Goal: Entertainment & Leisure: Browse casually

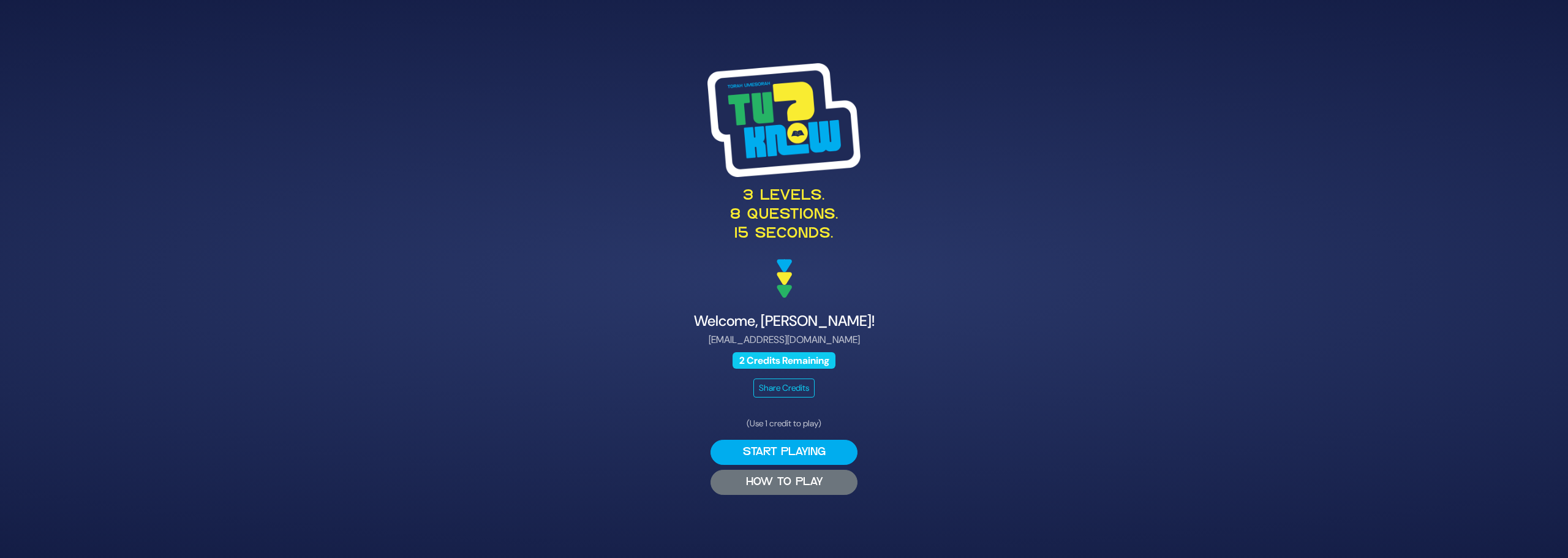
click at [800, 481] on button "HOW TO PLAY" at bounding box center [784, 482] width 147 height 25
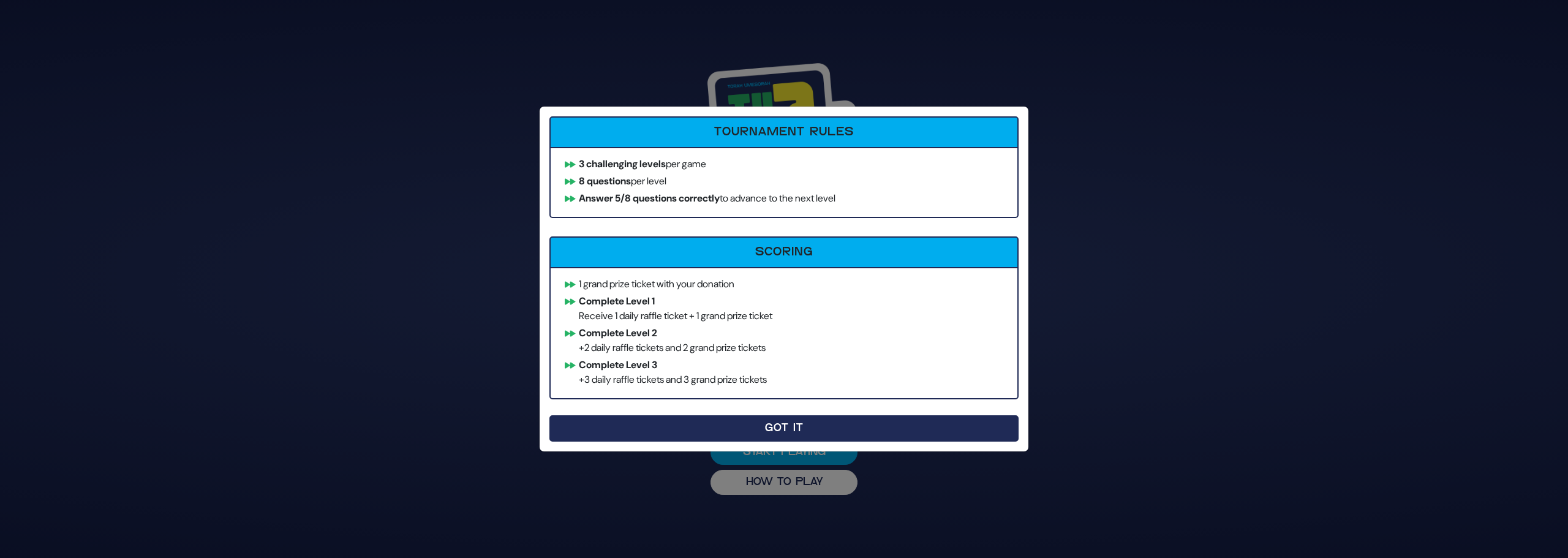
click at [792, 429] on button "Got It" at bounding box center [783, 428] width 469 height 26
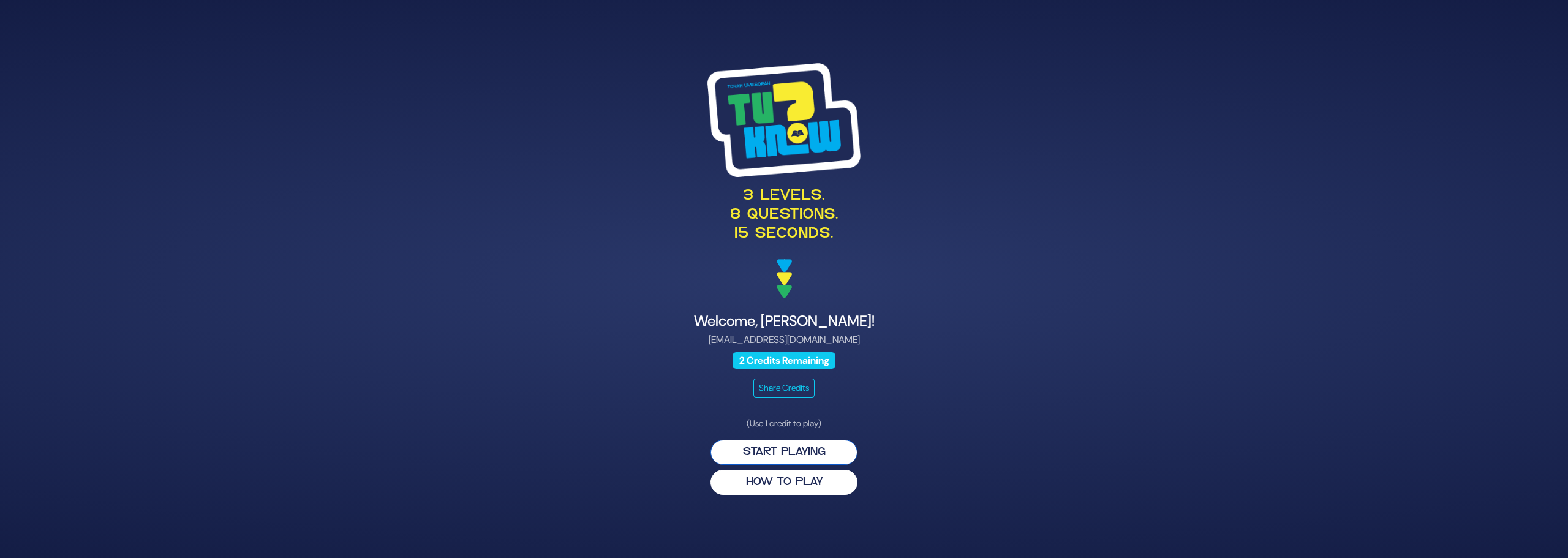
click at [781, 454] on button "Start Playing" at bounding box center [784, 452] width 147 height 25
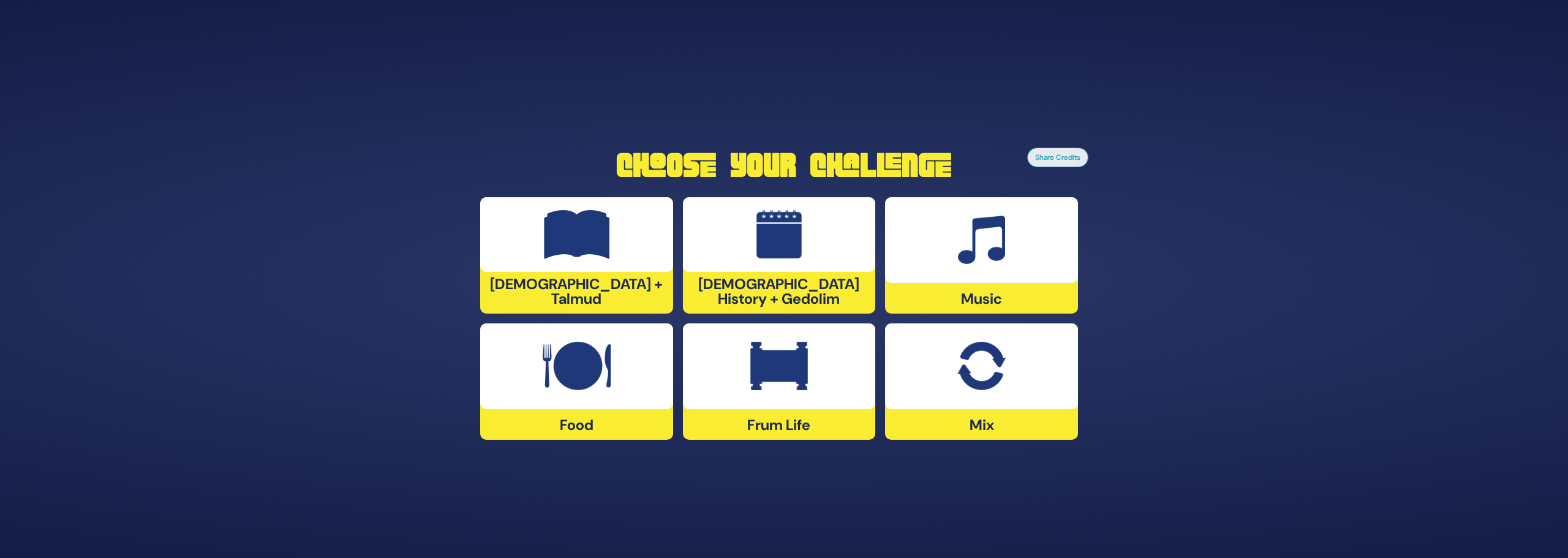
click at [835, 366] on div at bounding box center [779, 366] width 193 height 86
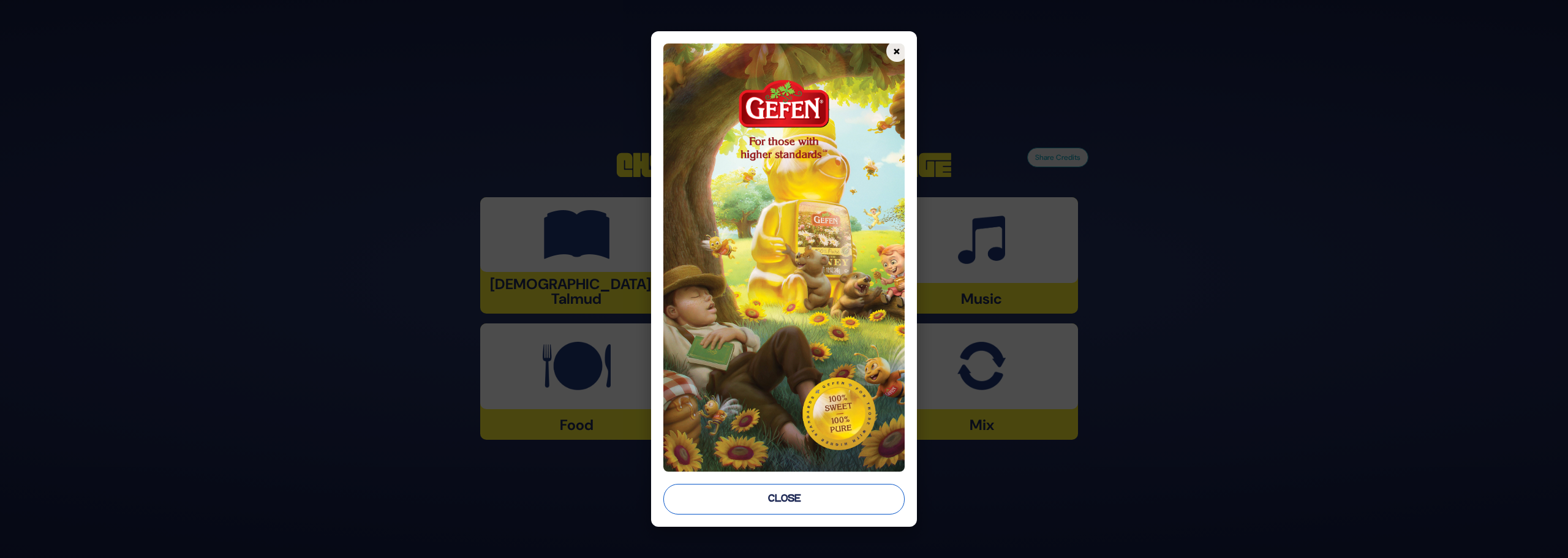
click at [807, 495] on button "Close" at bounding box center [784, 499] width 241 height 31
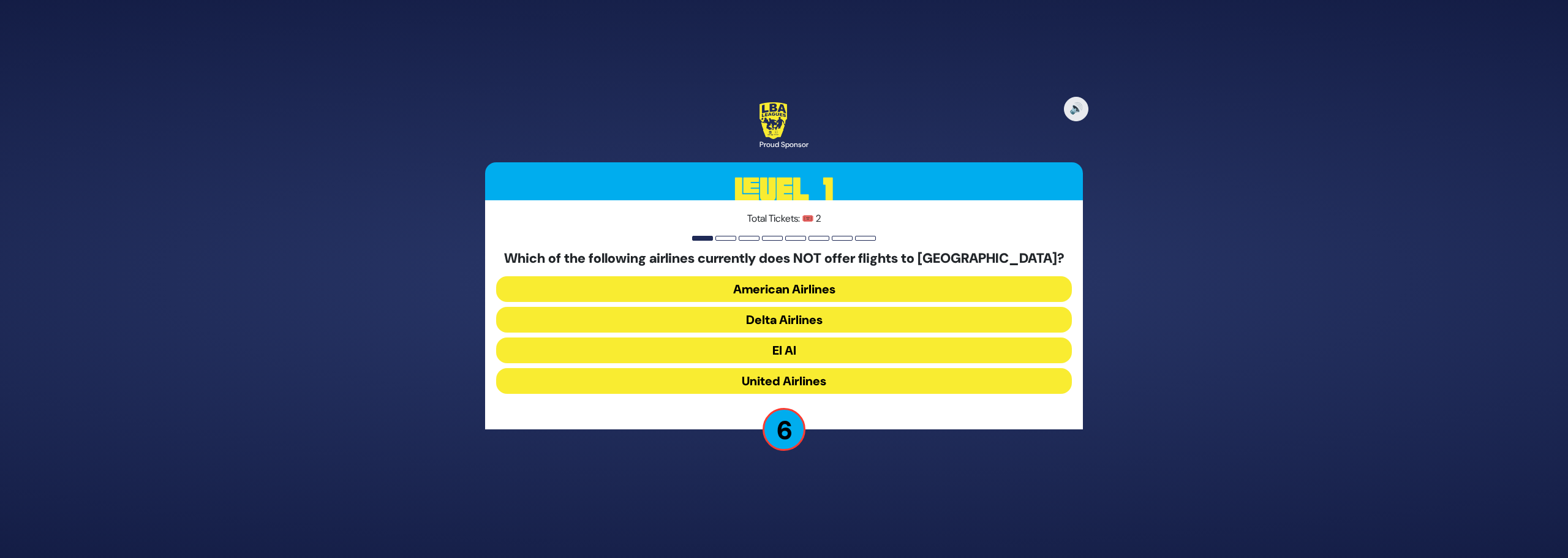
click at [817, 289] on button "American Airlines" at bounding box center [783, 289] width 576 height 26
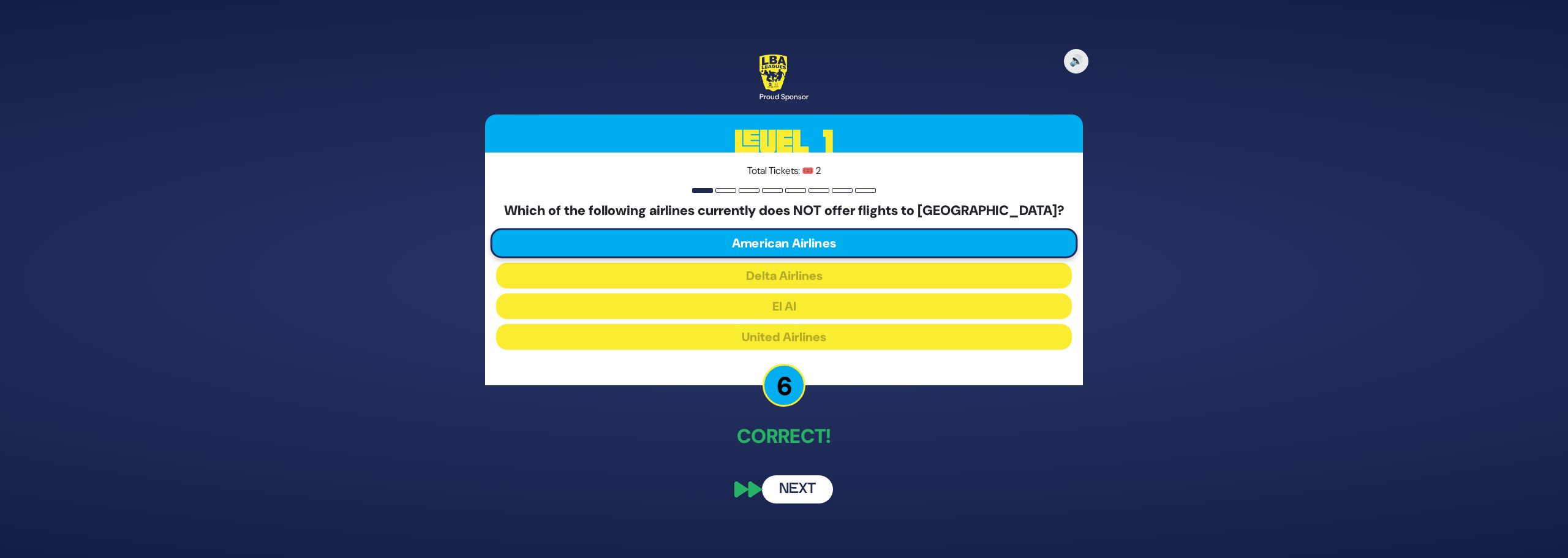
click at [780, 486] on button "Next" at bounding box center [797, 489] width 71 height 28
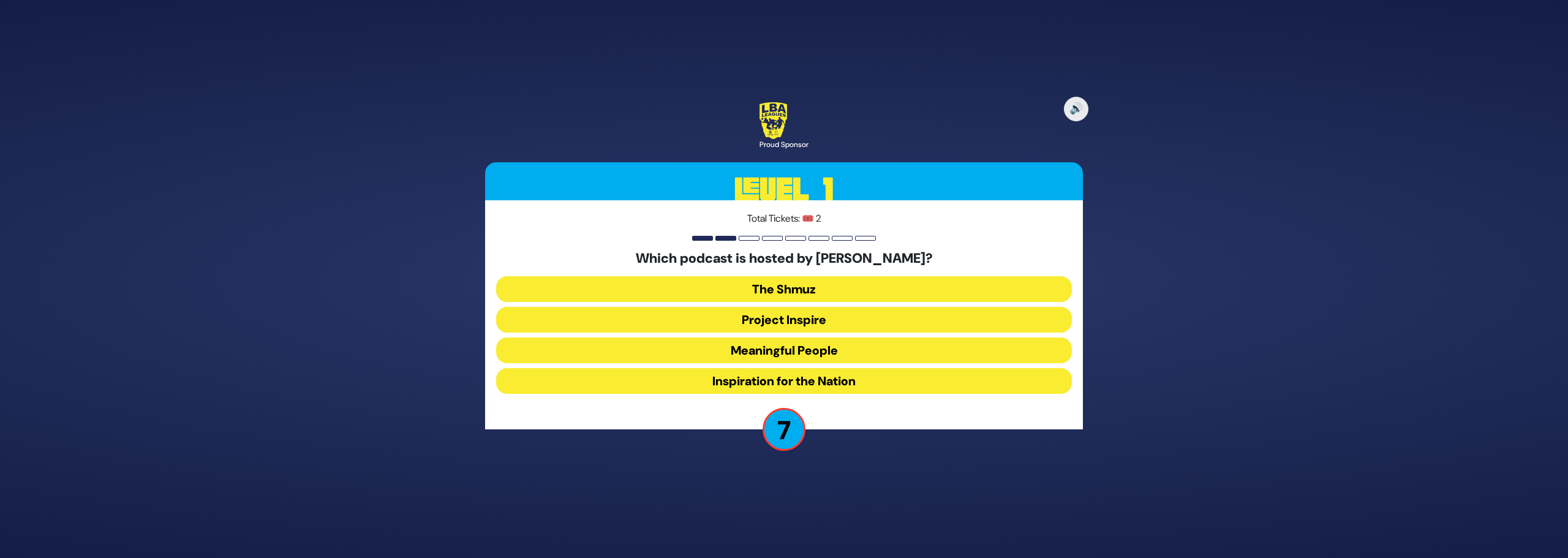
click at [815, 348] on button "Meaningful People" at bounding box center [783, 350] width 576 height 26
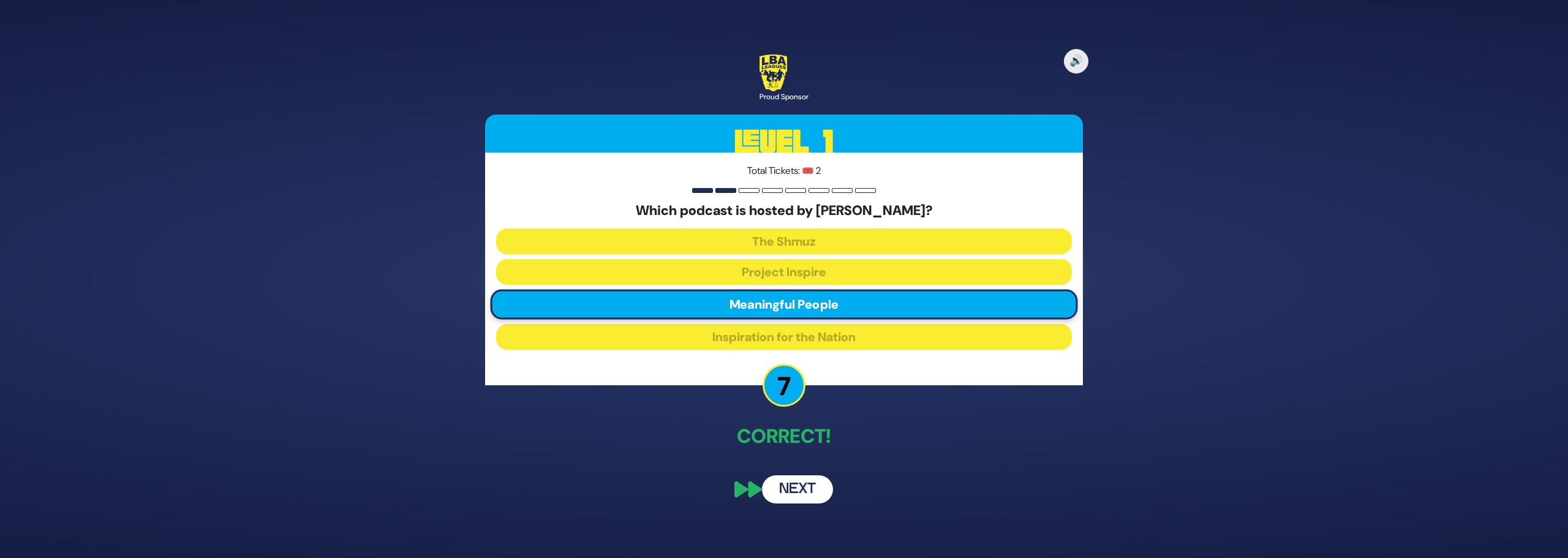
click at [797, 490] on button "Next" at bounding box center [797, 489] width 71 height 28
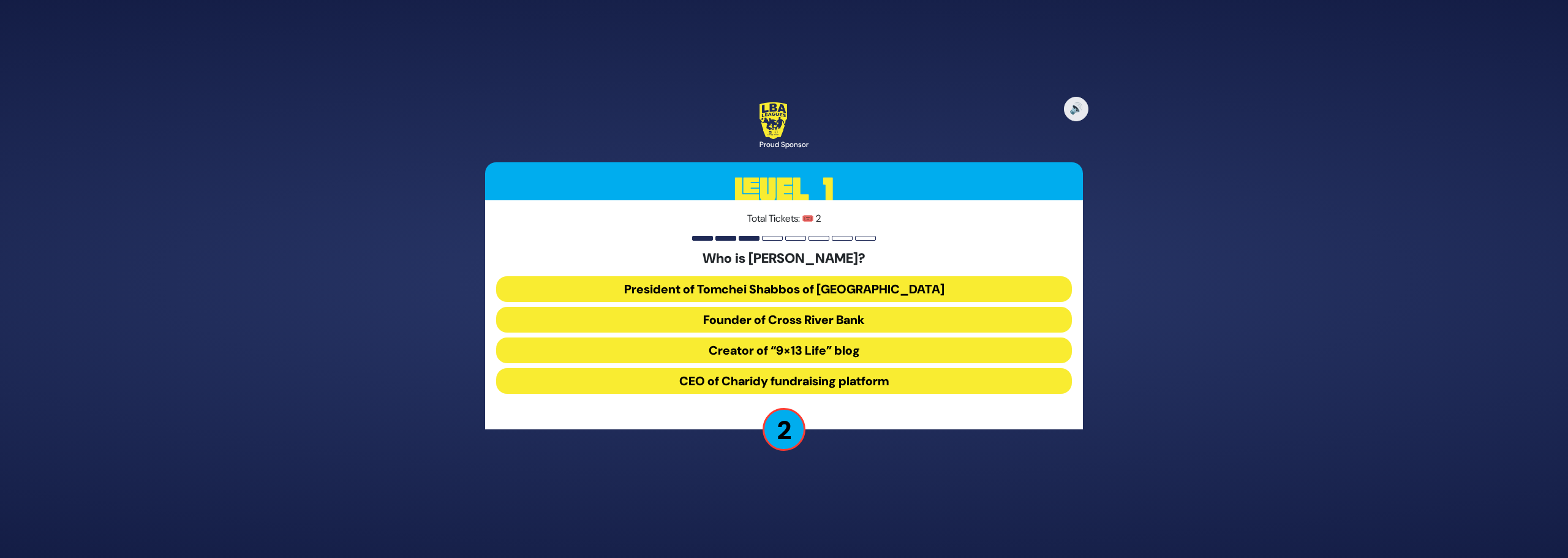
click at [836, 384] on button "CEO of Charidy fundraising platform" at bounding box center [783, 380] width 576 height 26
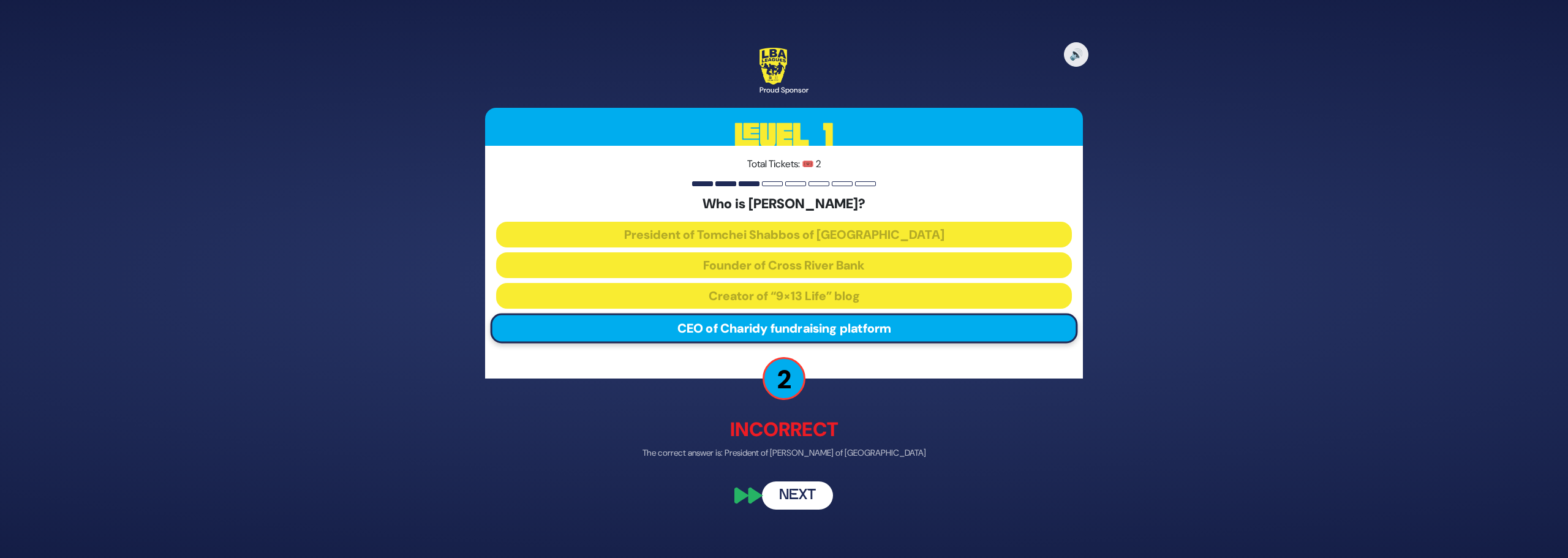
click at [800, 501] on button "Next" at bounding box center [797, 496] width 71 height 28
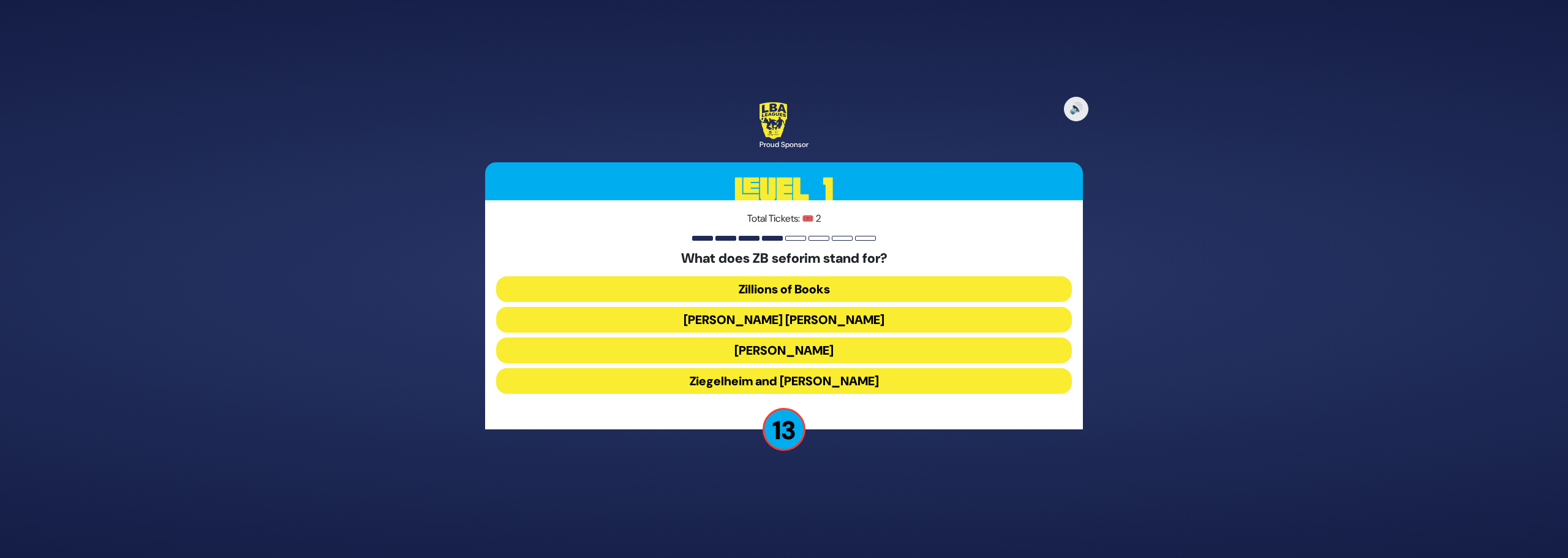
click at [795, 321] on button "Zundel Berman" at bounding box center [783, 319] width 576 height 26
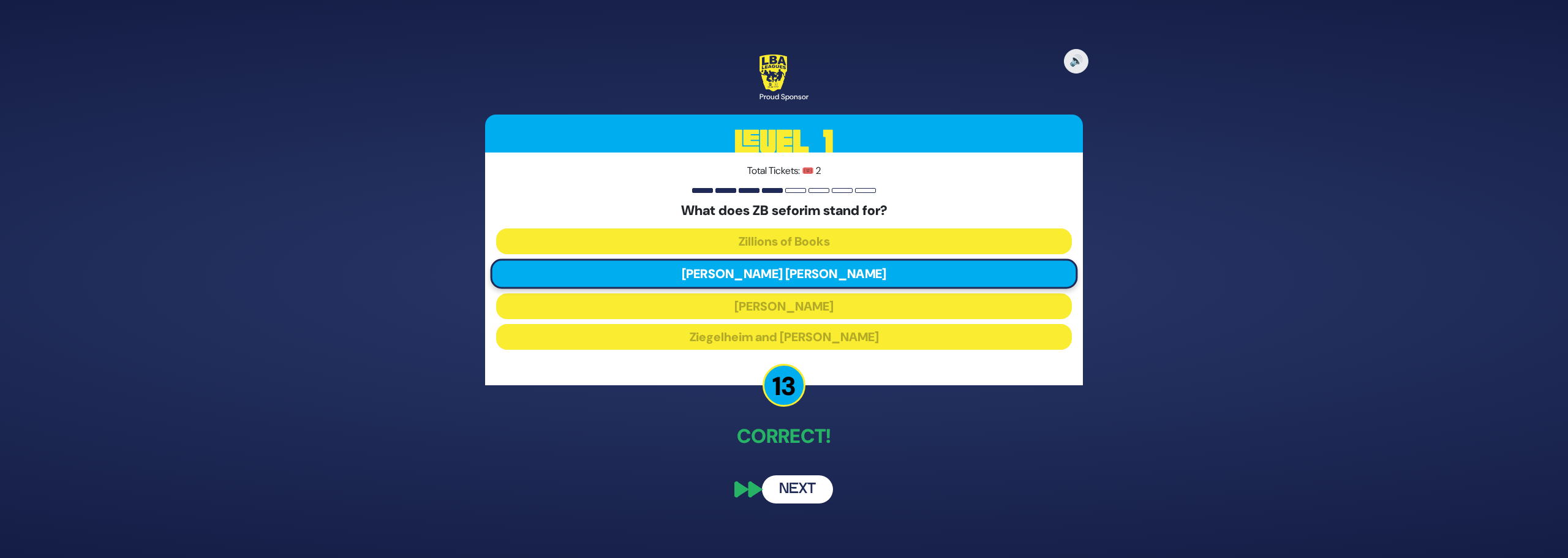
click at [782, 483] on button "Next" at bounding box center [797, 489] width 71 height 28
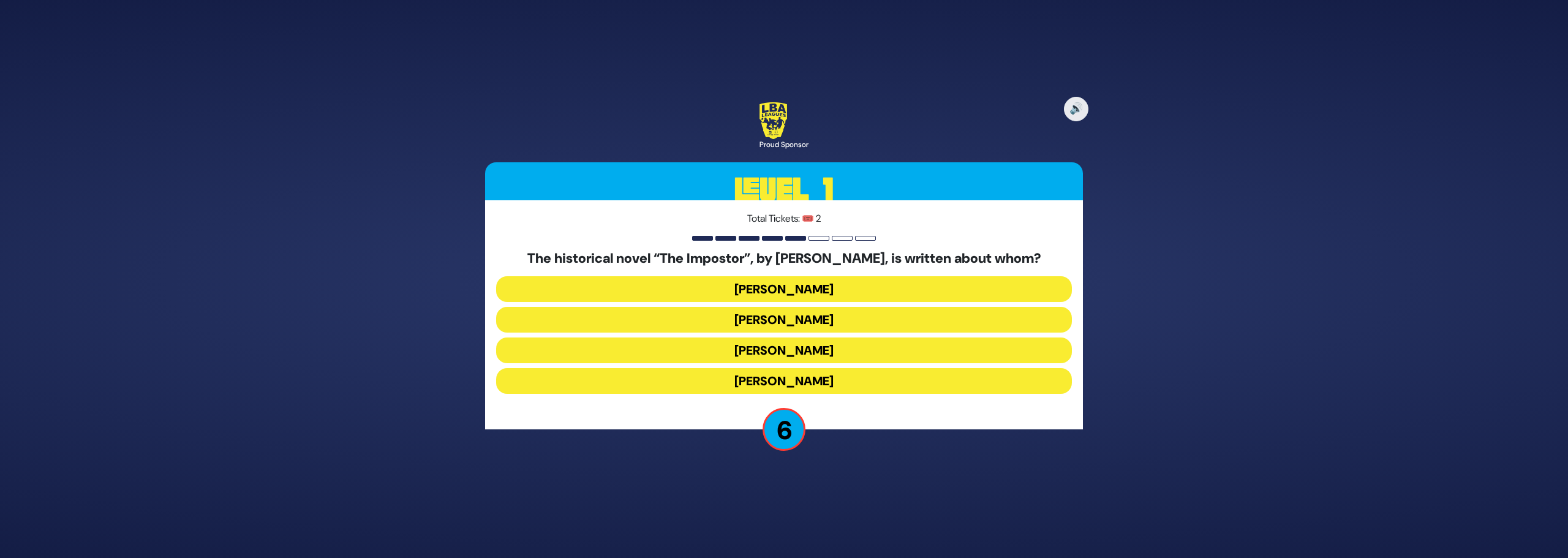
click at [810, 318] on button "Shlomo Molcho" at bounding box center [783, 319] width 576 height 26
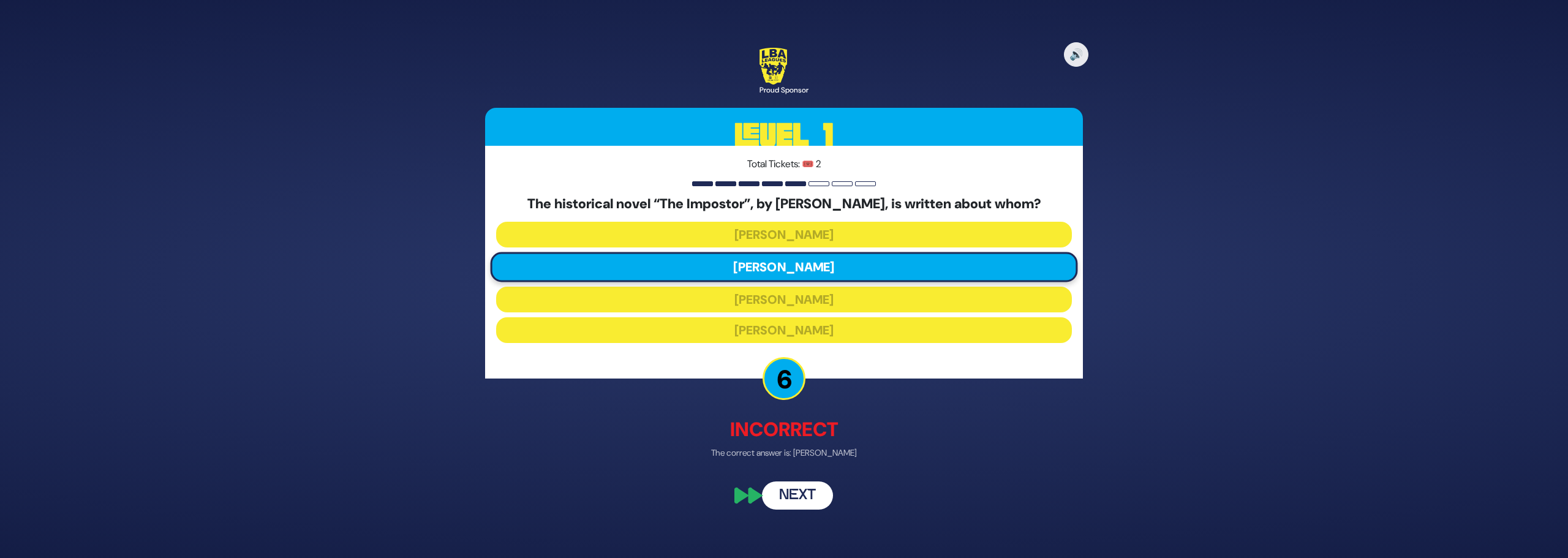
click at [785, 490] on button "Next" at bounding box center [797, 496] width 71 height 28
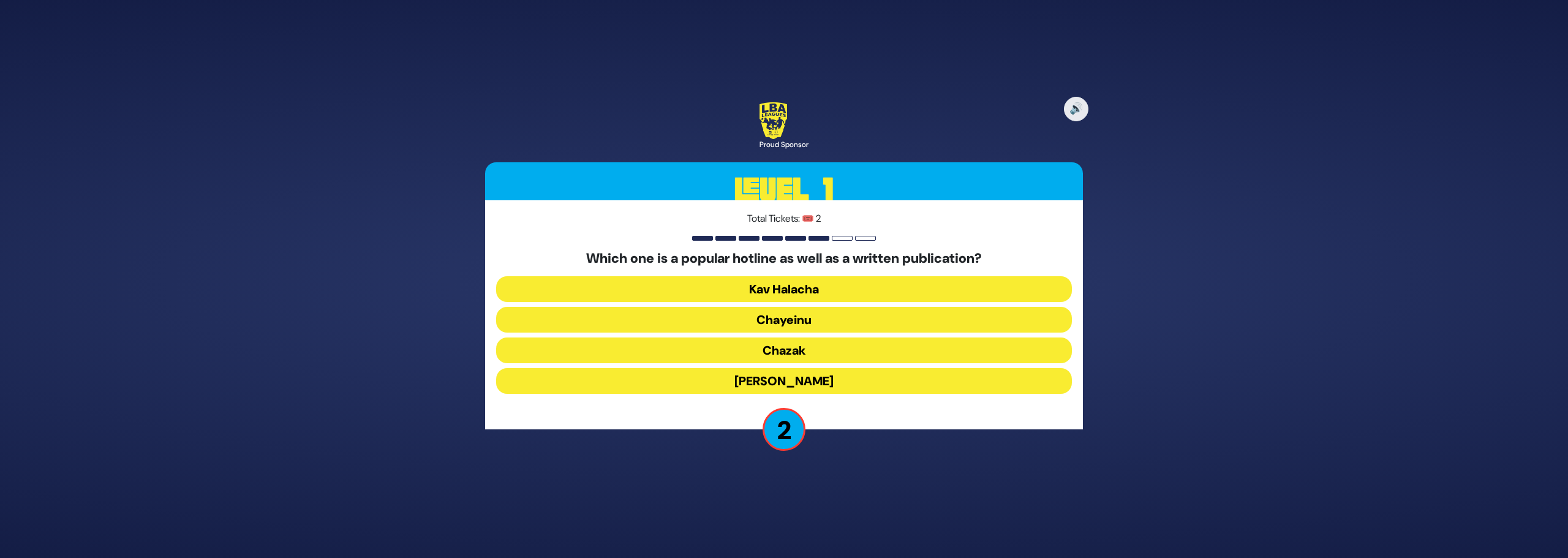
click at [817, 344] on button "Chazak" at bounding box center [783, 350] width 576 height 26
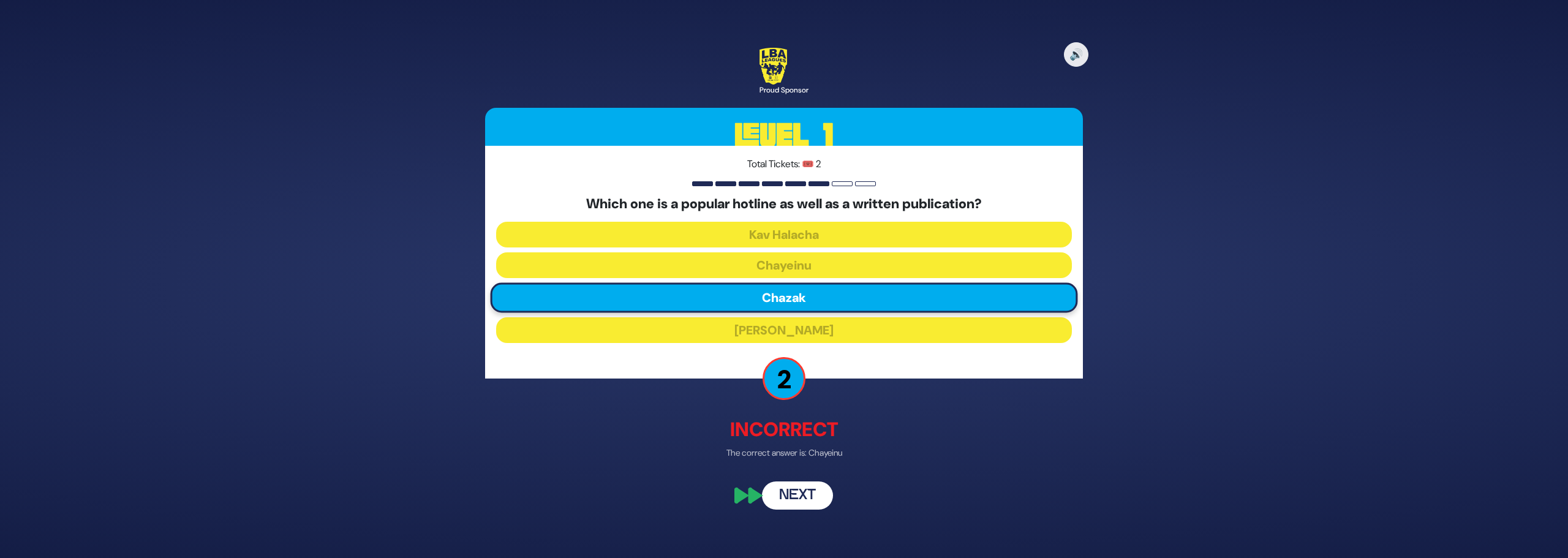
click at [788, 491] on button "Next" at bounding box center [797, 496] width 71 height 28
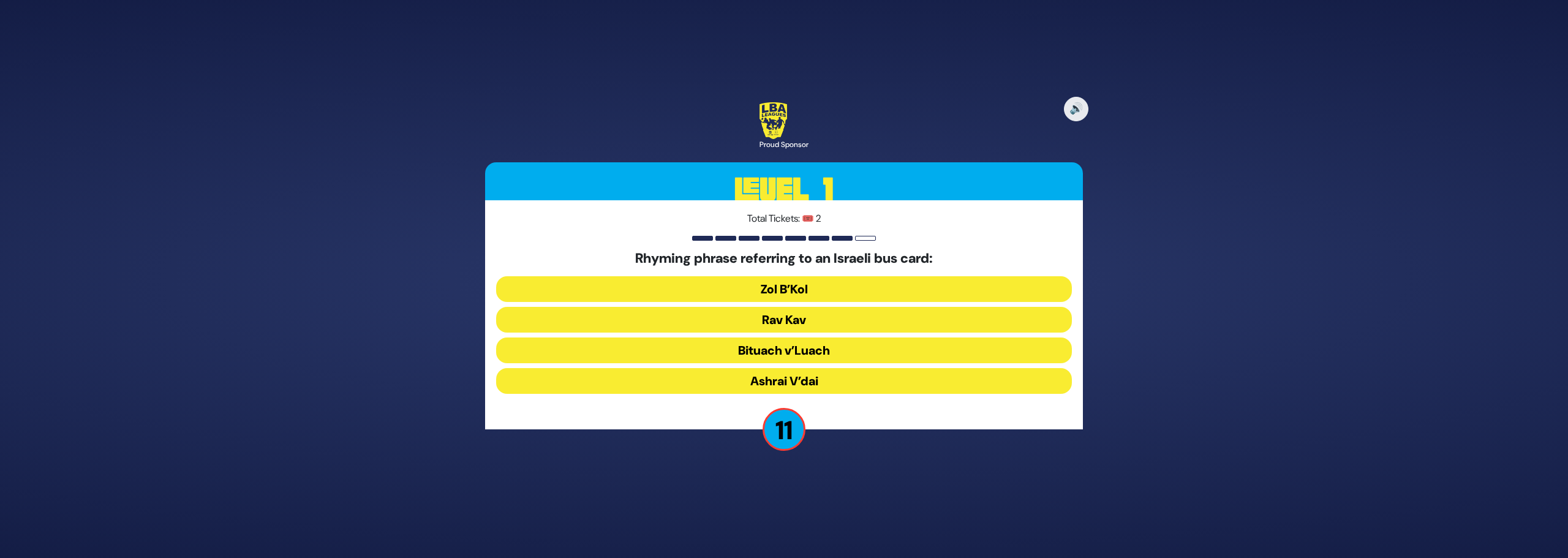
click at [805, 321] on button "Rav Kav" at bounding box center [783, 319] width 576 height 26
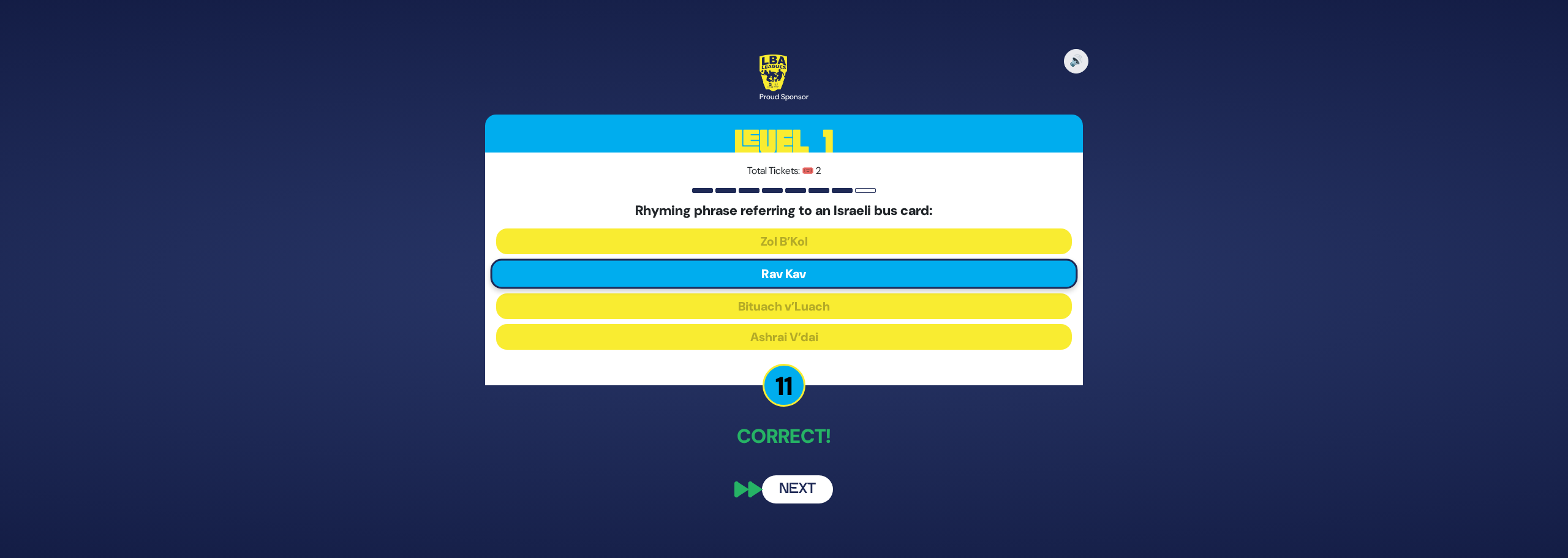
click at [787, 489] on button "Next" at bounding box center [797, 489] width 71 height 28
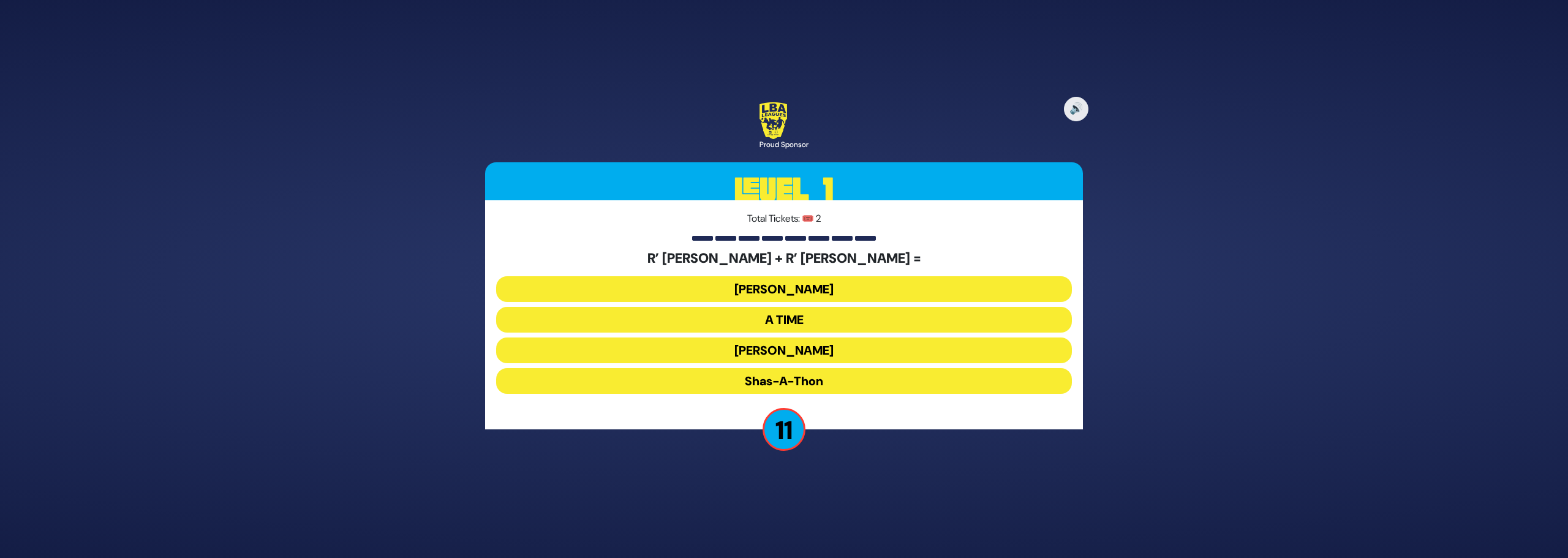
click at [782, 348] on button "Ohel Sarala" at bounding box center [783, 350] width 576 height 26
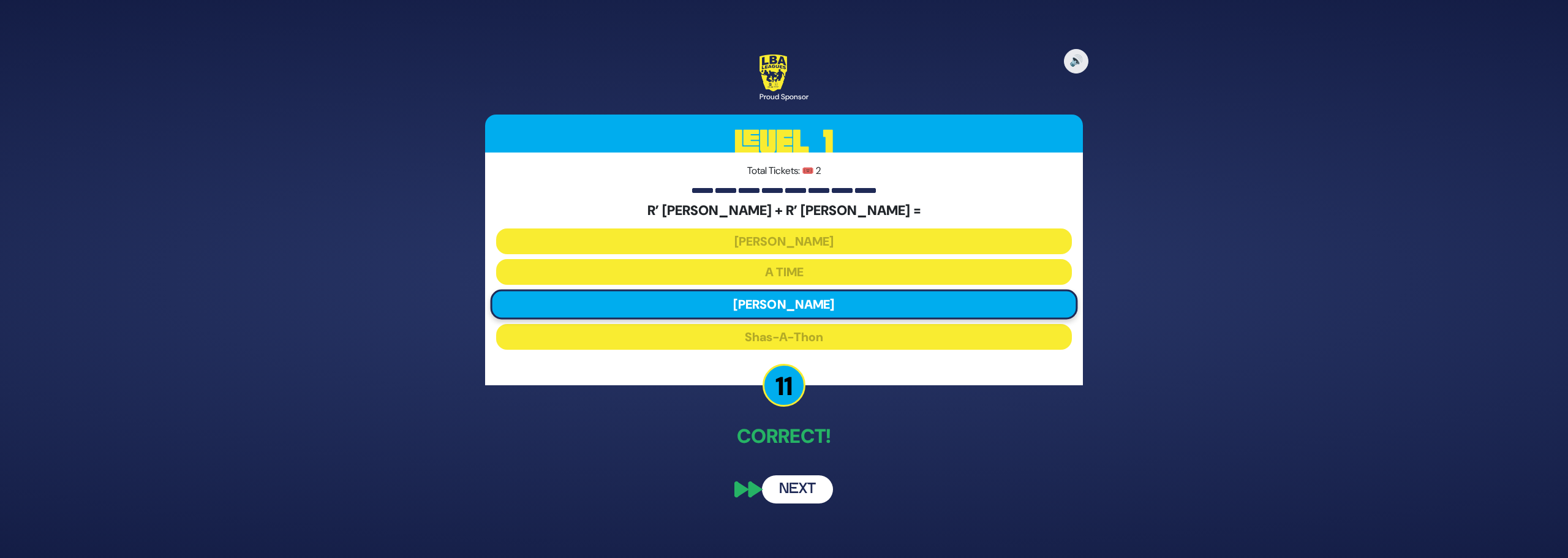
click at [797, 493] on button "Next" at bounding box center [797, 489] width 71 height 28
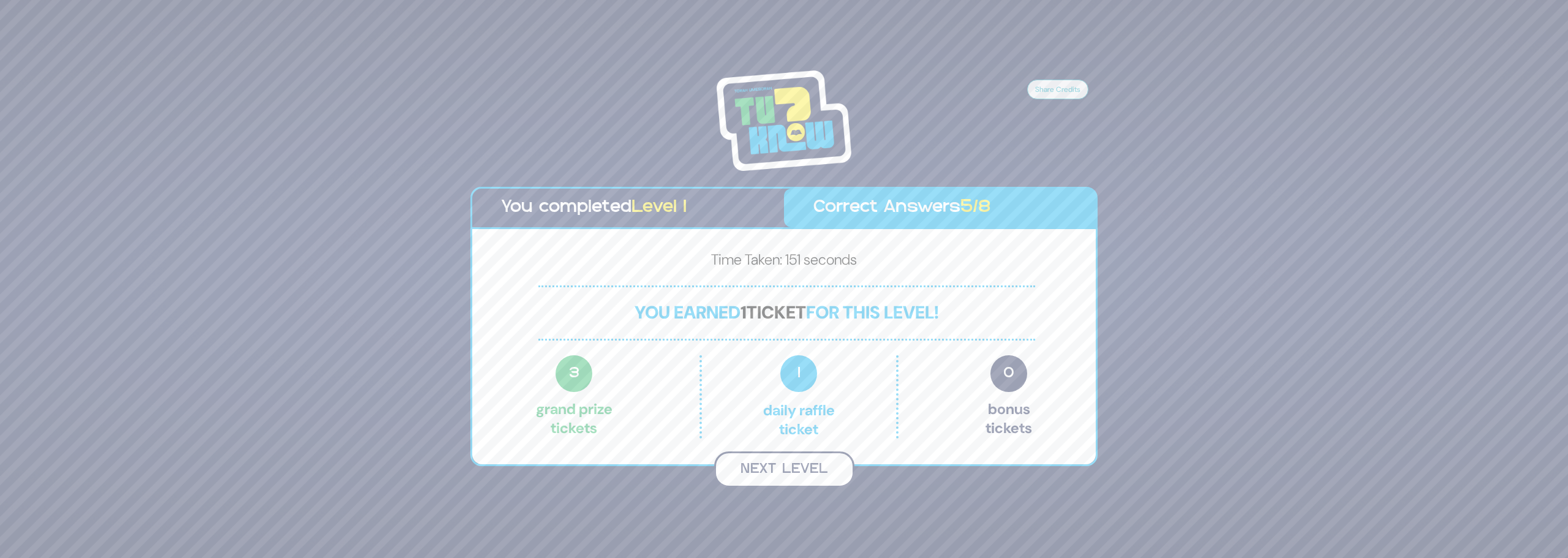
click at [790, 469] on button "Next Level" at bounding box center [784, 469] width 140 height 36
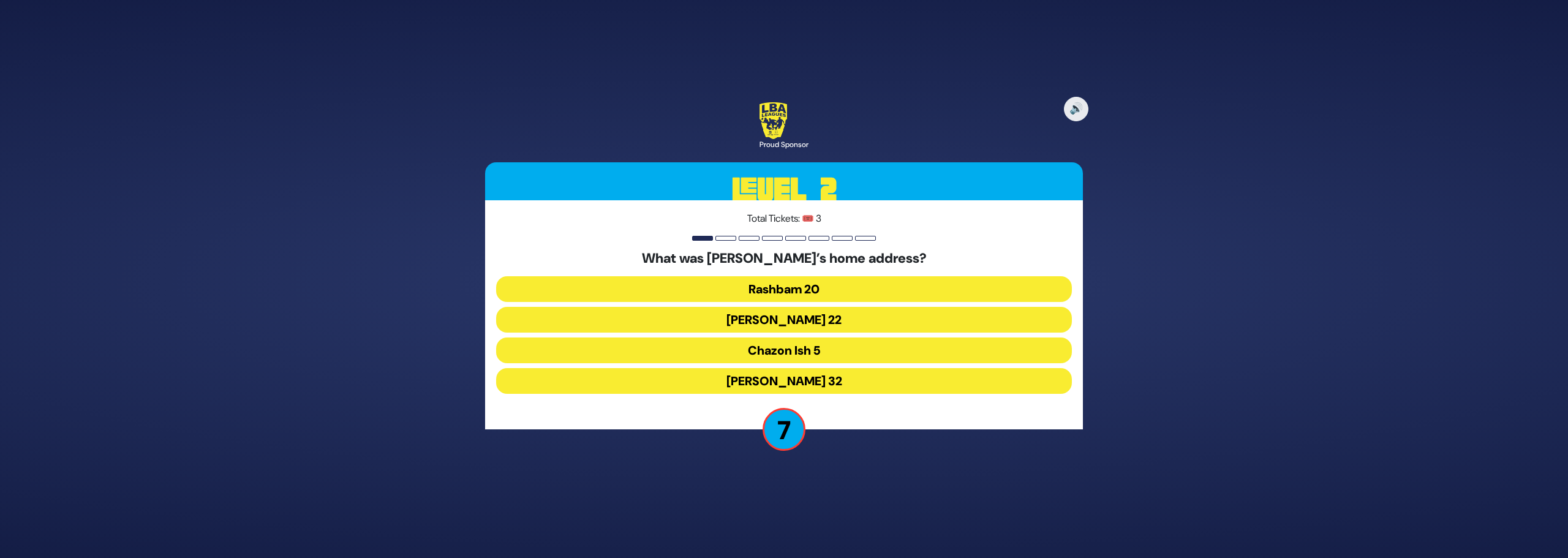
click at [805, 353] on button "Chazon Ish 5" at bounding box center [783, 350] width 576 height 26
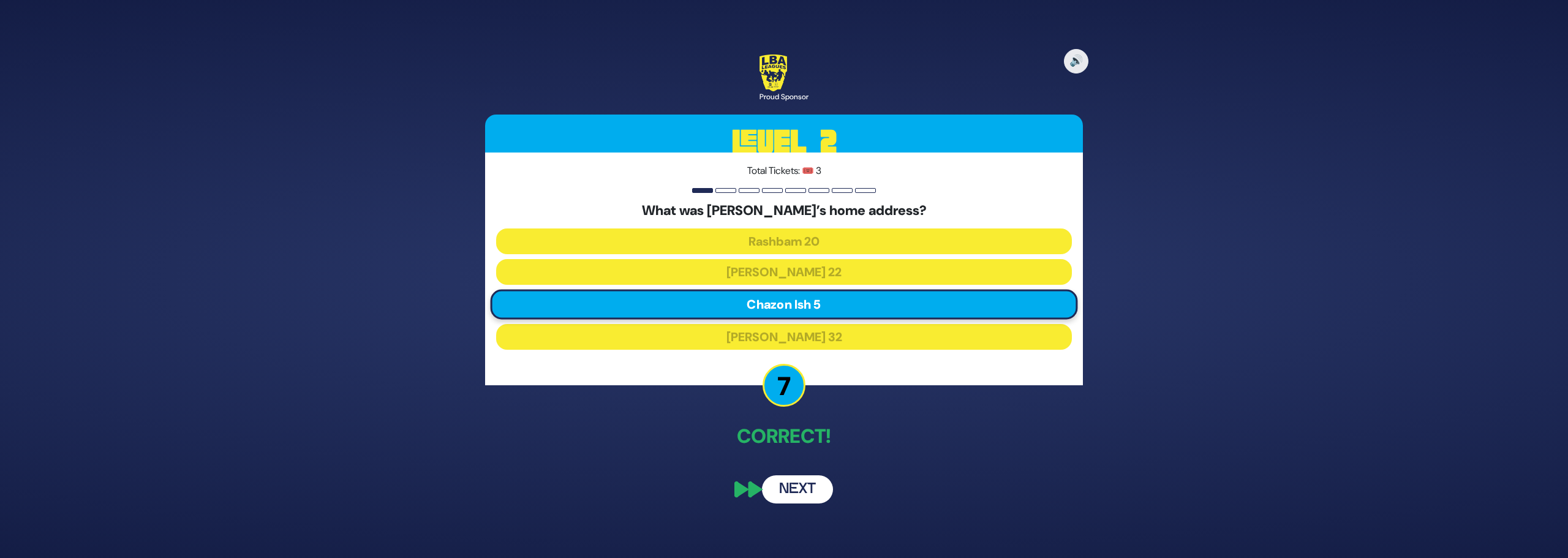
click at [822, 489] on button "Next" at bounding box center [797, 489] width 71 height 28
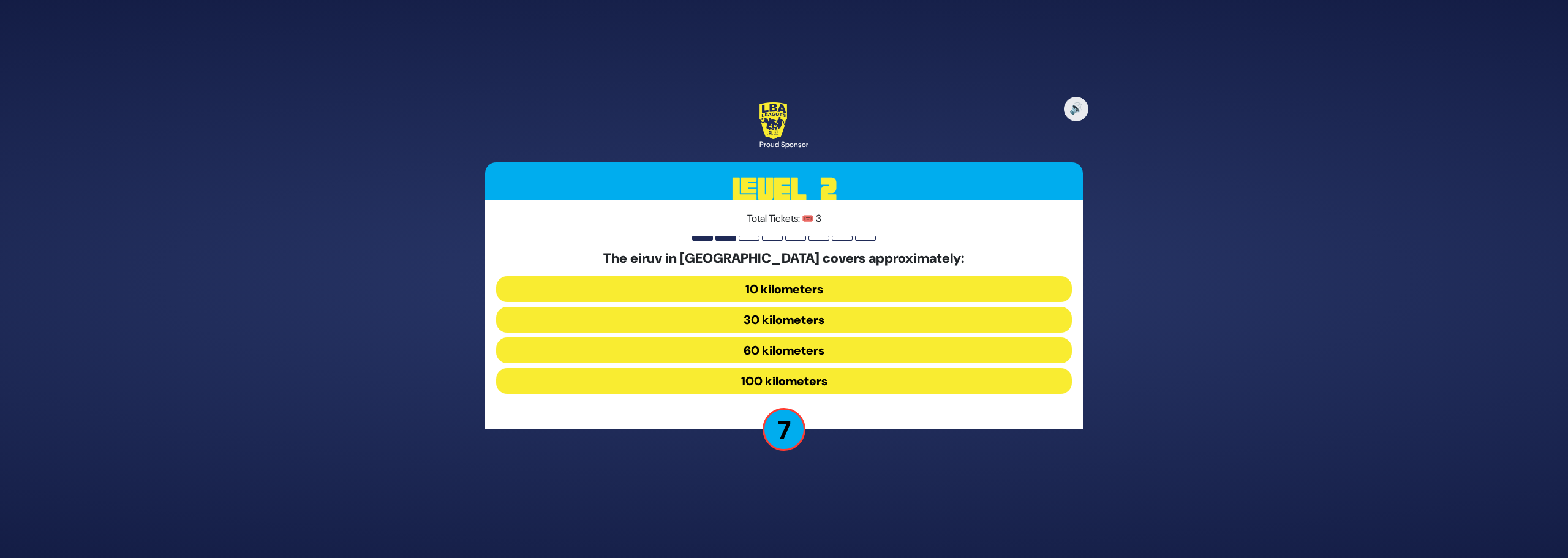
click at [765, 341] on button "60 kilometers" at bounding box center [783, 350] width 576 height 26
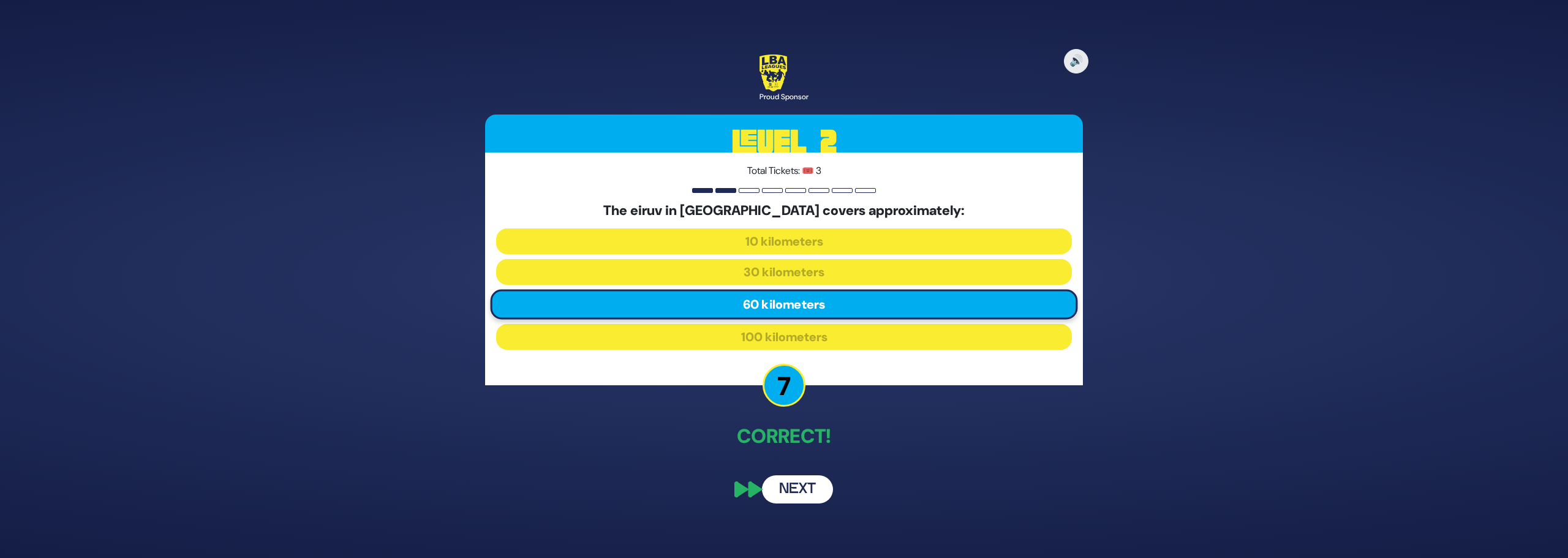
click at [771, 476] on button "Next" at bounding box center [797, 489] width 71 height 28
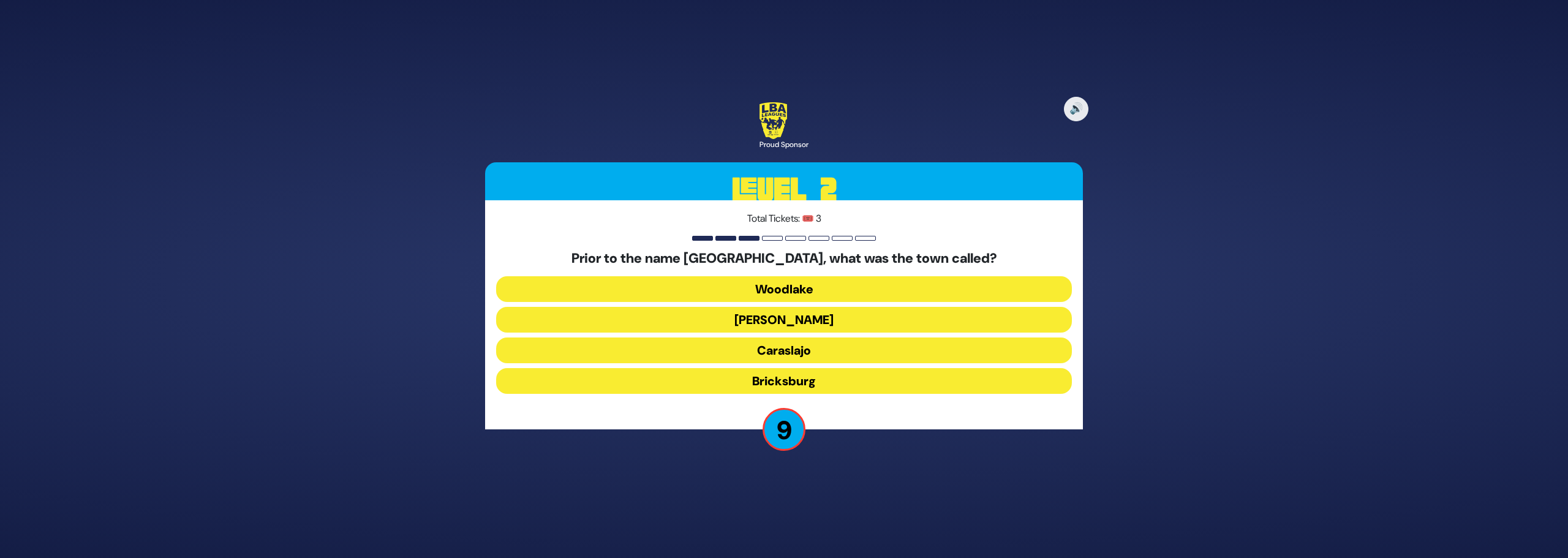
click at [815, 353] on button "Caraslajo" at bounding box center [783, 350] width 576 height 26
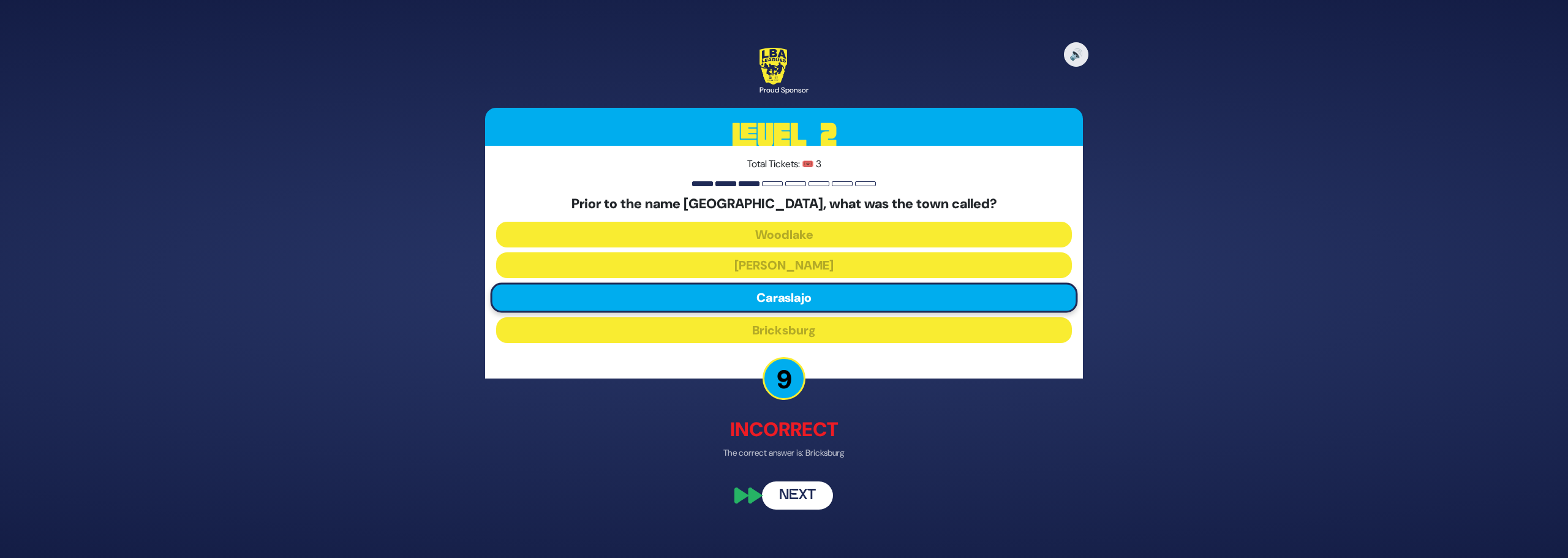
click at [793, 493] on button "Next" at bounding box center [797, 496] width 71 height 28
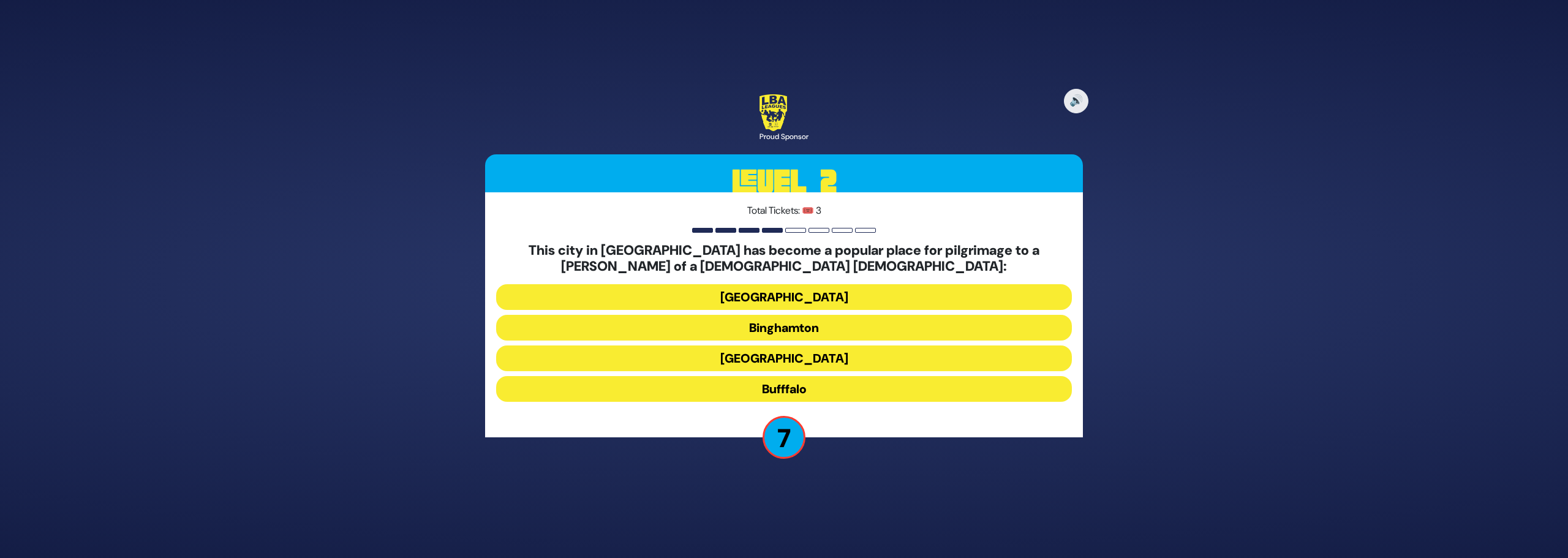
click at [783, 358] on button "Rochester" at bounding box center [783, 358] width 576 height 26
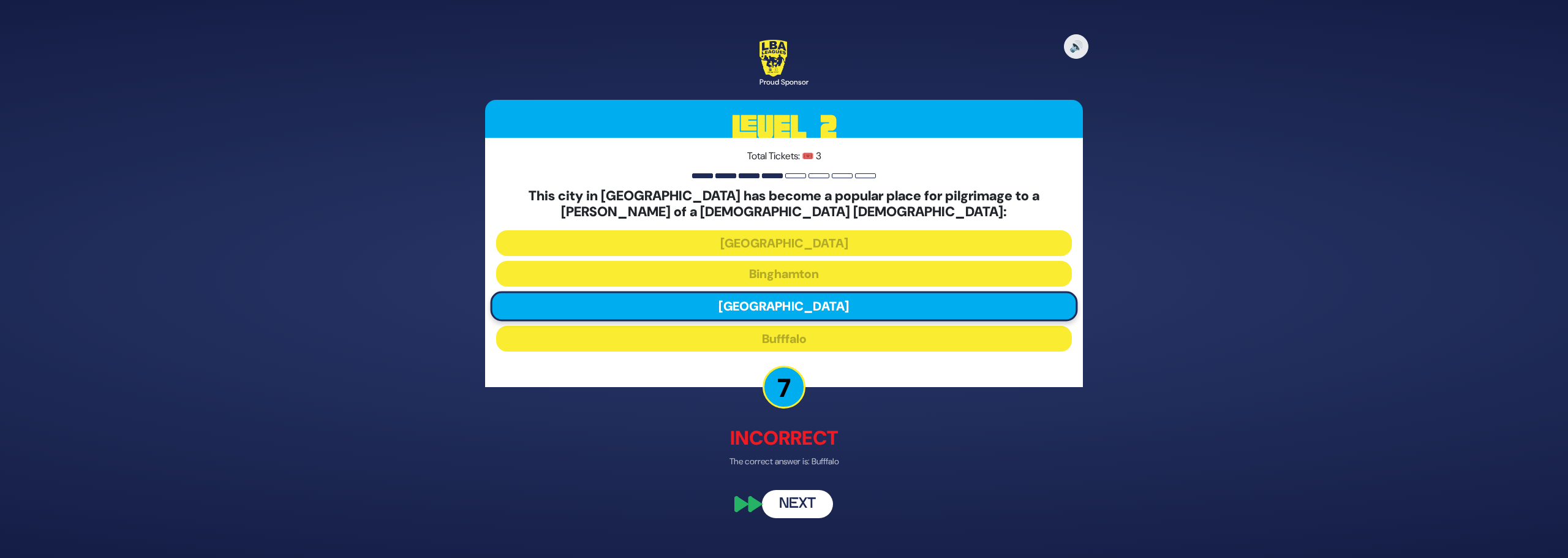
click at [787, 503] on button "Next" at bounding box center [797, 503] width 71 height 28
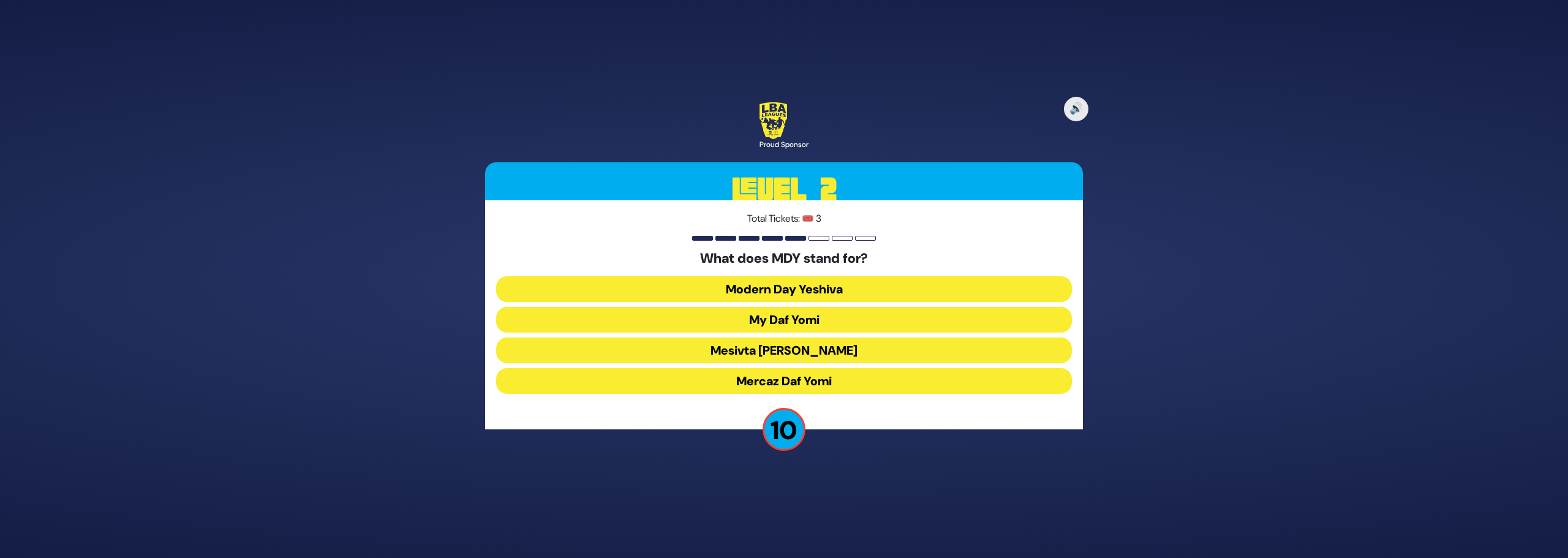
click at [812, 380] on button "Mercaz Daf Yomi" at bounding box center [783, 380] width 576 height 26
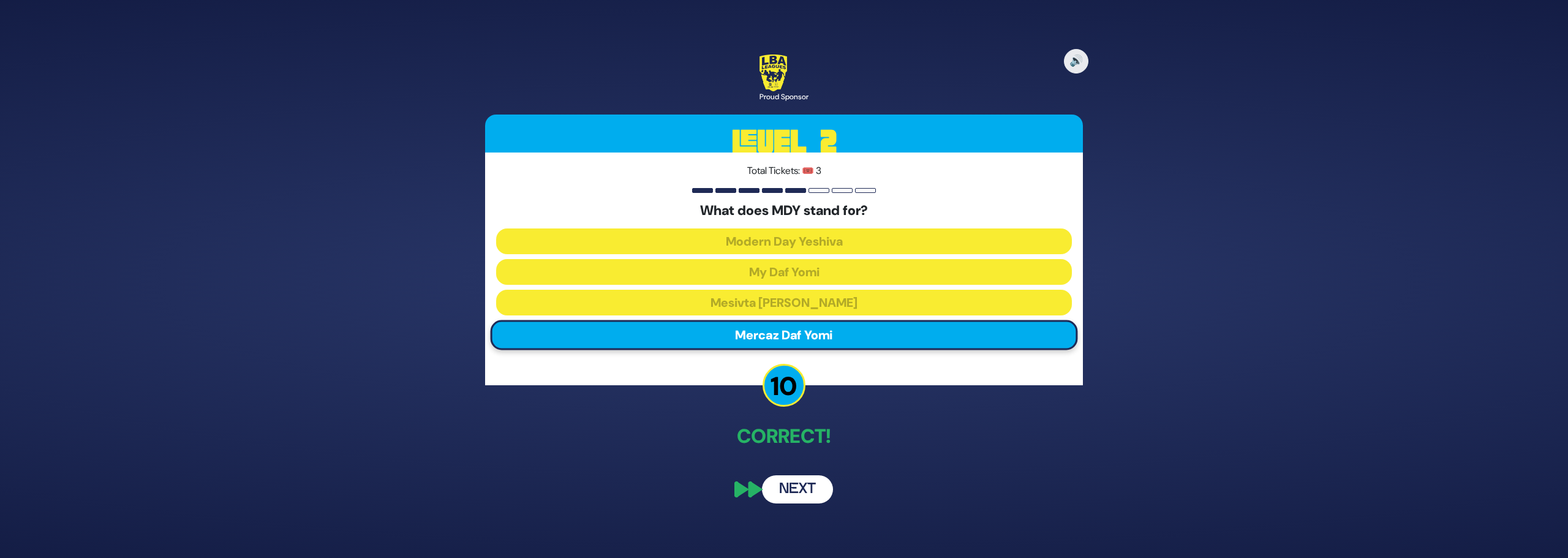
click at [808, 488] on button "Next" at bounding box center [797, 489] width 71 height 28
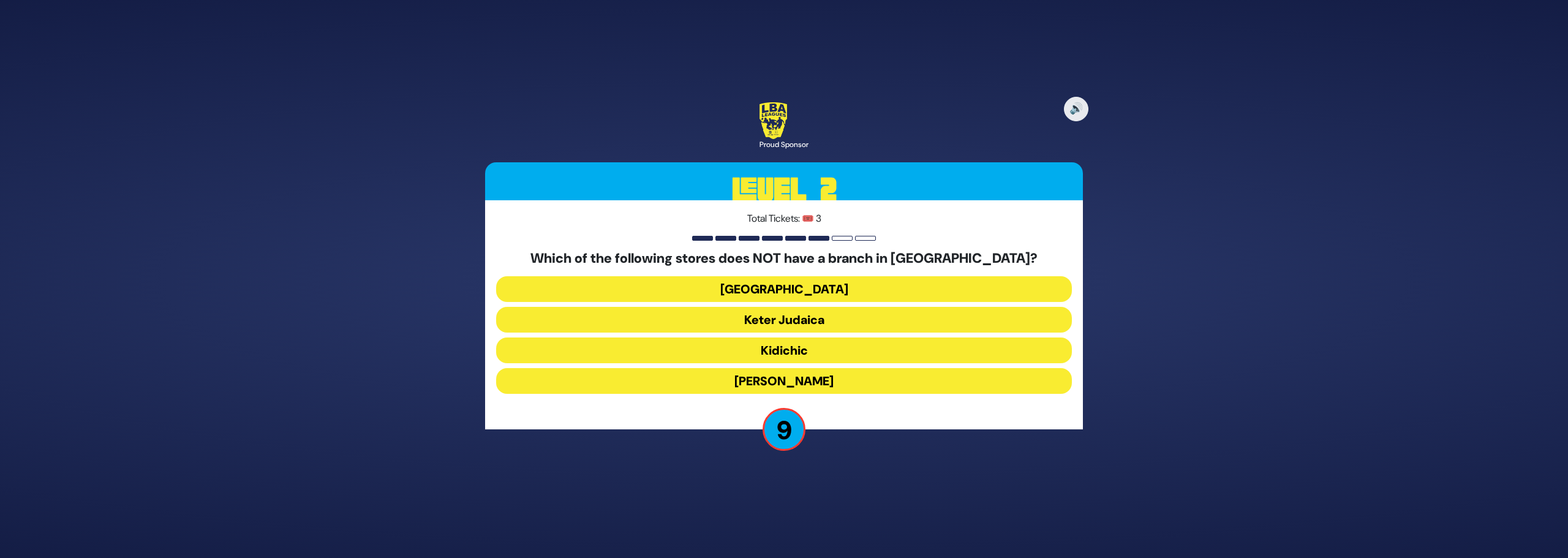
click at [829, 316] on button "Keter Judaica" at bounding box center [783, 319] width 576 height 26
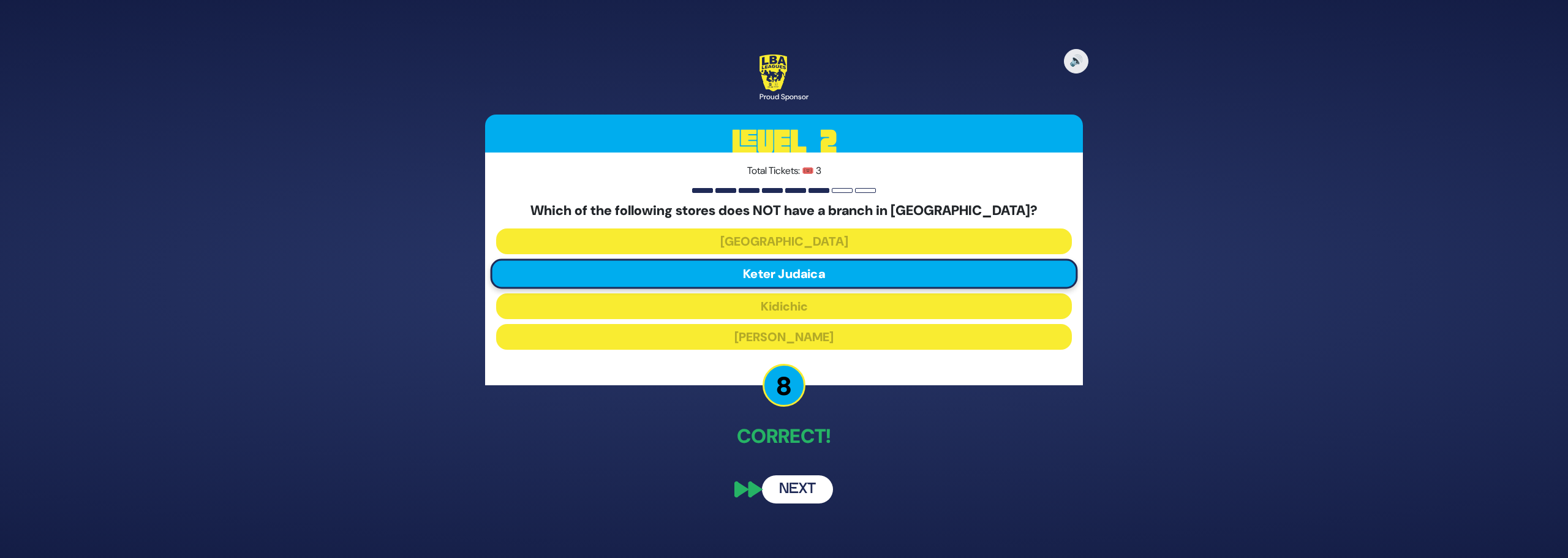
click at [804, 488] on button "Next" at bounding box center [797, 489] width 71 height 28
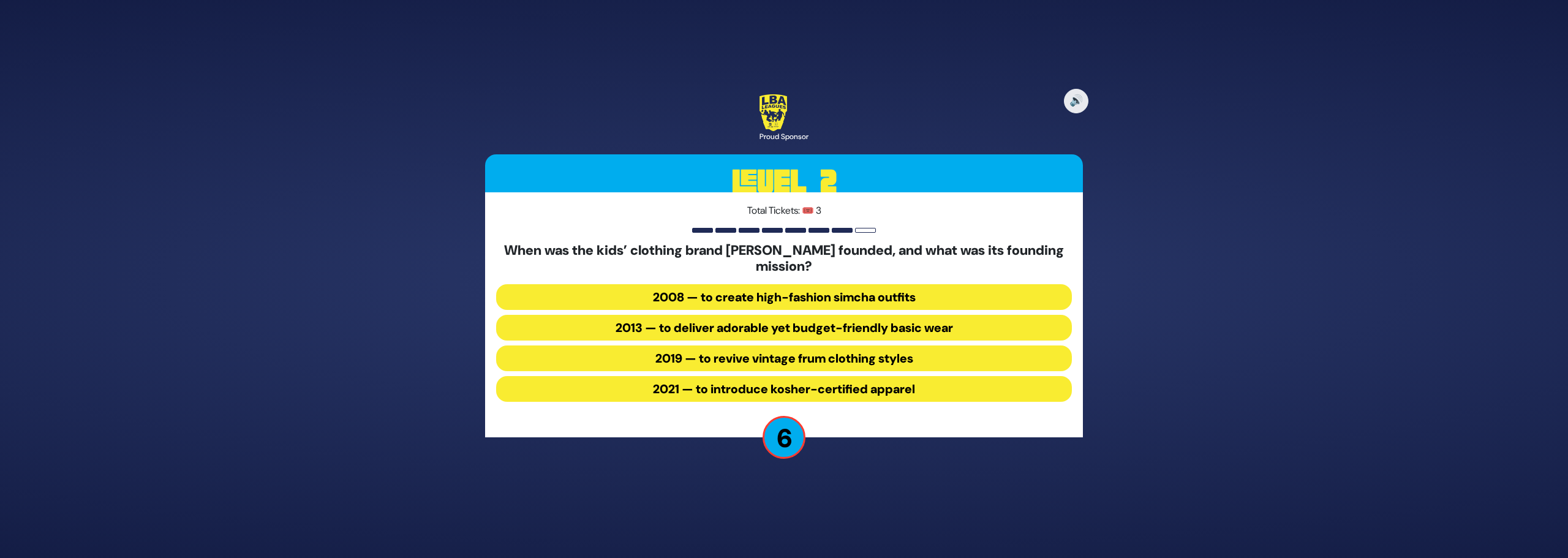
click at [753, 322] on button "2013 — to deliver adorable yet budget-friendly basic wear" at bounding box center [783, 327] width 576 height 26
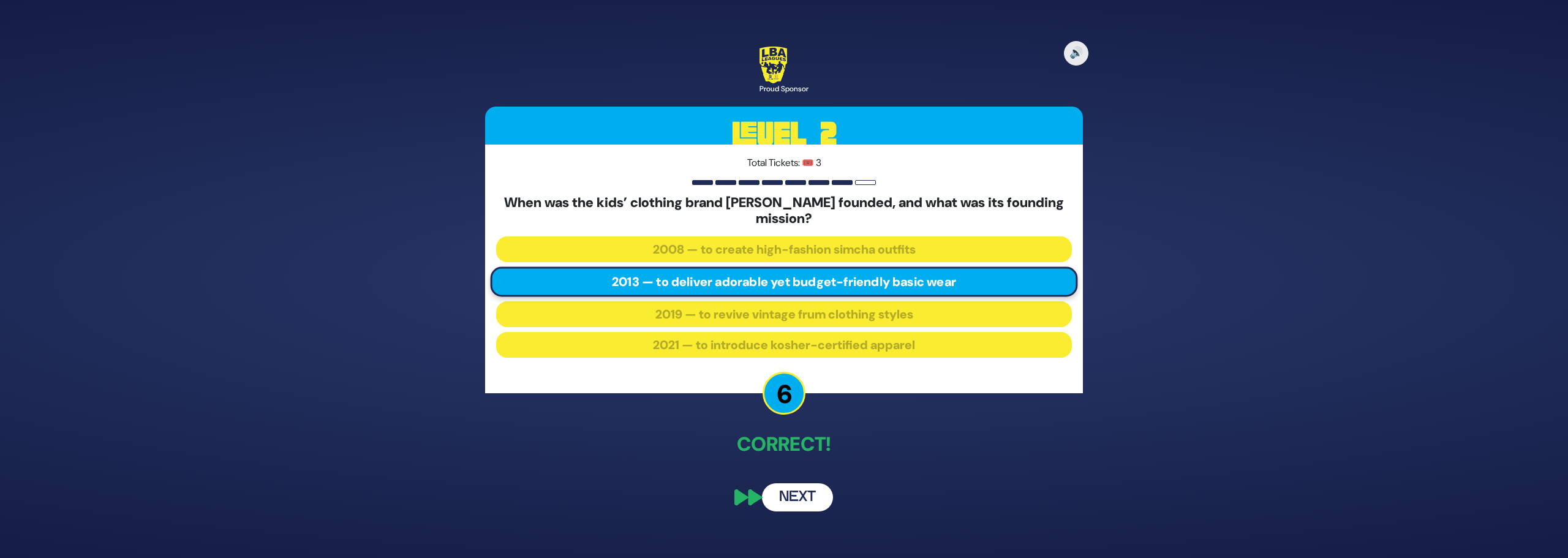
click at [777, 490] on button "Next" at bounding box center [797, 497] width 71 height 28
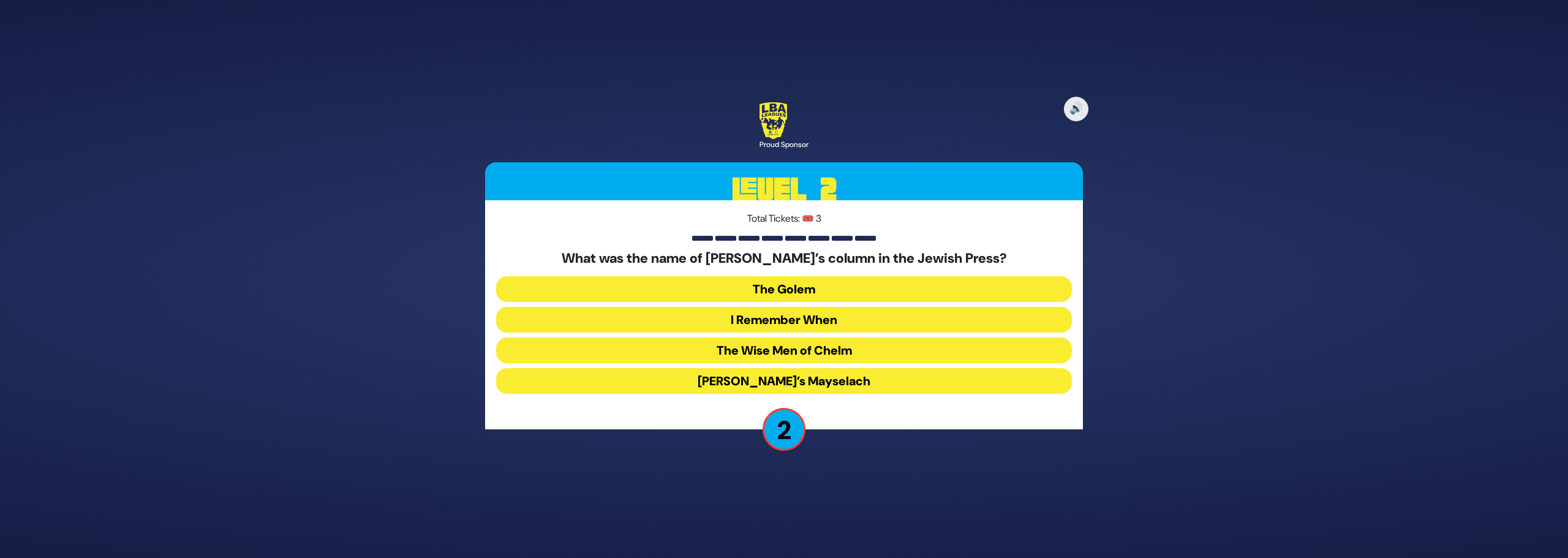
click at [805, 307] on button "I Remember When" at bounding box center [783, 319] width 576 height 26
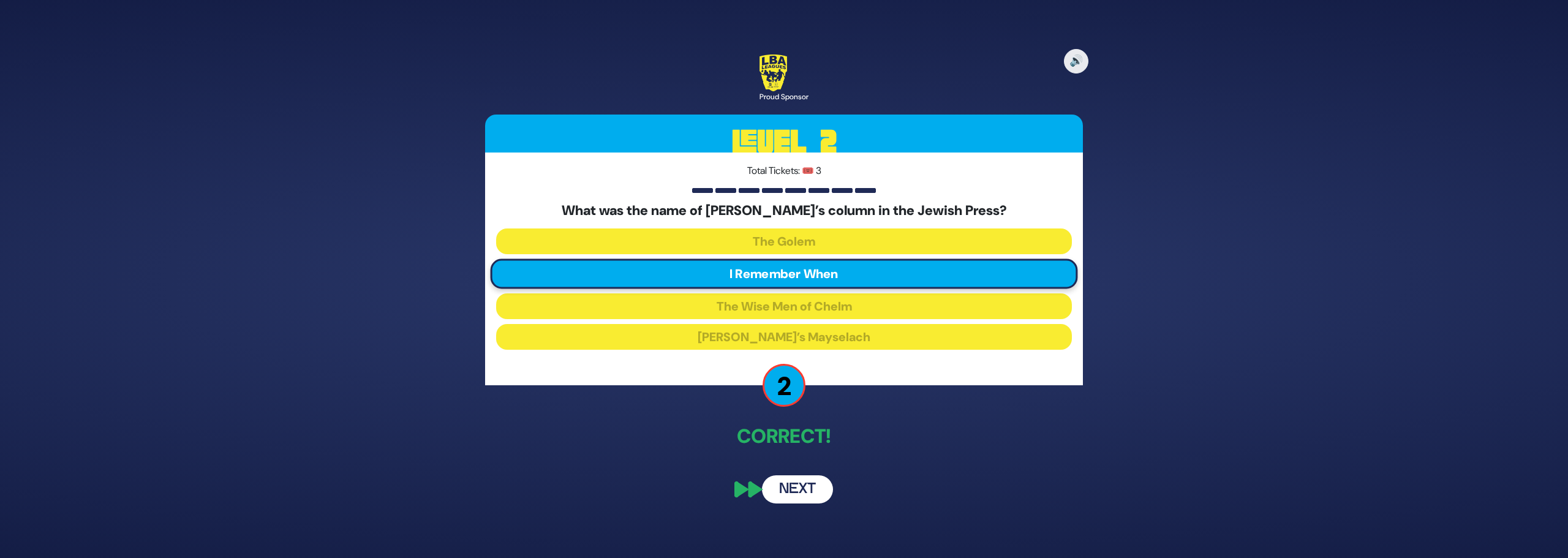
click at [785, 478] on button "Next" at bounding box center [797, 489] width 71 height 28
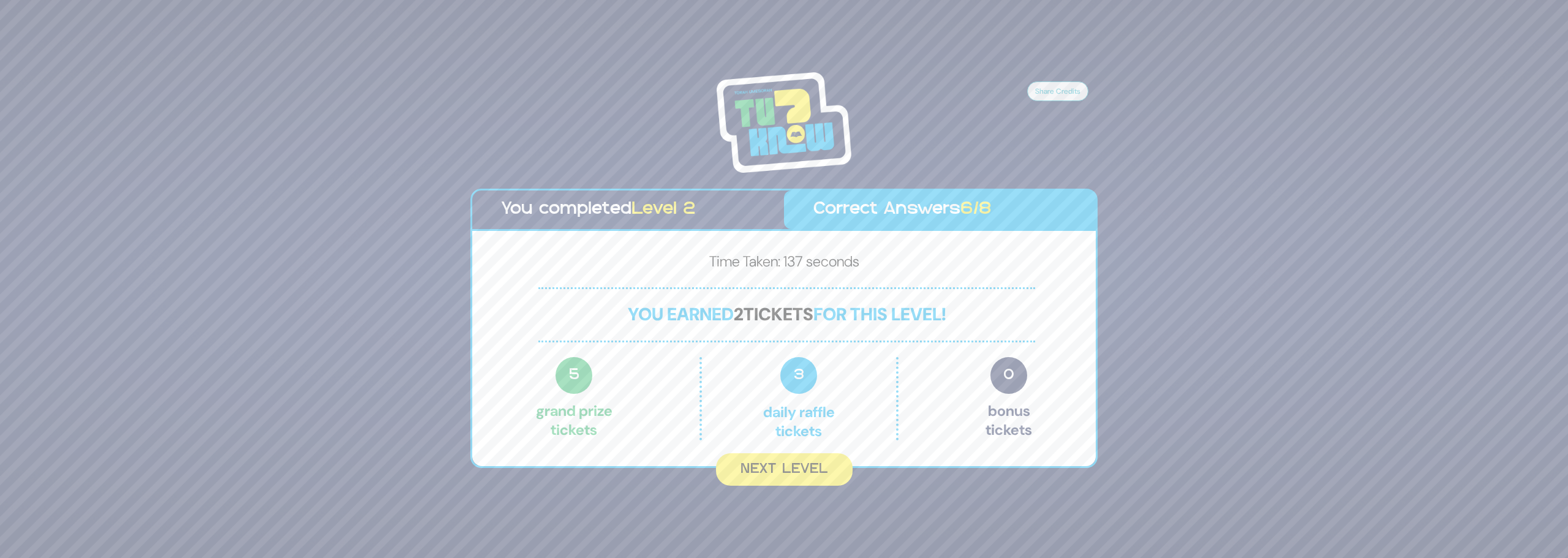
click at [785, 478] on button "Next Level" at bounding box center [784, 469] width 137 height 33
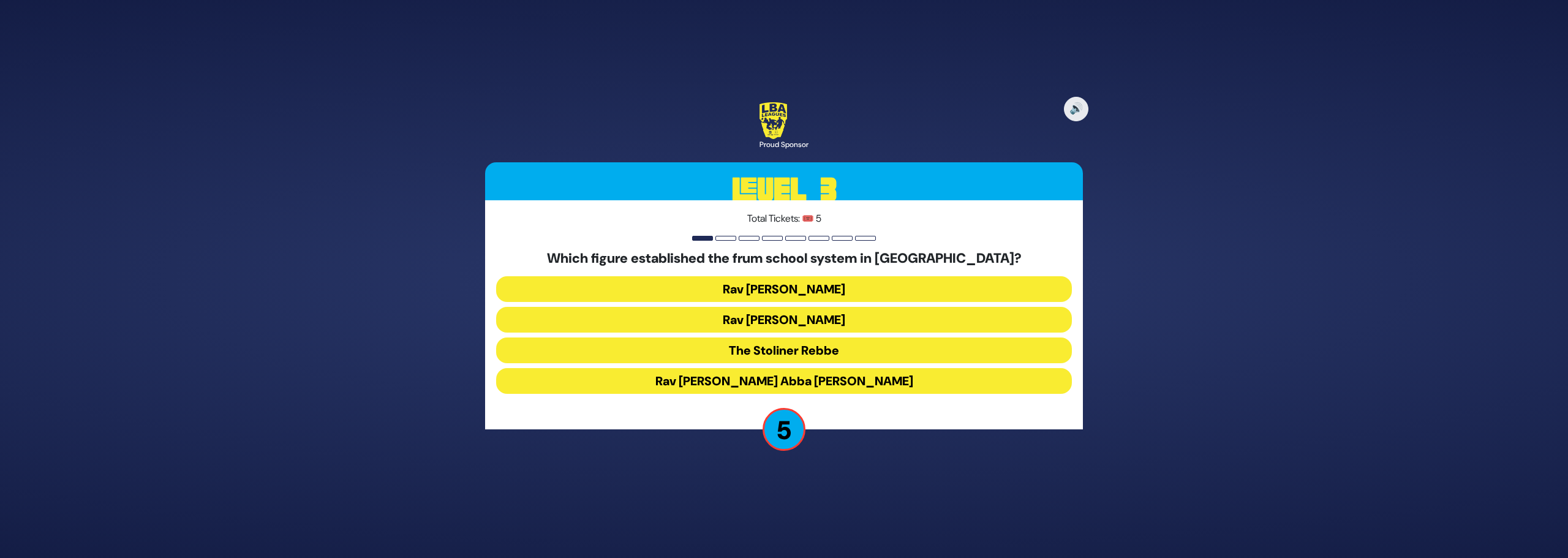
click at [795, 344] on button "The Stoliner Rebbe" at bounding box center [783, 350] width 576 height 26
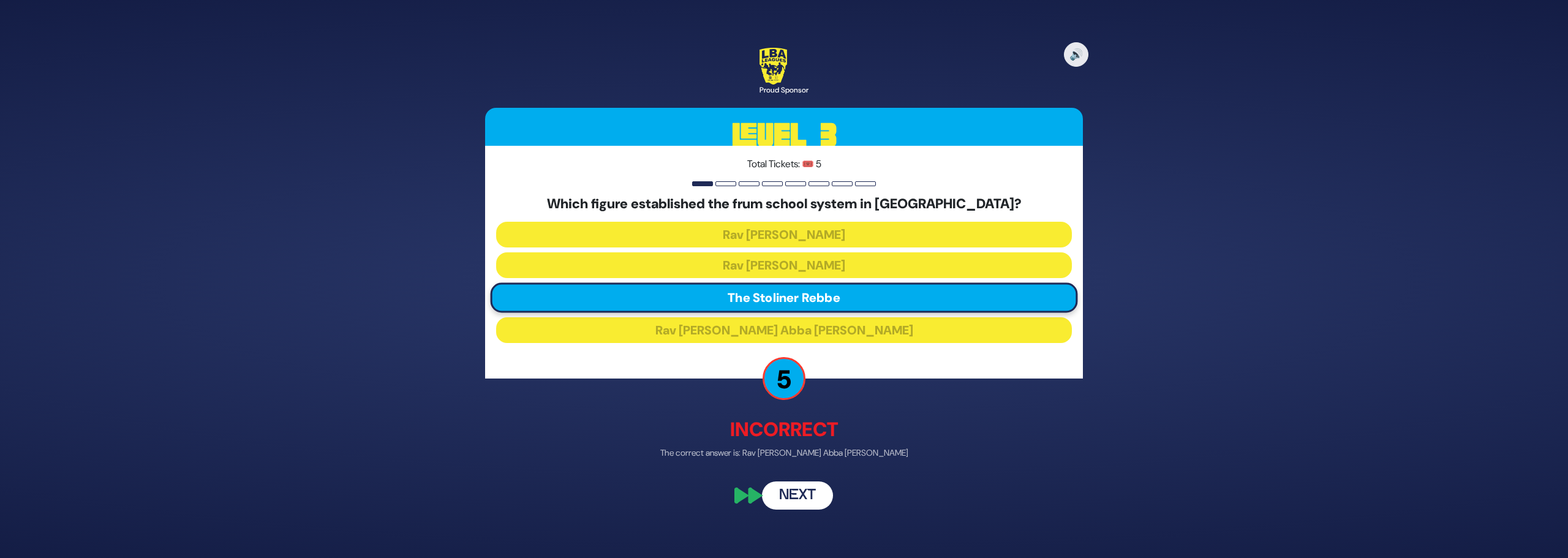
click at [797, 490] on button "Next" at bounding box center [797, 496] width 71 height 28
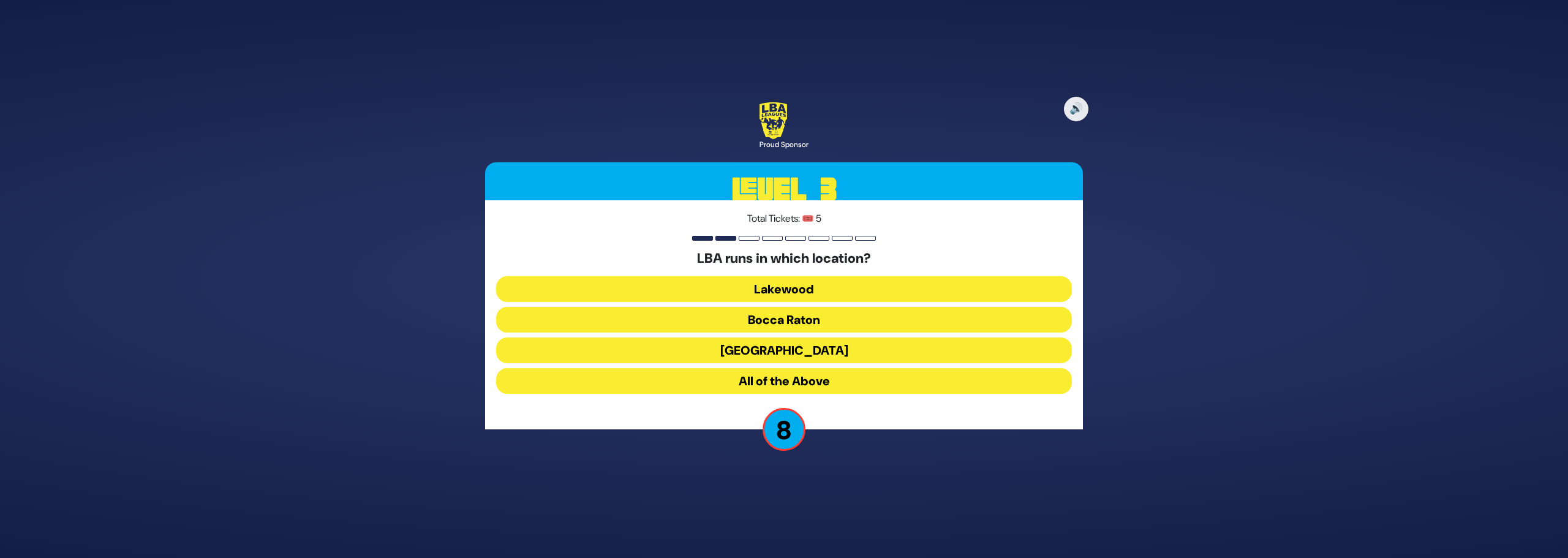
click at [812, 279] on button "Lakewood" at bounding box center [783, 289] width 576 height 26
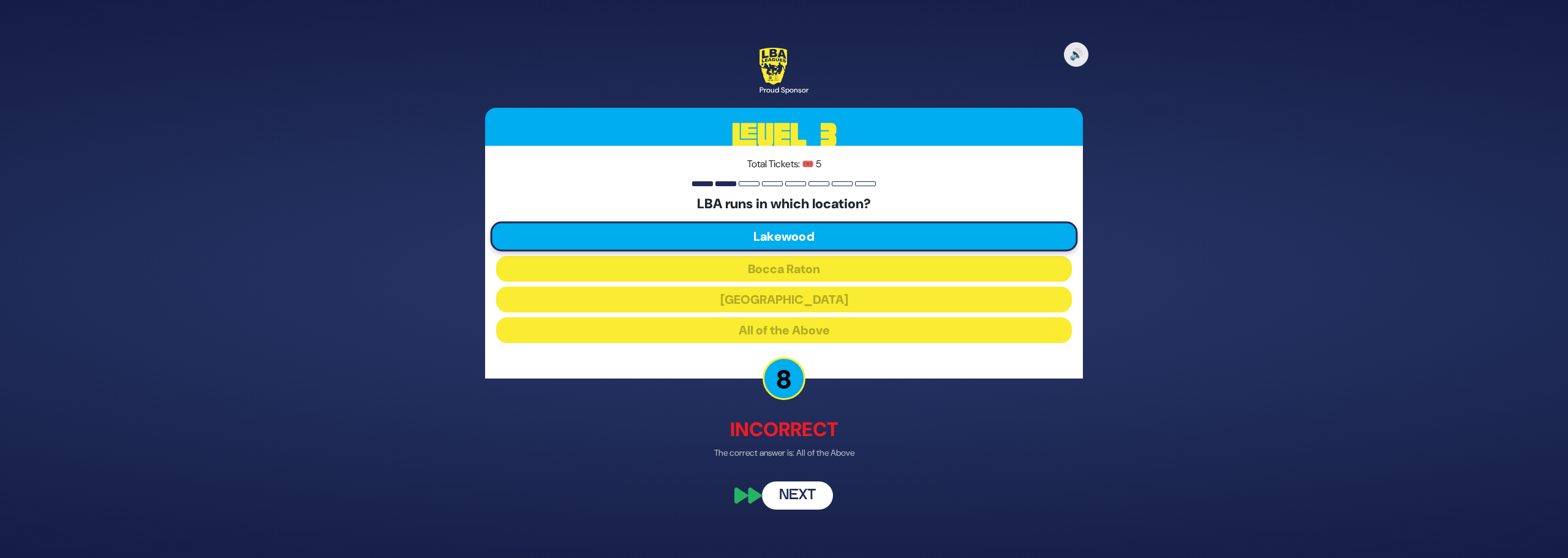
click at [797, 490] on button "Next" at bounding box center [797, 496] width 71 height 28
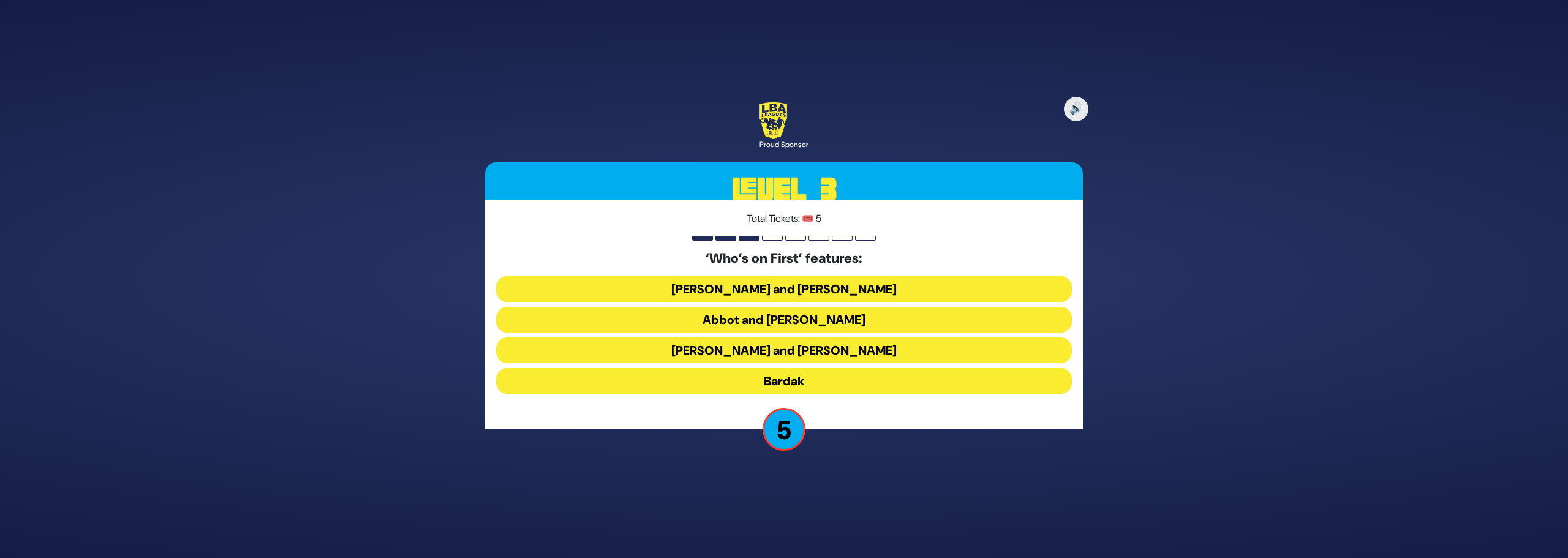
click at [817, 353] on button "Langsam and Feldman" at bounding box center [783, 350] width 576 height 26
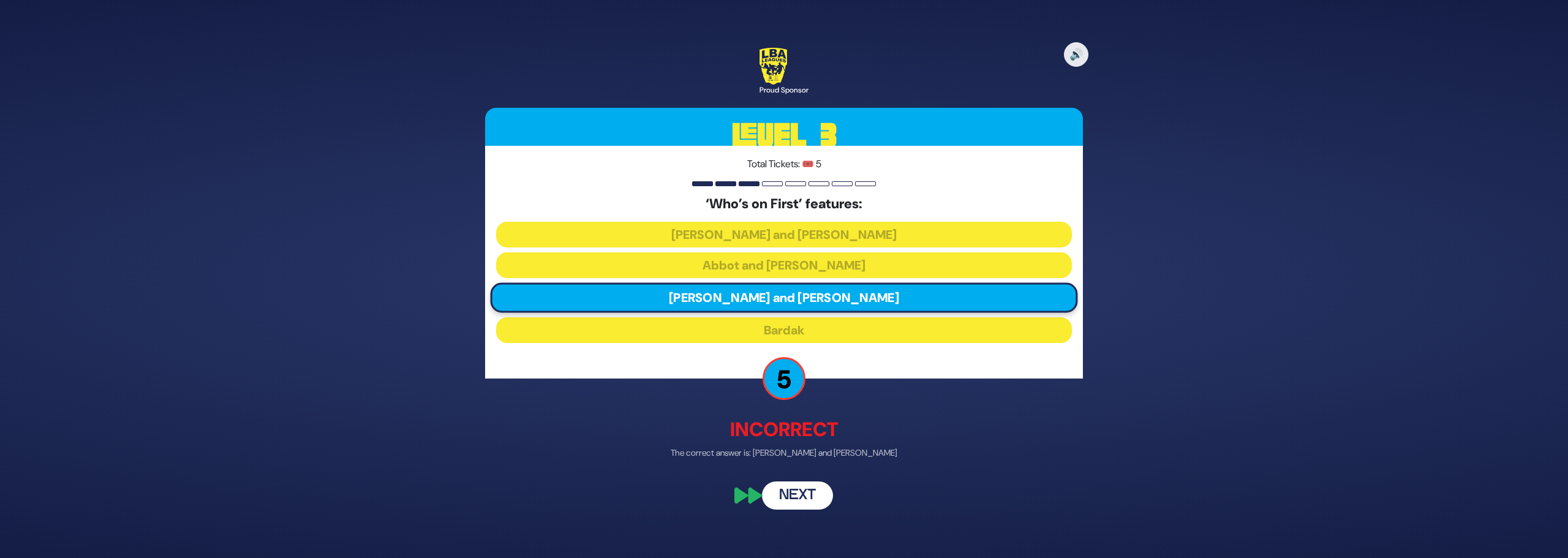
click at [807, 495] on button "Next" at bounding box center [797, 496] width 71 height 28
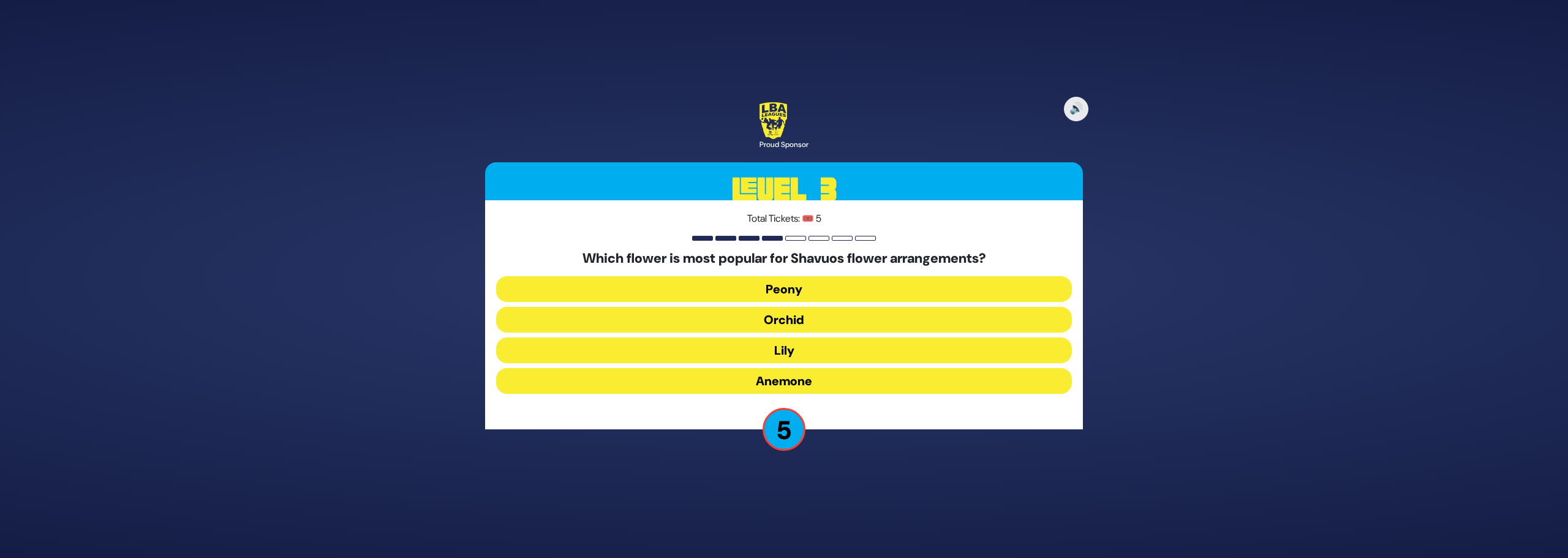
click at [817, 292] on button "Peony" at bounding box center [783, 289] width 576 height 26
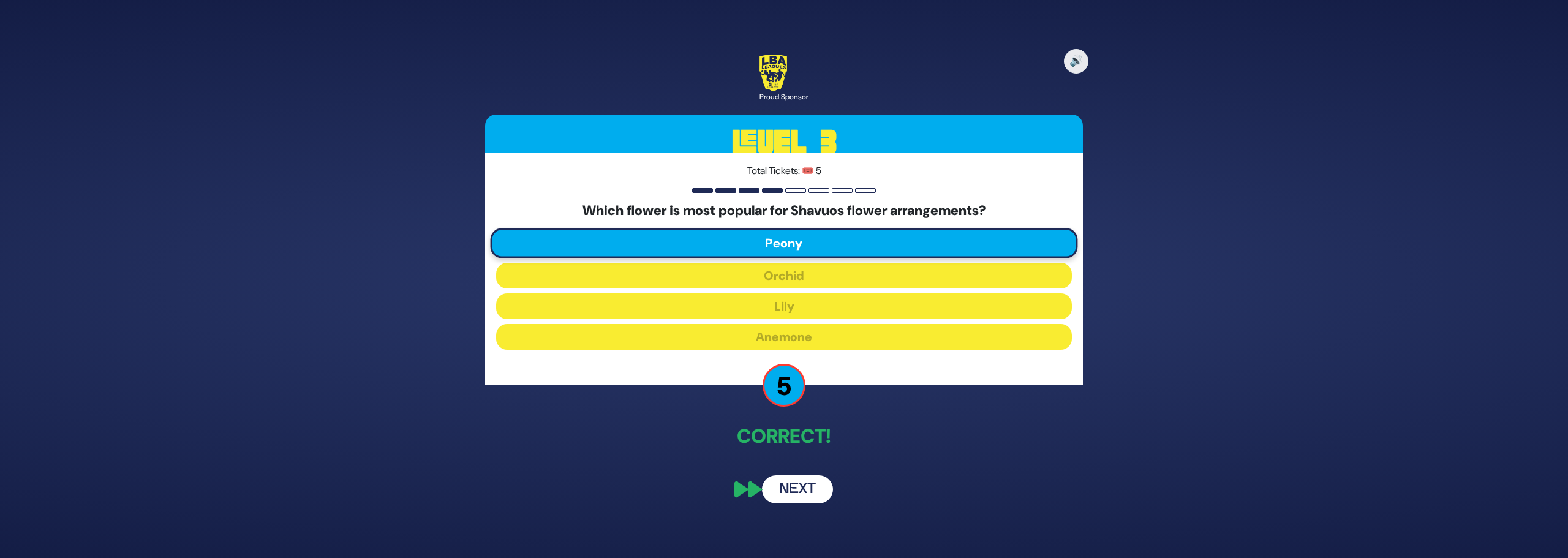
click at [802, 479] on button "Next" at bounding box center [797, 489] width 71 height 28
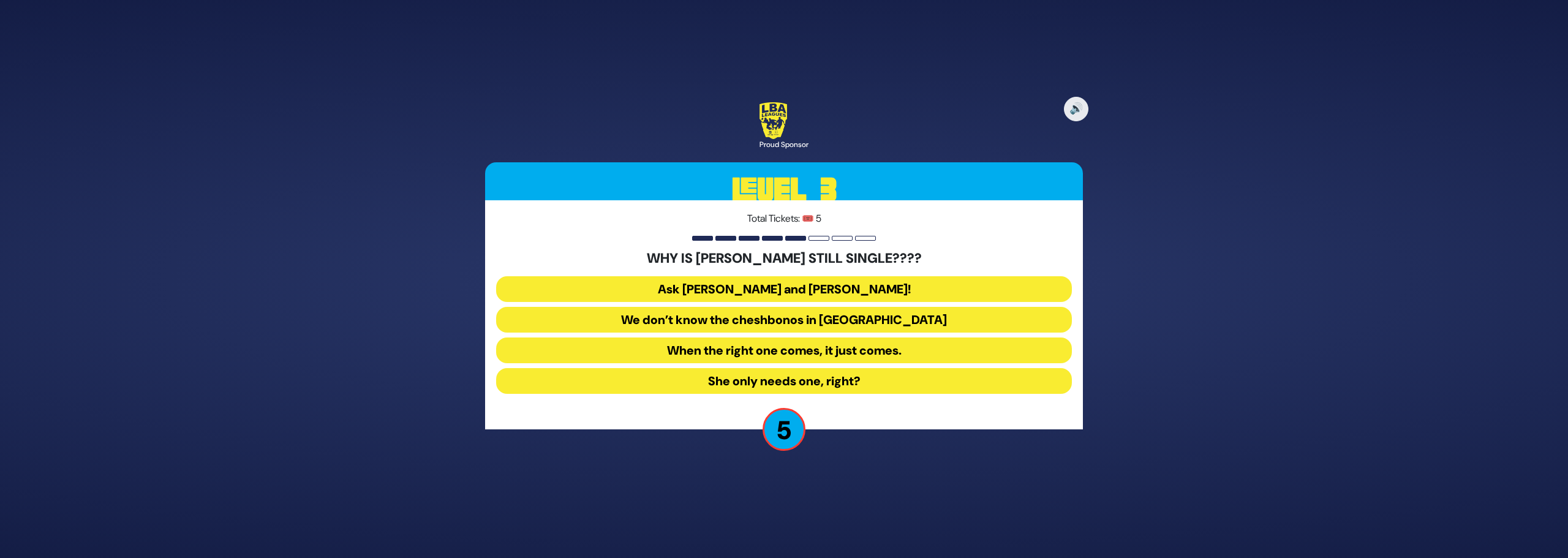
click at [803, 283] on button "Ask Bracha Stein and Chani Judowitz!" at bounding box center [783, 289] width 576 height 26
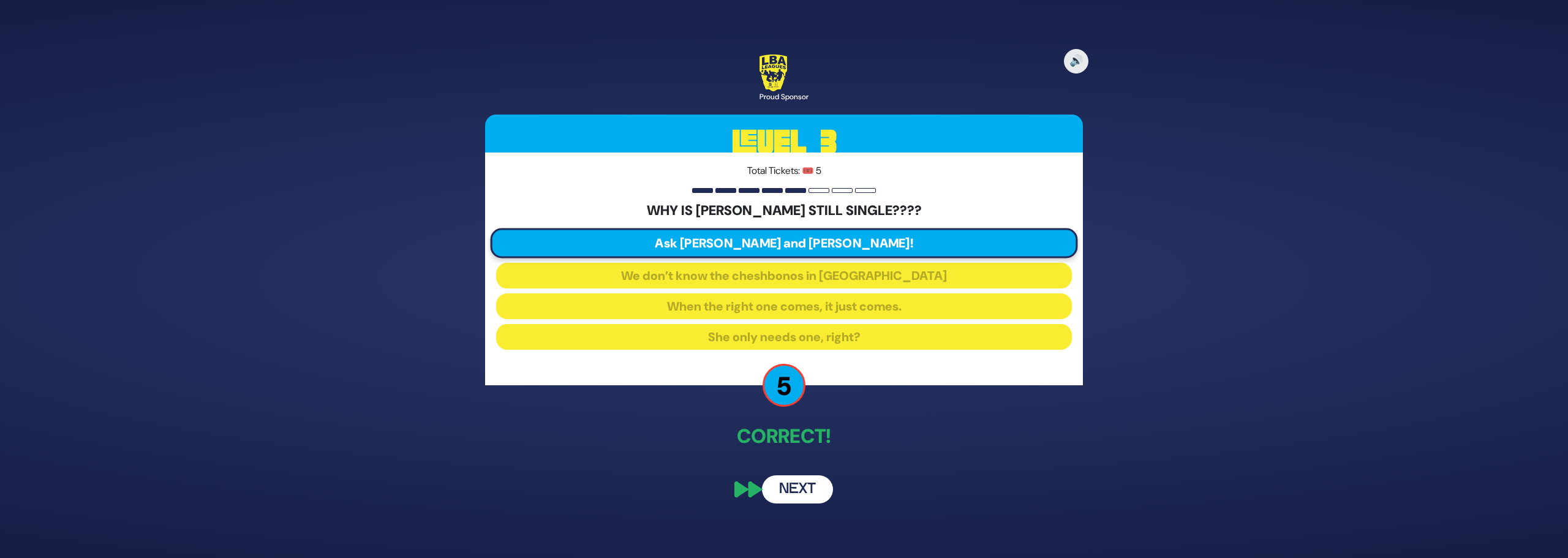
click at [792, 490] on button "Next" at bounding box center [797, 489] width 71 height 28
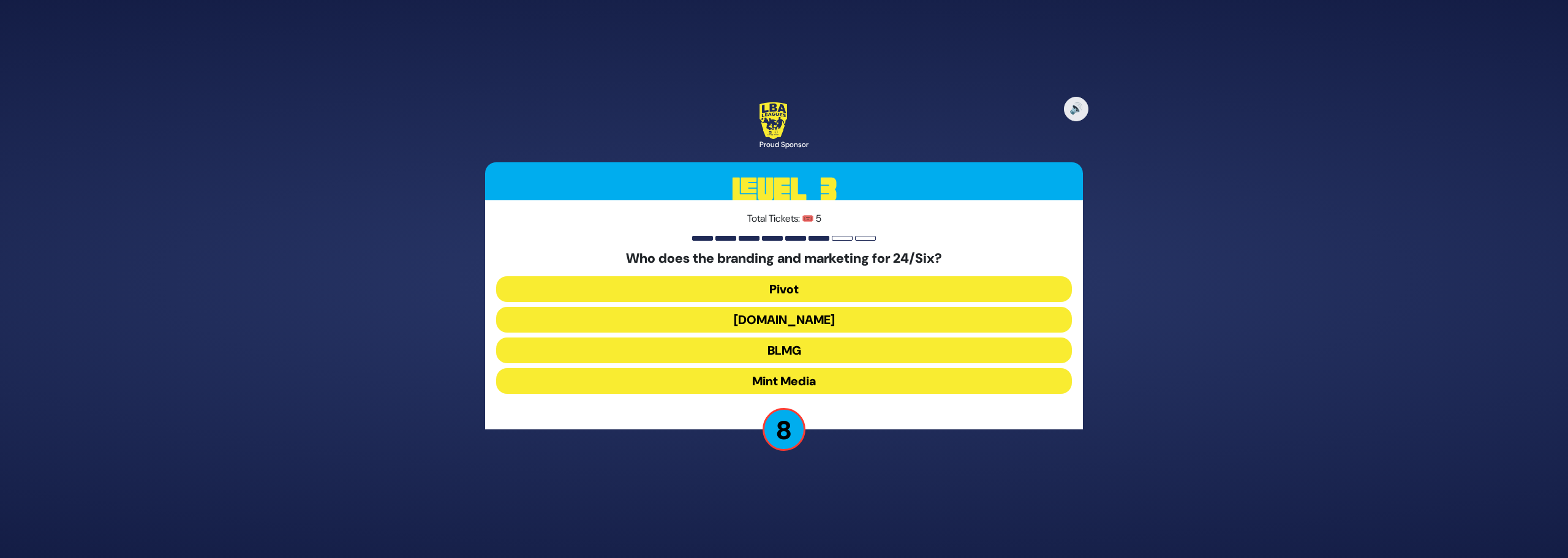
click at [825, 385] on button "Mint Media" at bounding box center [783, 380] width 576 height 26
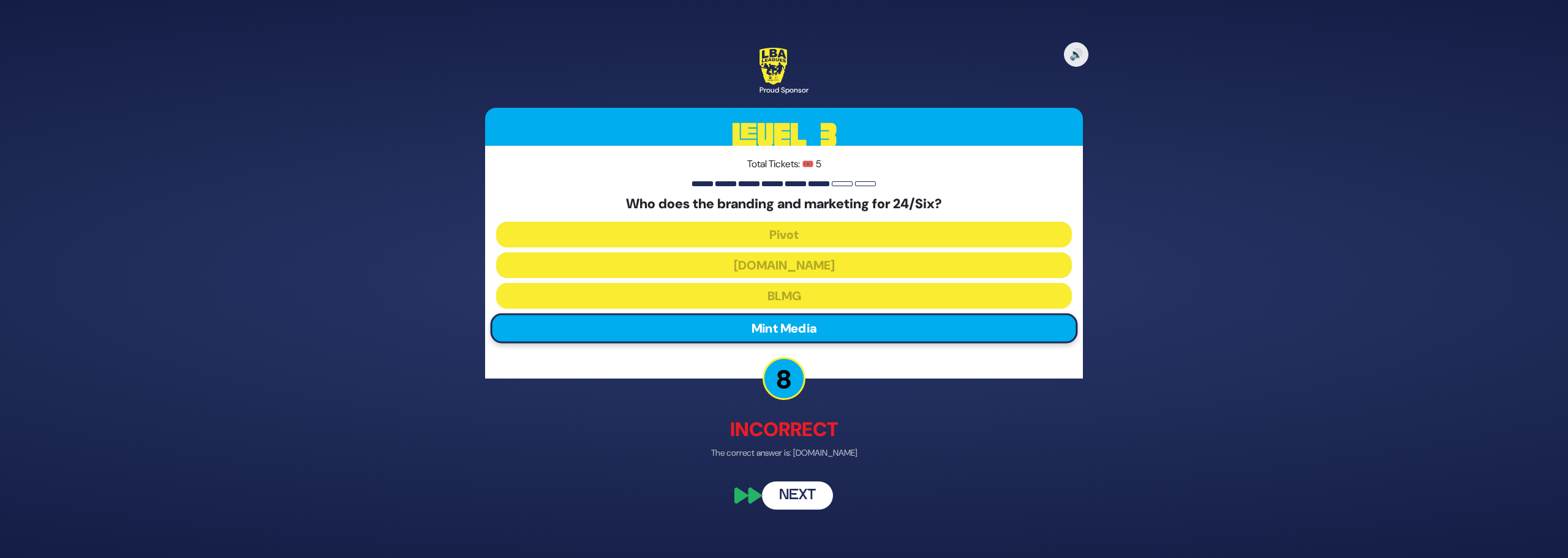
click at [809, 496] on button "Next" at bounding box center [797, 496] width 71 height 28
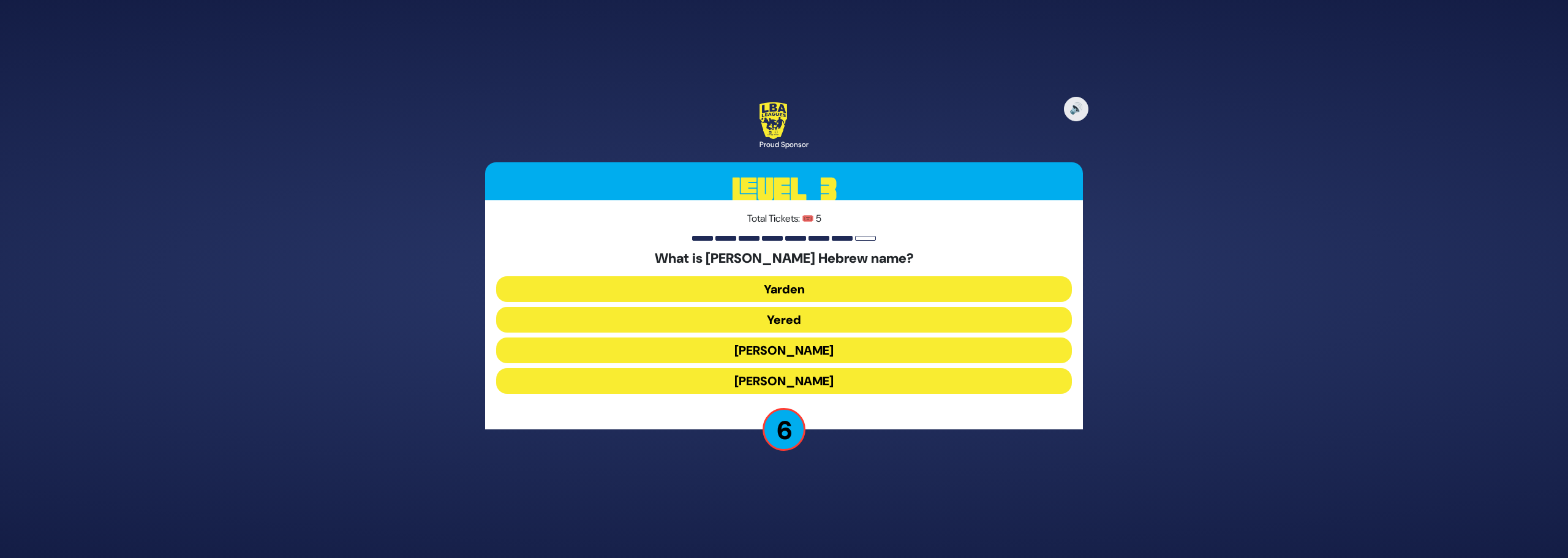
click at [787, 324] on button "Yered" at bounding box center [783, 319] width 576 height 26
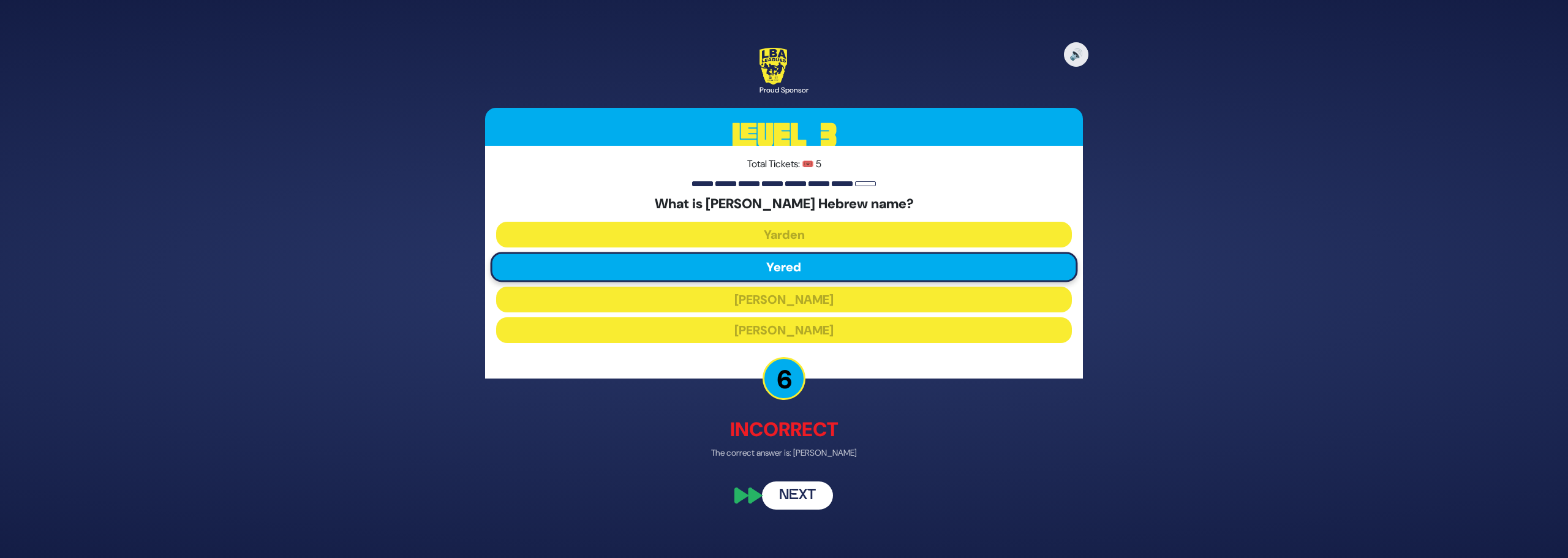
click at [805, 500] on button "Next" at bounding box center [797, 496] width 71 height 28
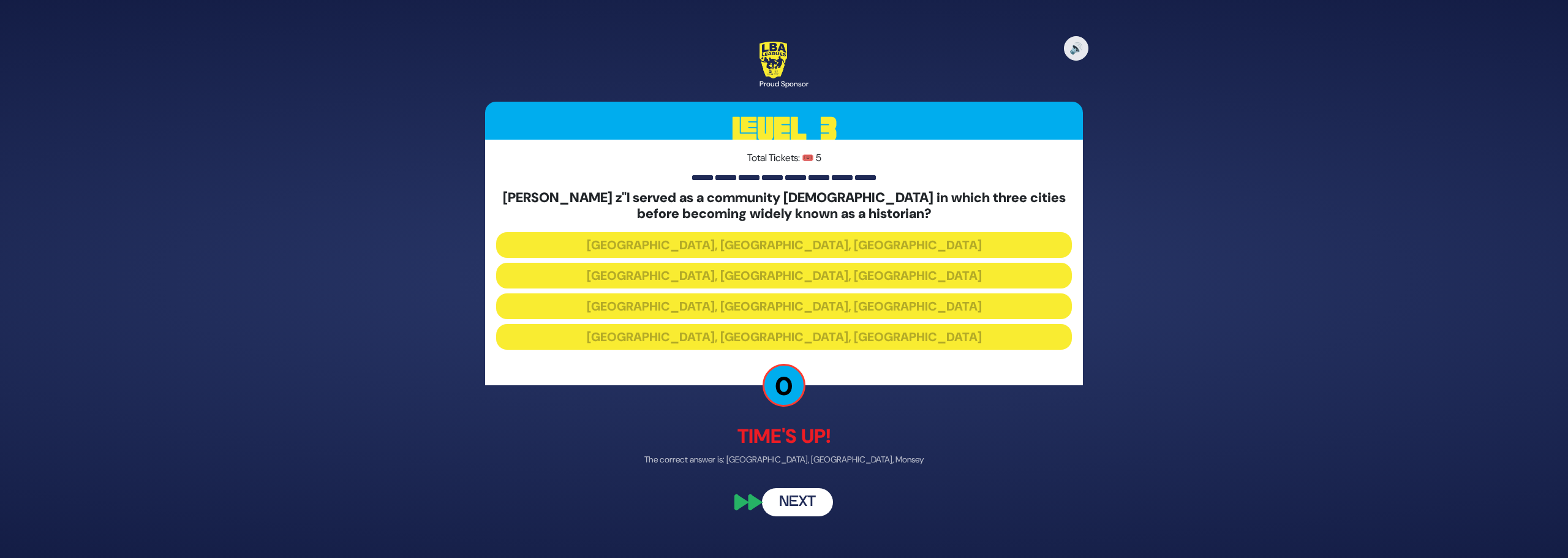
click at [799, 493] on button "Next" at bounding box center [797, 502] width 71 height 28
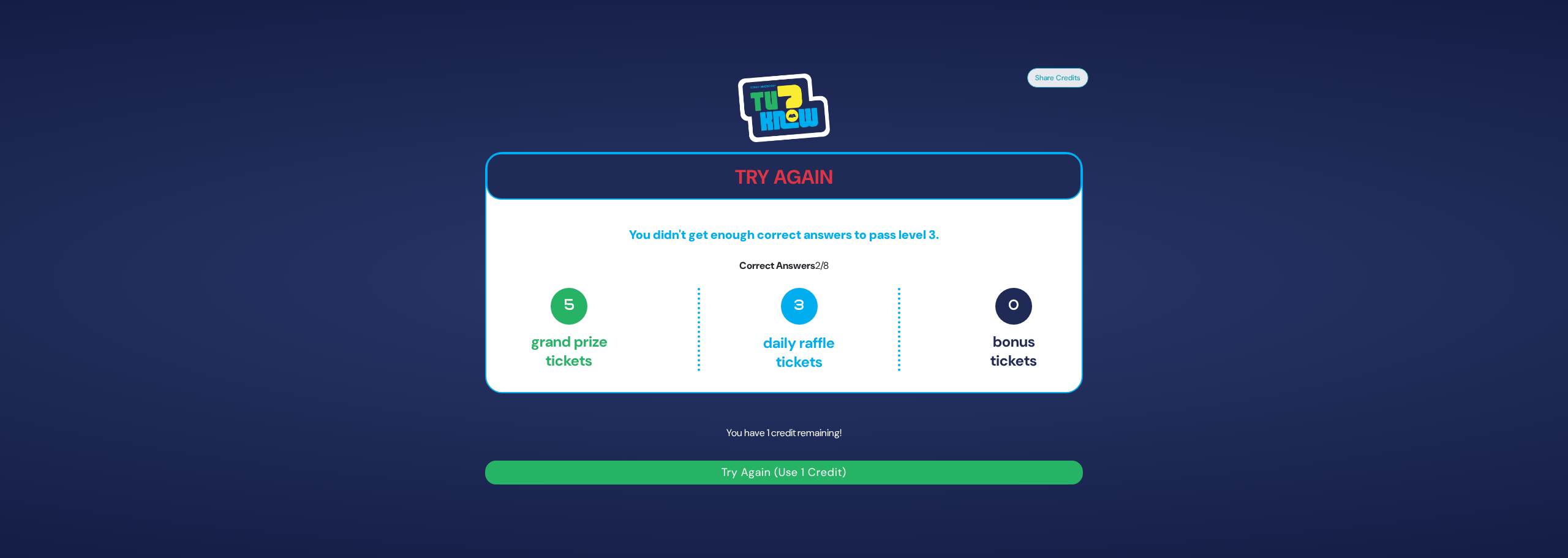
click at [770, 476] on button "Try Again (Use 1 Credit)" at bounding box center [784, 473] width 598 height 24
click at [805, 476] on button "Try Again (Use 1 Credit)" at bounding box center [784, 473] width 598 height 24
click at [810, 468] on button "Try Again (Use 1 Credit)" at bounding box center [784, 473] width 598 height 24
click at [776, 466] on button "Try Again (Use 1 Credit)" at bounding box center [784, 473] width 598 height 24
click at [787, 464] on button "Try Again (Use 1 Credit)" at bounding box center [784, 473] width 598 height 24
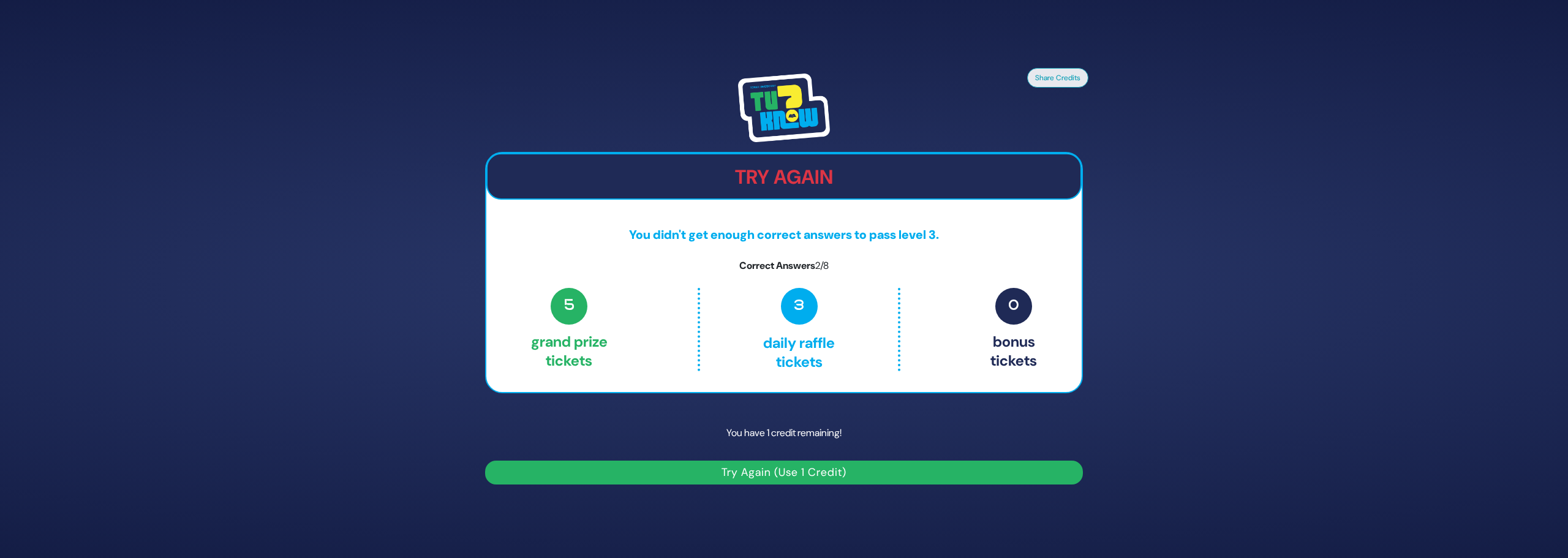
click at [787, 464] on button "Try Again (Use 1 Credit)" at bounding box center [784, 473] width 598 height 24
click at [755, 468] on button "Try Again (Use 1 Credit)" at bounding box center [784, 473] width 598 height 24
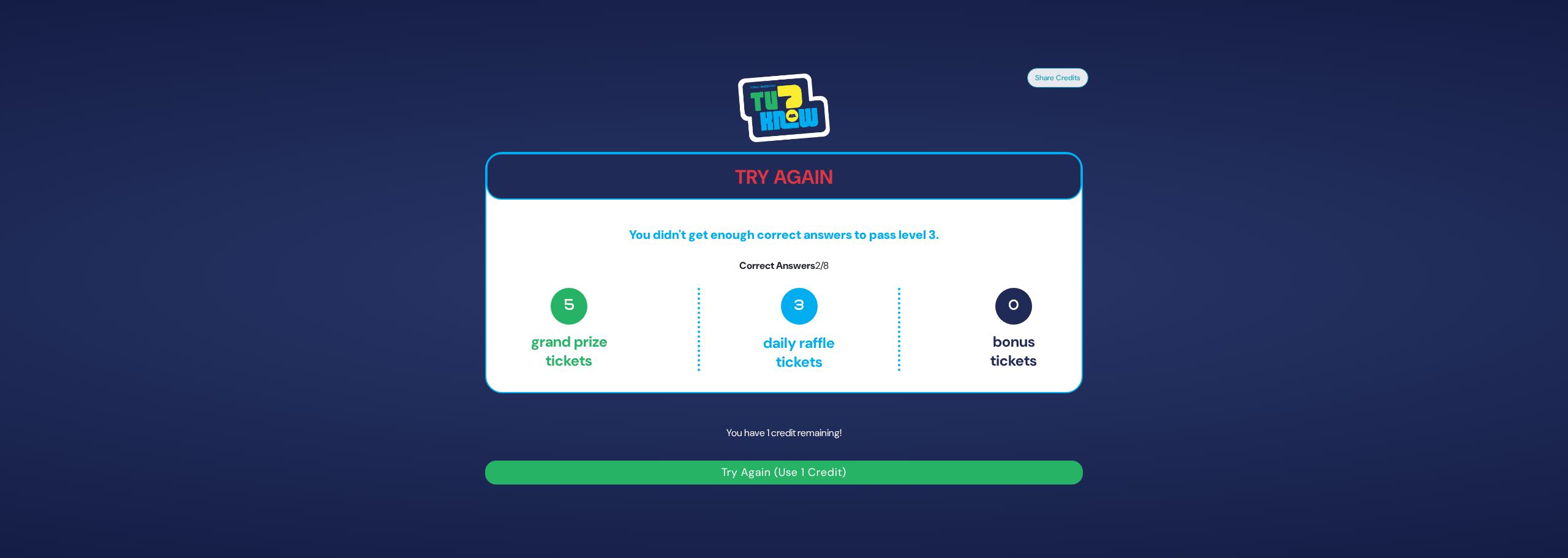
click at [709, 470] on button "Try Again (Use 1 Credit)" at bounding box center [784, 473] width 598 height 24
drag, startPoint x: 707, startPoint y: 470, endPoint x: 574, endPoint y: 419, distance: 142.4
click at [574, 419] on p "You have 1 credit remaining!" at bounding box center [784, 432] width 598 height 36
drag, startPoint x: 934, startPoint y: 321, endPoint x: 773, endPoint y: 271, distance: 168.6
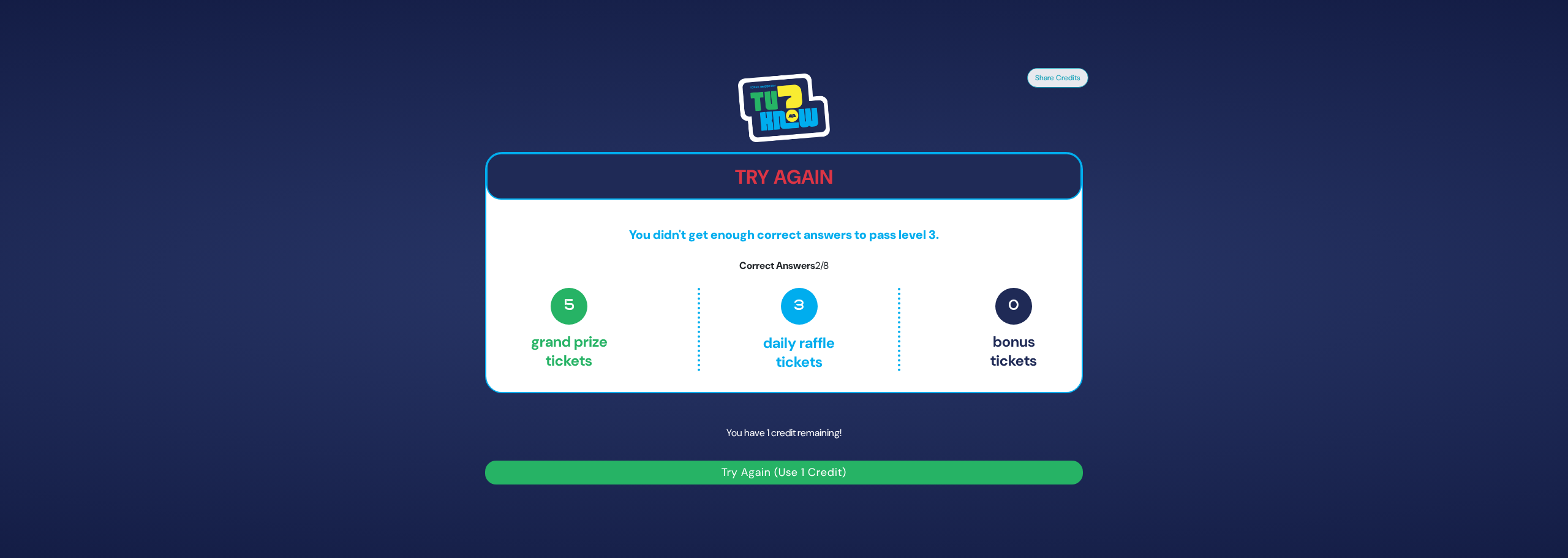
click at [773, 271] on p "Correct Answers 2/8" at bounding box center [784, 266] width 595 height 14
drag, startPoint x: 942, startPoint y: 476, endPoint x: 920, endPoint y: 478, distance: 22.1
drag, startPoint x: 920, startPoint y: 478, endPoint x: 864, endPoint y: 464, distance: 57.7
click at [864, 464] on button "Try Again (Use 1 Credit)" at bounding box center [784, 473] width 598 height 24
click at [861, 466] on button "Try Again (Use 1 Credit)" at bounding box center [784, 473] width 598 height 24
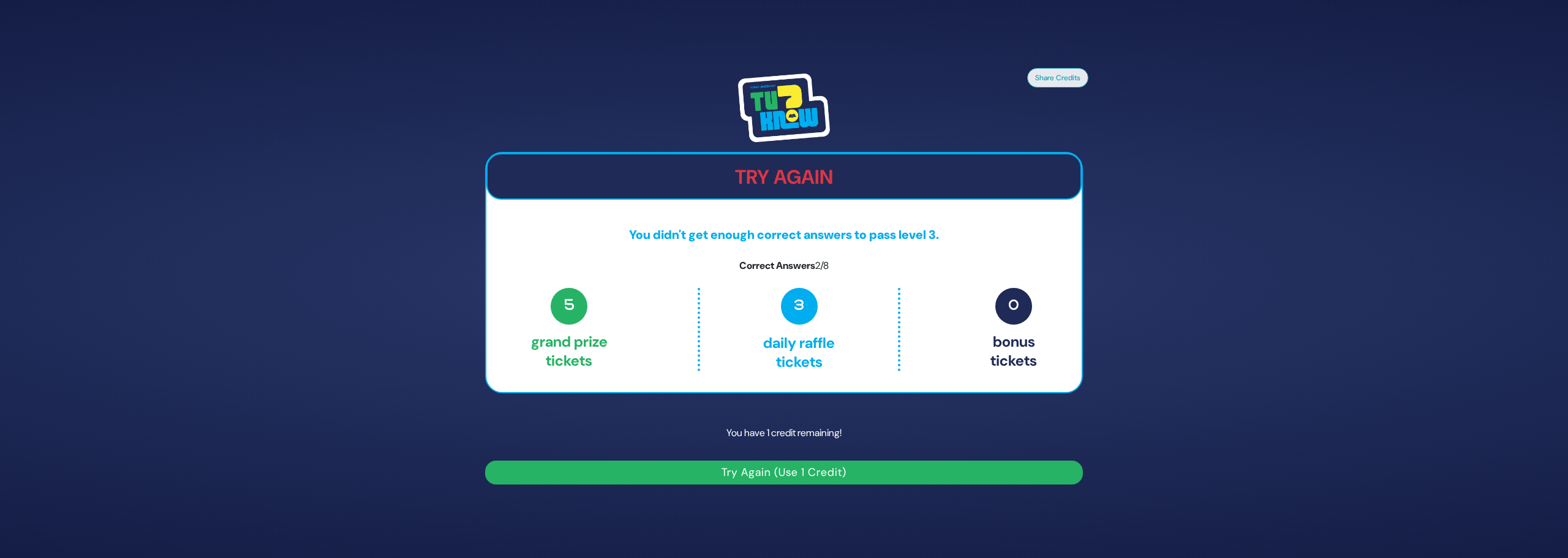
click at [819, 473] on button "Try Again (Use 1 Credit)" at bounding box center [784, 473] width 598 height 24
click at [689, 473] on button "Try Again (Use 1 Credit)" at bounding box center [784, 473] width 598 height 24
click at [749, 473] on button "Try Again (Use 1 Credit)" at bounding box center [784, 473] width 598 height 24
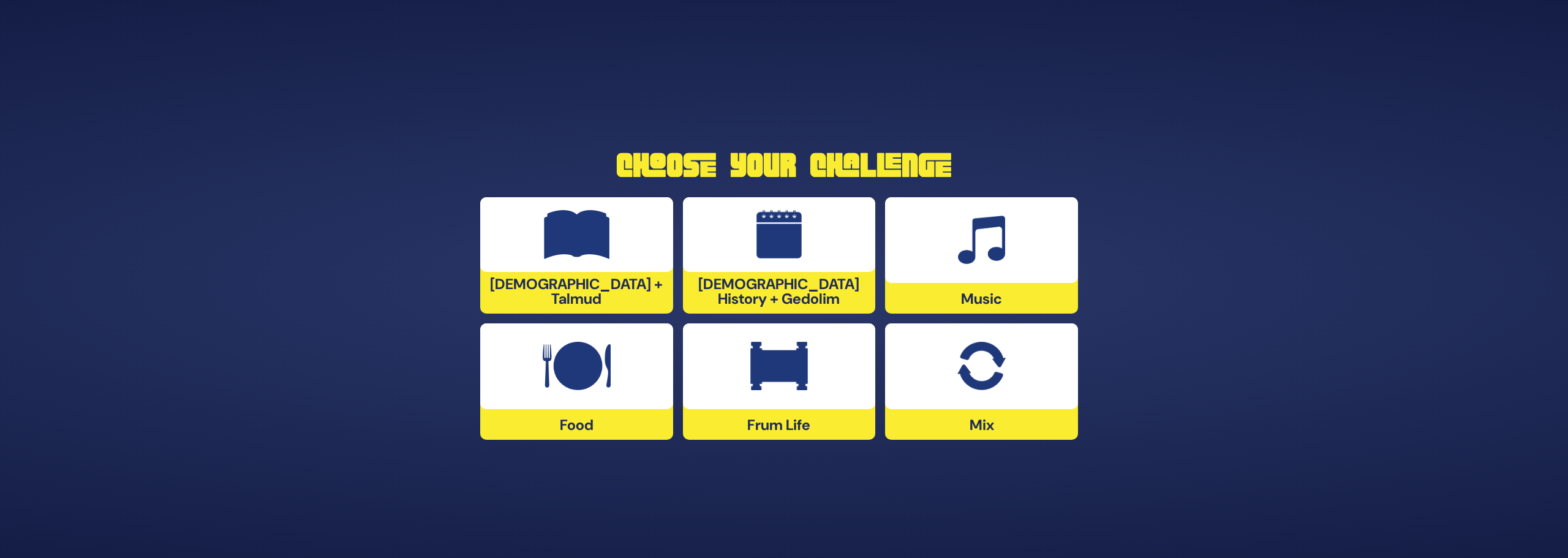
click at [591, 371] on img at bounding box center [576, 366] width 68 height 49
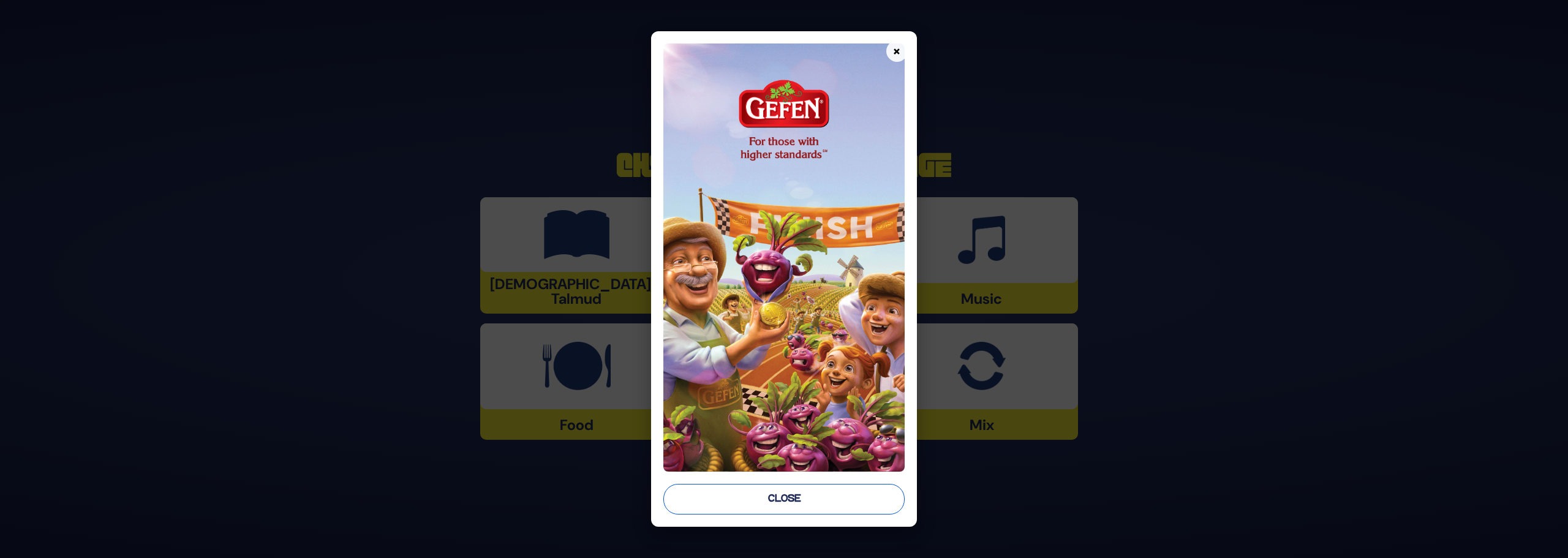
click at [829, 495] on button "Close" at bounding box center [784, 499] width 241 height 31
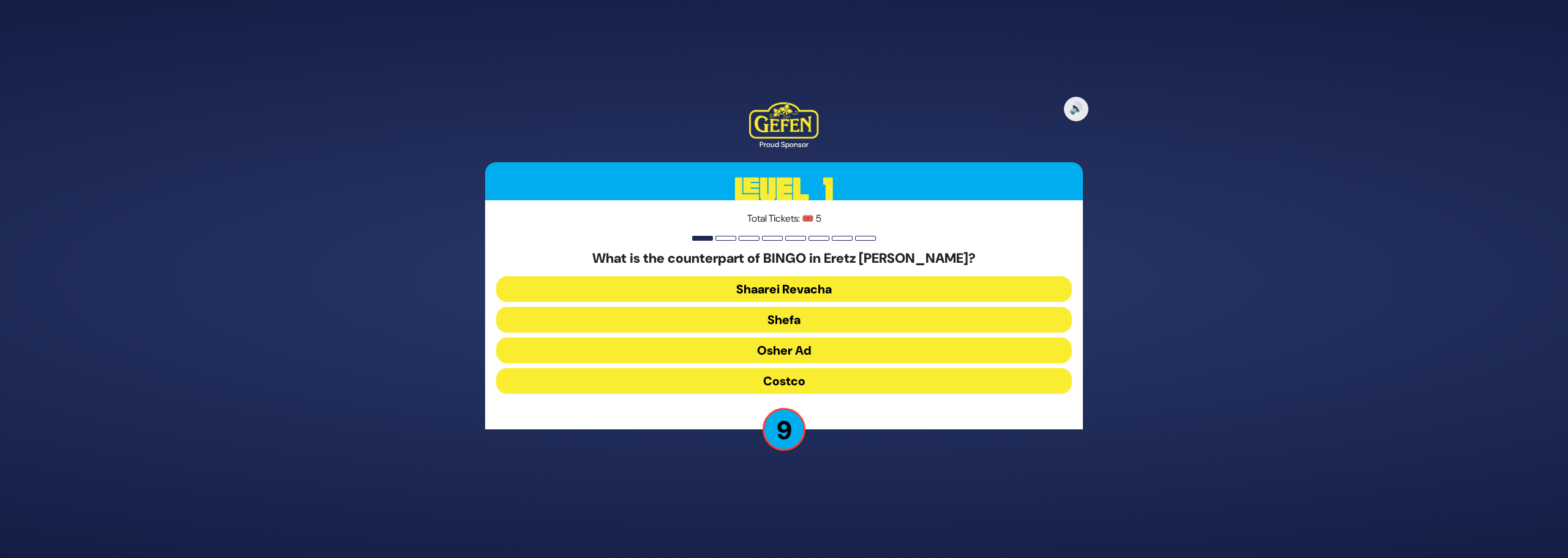
click at [807, 353] on button "Osher Ad" at bounding box center [783, 350] width 576 height 26
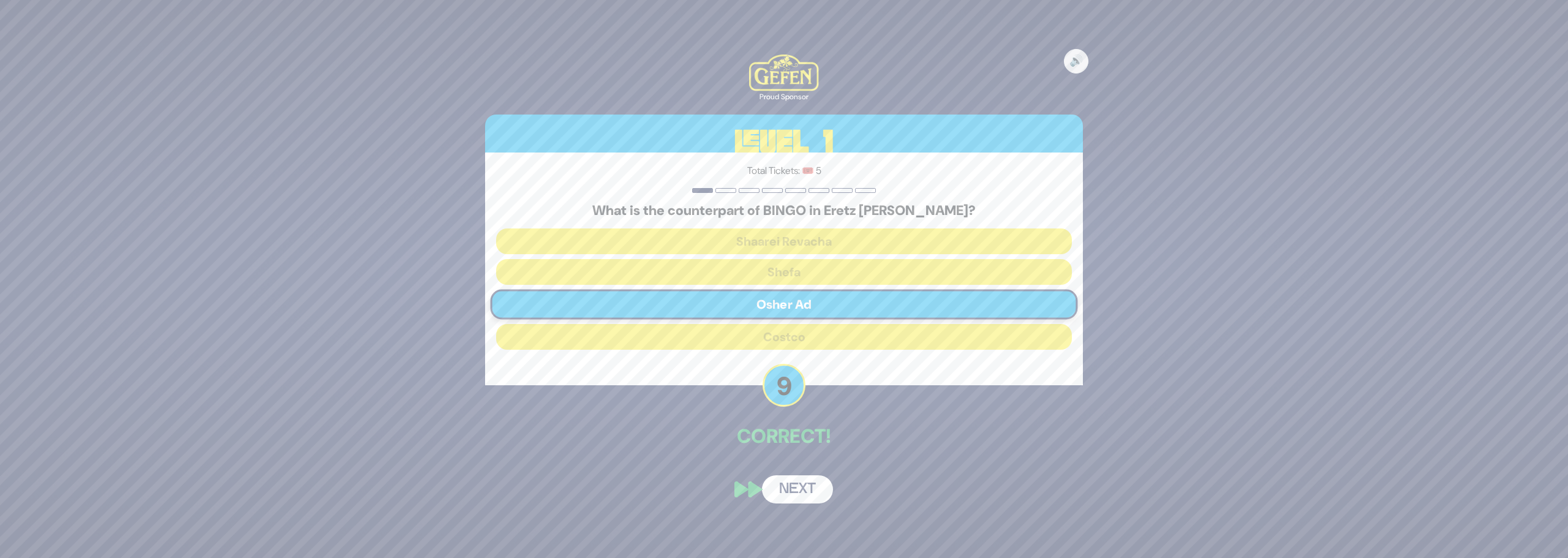
click at [795, 470] on div "🔊 Proud Sponsor Level 1 Total Tickets: 🎟️ 5 What is the counterpart of BINGO in…" at bounding box center [783, 279] width 627 height 478
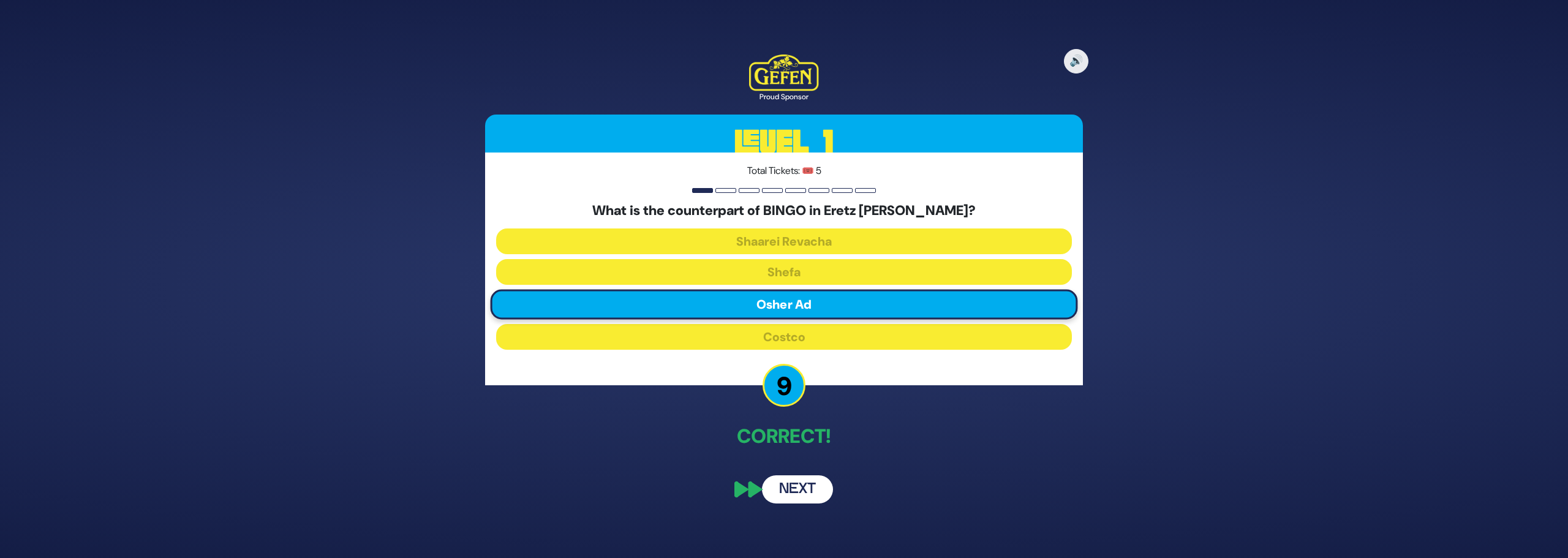
click at [798, 486] on button "Next" at bounding box center [797, 489] width 71 height 28
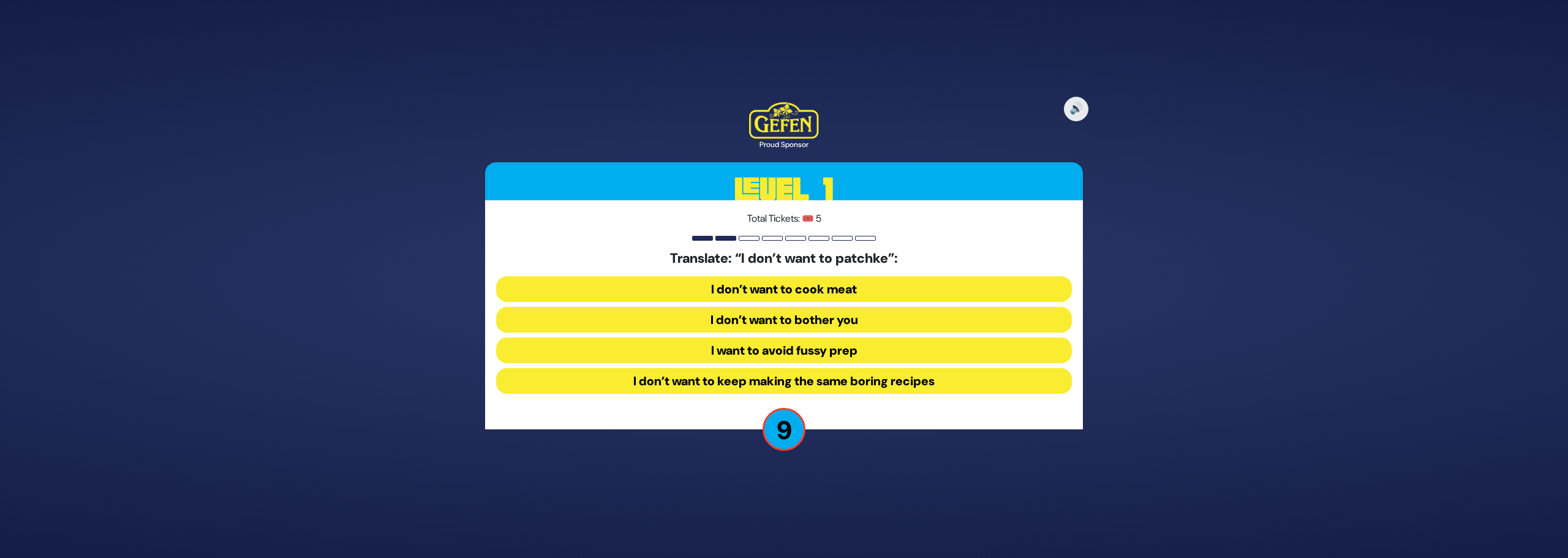
click at [751, 349] on button "I want to avoid fussy prep" at bounding box center [783, 350] width 576 height 26
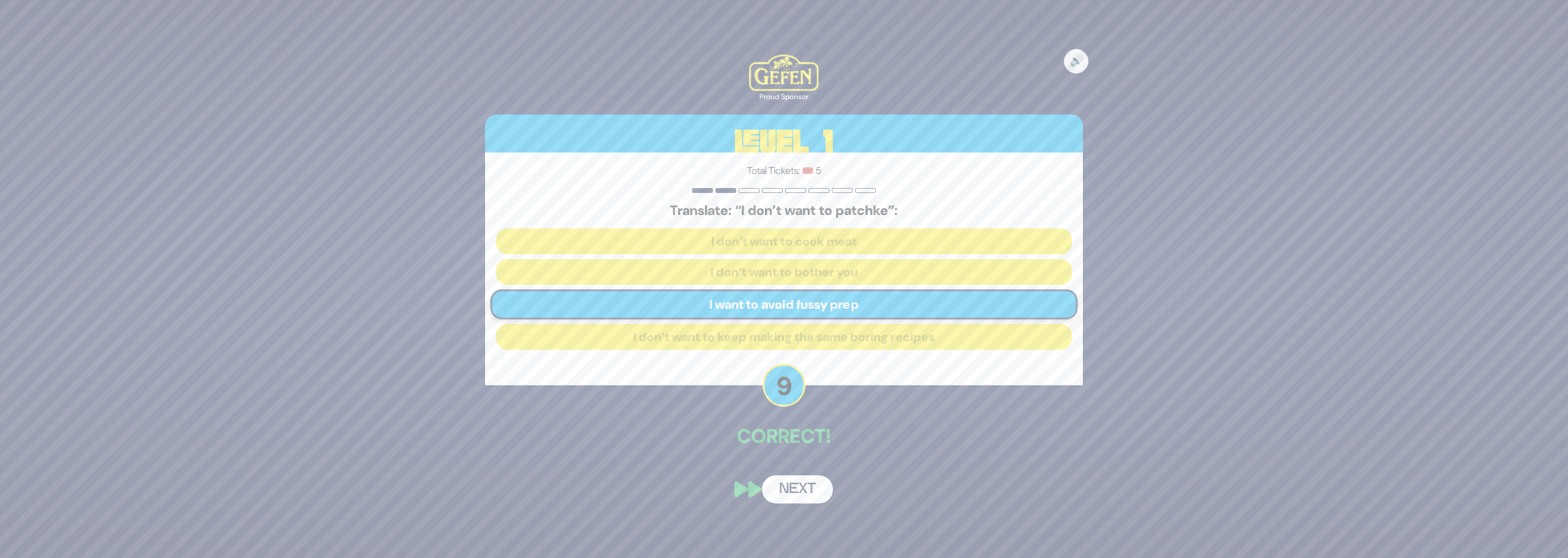
click at [790, 483] on button "Next" at bounding box center [797, 489] width 71 height 28
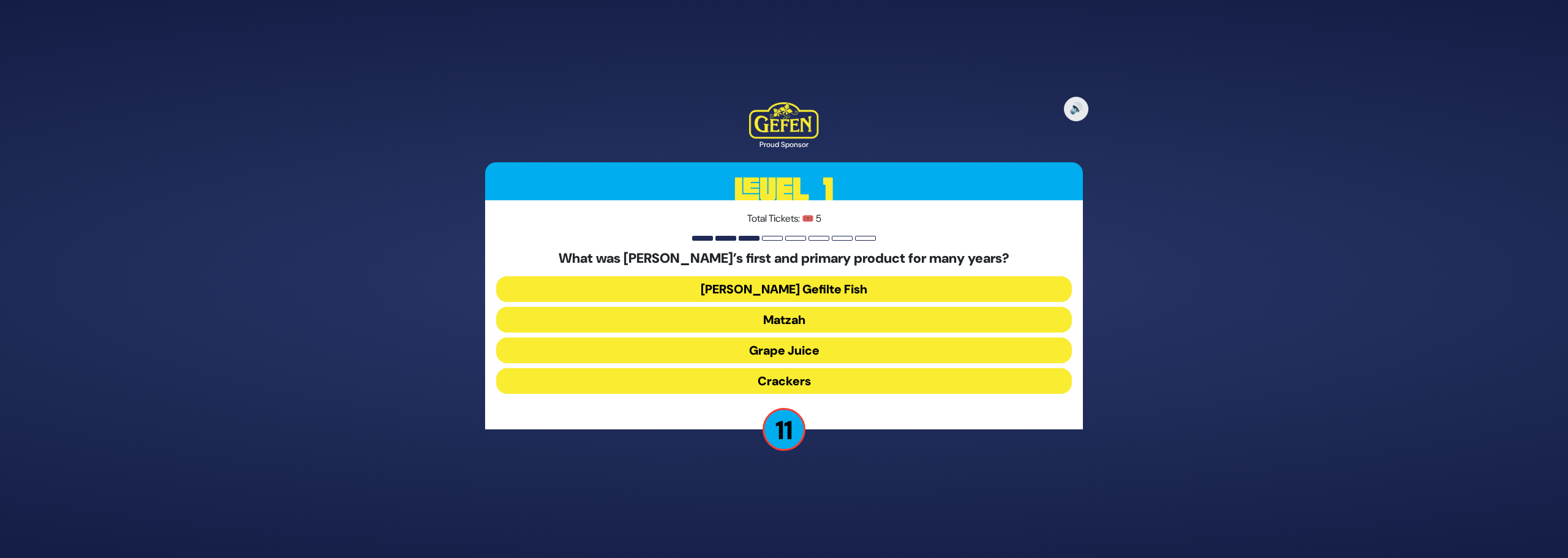
click at [816, 319] on button "Matzah" at bounding box center [783, 319] width 576 height 26
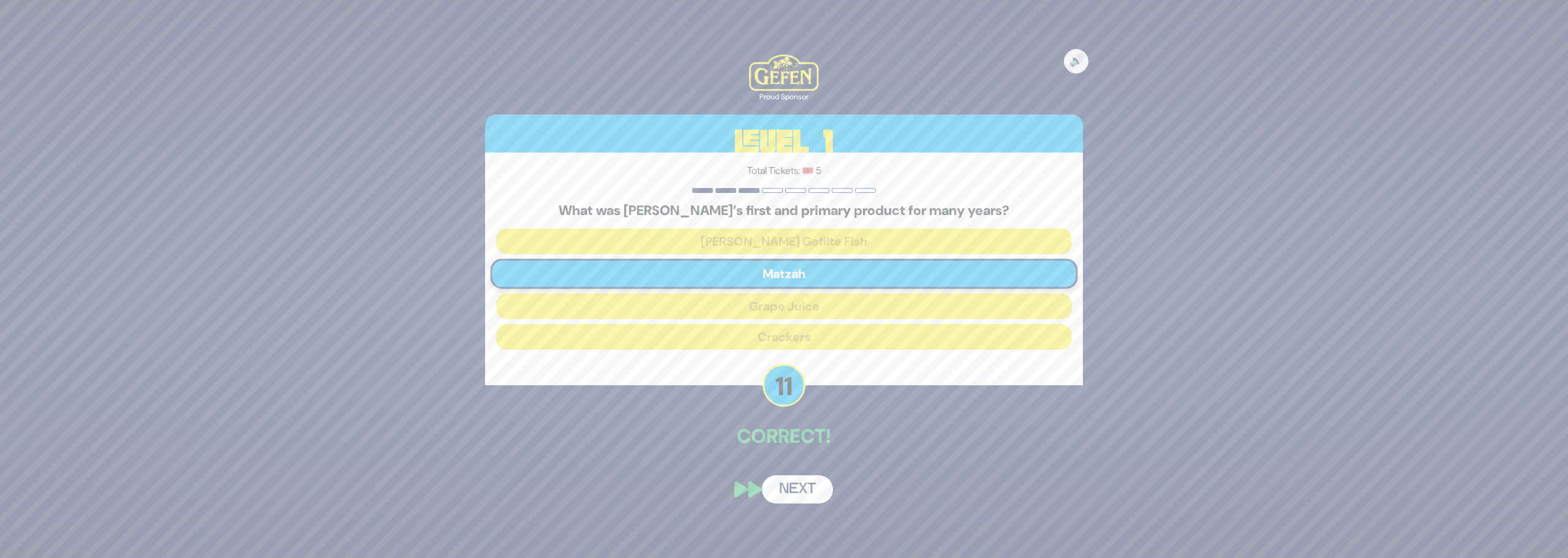
click at [802, 491] on button "Next" at bounding box center [797, 489] width 71 height 28
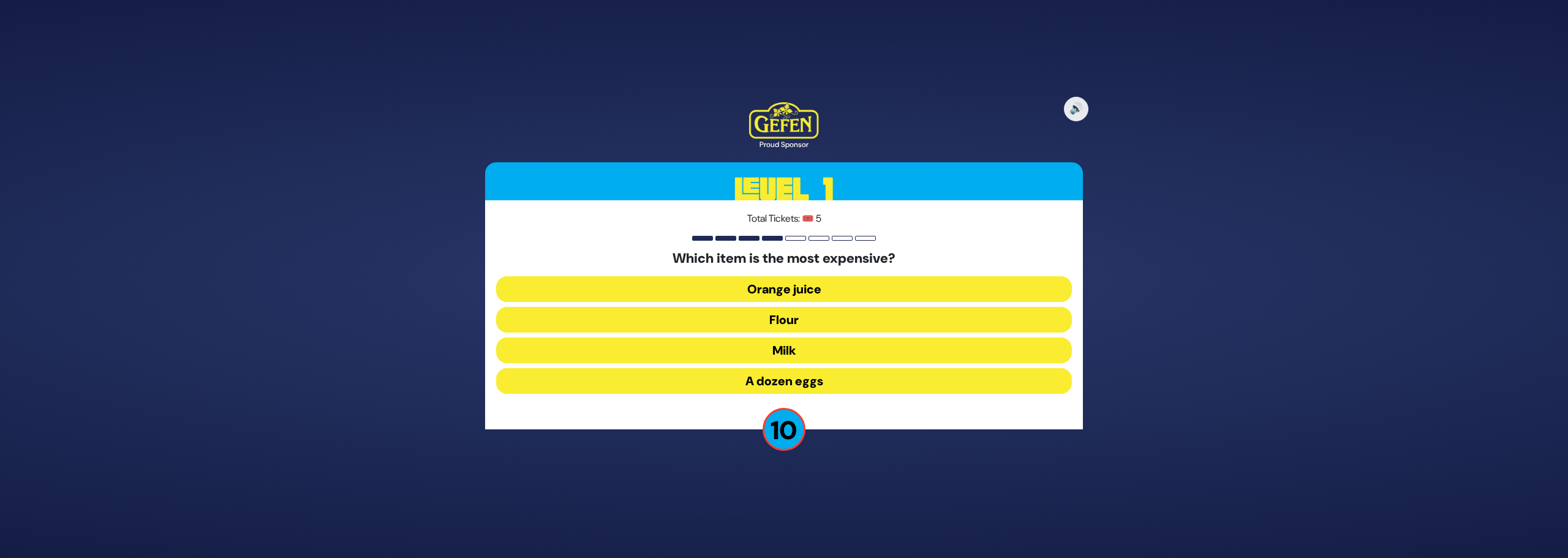
click at [819, 381] on button "A dozen eggs" at bounding box center [783, 380] width 576 height 26
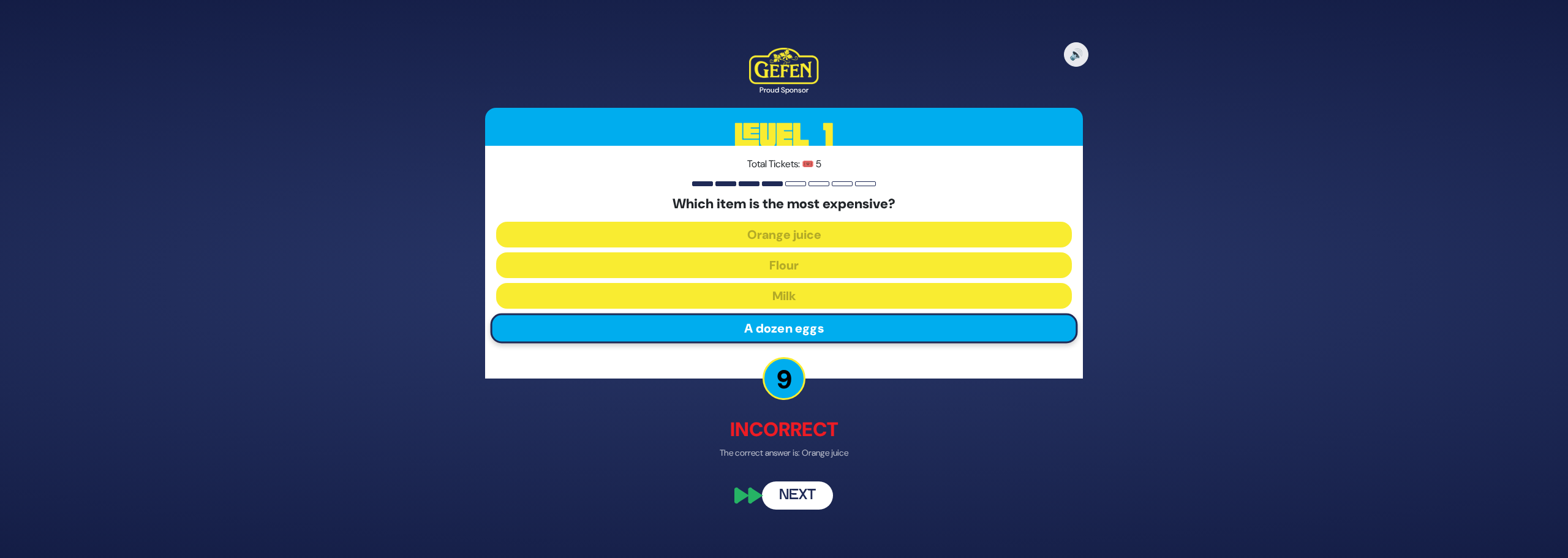
click at [798, 495] on button "Next" at bounding box center [797, 496] width 71 height 28
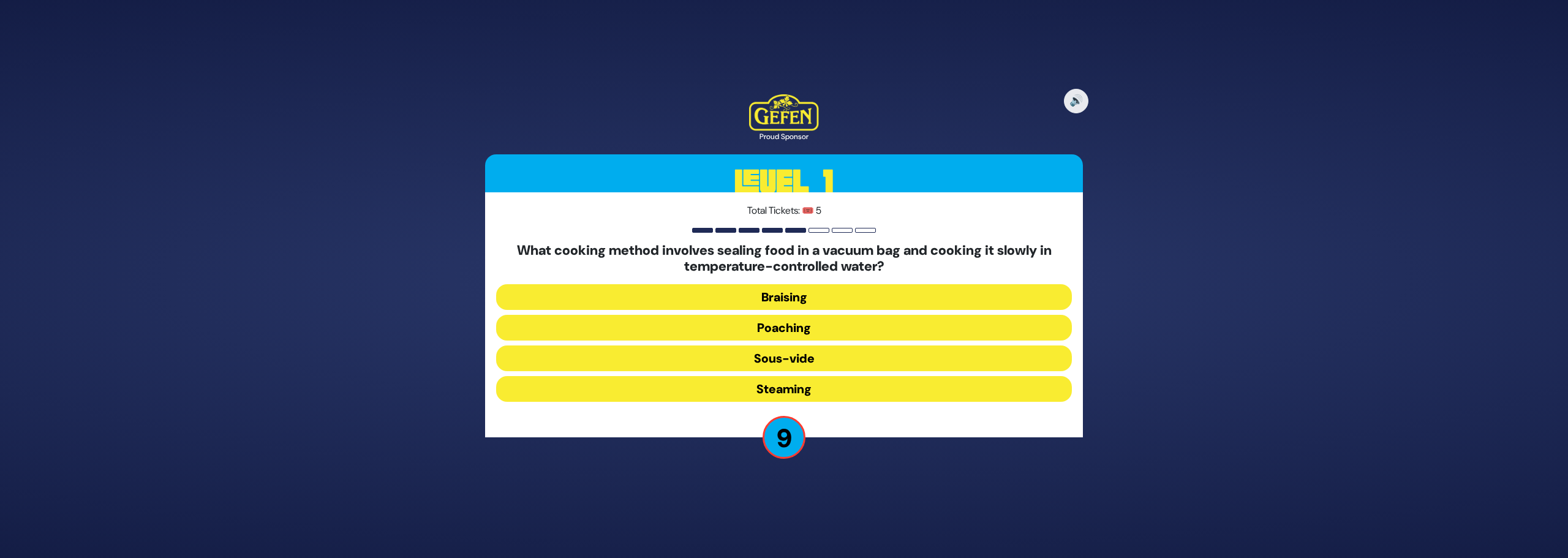
click at [814, 351] on button "Sous-vide" at bounding box center [783, 358] width 576 height 26
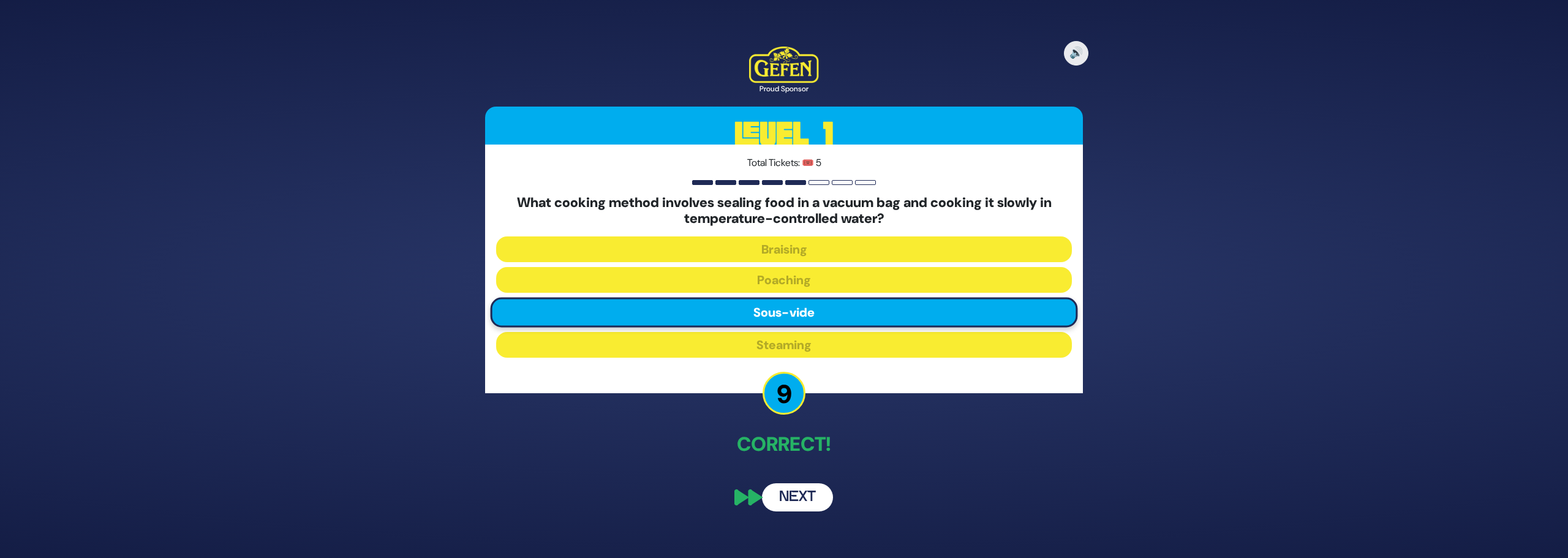
click at [805, 498] on button "Next" at bounding box center [797, 497] width 71 height 28
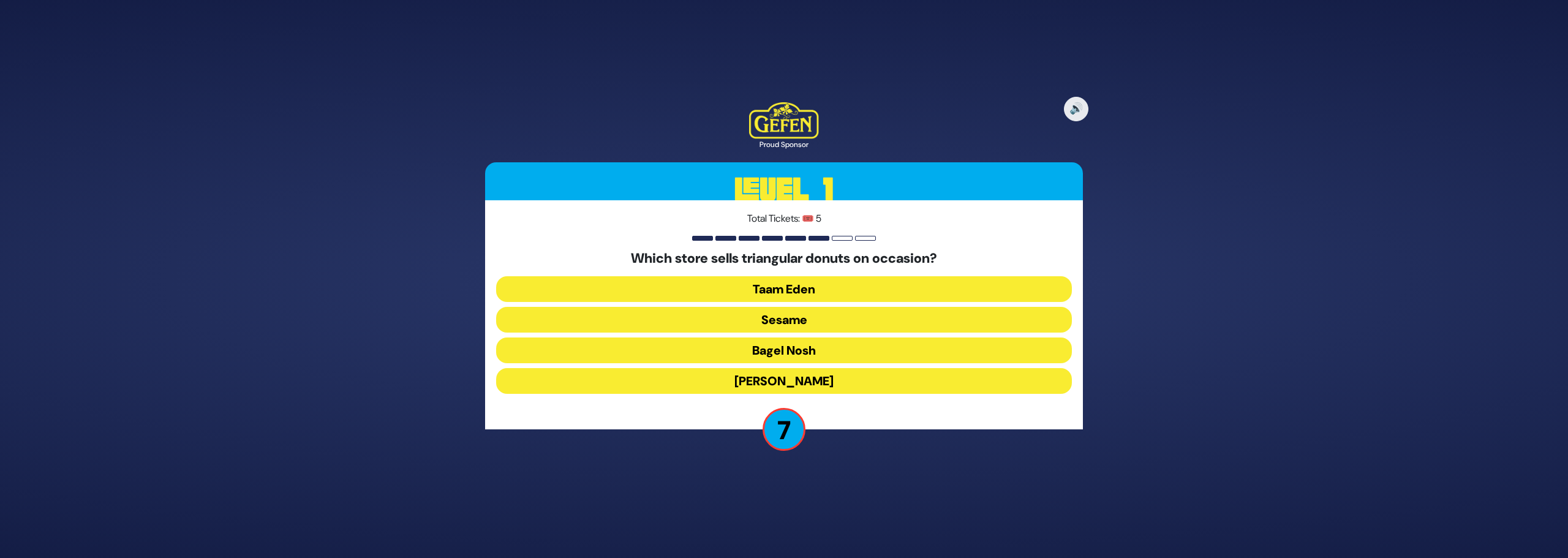
click at [810, 321] on button "Sesame" at bounding box center [783, 319] width 576 height 26
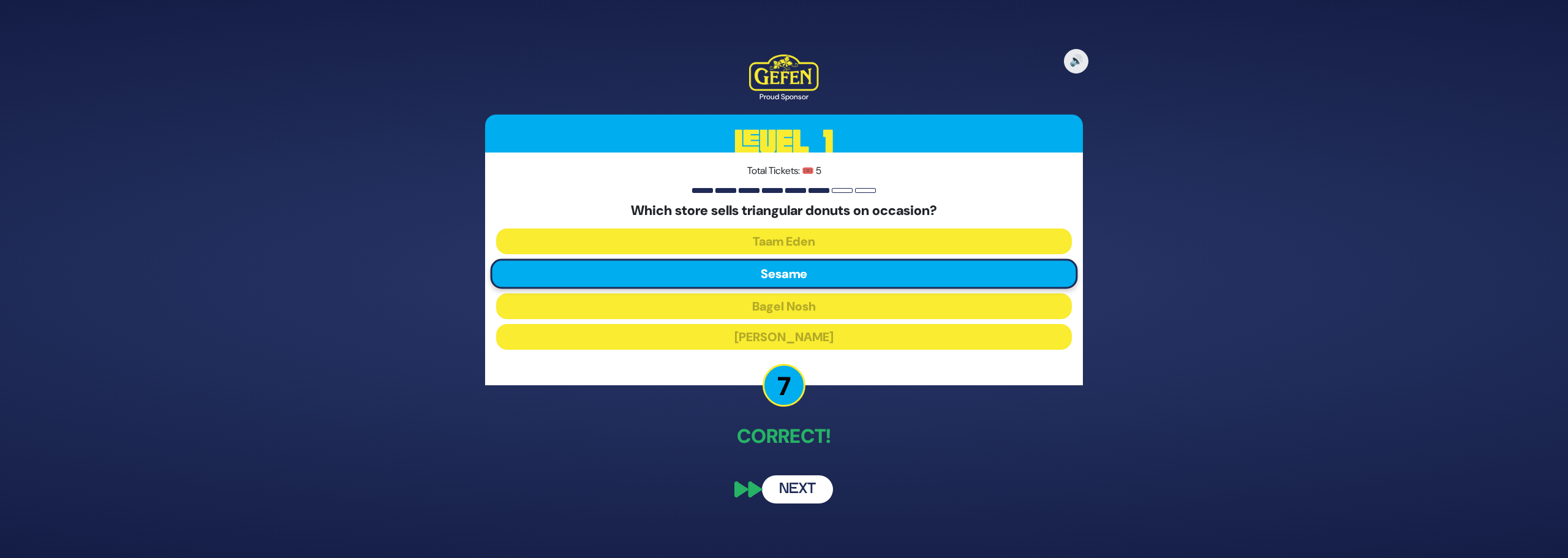
click at [792, 492] on button "Next" at bounding box center [797, 489] width 71 height 28
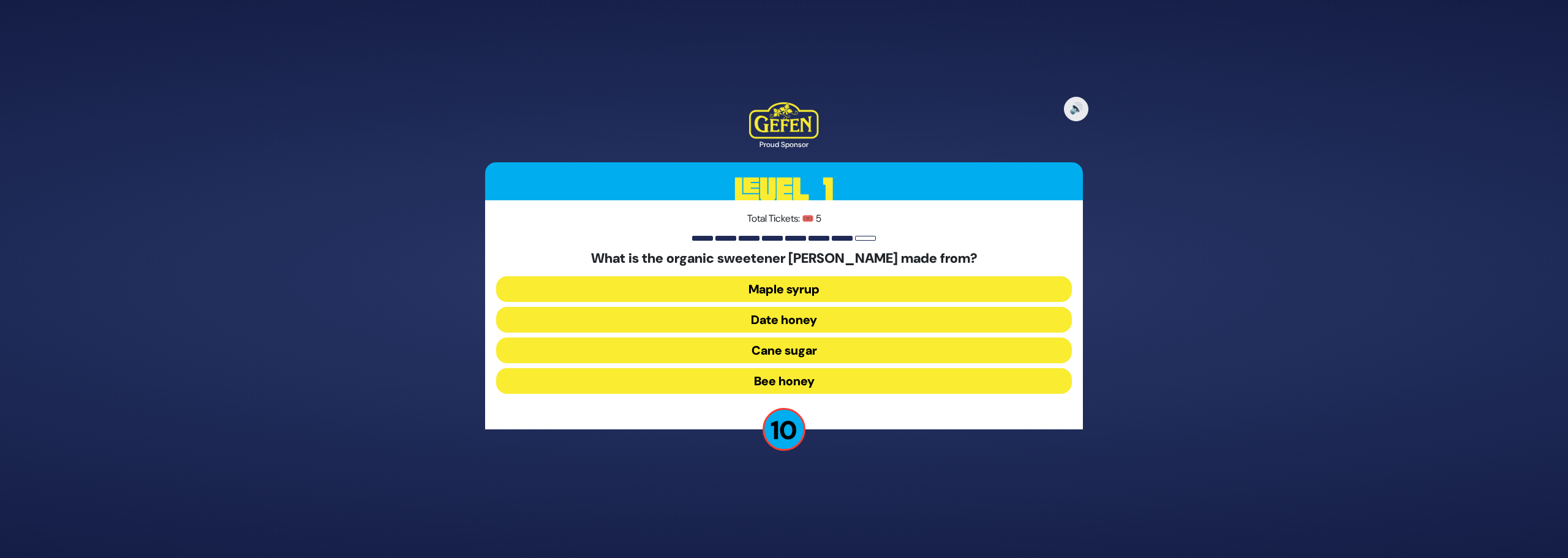
click at [797, 323] on button "Date honey" at bounding box center [783, 319] width 576 height 26
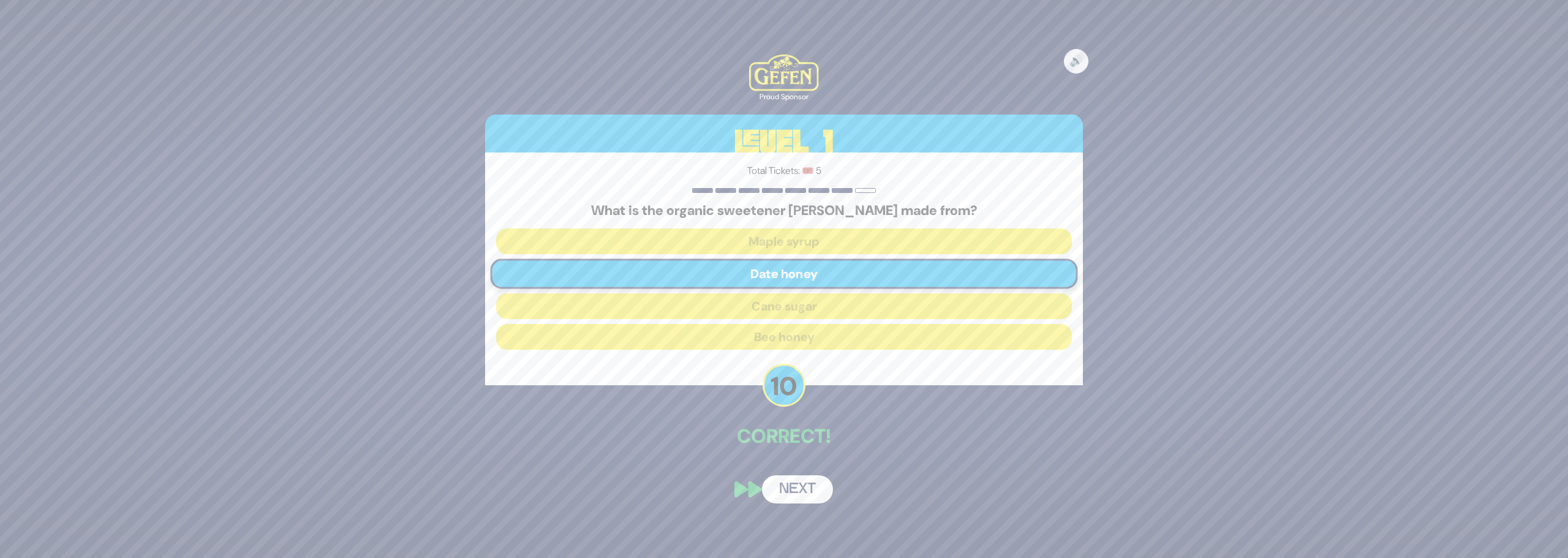
click at [783, 488] on button "Next" at bounding box center [797, 489] width 71 height 28
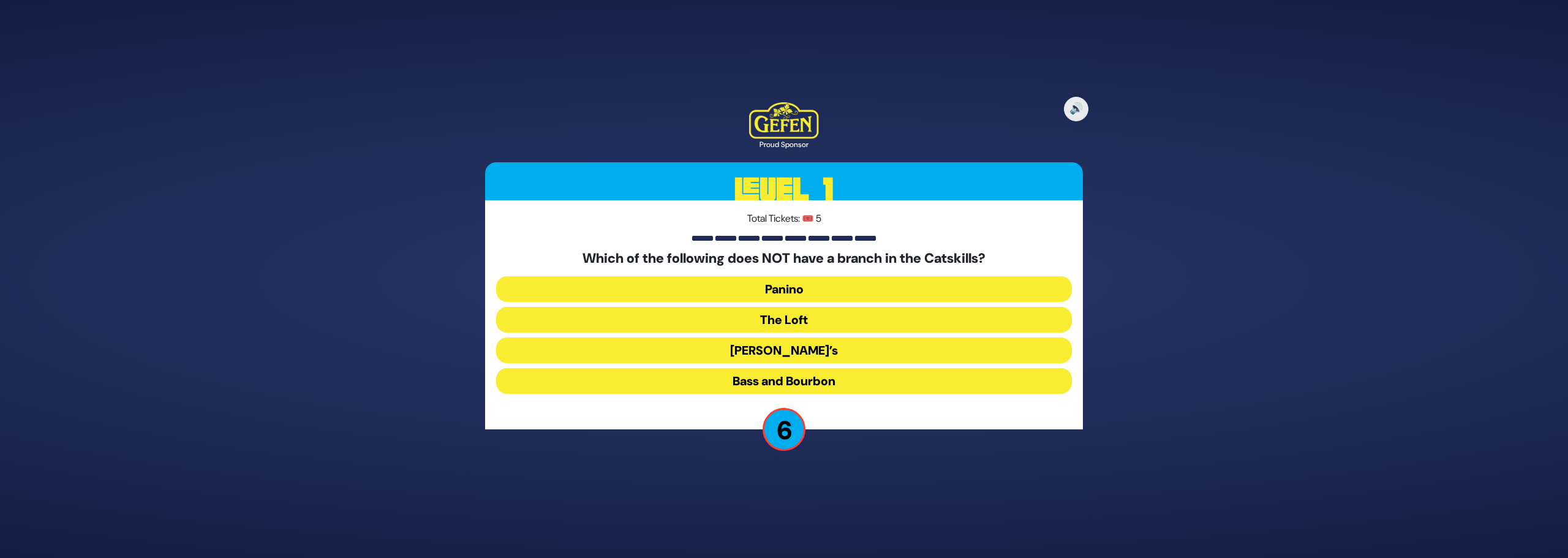
click at [808, 377] on button "Bass and Bourbon" at bounding box center [783, 380] width 576 height 26
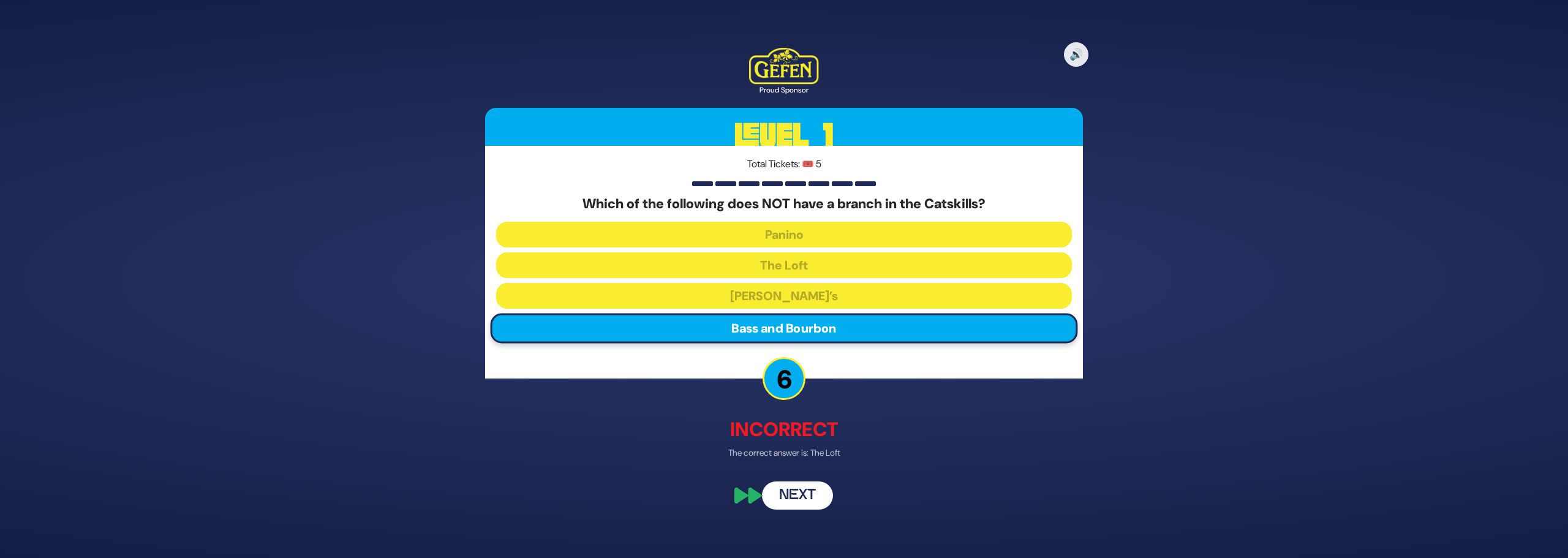
click at [788, 500] on button "Next" at bounding box center [797, 496] width 71 height 28
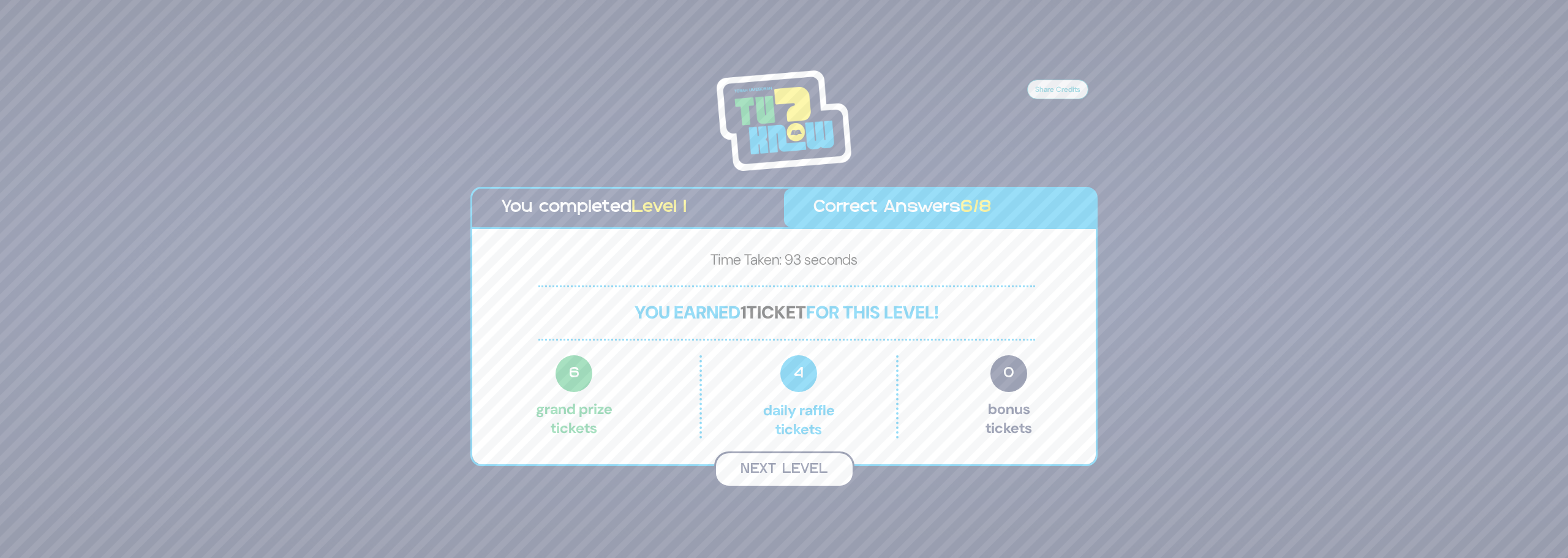
click at [790, 474] on button "Next Level" at bounding box center [784, 469] width 140 height 36
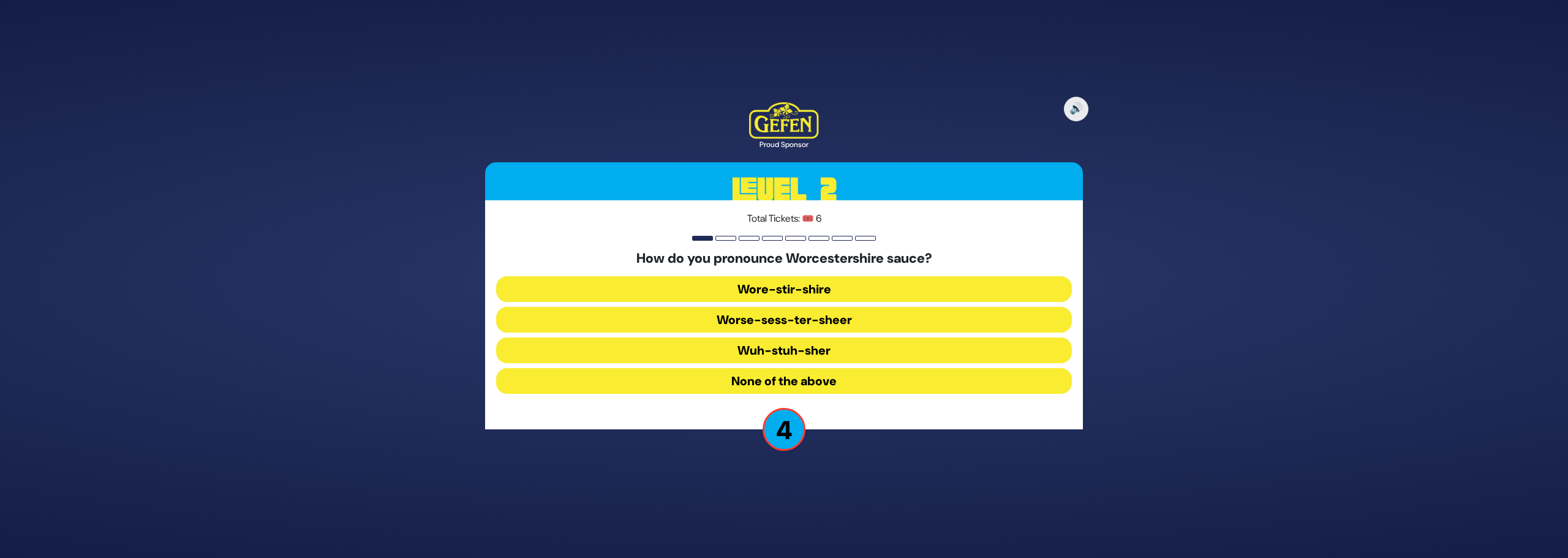
click at [780, 291] on button "Wore-stir-shire" at bounding box center [783, 289] width 576 height 26
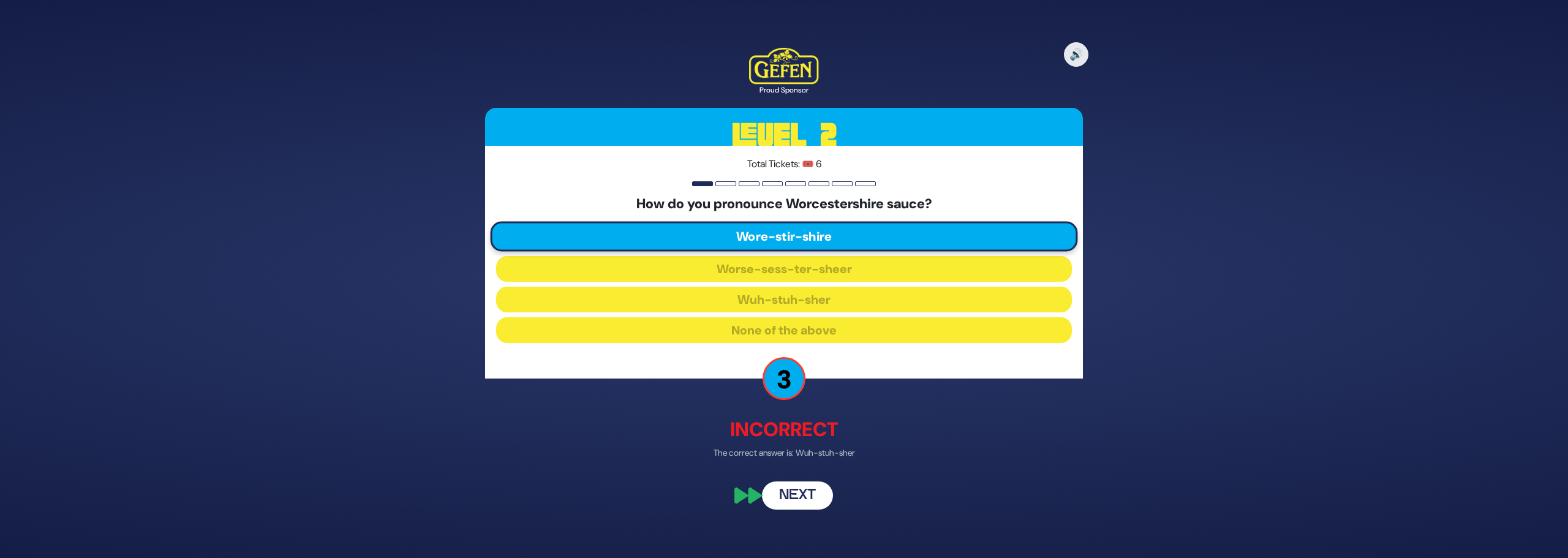
click at [792, 496] on button "Next" at bounding box center [797, 496] width 71 height 28
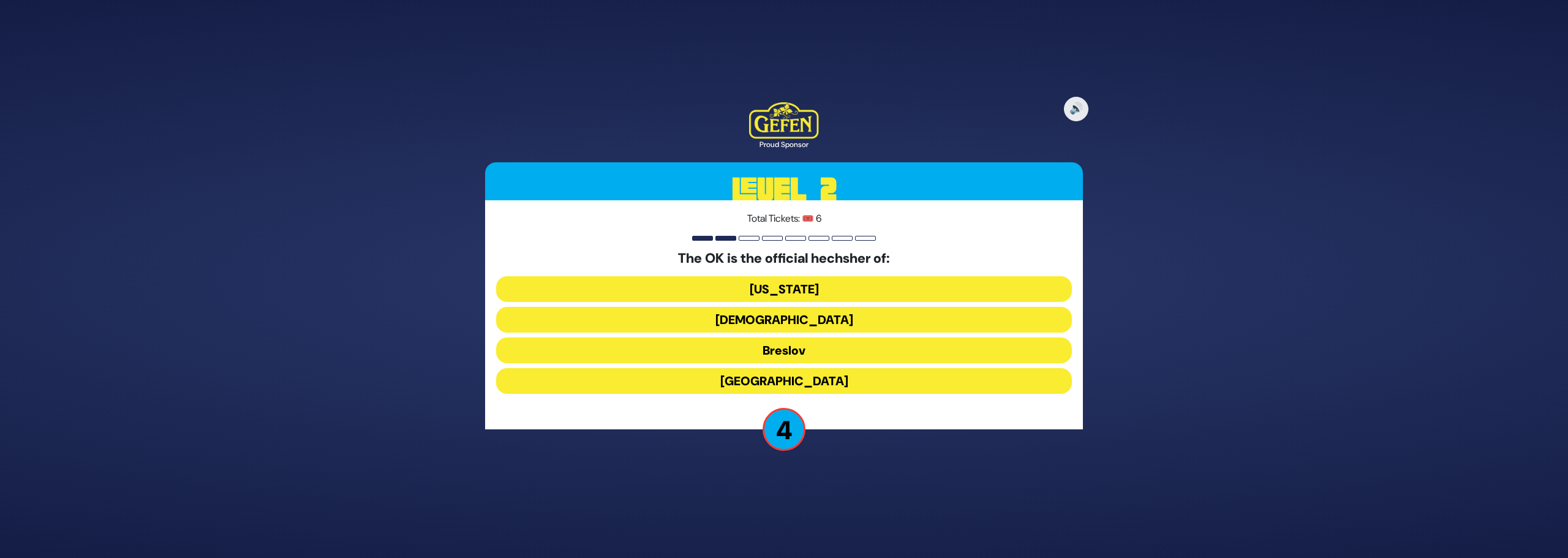
click at [788, 316] on button "Chabad" at bounding box center [783, 319] width 576 height 26
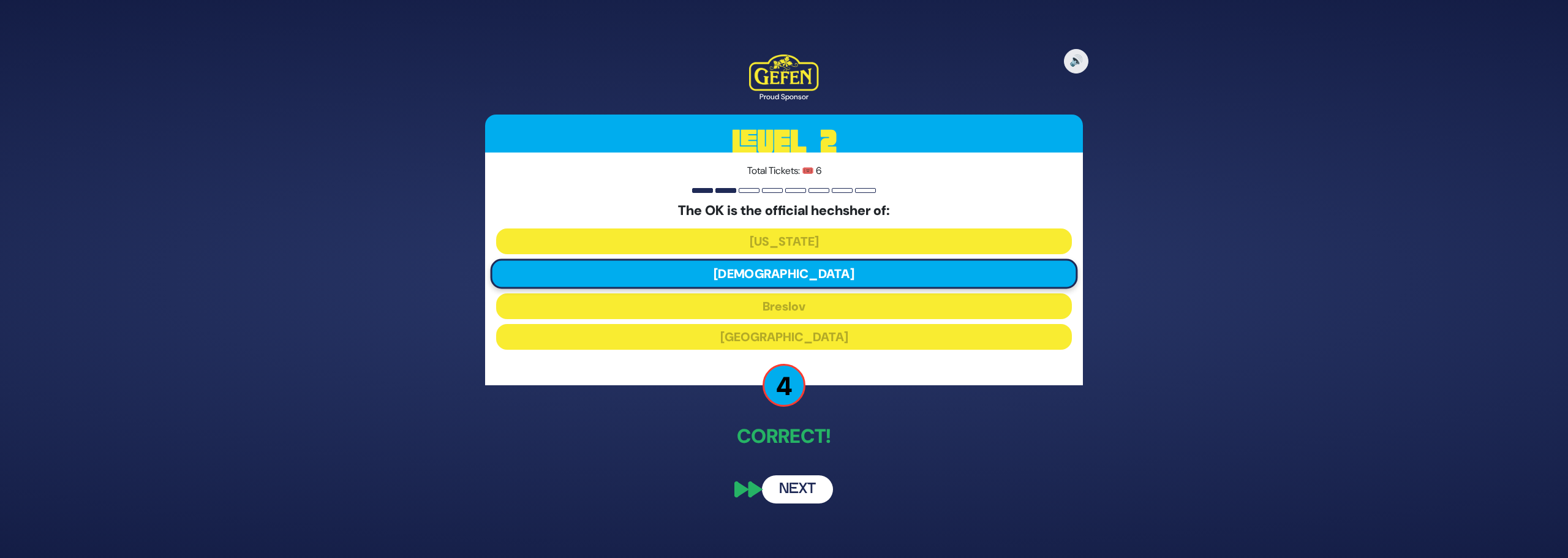
click at [795, 483] on button "Next" at bounding box center [797, 489] width 71 height 28
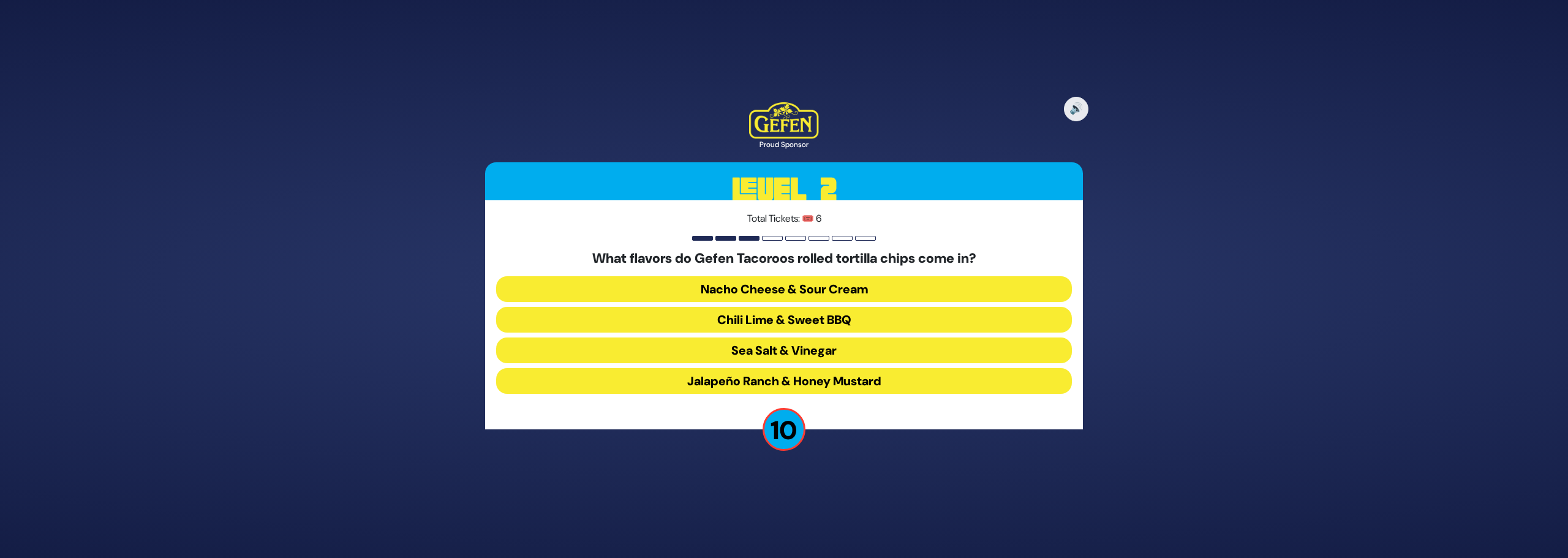
click at [736, 319] on button "Chili Lime & Sweet BBQ" at bounding box center [783, 319] width 576 height 26
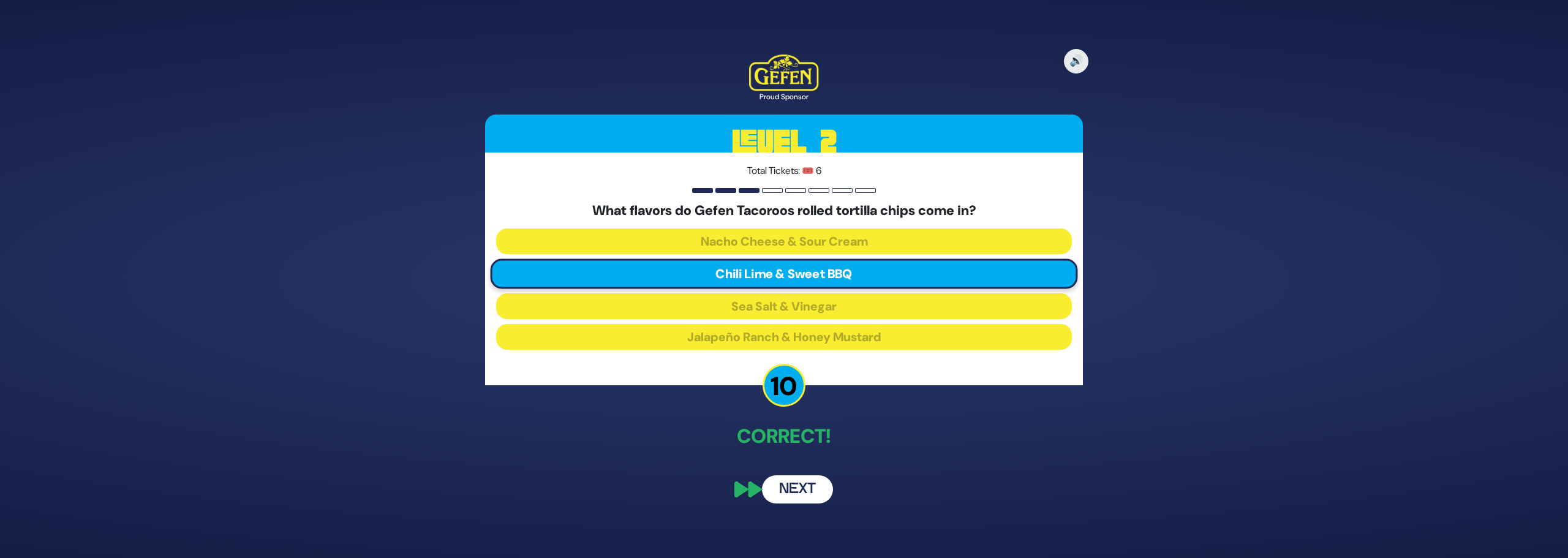
click at [804, 483] on button "Next" at bounding box center [797, 489] width 71 height 28
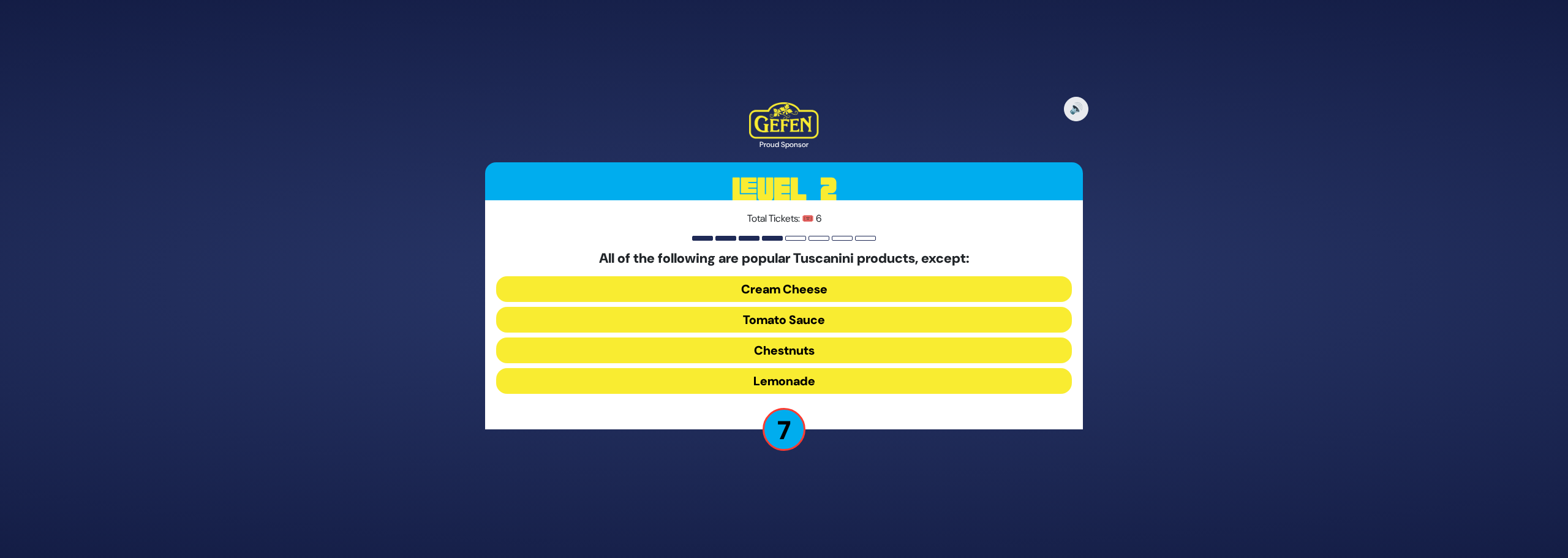
click at [803, 292] on button "Cream Cheese" at bounding box center [783, 289] width 576 height 26
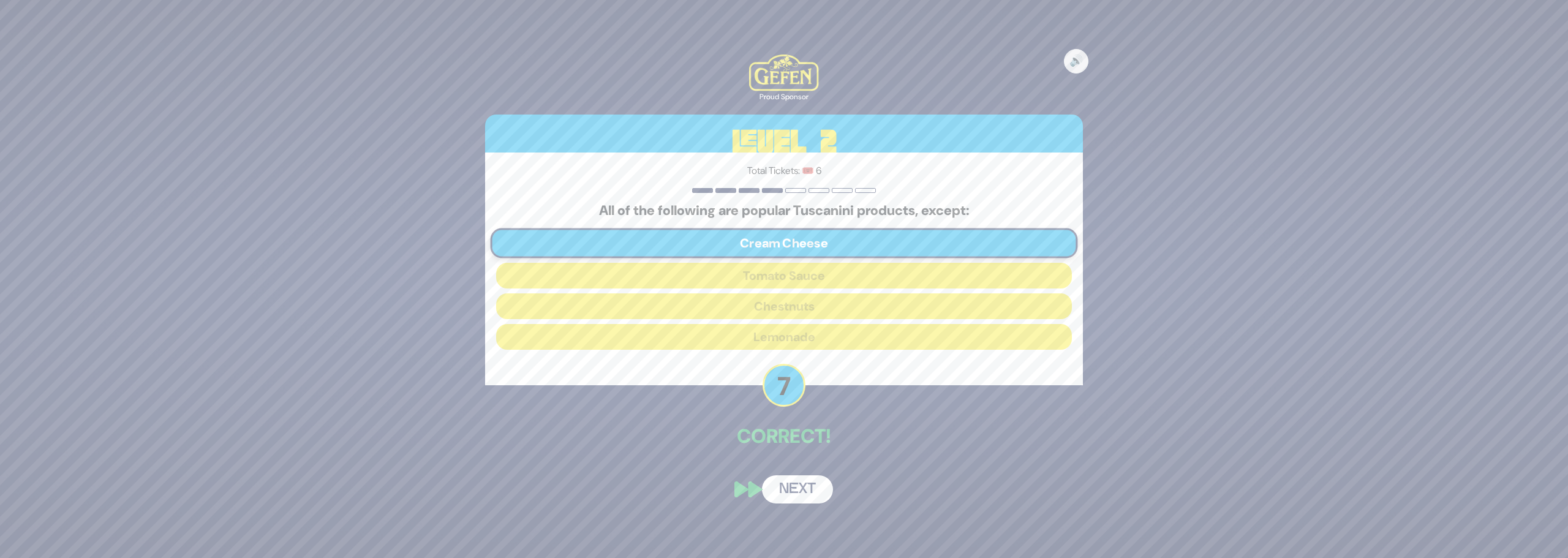
click at [802, 493] on button "Next" at bounding box center [797, 489] width 71 height 28
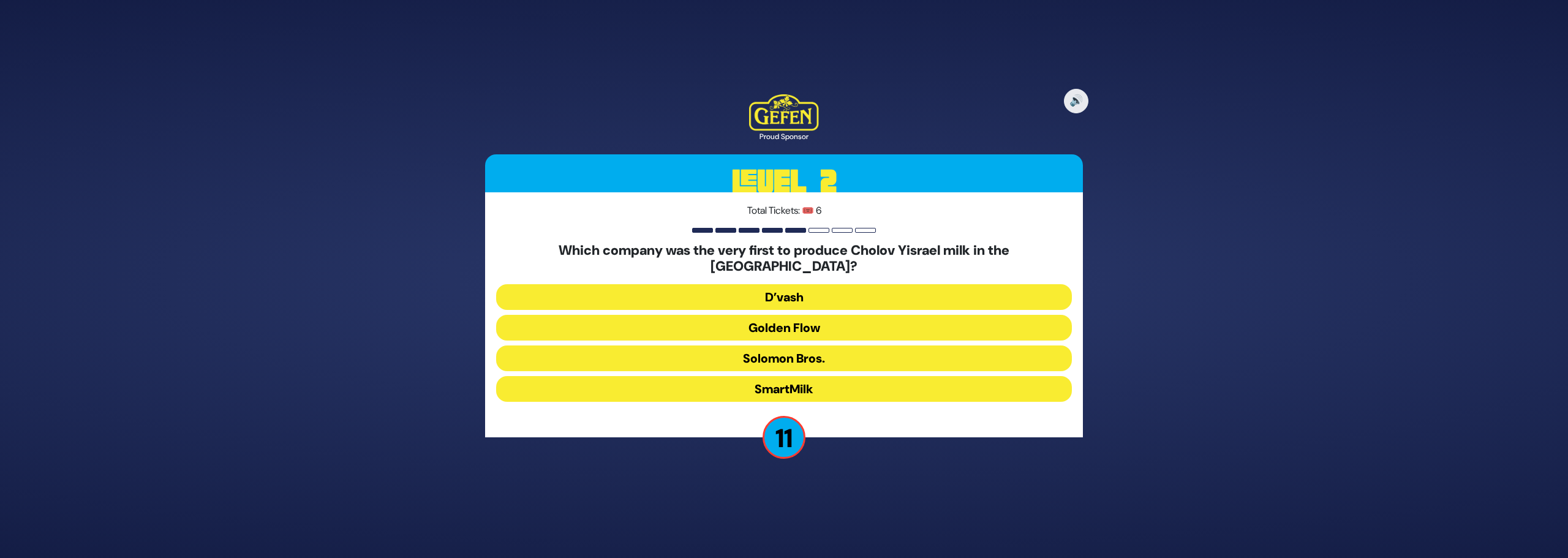
click at [846, 314] on button "Golden Flow" at bounding box center [783, 327] width 576 height 26
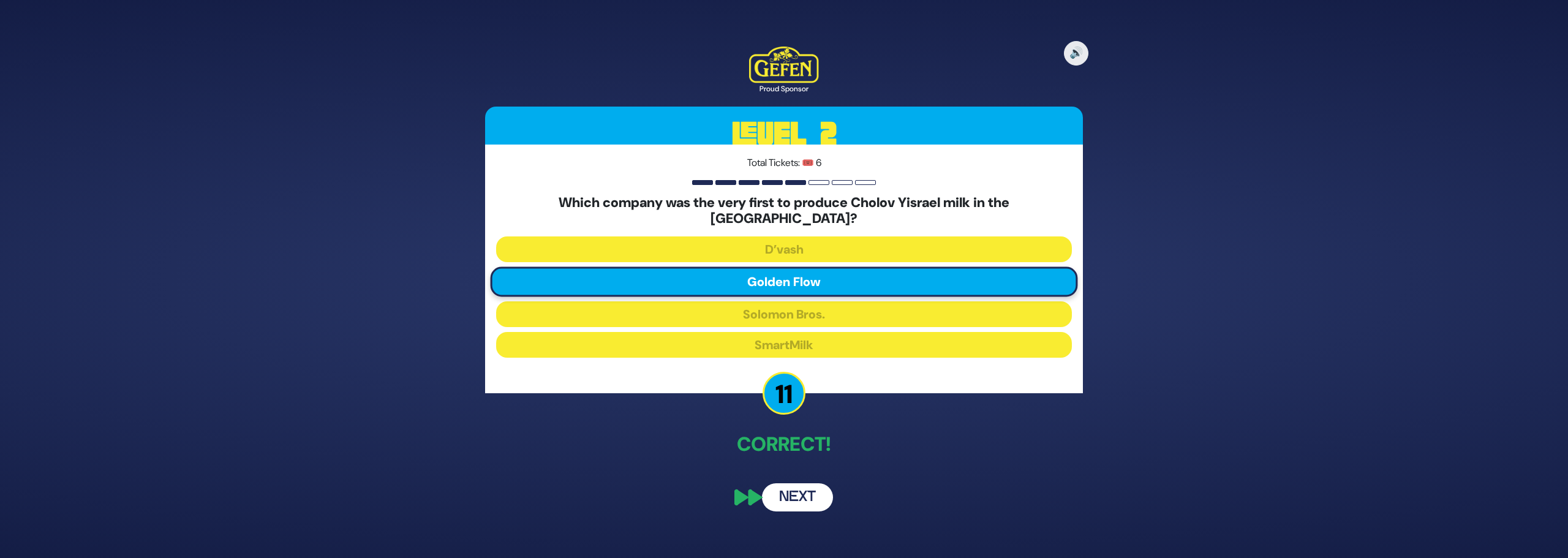
click at [799, 483] on button "Next" at bounding box center [797, 497] width 71 height 28
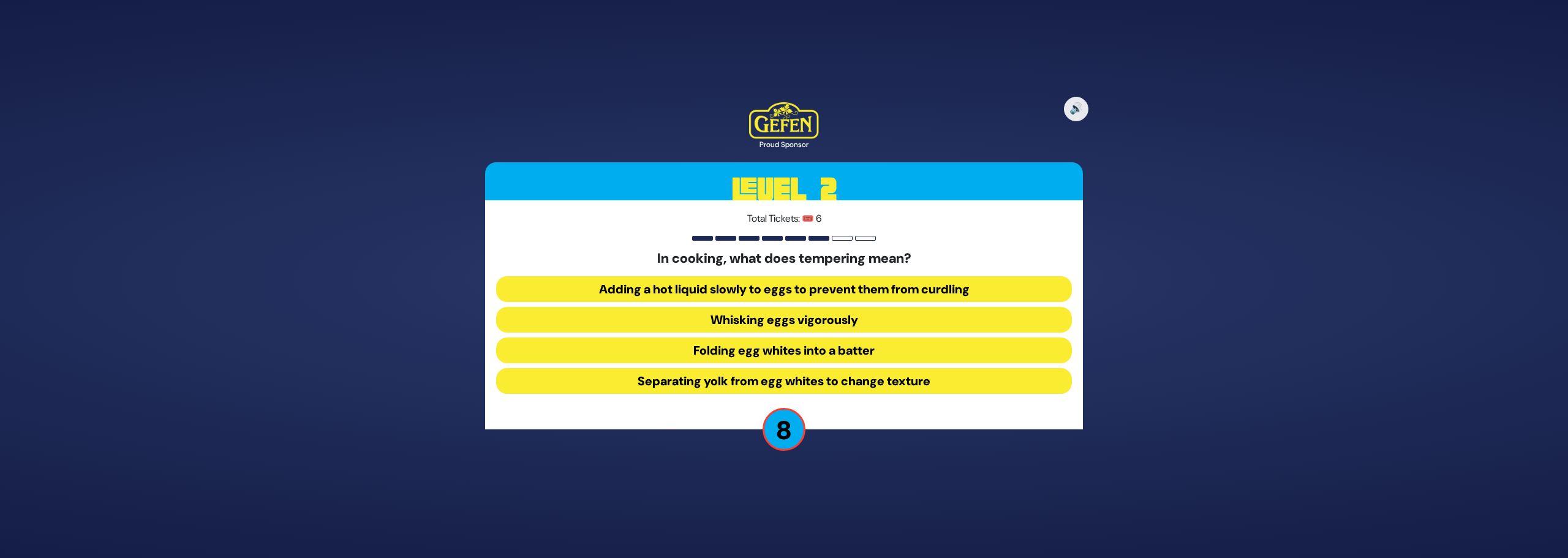
click at [813, 284] on button "Adding a hot liquid slowly to eggs to prevent them from curdling" at bounding box center [783, 289] width 576 height 26
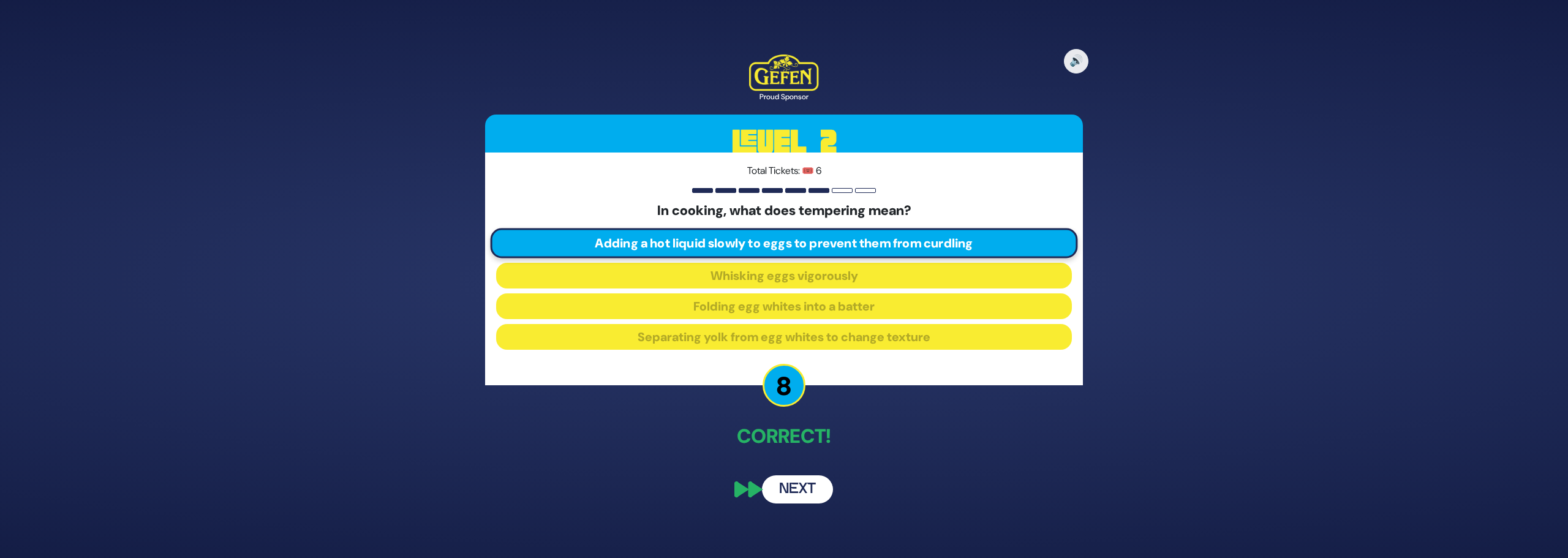
click at [816, 481] on button "Next" at bounding box center [797, 489] width 71 height 28
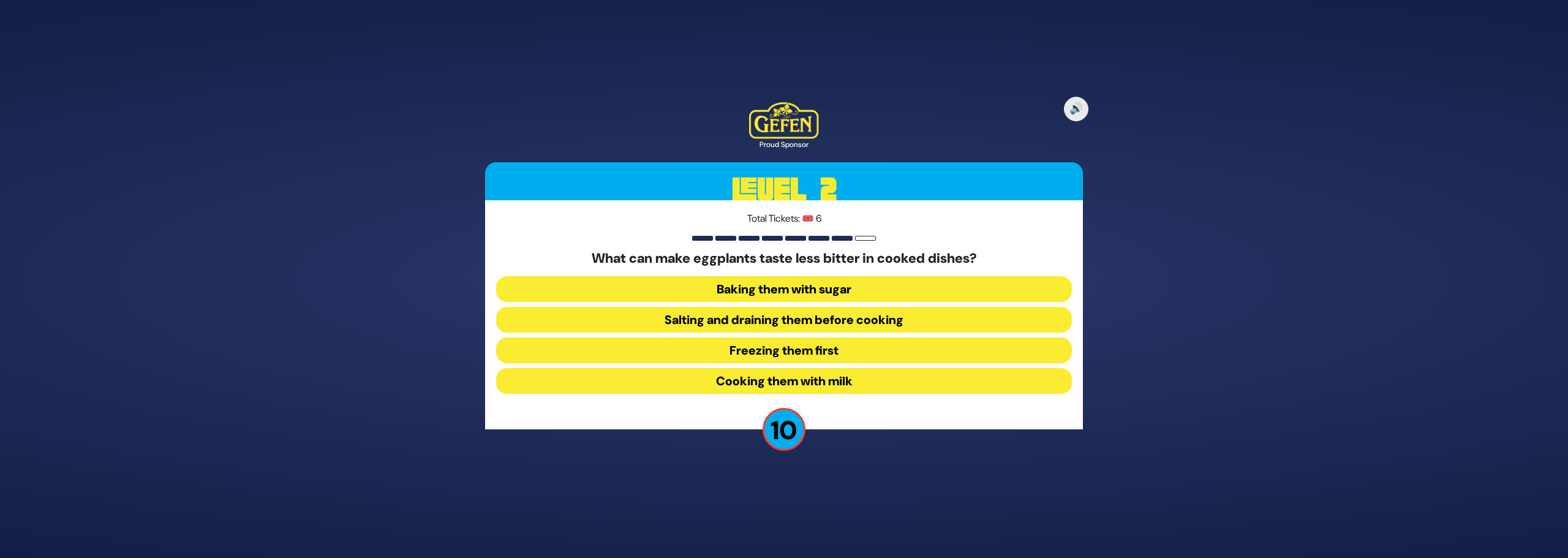
click at [837, 321] on button "Salting and draining them before cooking" at bounding box center [783, 319] width 576 height 26
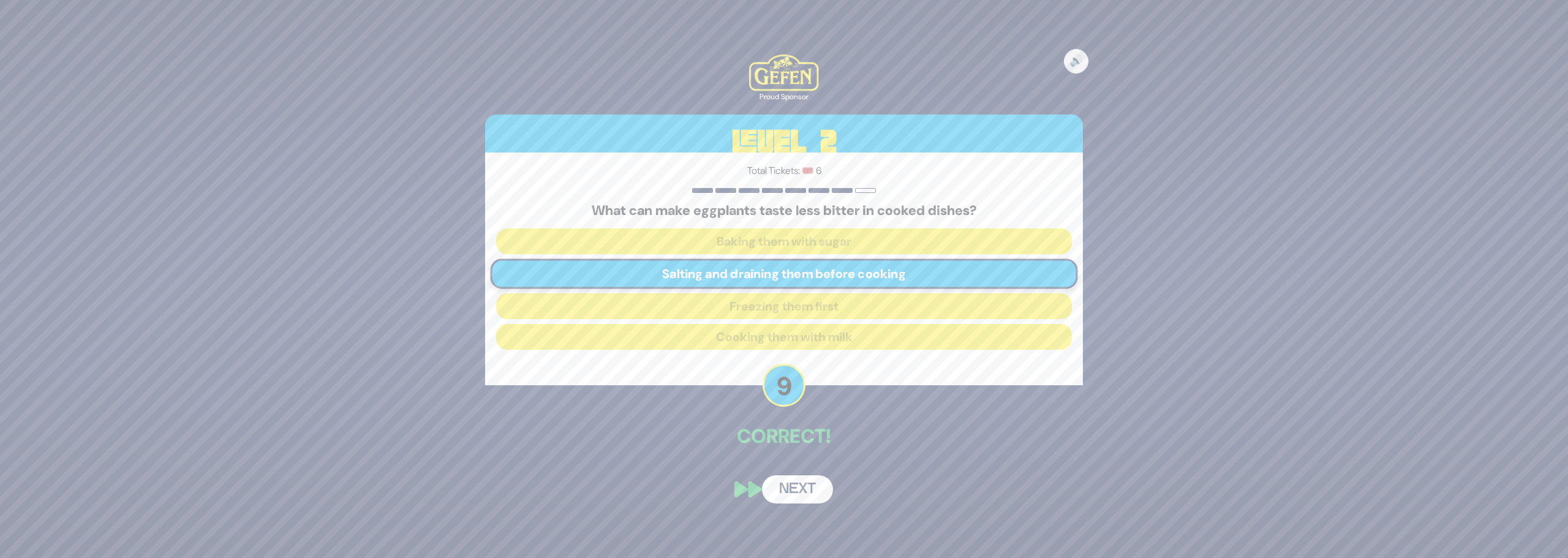
click at [790, 491] on button "Next" at bounding box center [797, 489] width 71 height 28
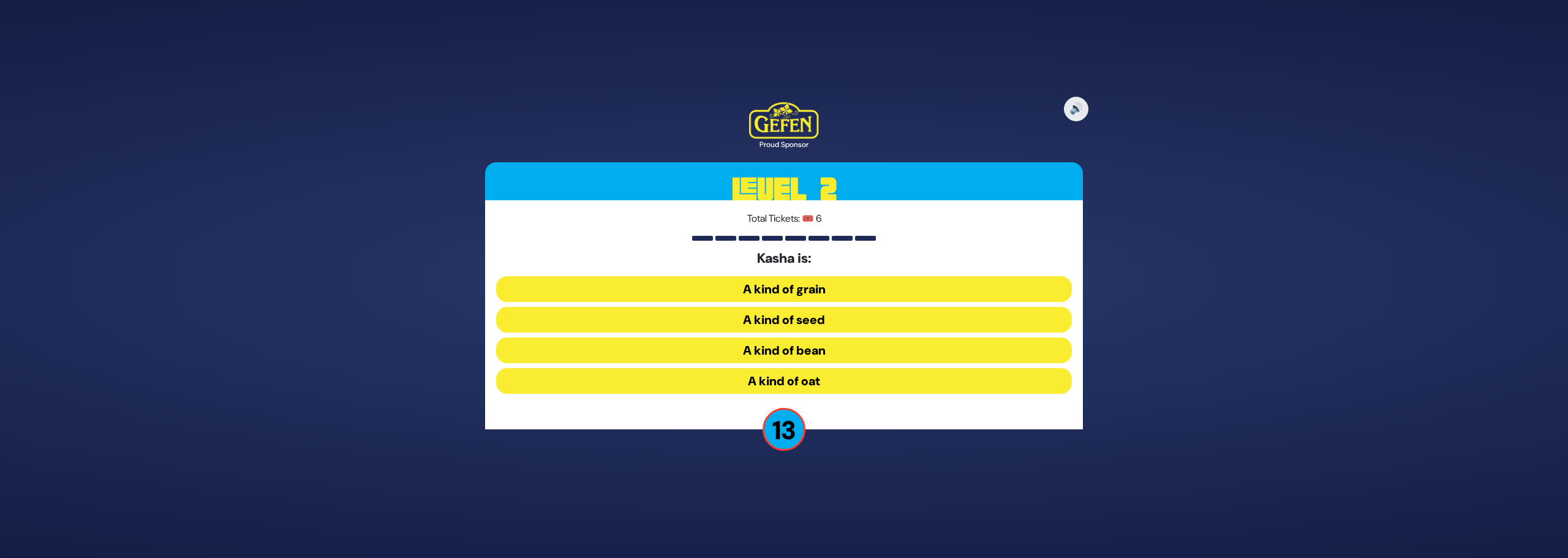
click at [822, 290] on button "A kind of grain" at bounding box center [783, 289] width 576 height 26
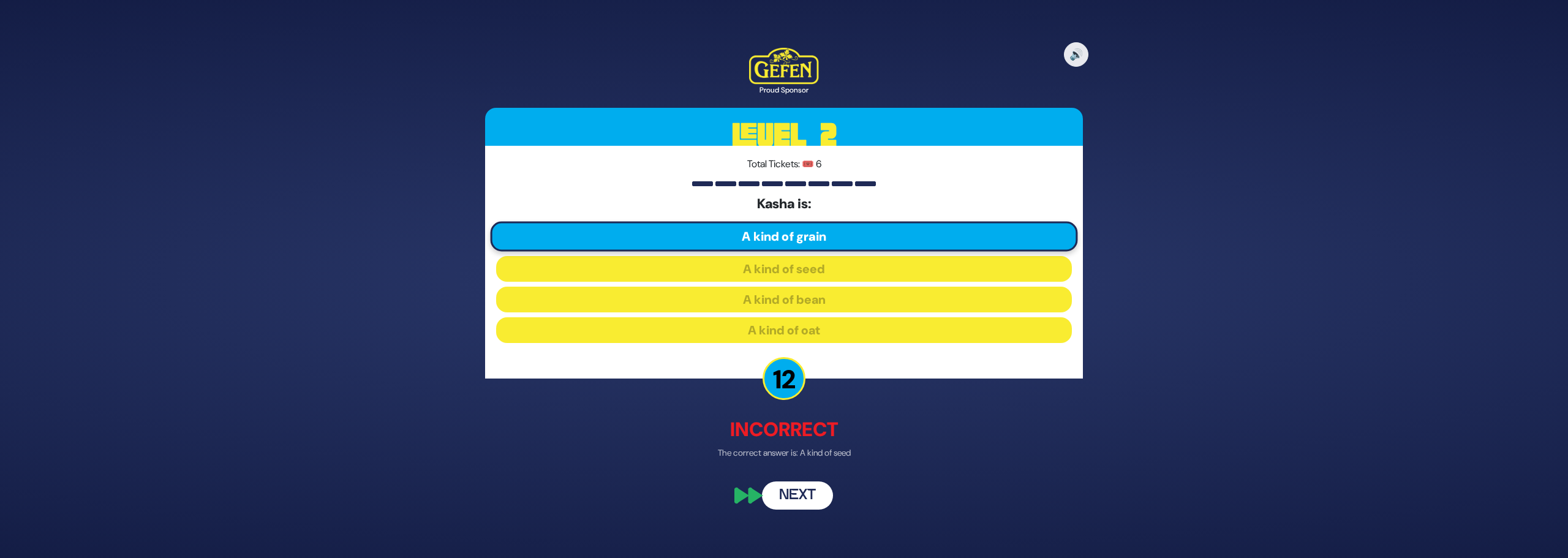
click at [809, 491] on button "Next" at bounding box center [797, 496] width 71 height 28
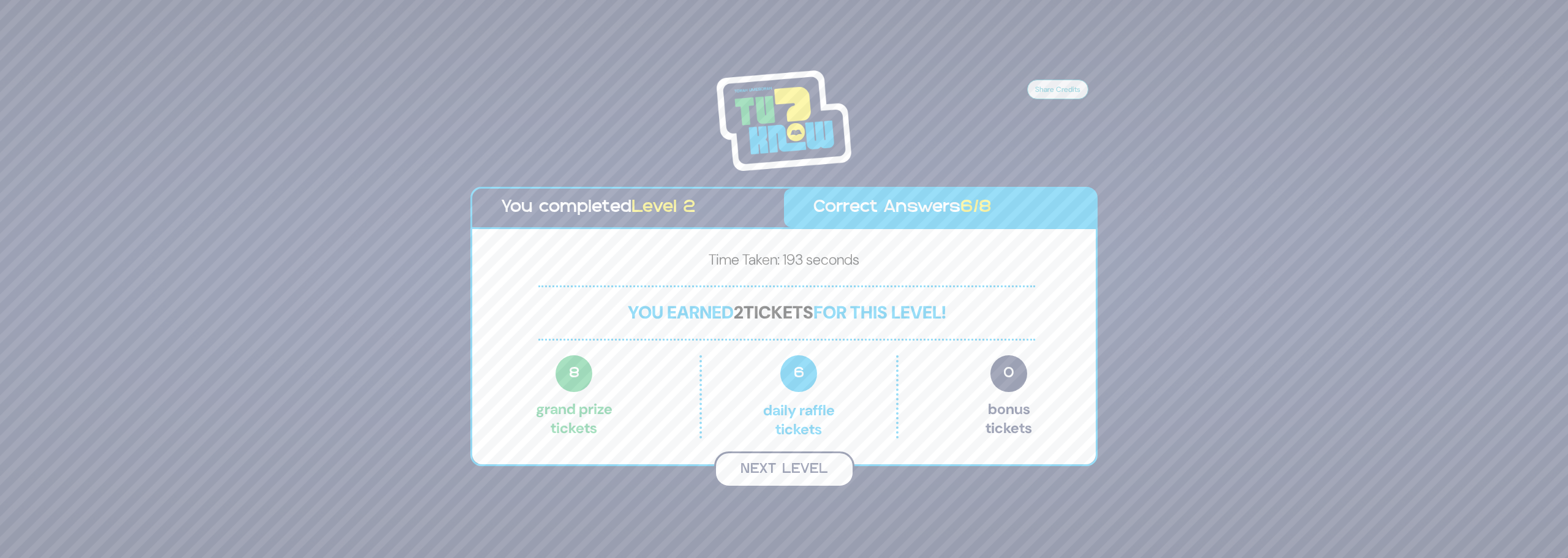
click at [815, 473] on button "Next Level" at bounding box center [784, 469] width 140 height 36
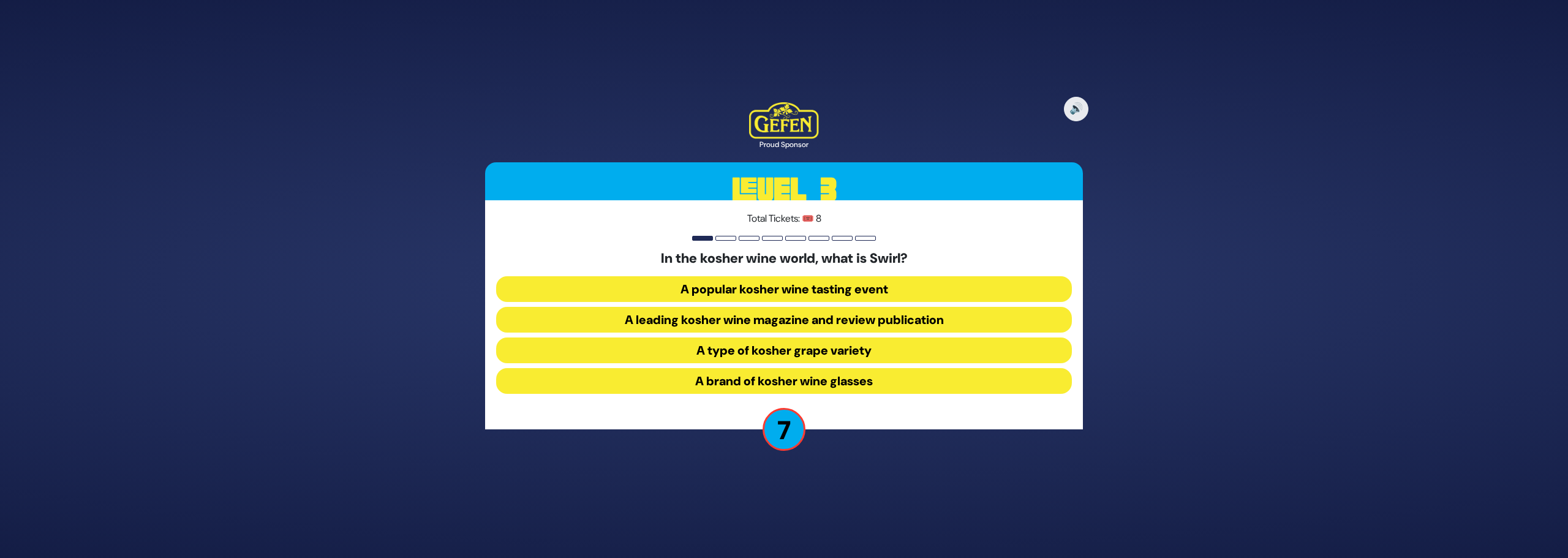
click at [737, 289] on button "A popular kosher wine tasting event" at bounding box center [783, 289] width 576 height 26
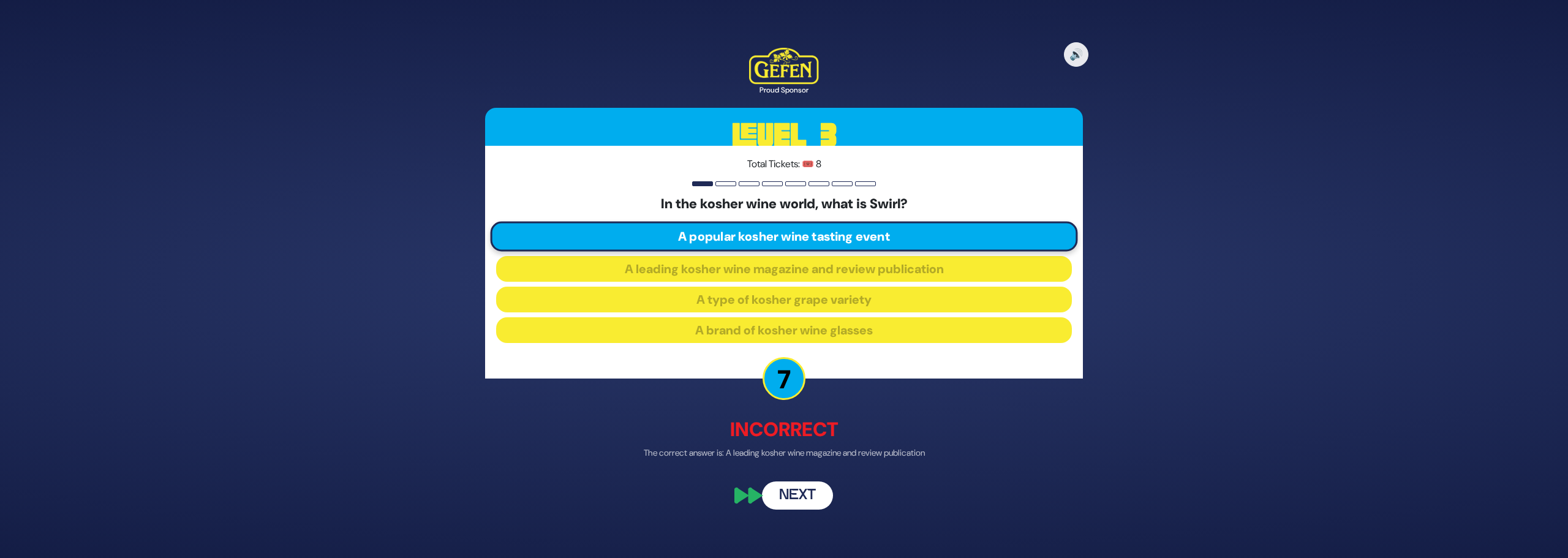
click at [780, 500] on button "Next" at bounding box center [797, 496] width 71 height 28
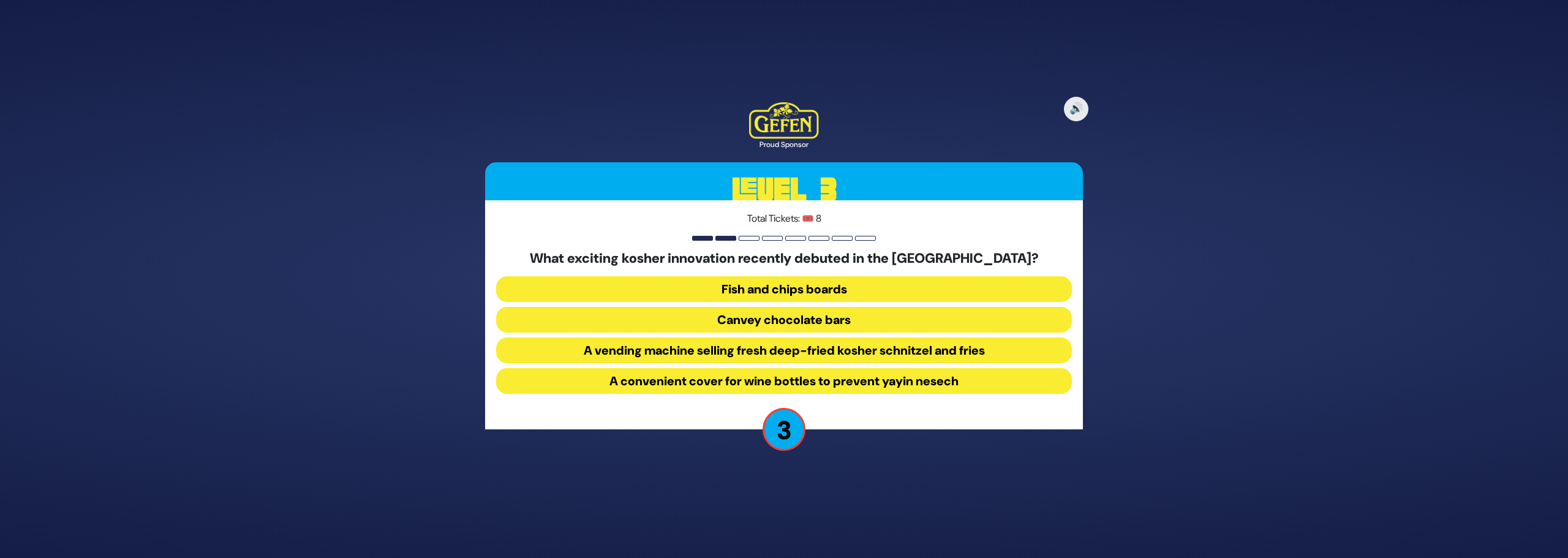
click at [775, 294] on button "Fish and chips boards" at bounding box center [783, 289] width 576 height 26
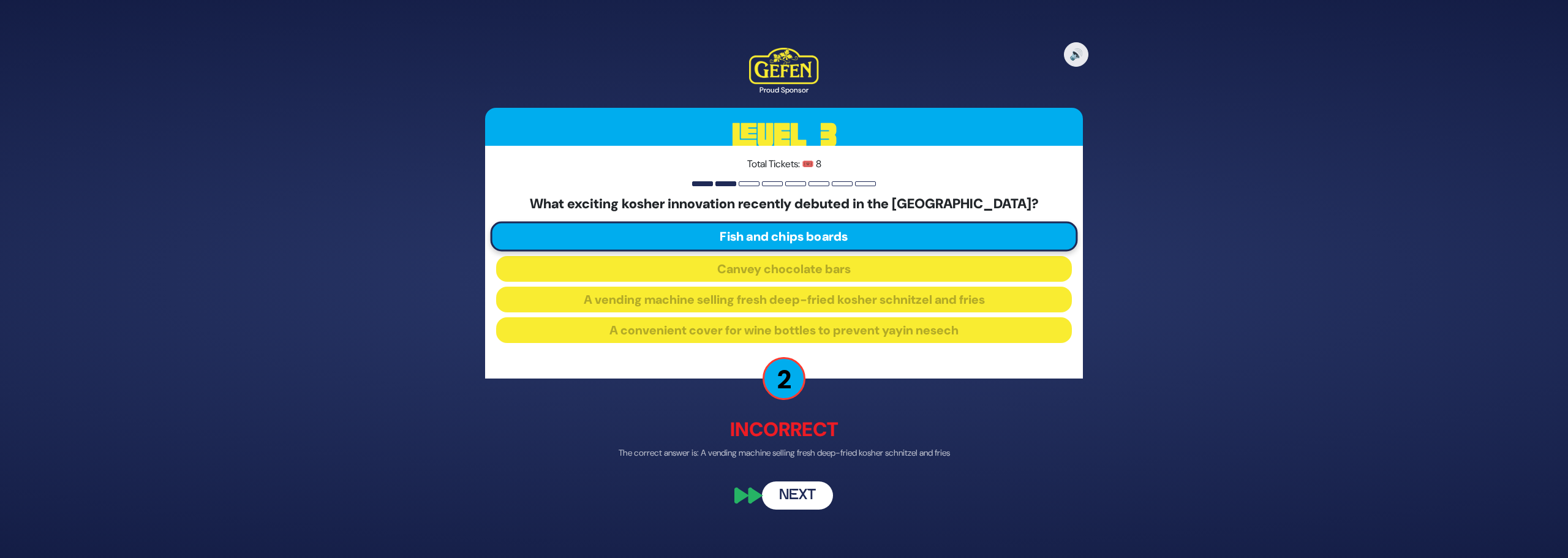
click at [782, 498] on button "Next" at bounding box center [797, 496] width 71 height 28
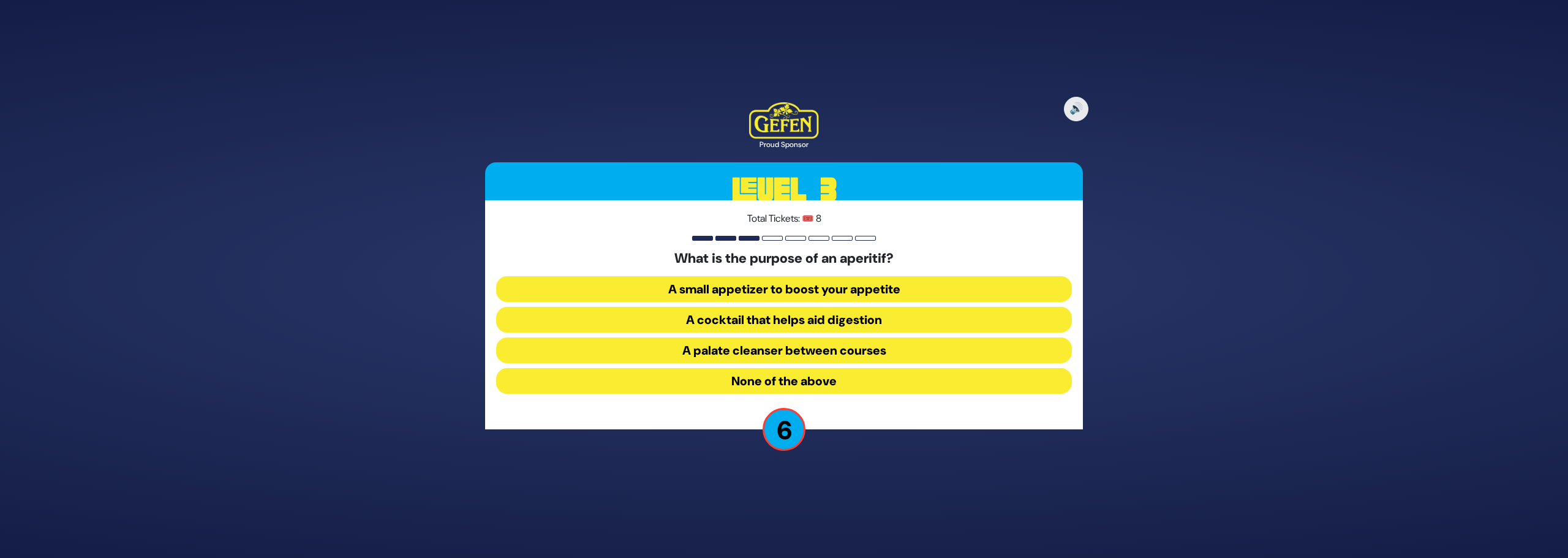
click at [923, 288] on button "A small appetizer to boost your appetite" at bounding box center [783, 289] width 576 height 26
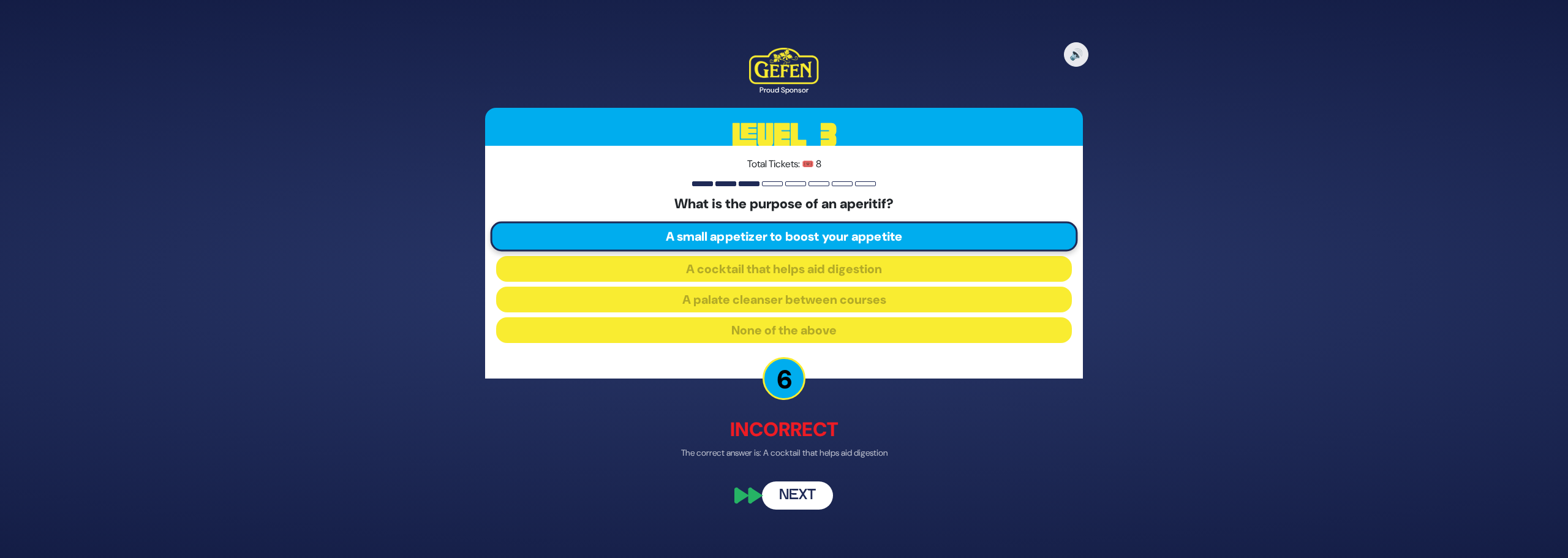
click at [799, 498] on button "Next" at bounding box center [797, 496] width 71 height 28
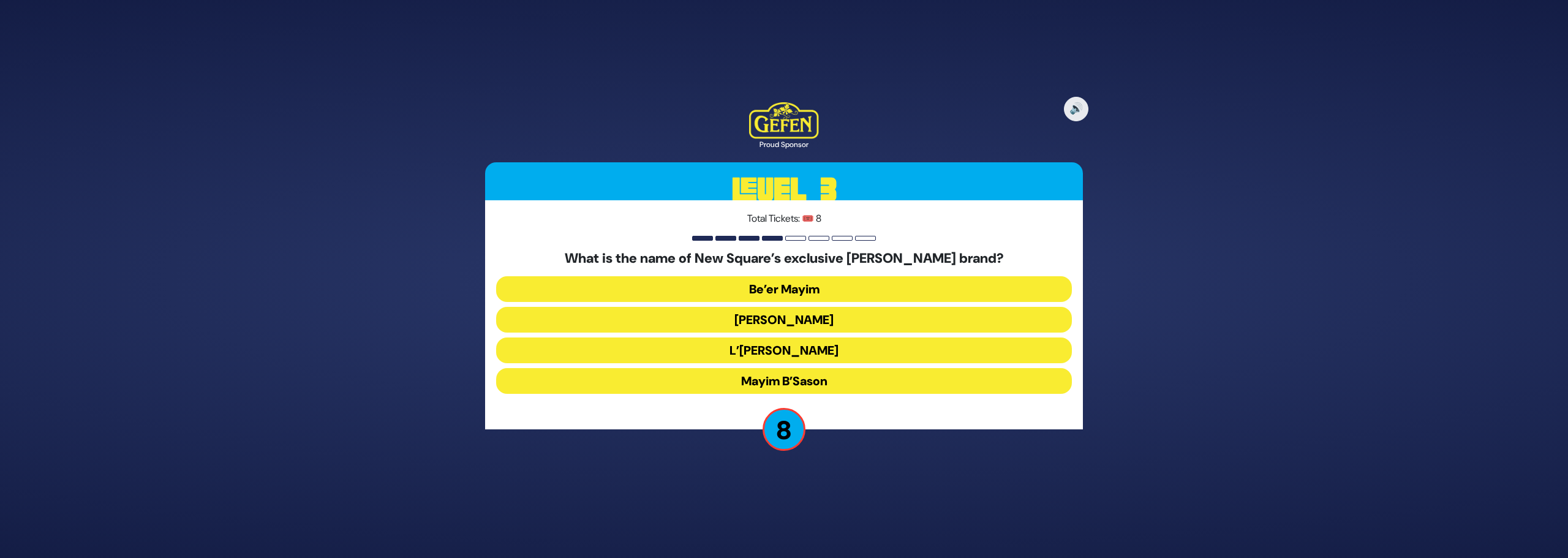
click at [831, 375] on button "Mayim B’Sason" at bounding box center [783, 380] width 576 height 26
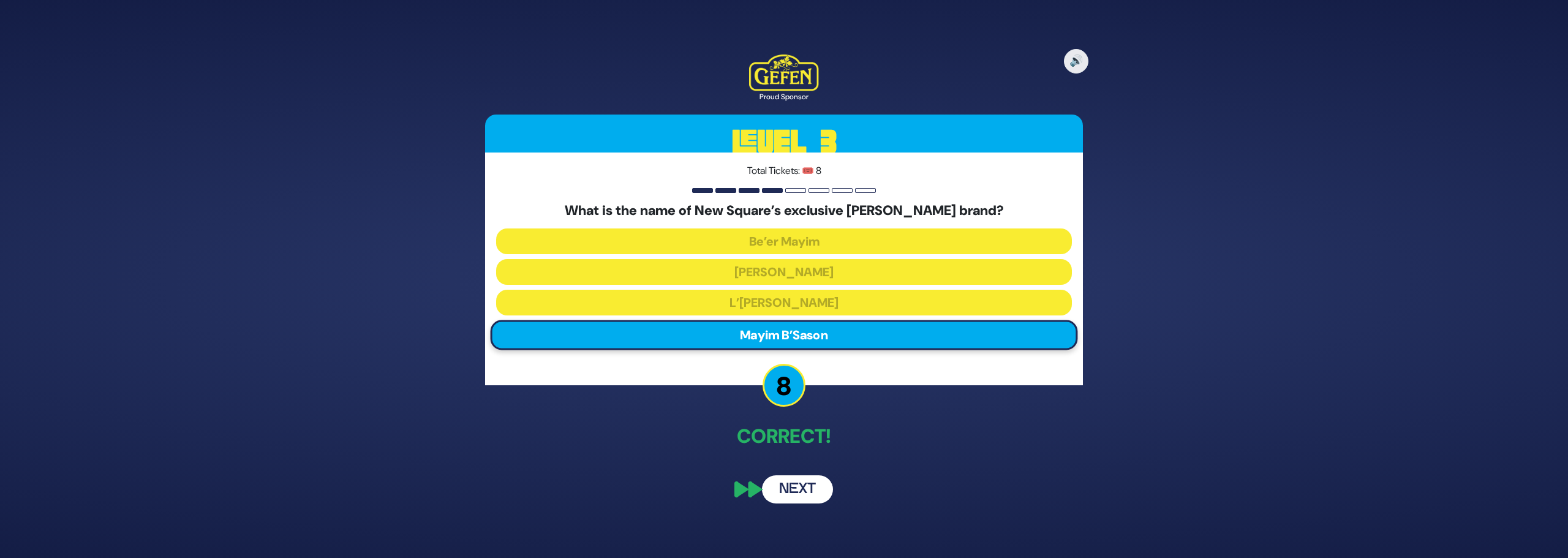
click at [802, 493] on button "Next" at bounding box center [797, 489] width 71 height 28
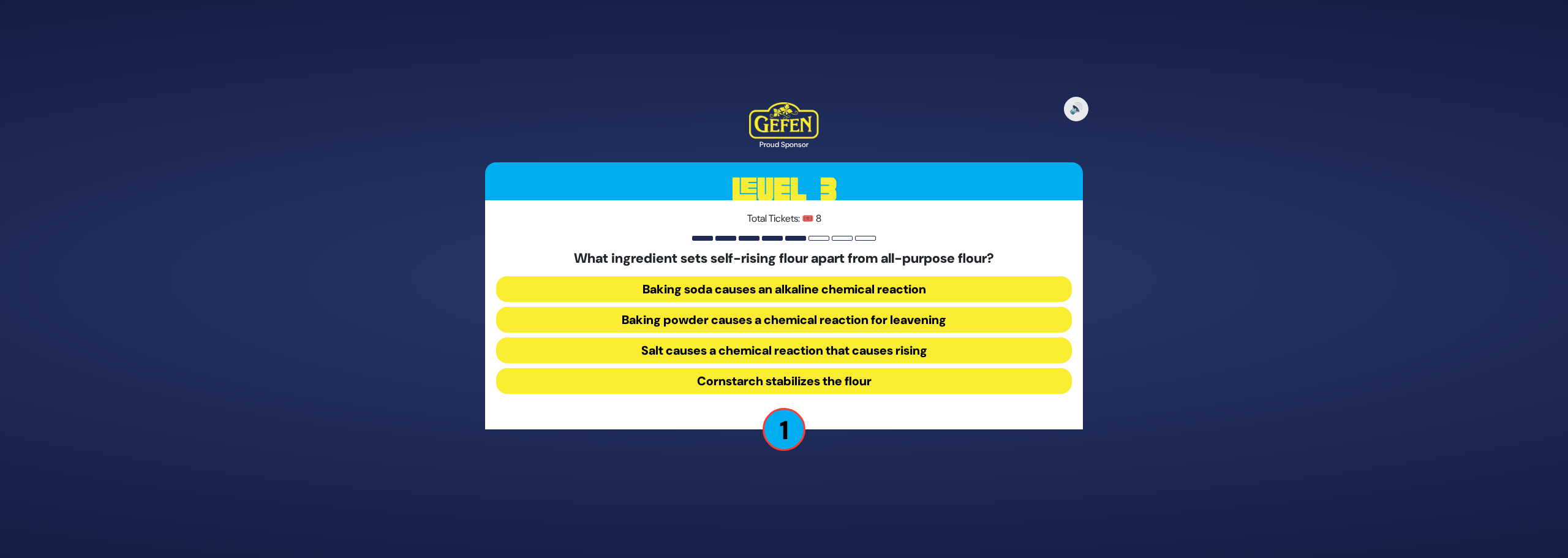
click at [785, 285] on button "Baking soda causes an alkaline chemical reaction" at bounding box center [783, 289] width 576 height 26
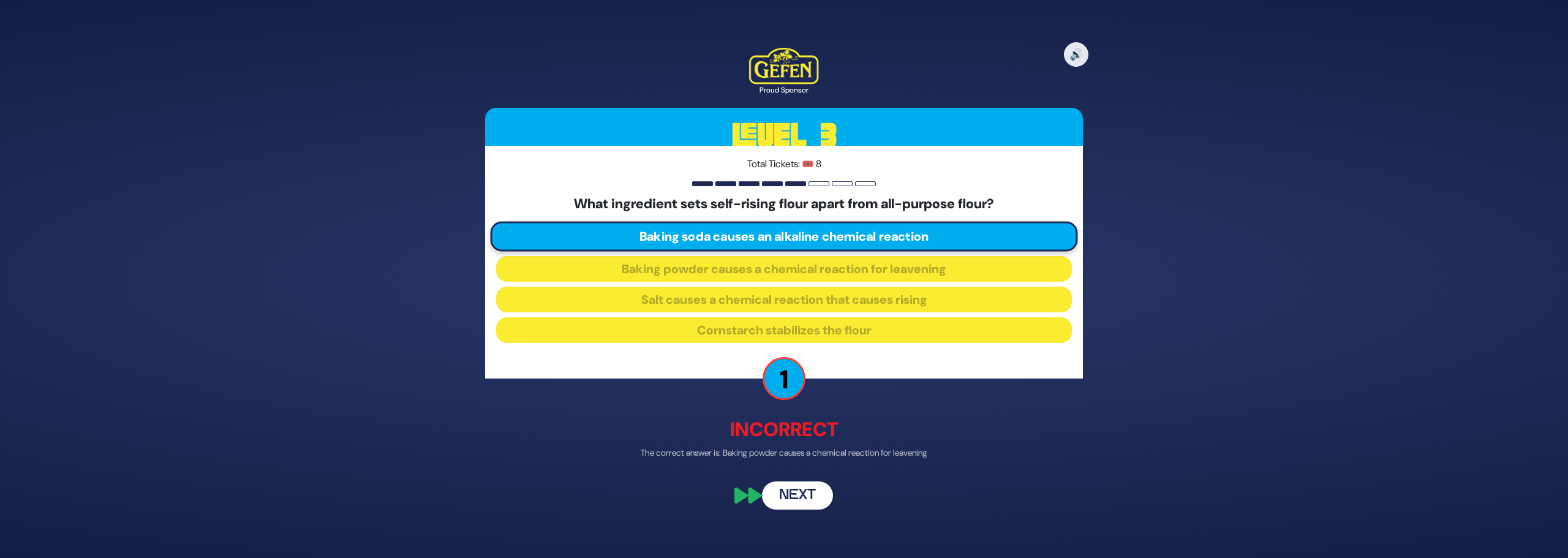
click at [795, 488] on button "Next" at bounding box center [797, 496] width 71 height 28
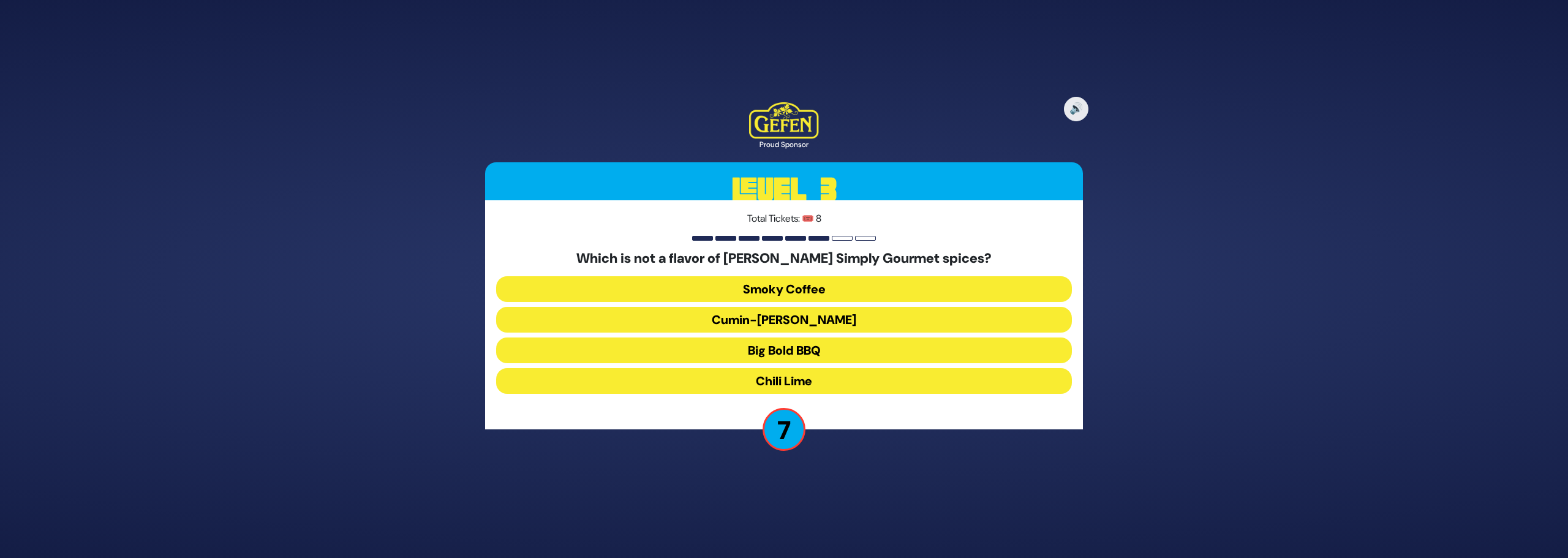
click at [829, 284] on button "Smoky Coffee" at bounding box center [783, 289] width 576 height 26
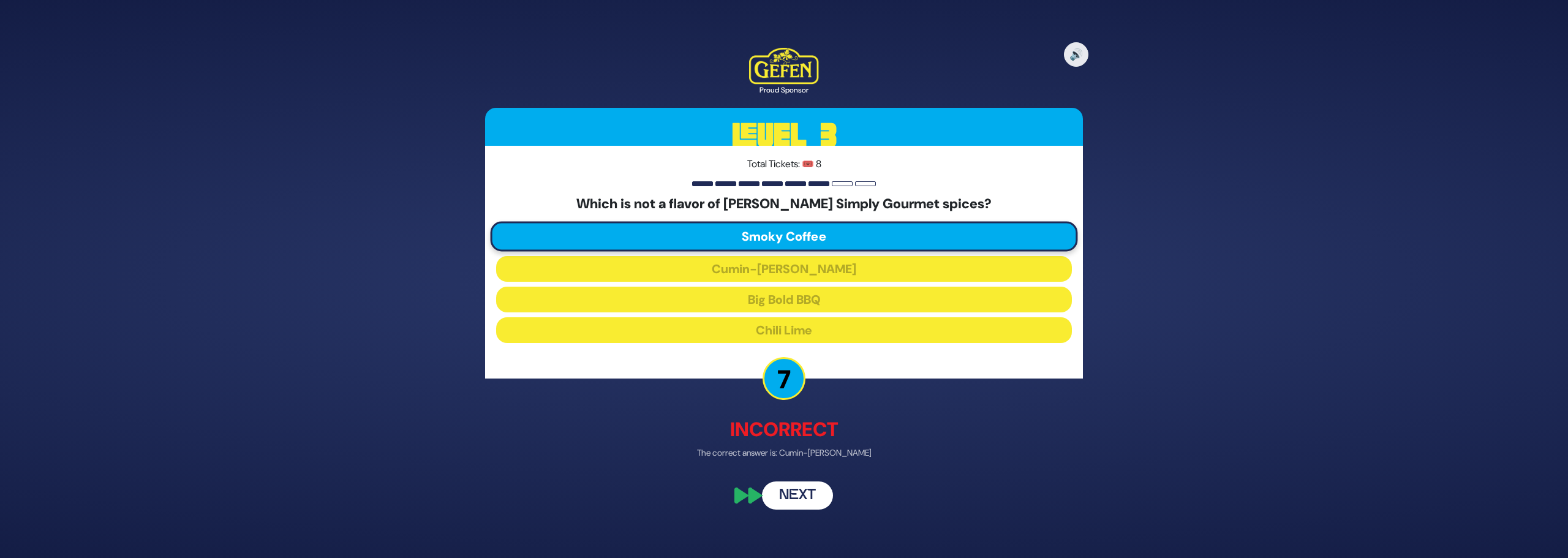
click at [793, 495] on button "Next" at bounding box center [797, 496] width 71 height 28
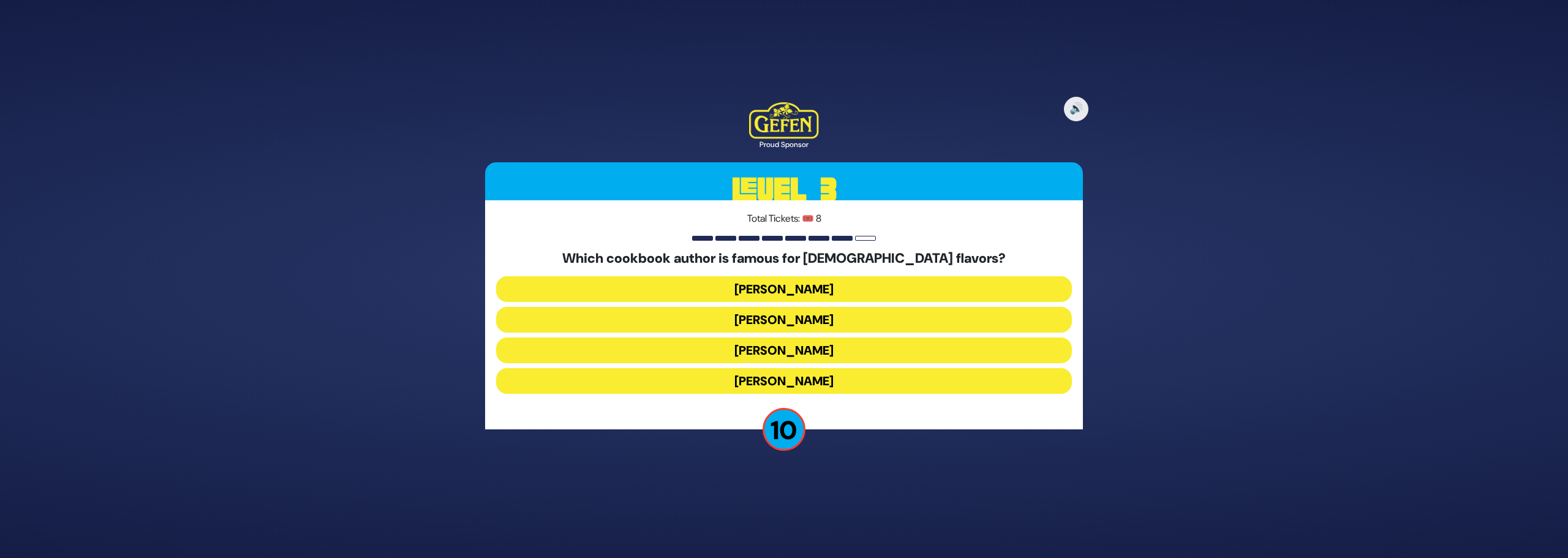
click at [812, 376] on button "Danielle Renov" at bounding box center [783, 380] width 576 height 26
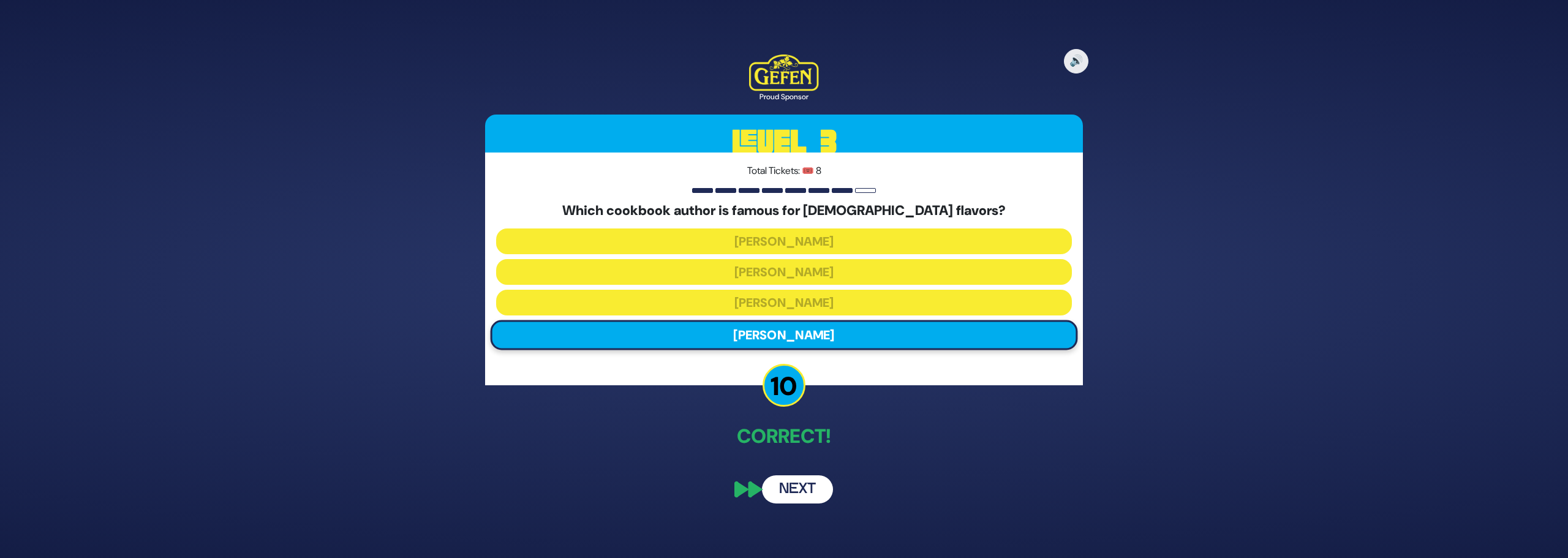
click at [807, 485] on button "Next" at bounding box center [797, 489] width 71 height 28
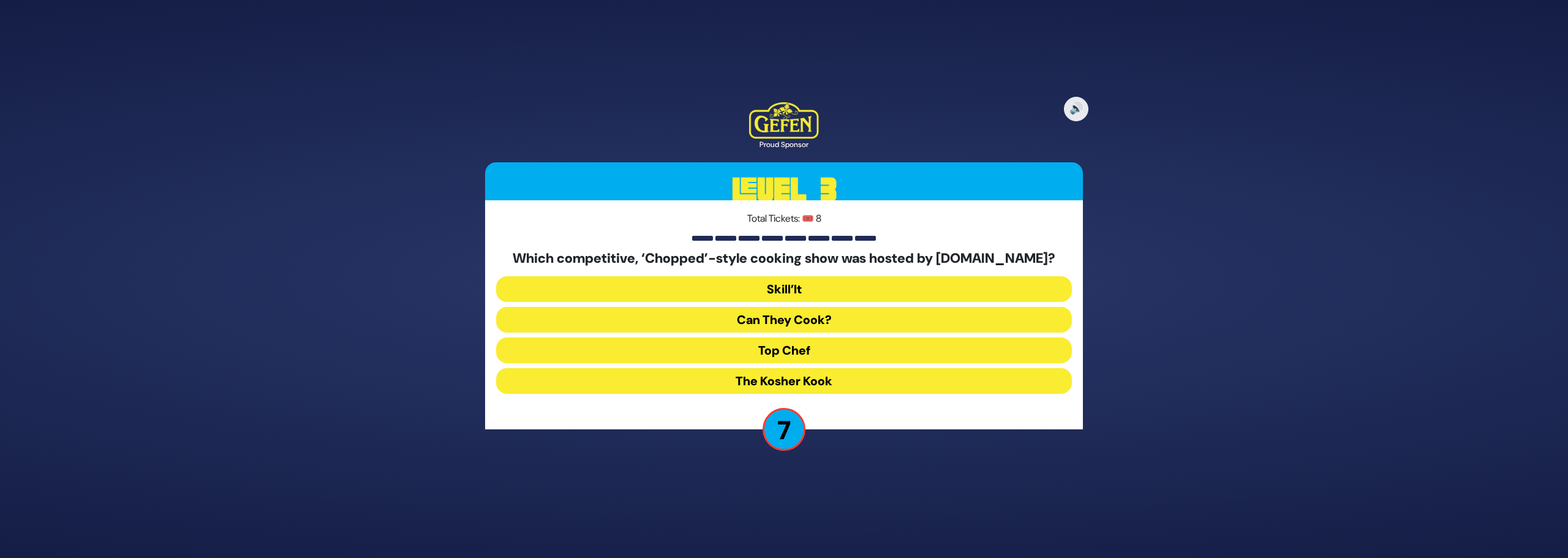
click at [849, 287] on button "Skill’It" at bounding box center [783, 289] width 576 height 26
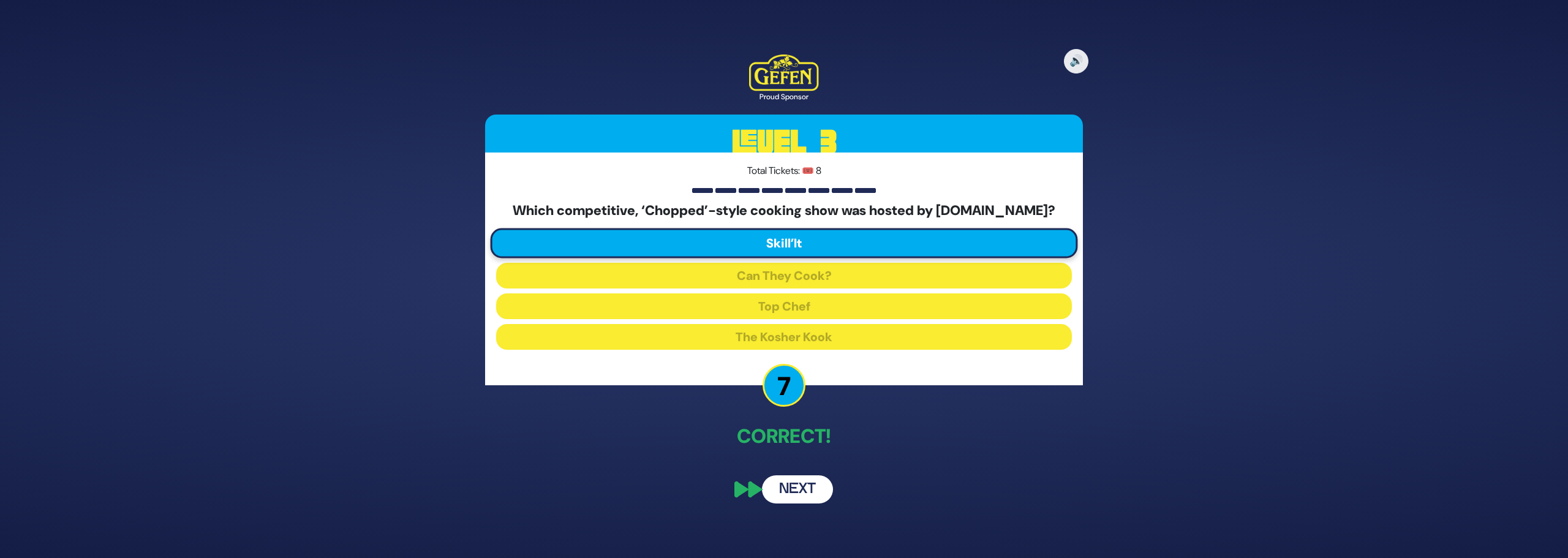
click at [817, 486] on button "Next" at bounding box center [797, 489] width 71 height 28
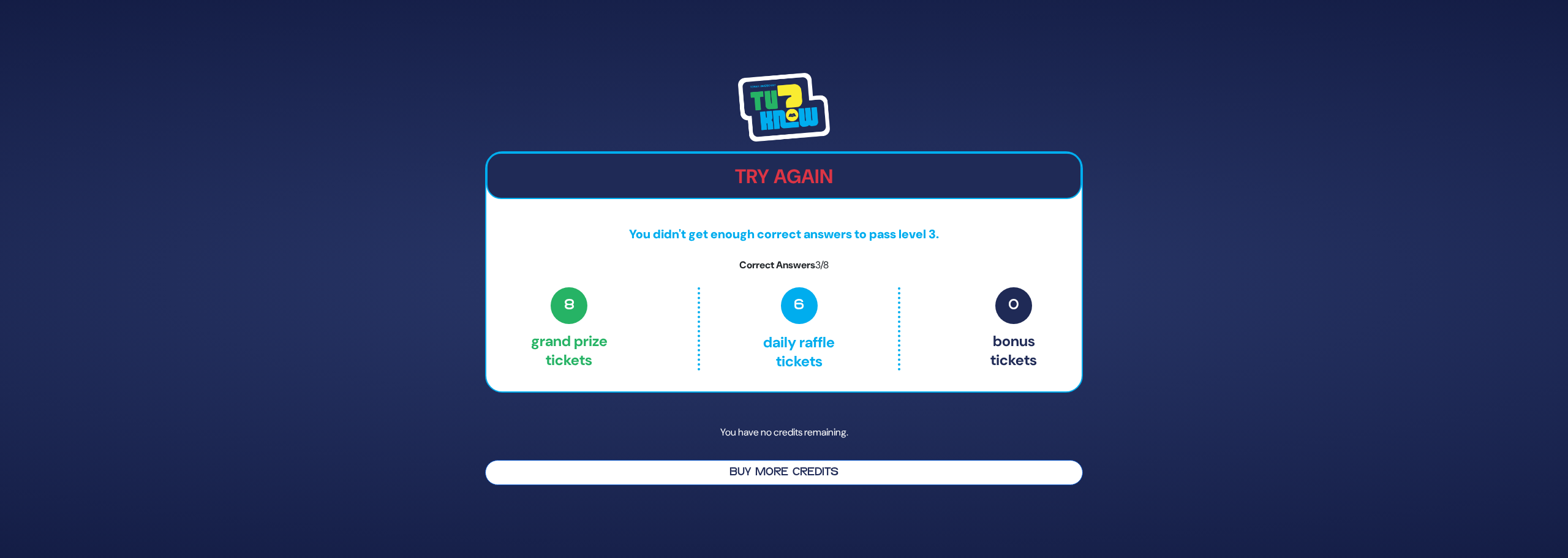
click at [819, 473] on button "Buy More Credits" at bounding box center [784, 473] width 598 height 25
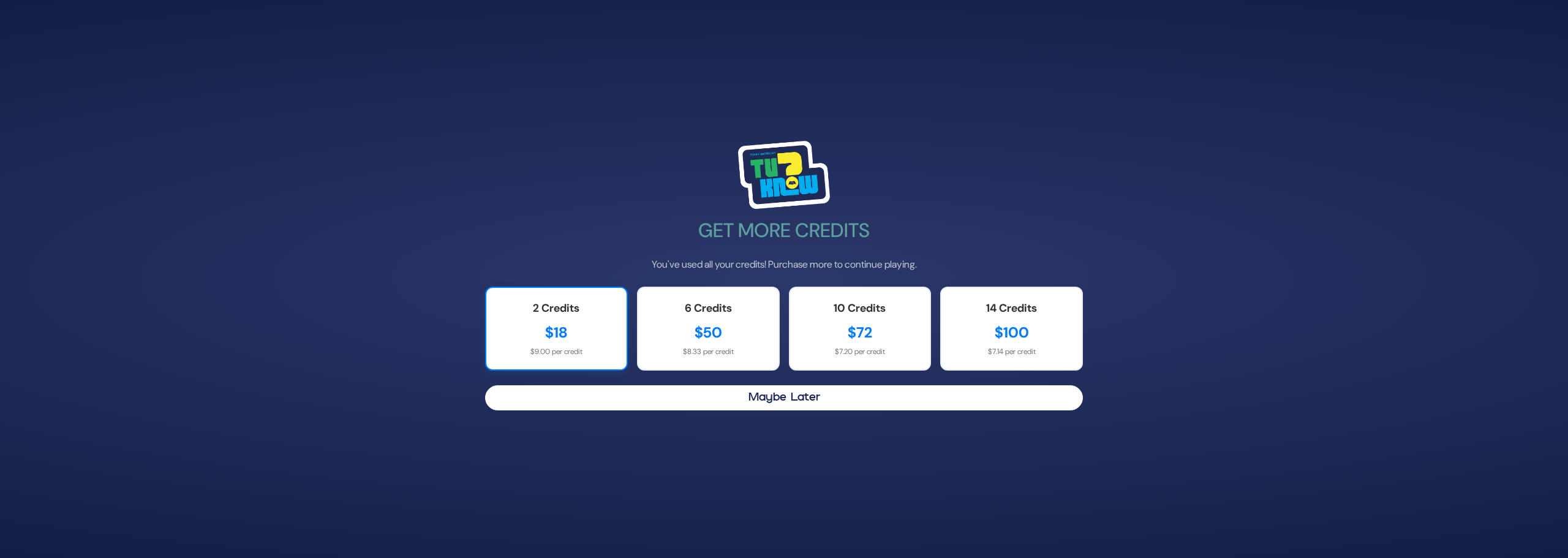
click at [594, 327] on div "$18" at bounding box center [556, 332] width 115 height 22
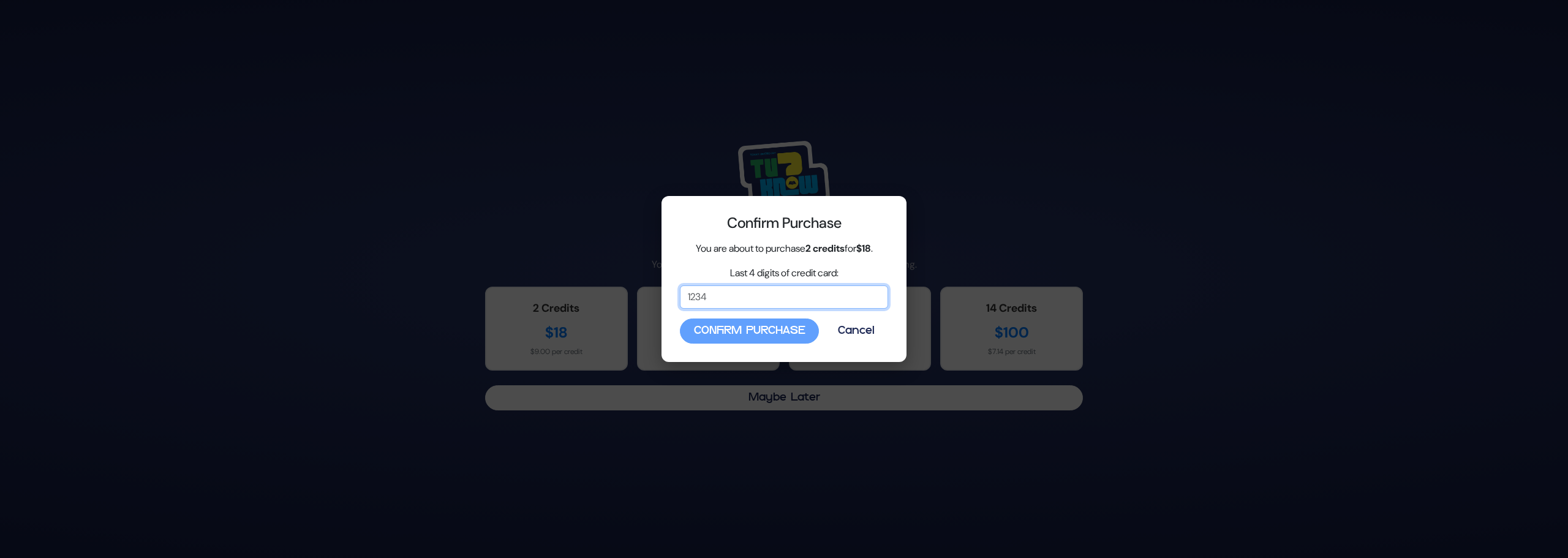
click at [721, 309] on input "Last 4 digits of credit card:" at bounding box center [784, 297] width 208 height 23
click at [732, 298] on input "Last 4 digits of credit card:" at bounding box center [784, 297] width 208 height 23
click at [712, 266] on div "Last 4 digits of credit card:" at bounding box center [784, 287] width 208 height 43
click at [775, 292] on input "Last 4 digits of credit card:" at bounding box center [784, 297] width 208 height 23
type input "6229"
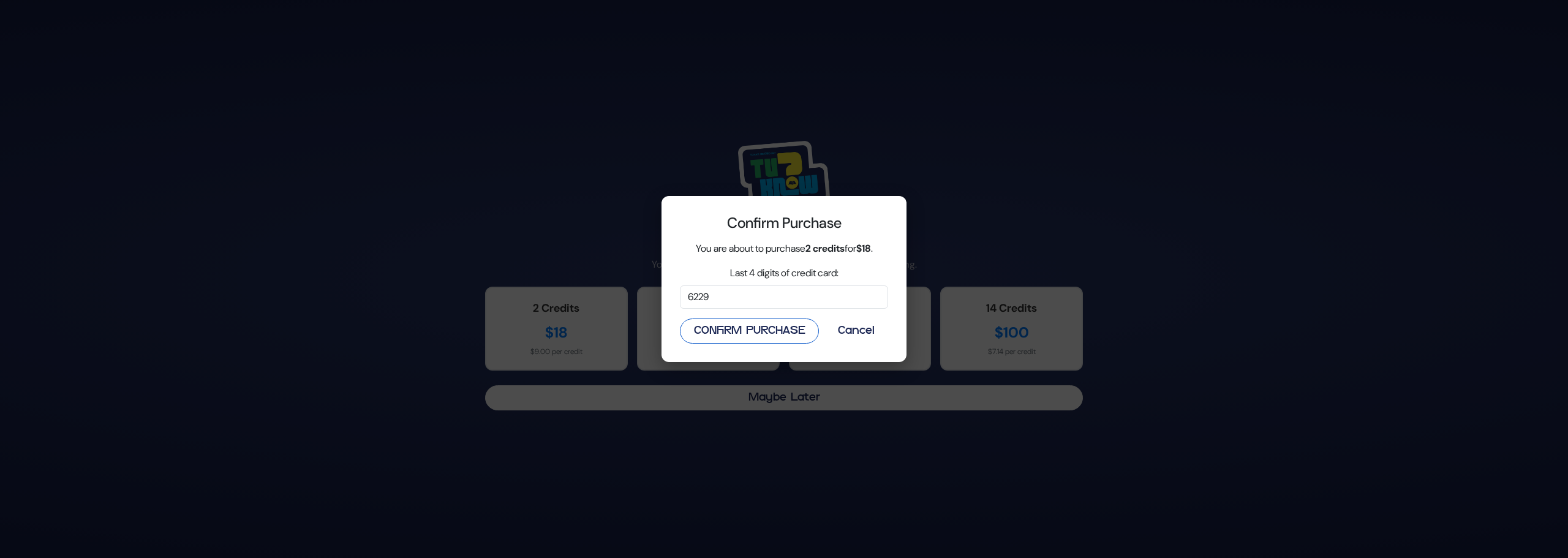
click at [797, 336] on button "Confirm Purchase" at bounding box center [749, 331] width 139 height 25
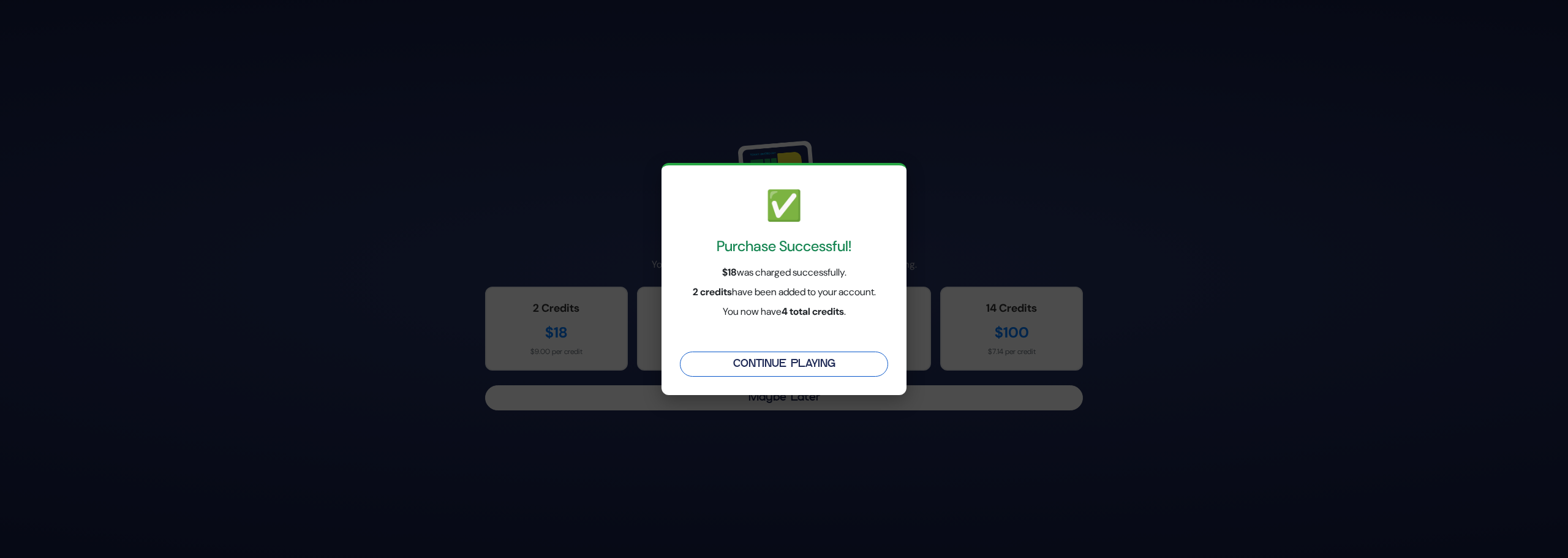
click at [788, 366] on button "Continue Playing" at bounding box center [784, 364] width 208 height 25
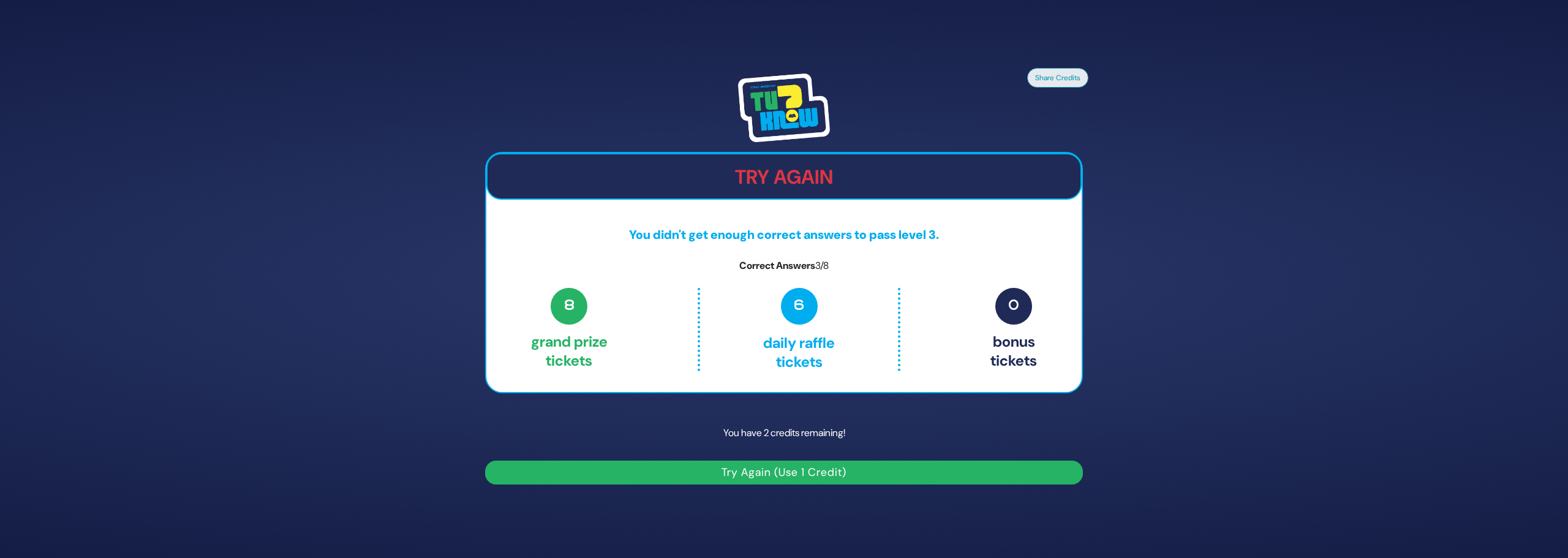
click at [773, 473] on button "Try Again (Use 1 Credit)" at bounding box center [784, 473] width 598 height 24
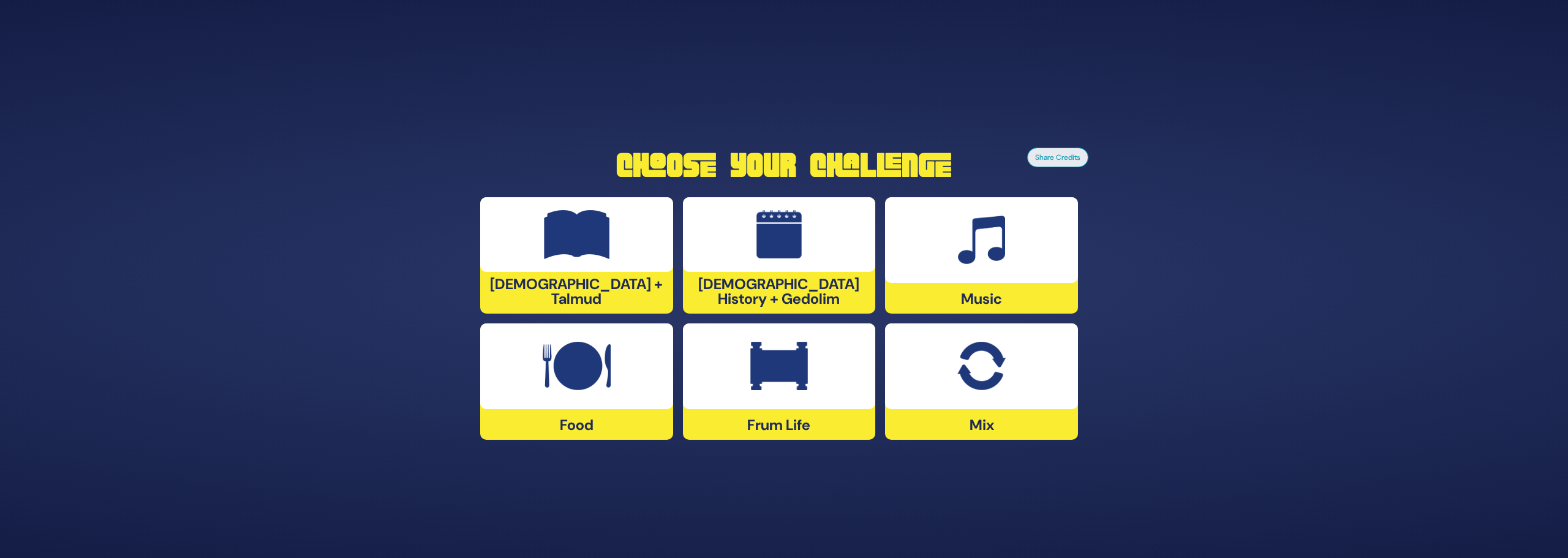
click at [962, 260] on img at bounding box center [981, 240] width 47 height 49
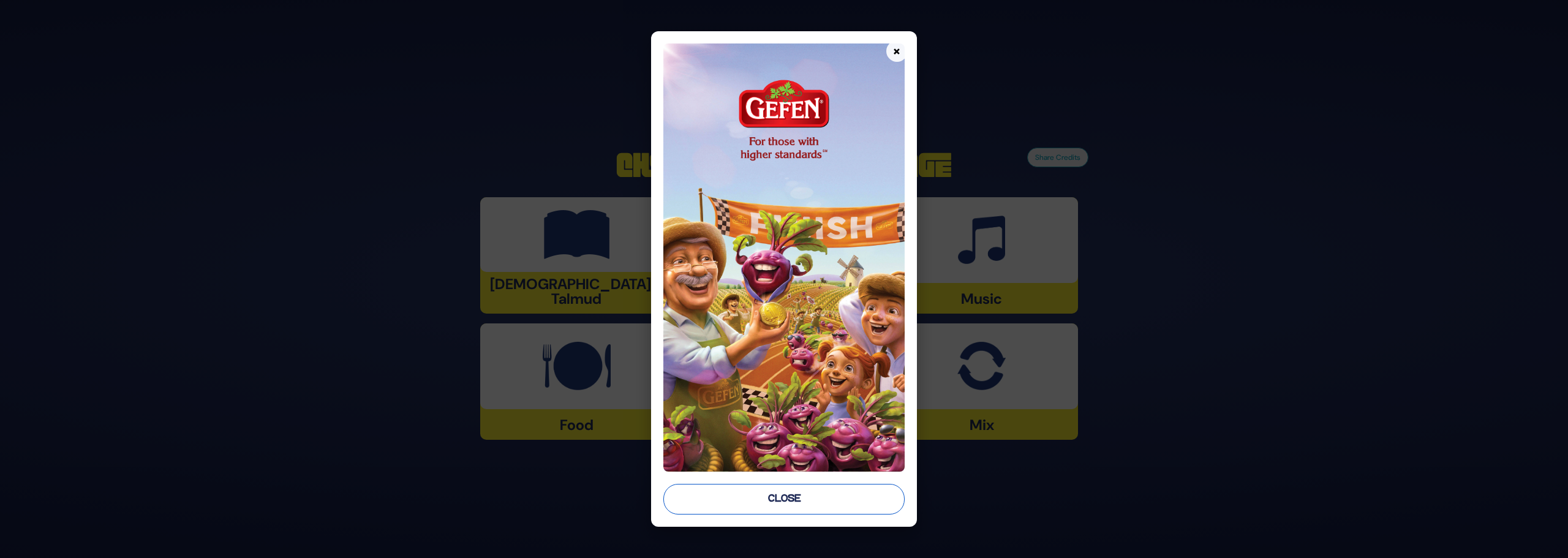
click at [765, 491] on button "Close" at bounding box center [784, 499] width 241 height 31
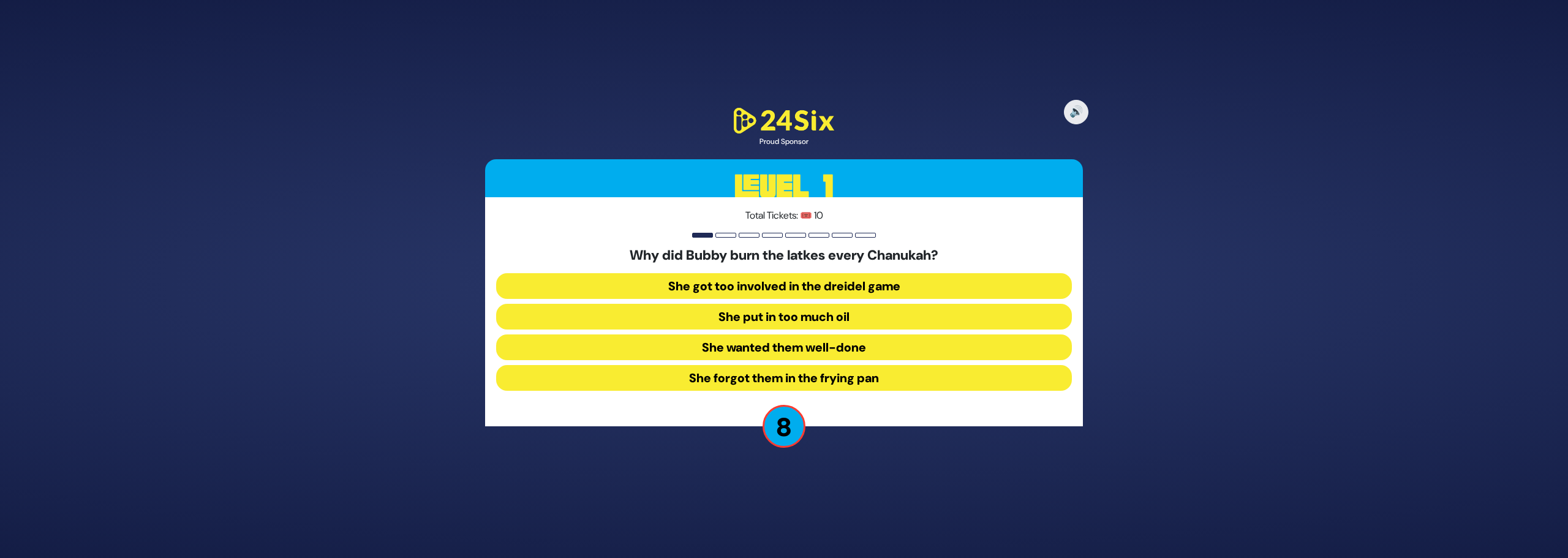
click at [920, 384] on button "She forgot them in the frying pan" at bounding box center [783, 377] width 576 height 26
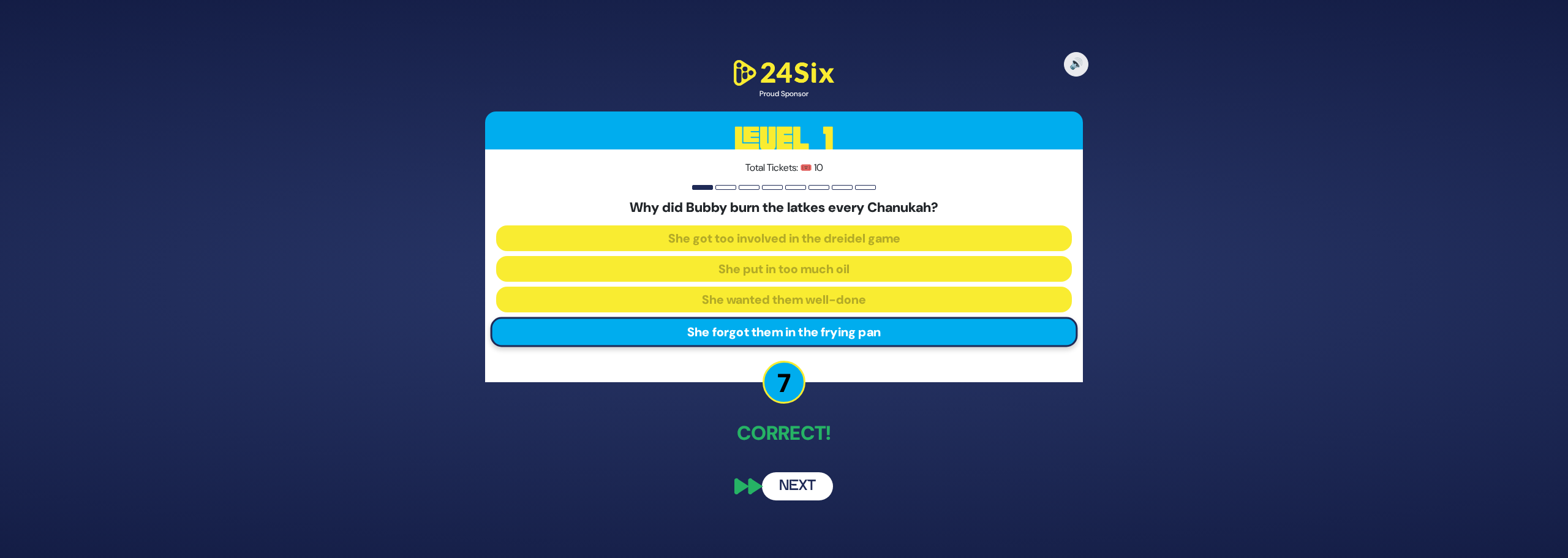
click at [797, 489] on button "Next" at bounding box center [797, 486] width 71 height 28
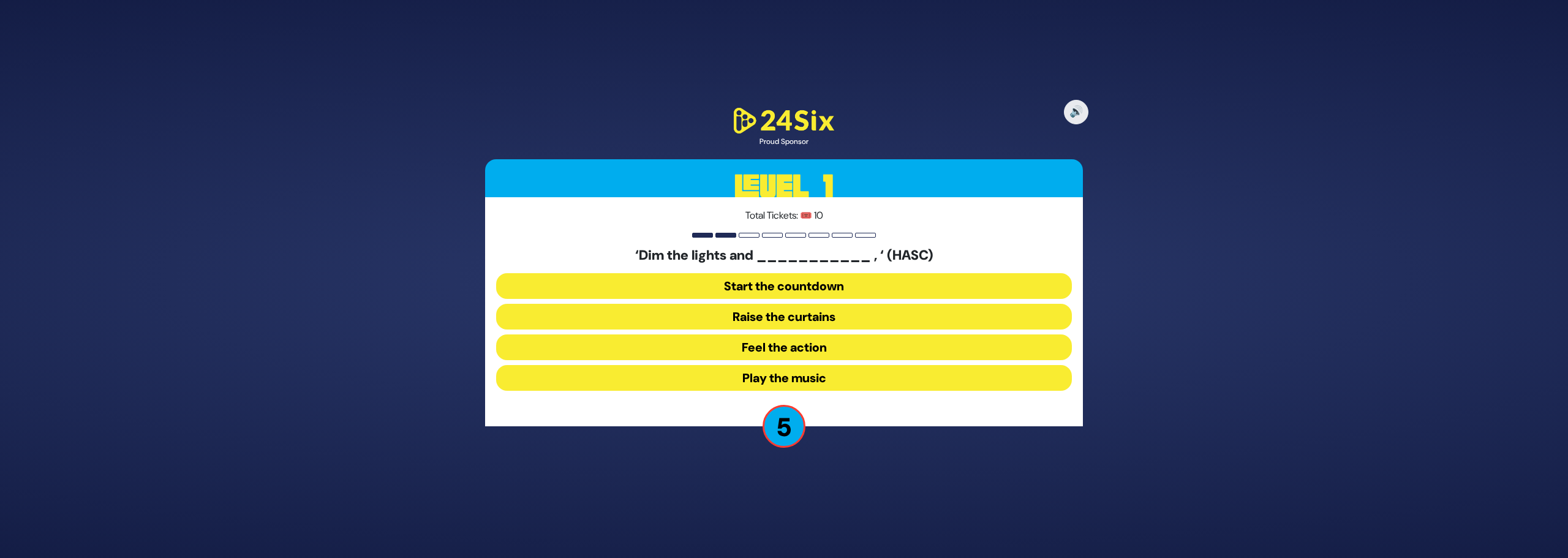
click at [813, 348] on button "Feel the action" at bounding box center [783, 347] width 576 height 26
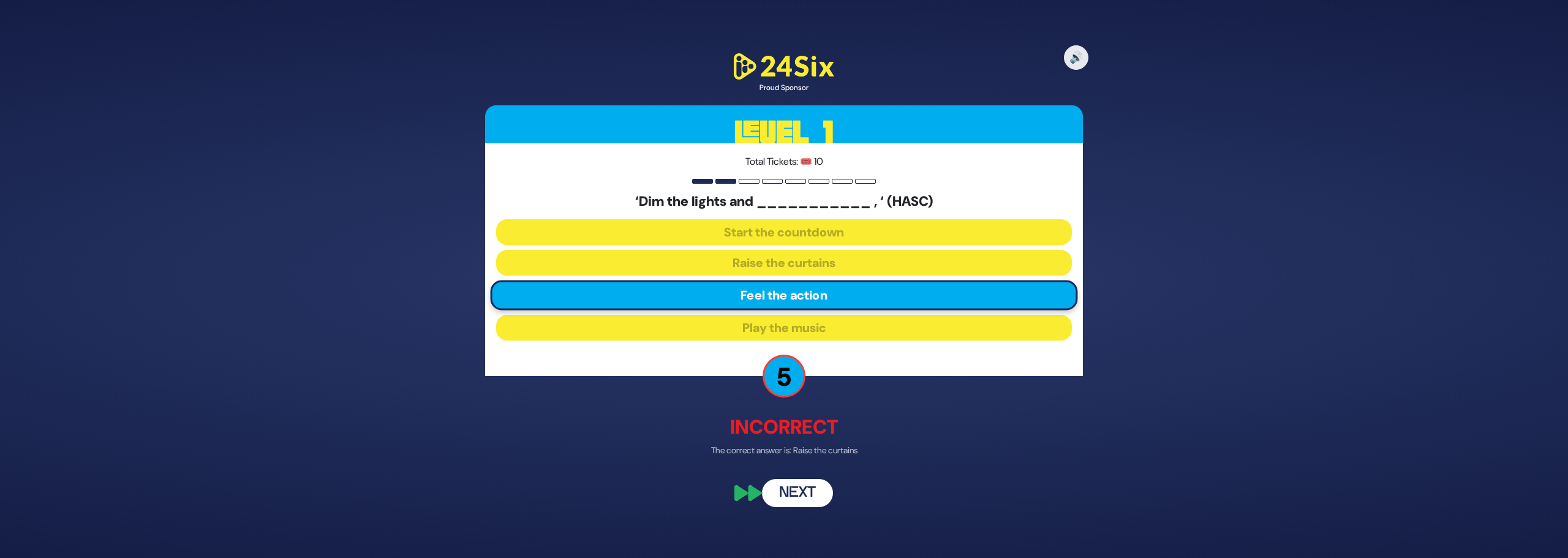
click at [797, 483] on button "Next" at bounding box center [797, 493] width 71 height 28
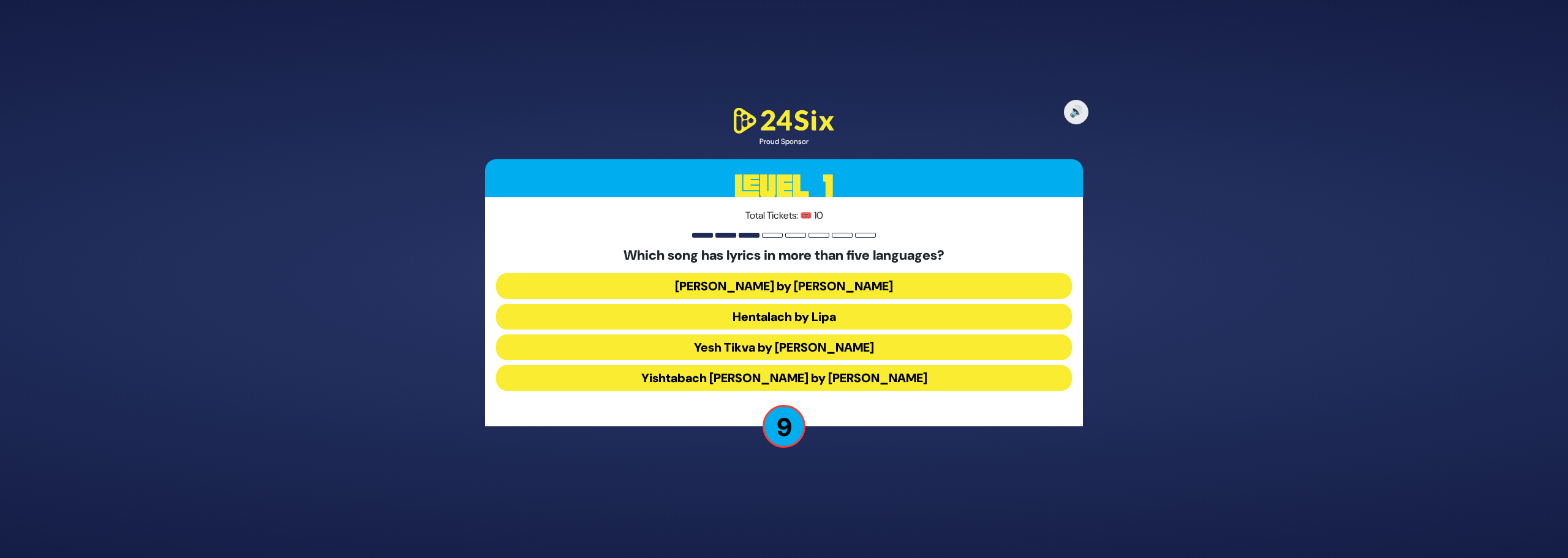
click at [760, 323] on button "Hentalach by Lipa" at bounding box center [783, 316] width 576 height 26
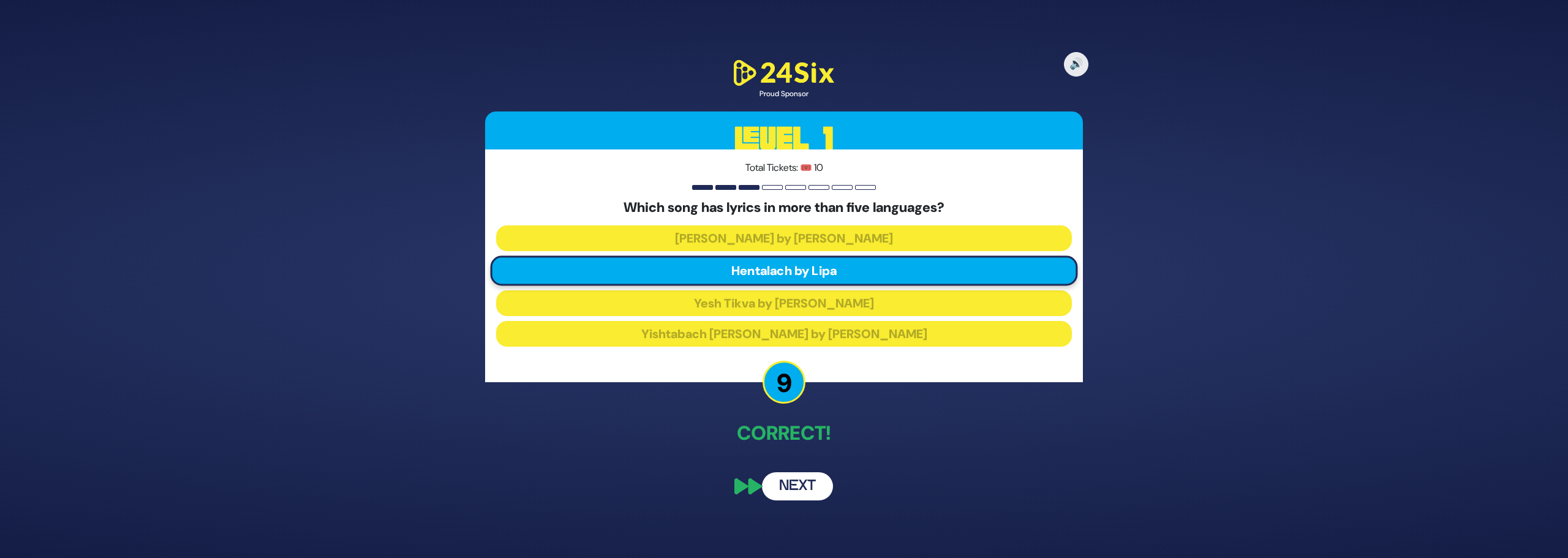
click at [788, 484] on button "Next" at bounding box center [797, 486] width 71 height 28
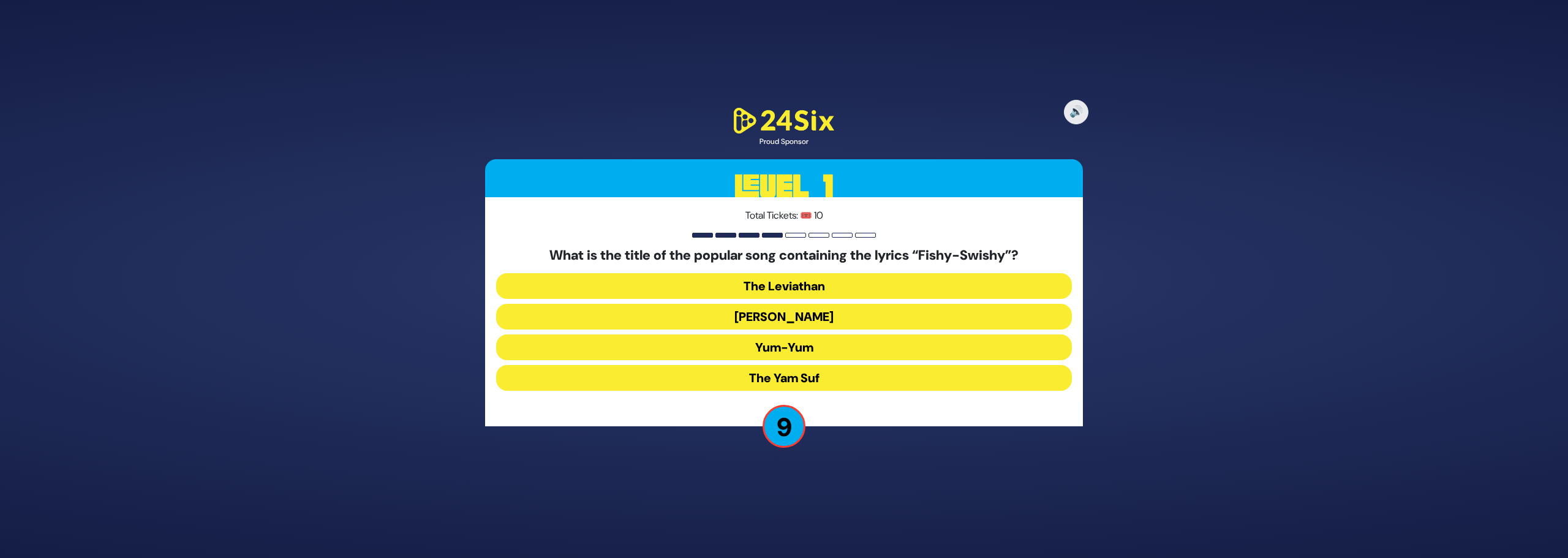
click at [827, 351] on button "Yum-Yum" at bounding box center [783, 347] width 576 height 26
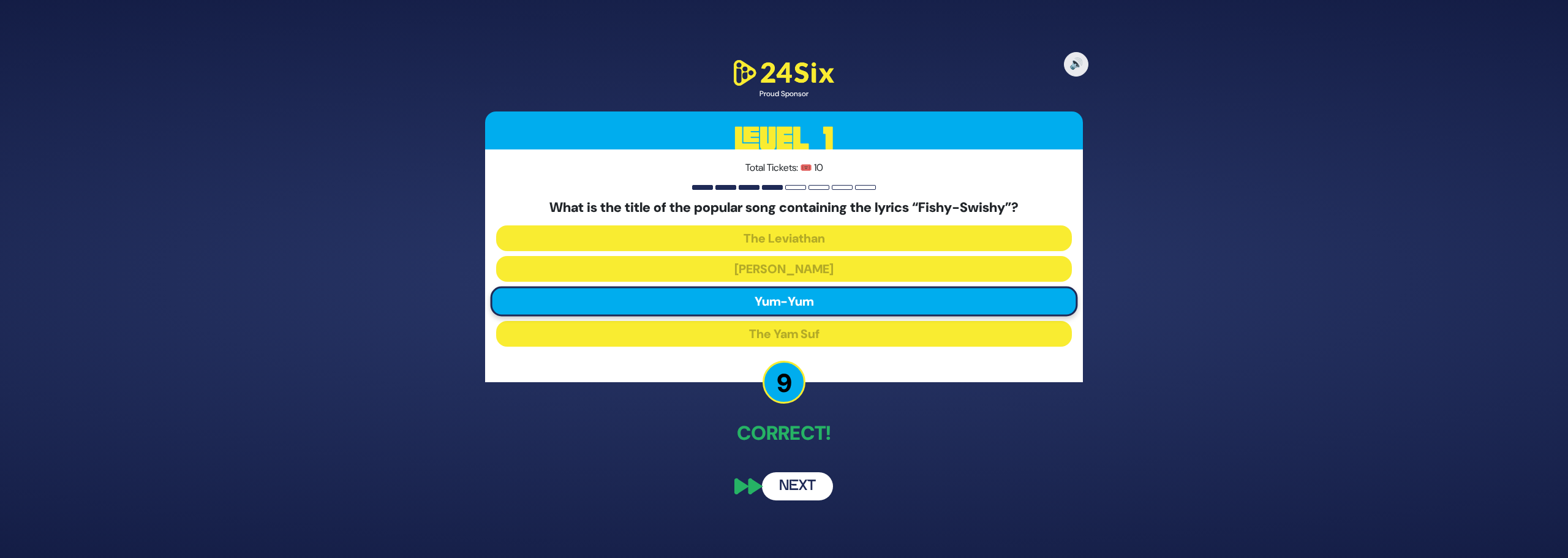
drag, startPoint x: 788, startPoint y: 486, endPoint x: 794, endPoint y: 466, distance: 20.9
click at [795, 466] on div "🔊 Proud Sponsor Level 1 Total Tickets: 🎟️ 10 What is the title of the popular s…" at bounding box center [783, 279] width 627 height 473
click at [799, 488] on button "Next" at bounding box center [797, 486] width 71 height 28
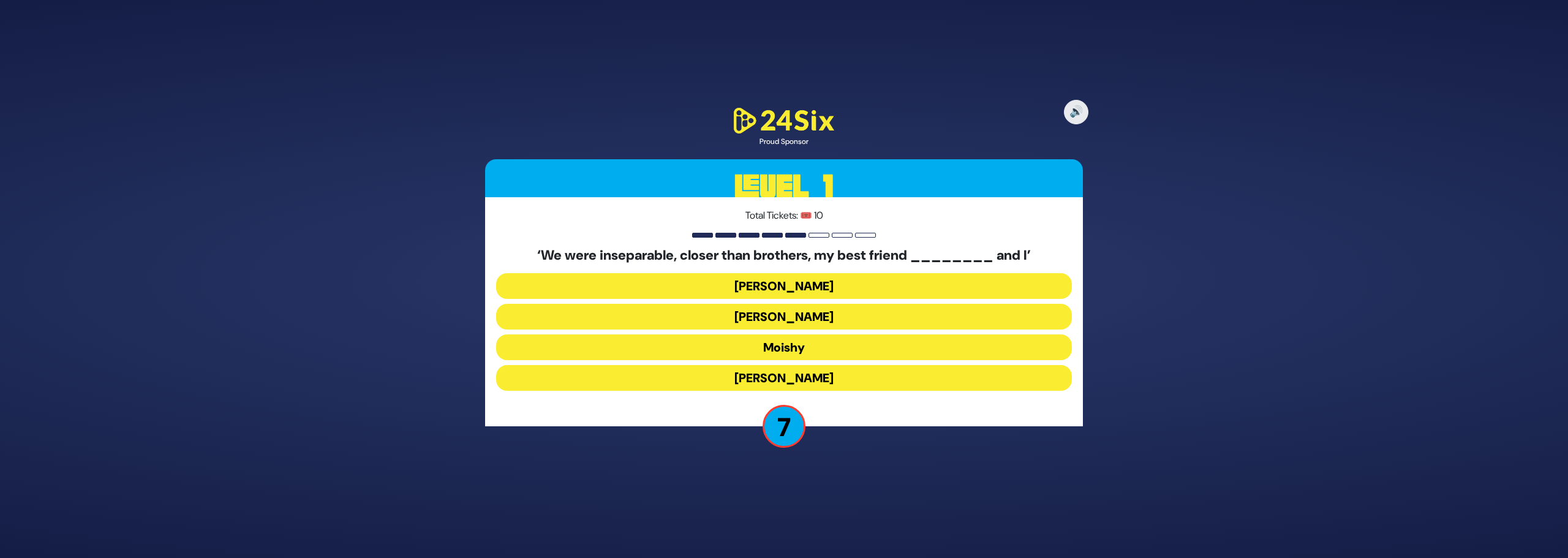
click at [805, 380] on button "Sammy" at bounding box center [783, 377] width 576 height 26
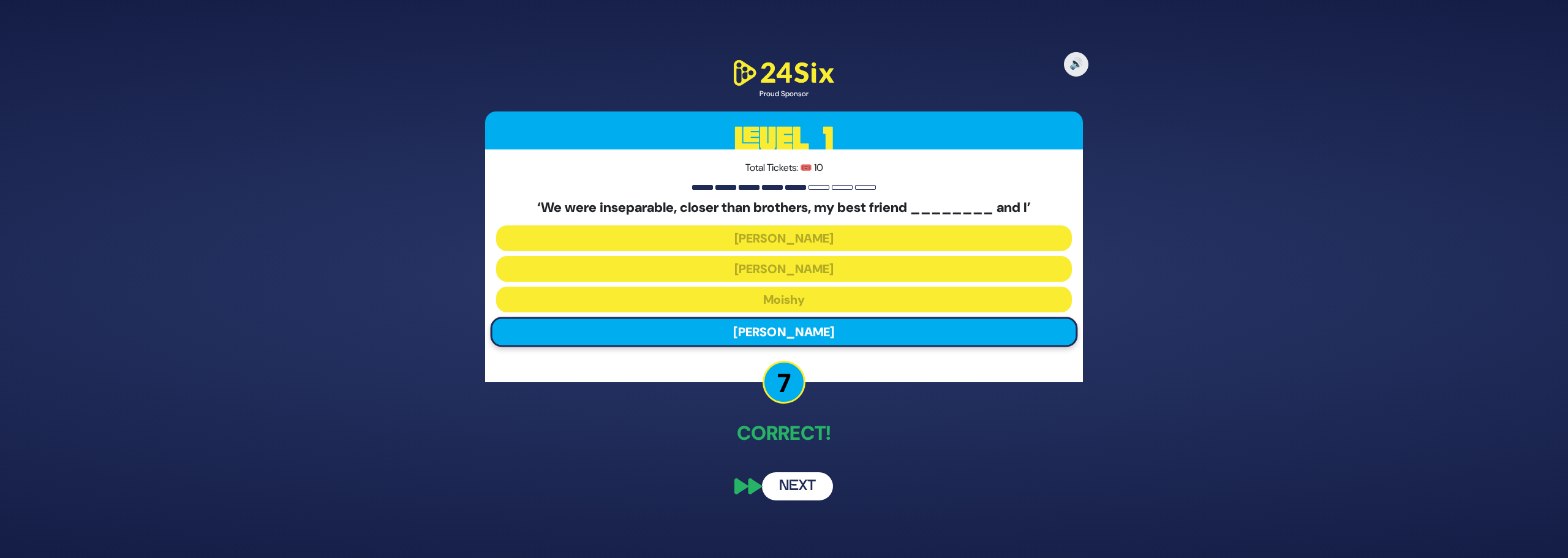
click at [785, 488] on button "Next" at bounding box center [797, 486] width 71 height 28
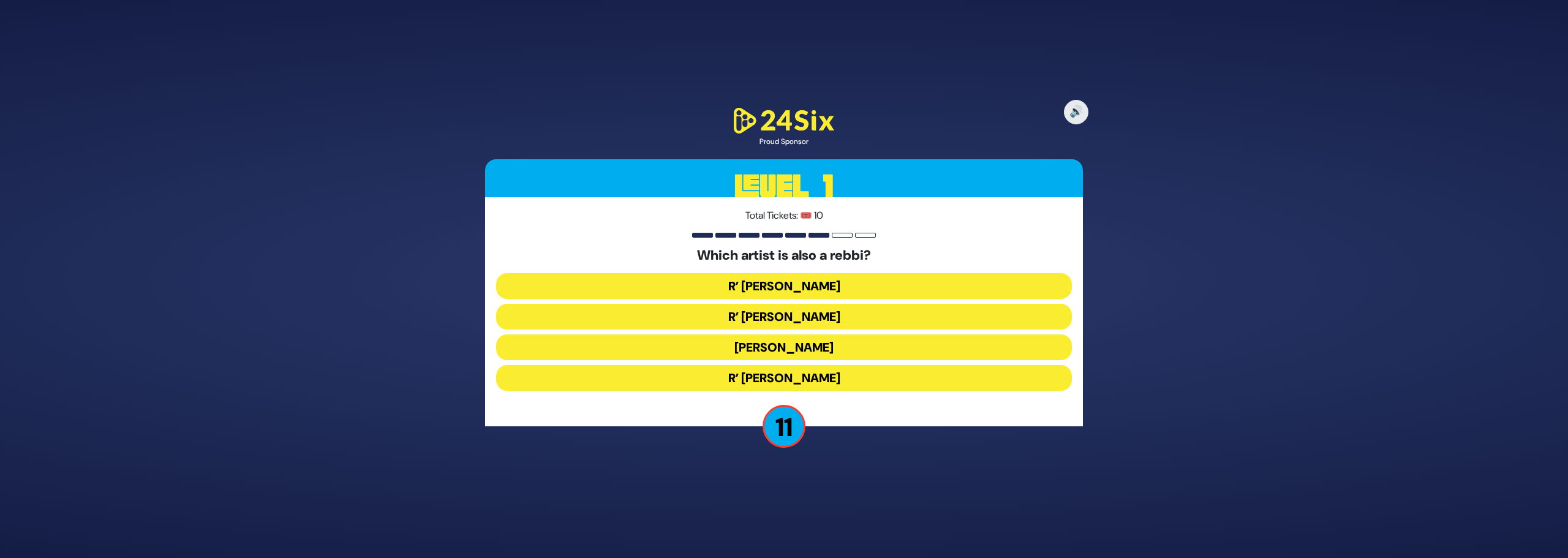
click at [781, 349] on button "Beri Weber" at bounding box center [783, 347] width 576 height 26
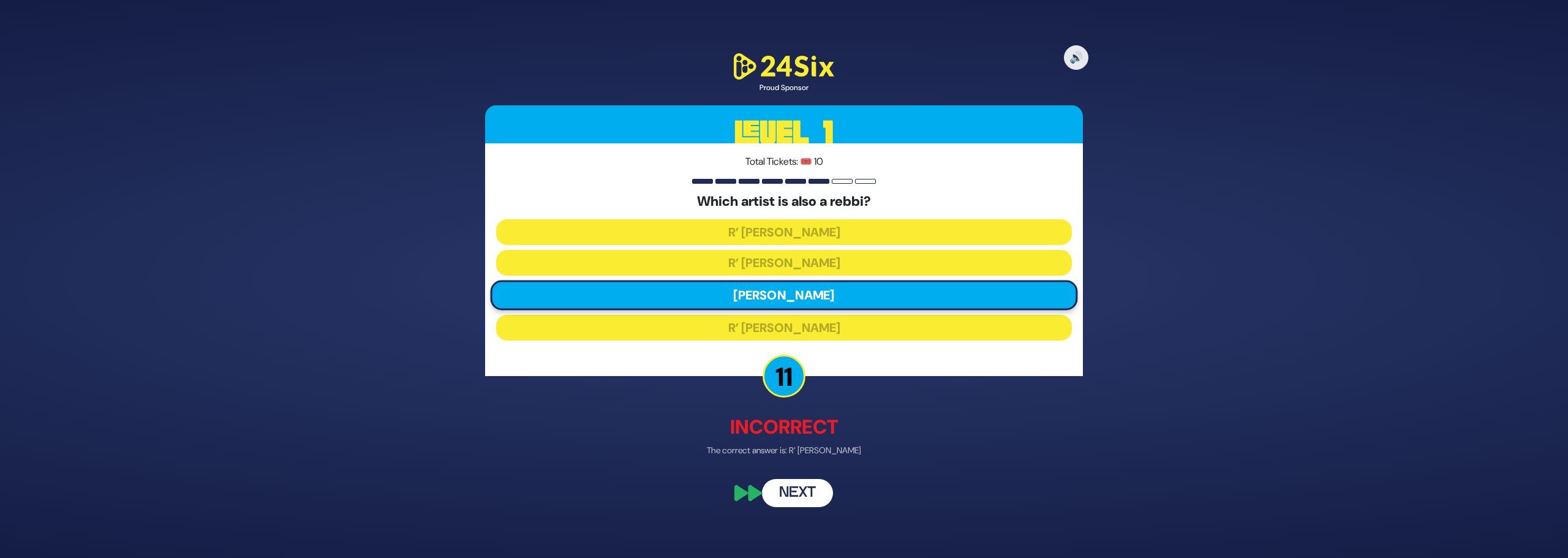
click at [807, 500] on button "Next" at bounding box center [797, 493] width 71 height 28
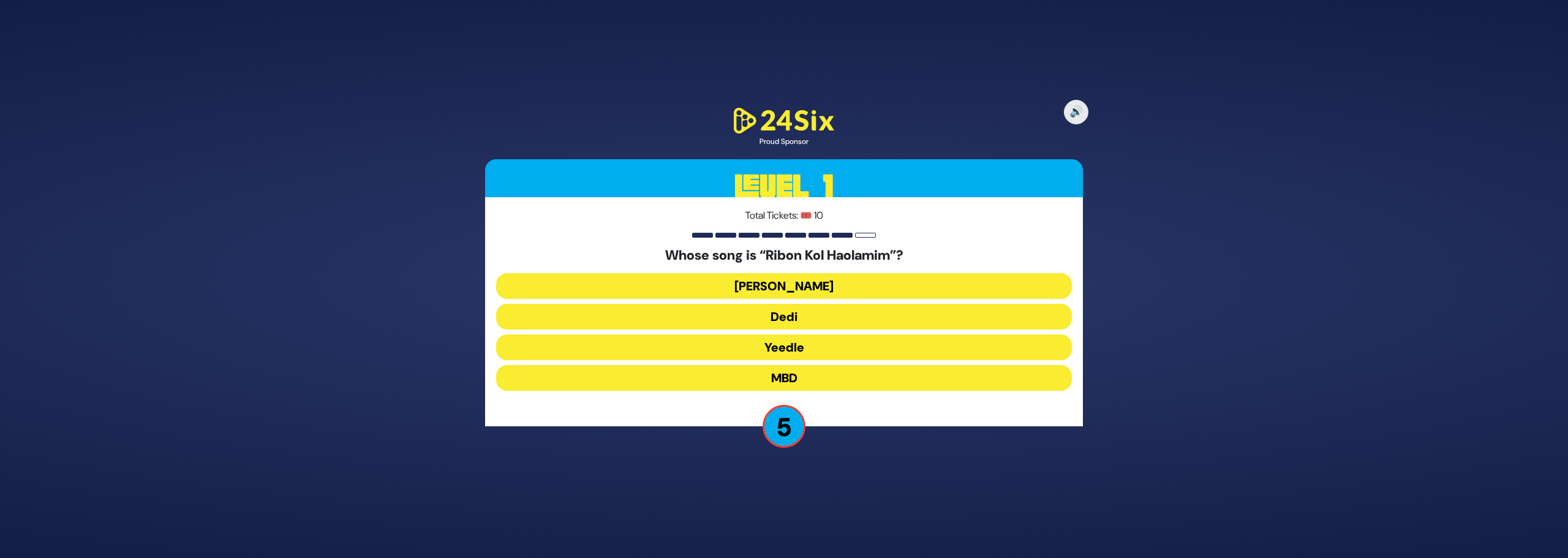
click at [842, 281] on button "Beri Weber" at bounding box center [783, 286] width 576 height 26
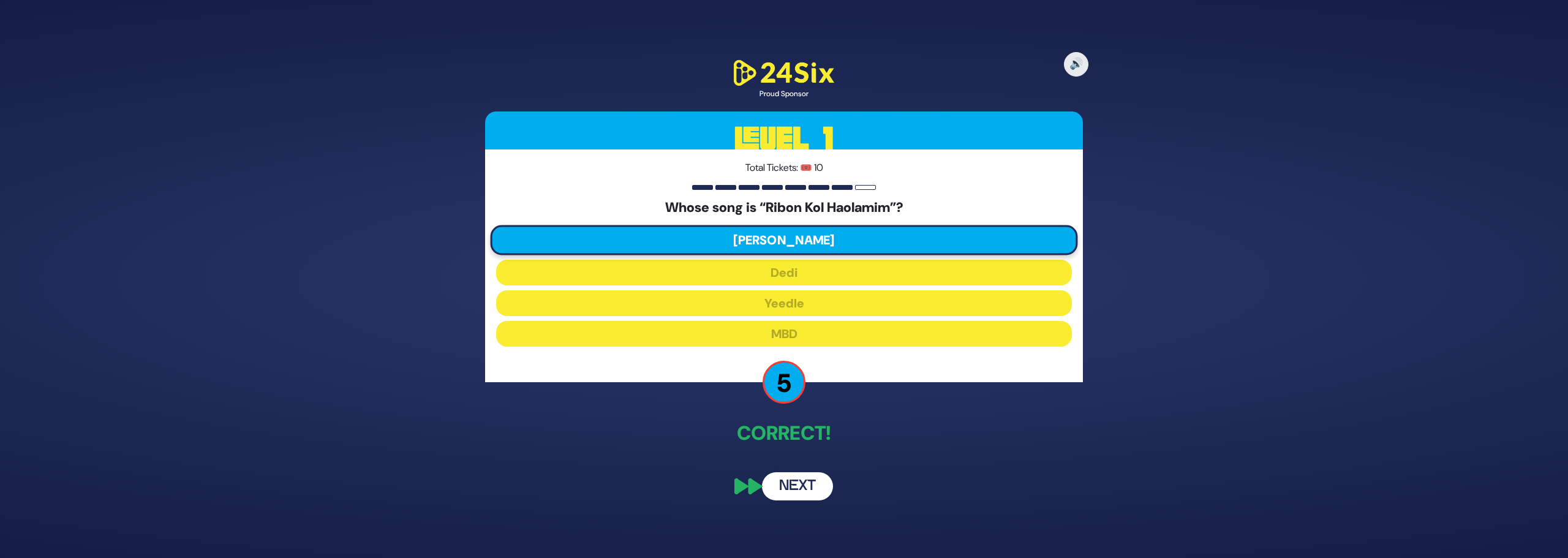
click at [781, 473] on button "Next" at bounding box center [797, 486] width 71 height 28
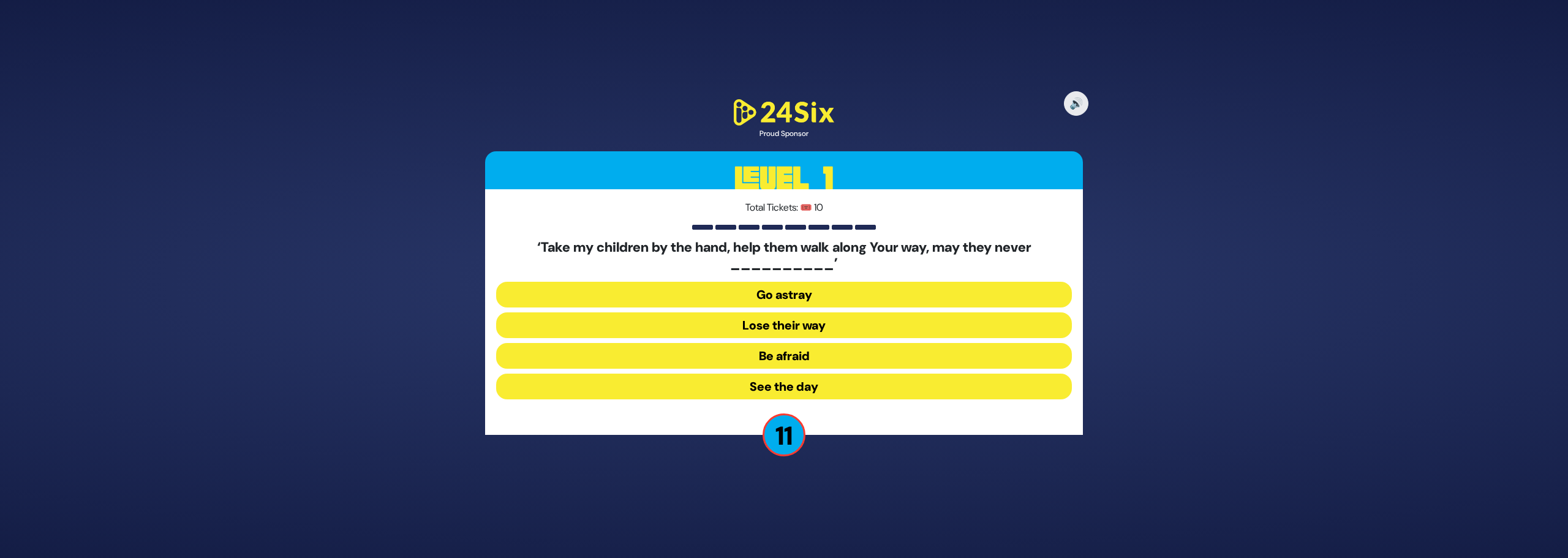
click at [824, 299] on button "Go astray" at bounding box center [783, 294] width 576 height 26
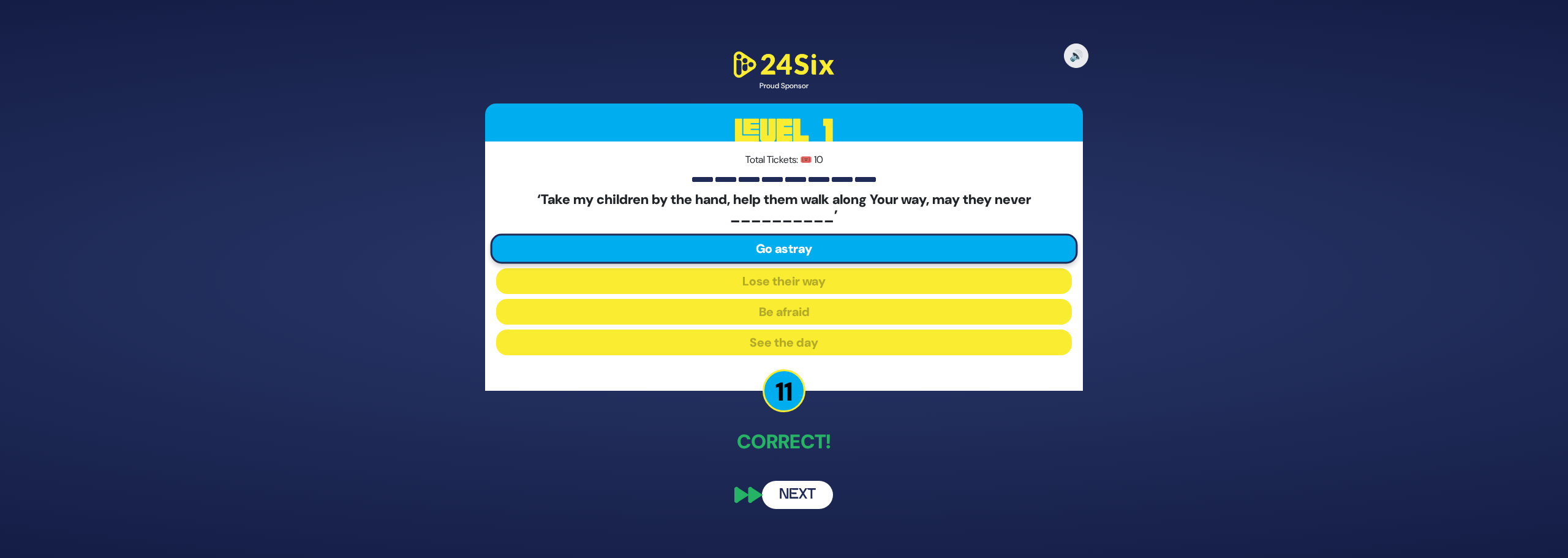
click at [817, 490] on button "Next" at bounding box center [797, 495] width 71 height 28
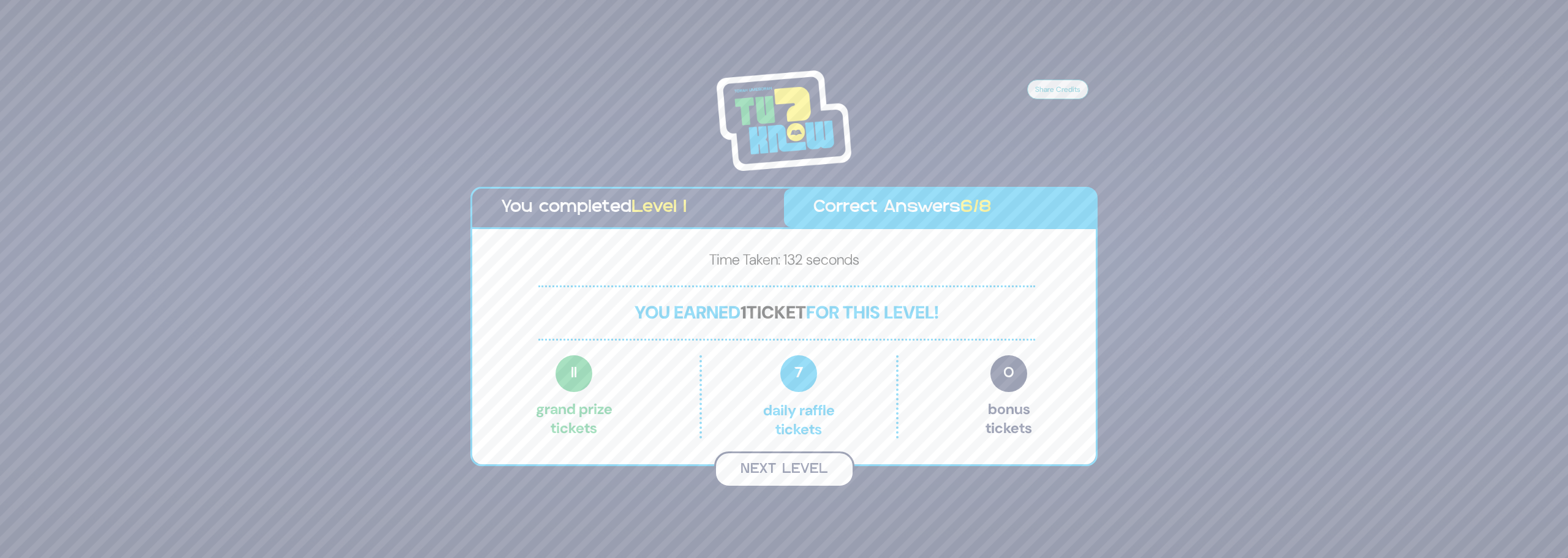
click at [768, 464] on button "Next Level" at bounding box center [784, 469] width 140 height 36
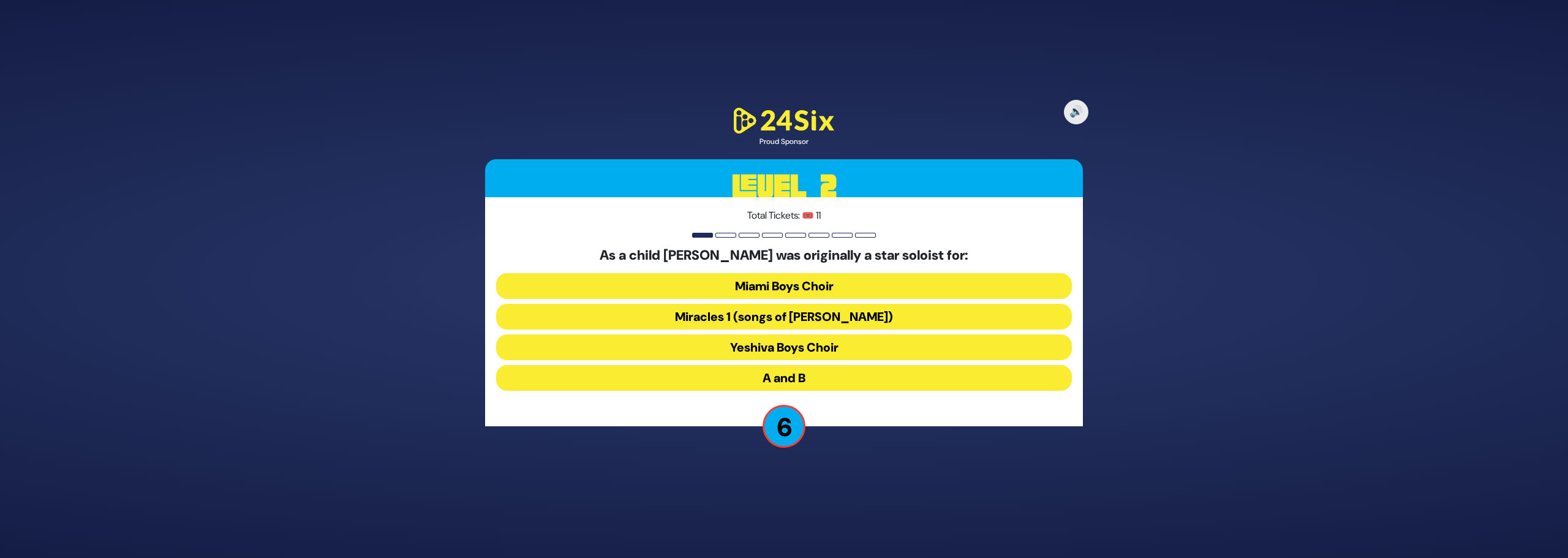
click at [758, 378] on button "A and B" at bounding box center [783, 377] width 576 height 26
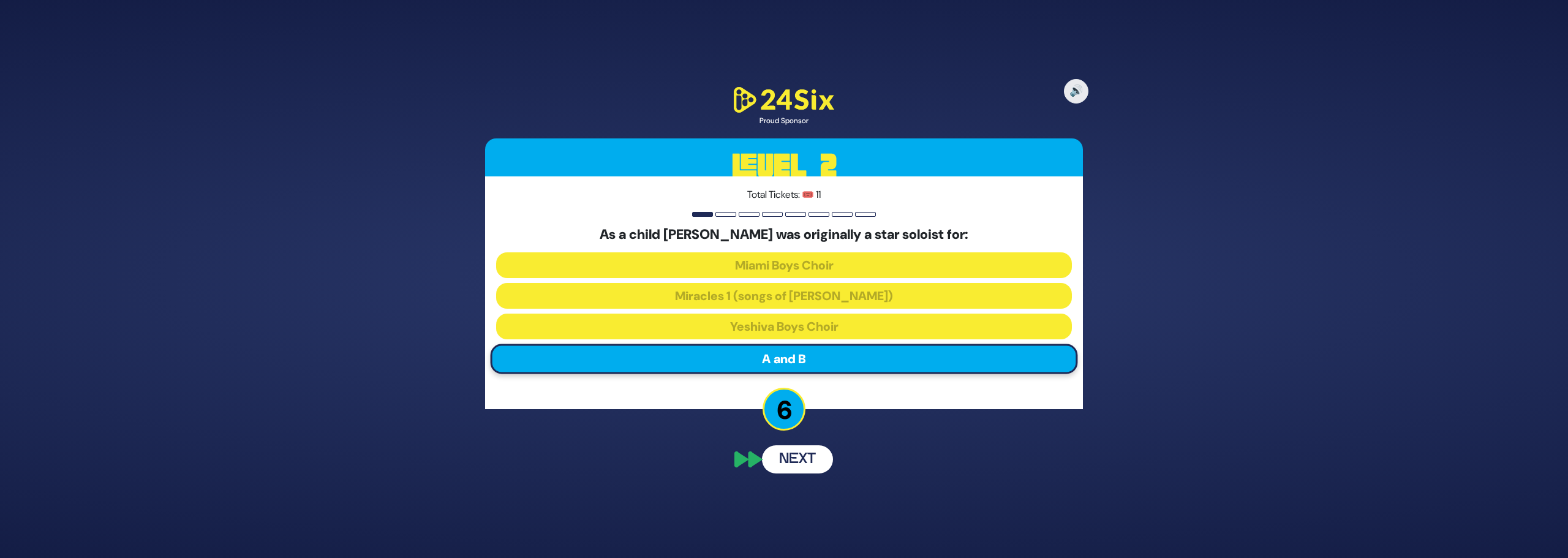
click at [798, 459] on button "Next" at bounding box center [797, 459] width 71 height 28
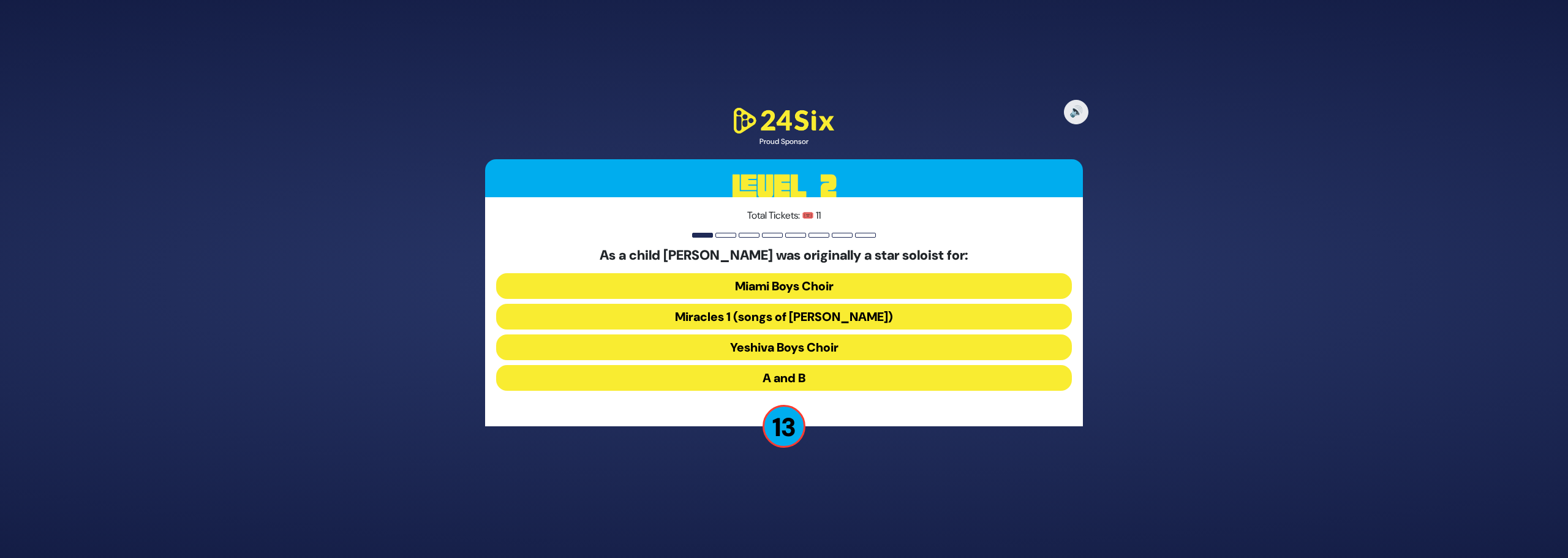
click at [763, 375] on button "A and B" at bounding box center [783, 377] width 576 height 26
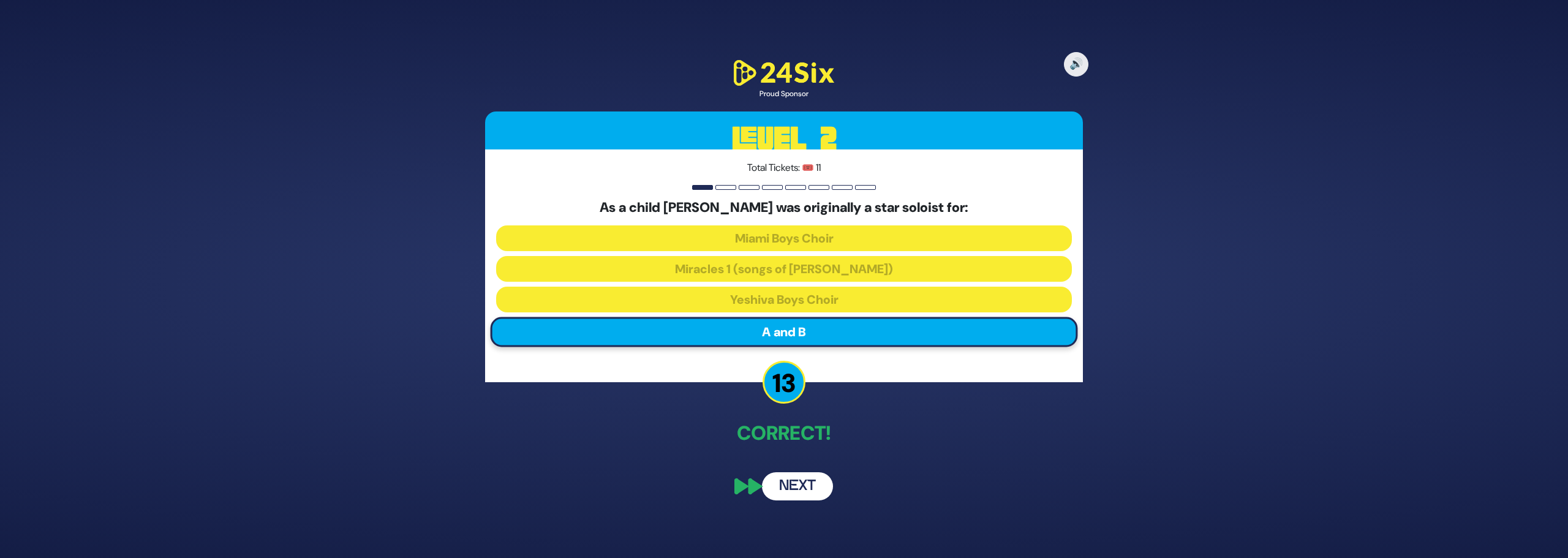
click at [802, 485] on button "Next" at bounding box center [797, 486] width 71 height 28
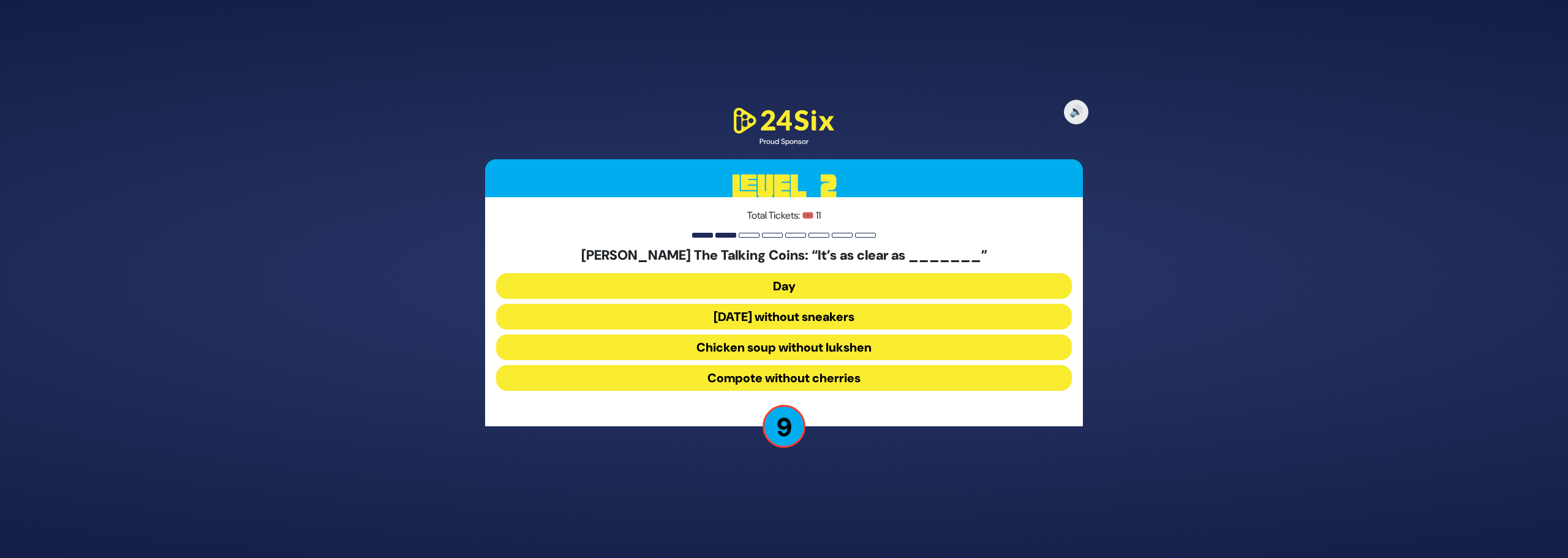
click at [726, 346] on button "Chicken soup without lukshen" at bounding box center [783, 347] width 576 height 26
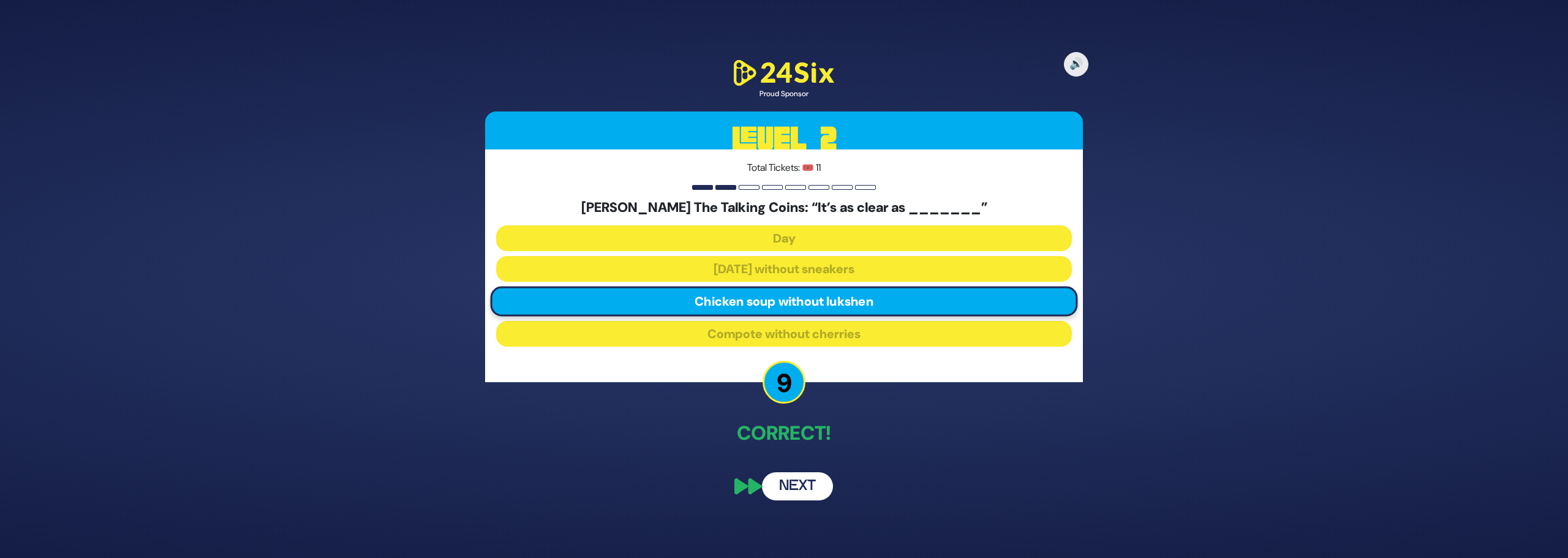
click at [794, 486] on button "Next" at bounding box center [797, 486] width 71 height 28
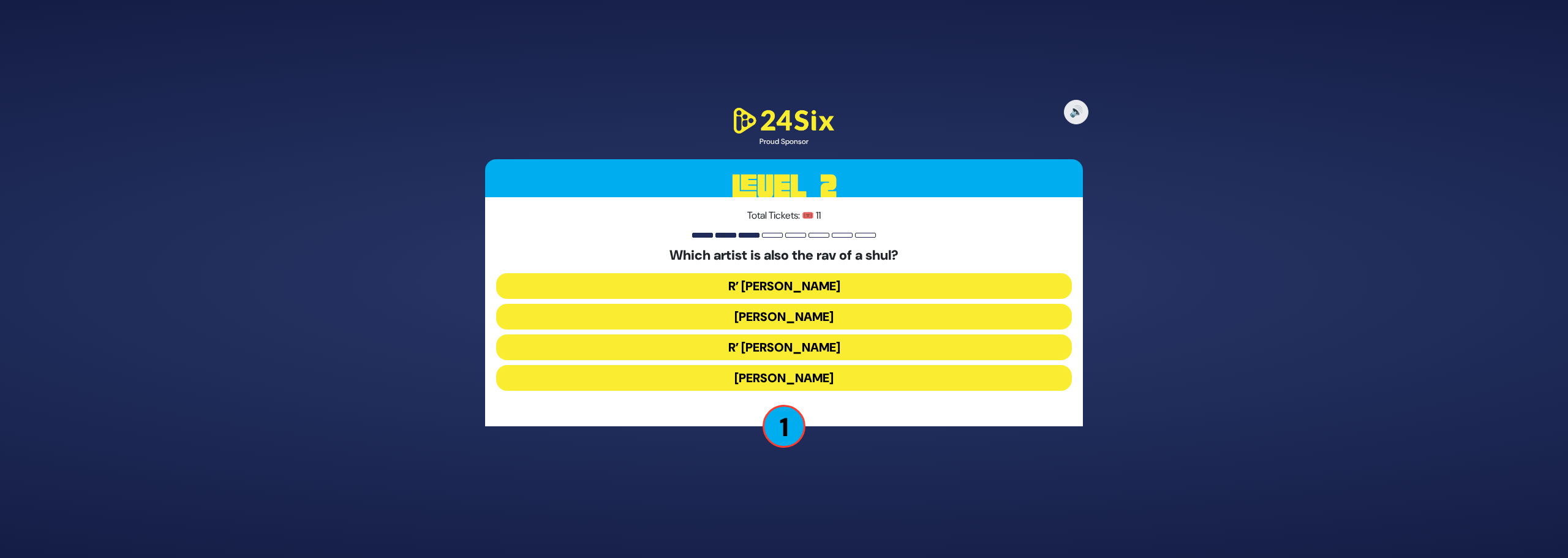
click at [795, 316] on button "Beri Weber" at bounding box center [783, 316] width 576 height 26
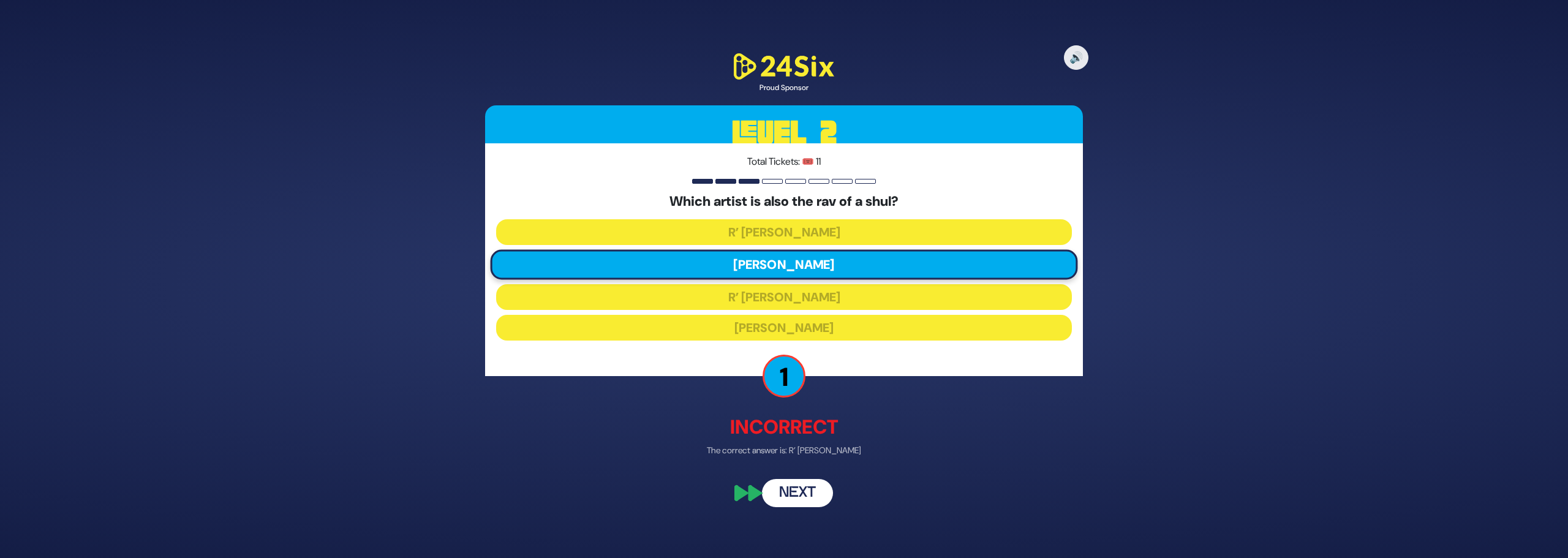
click at [788, 481] on button "Next" at bounding box center [797, 493] width 71 height 28
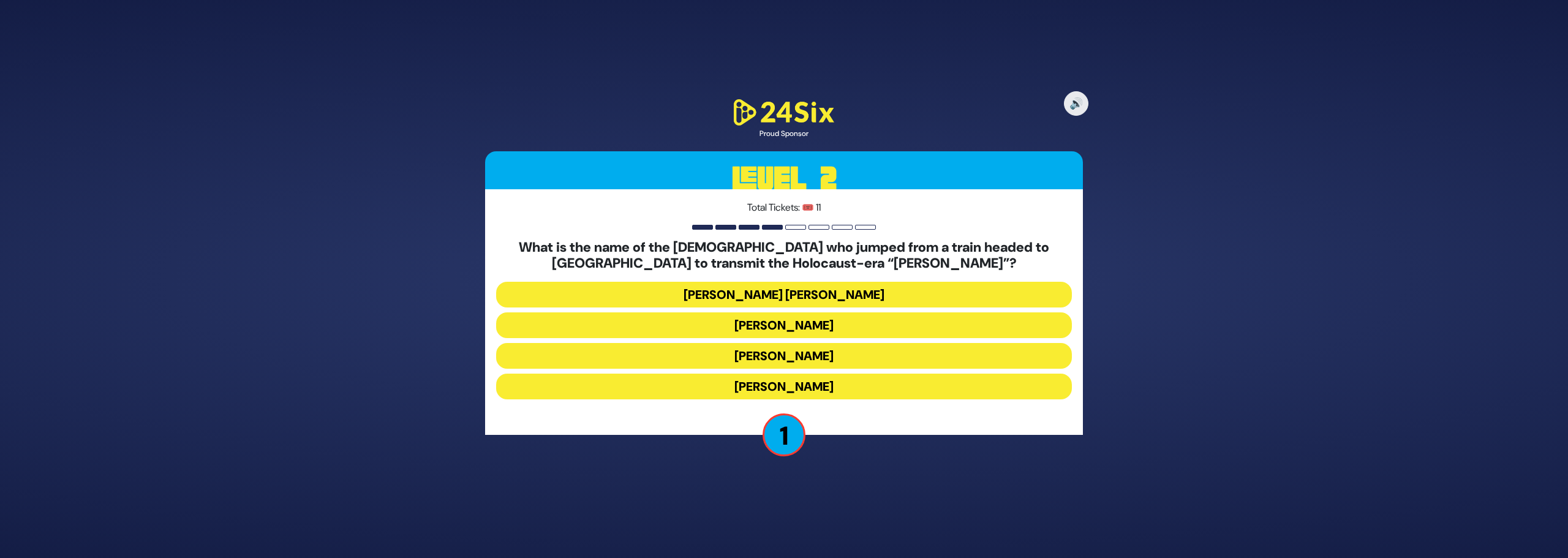
click at [810, 292] on button "Avraham Dovid Grossberg" at bounding box center [783, 294] width 576 height 26
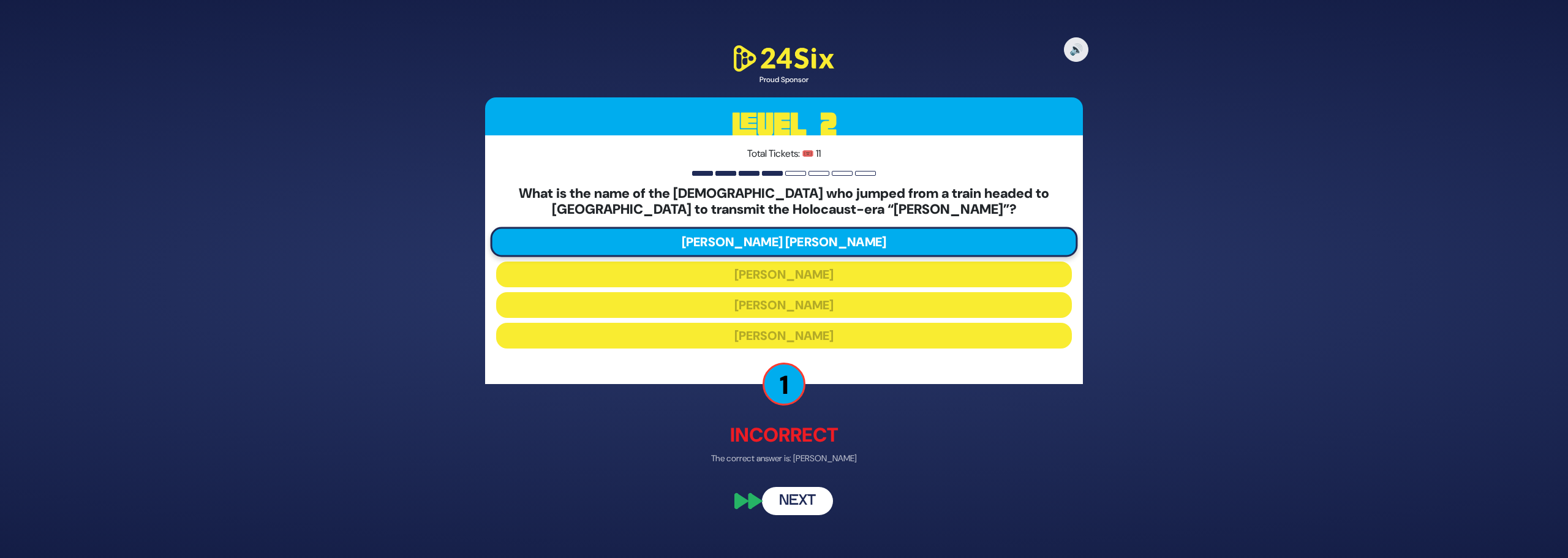
click at [802, 506] on button "Next" at bounding box center [797, 501] width 71 height 28
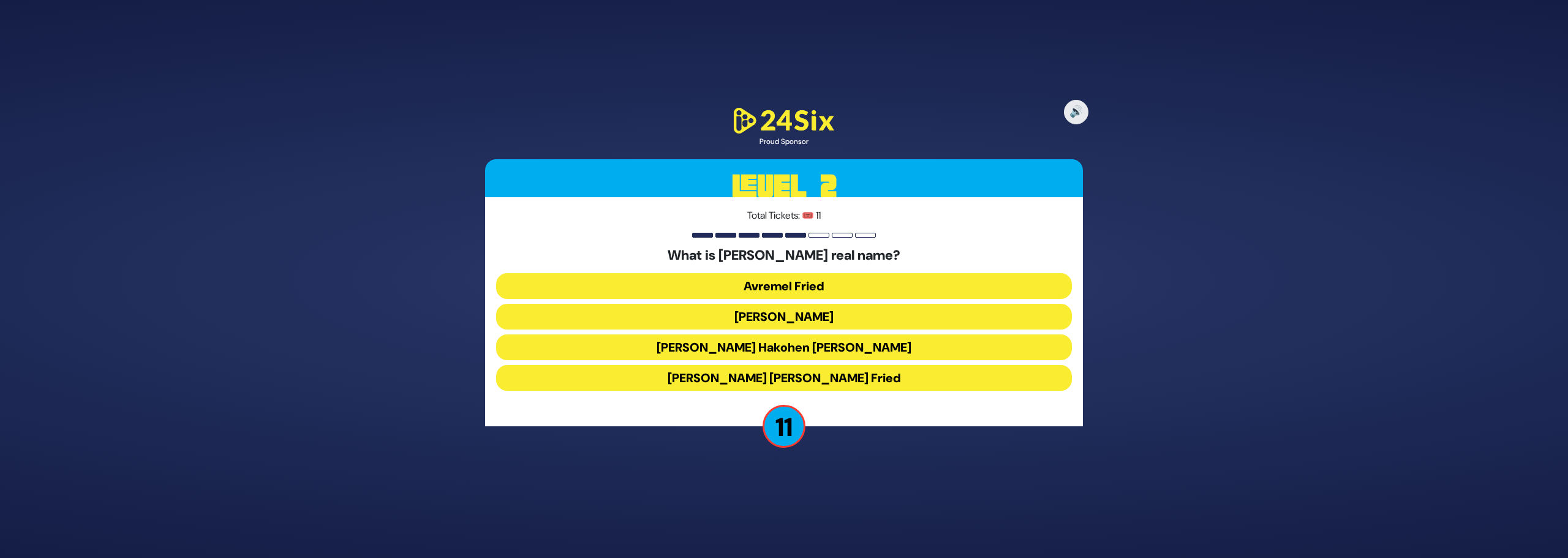
click at [783, 312] on button "Avraham Friedman" at bounding box center [783, 316] width 576 height 26
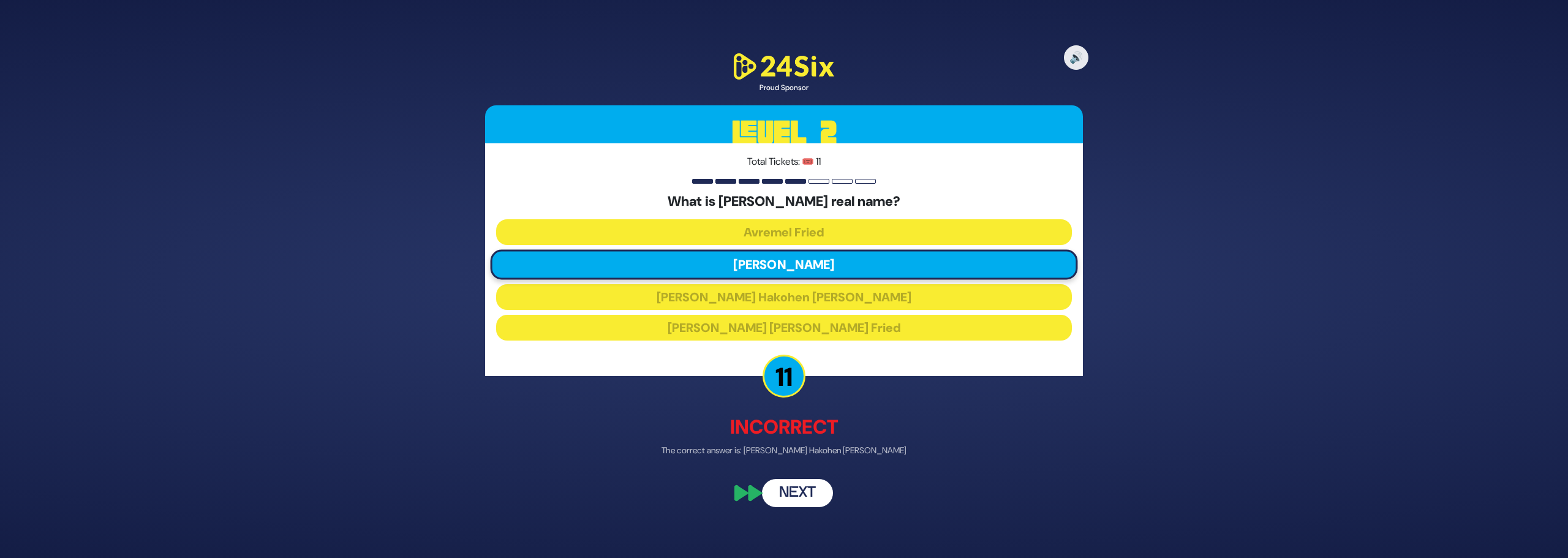
click at [802, 489] on button "Next" at bounding box center [797, 493] width 71 height 28
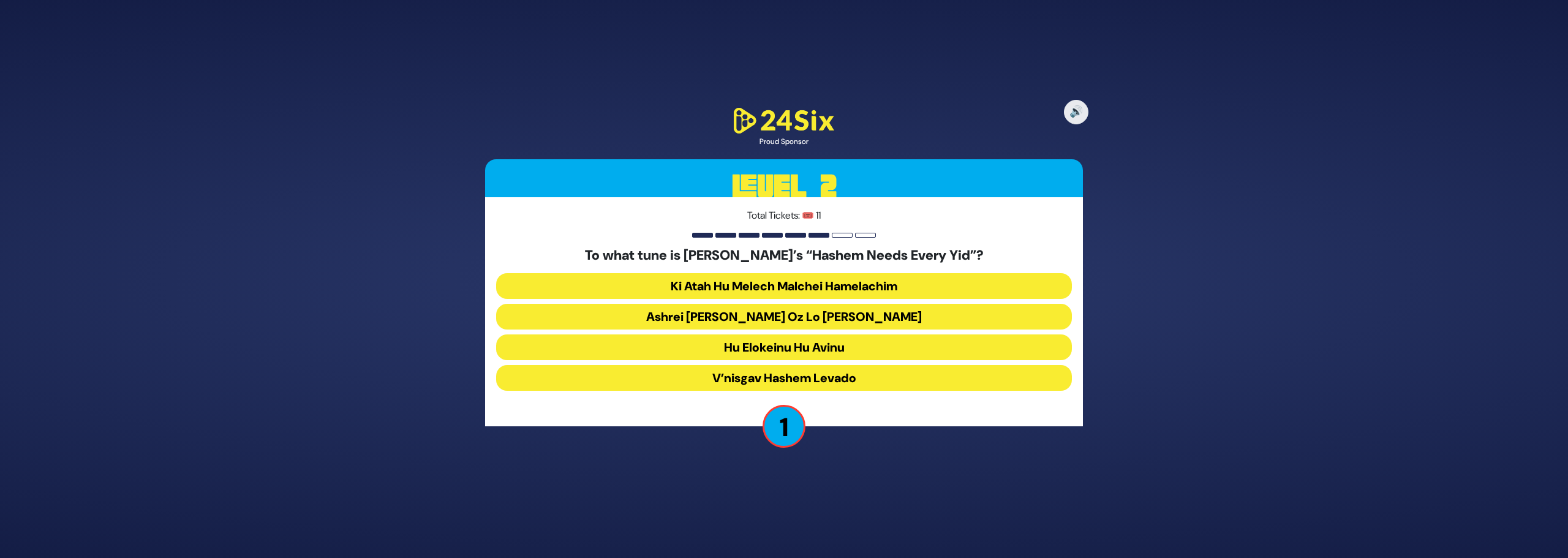
click at [743, 346] on button "Hu Elokeinu Hu Avinu" at bounding box center [783, 347] width 576 height 26
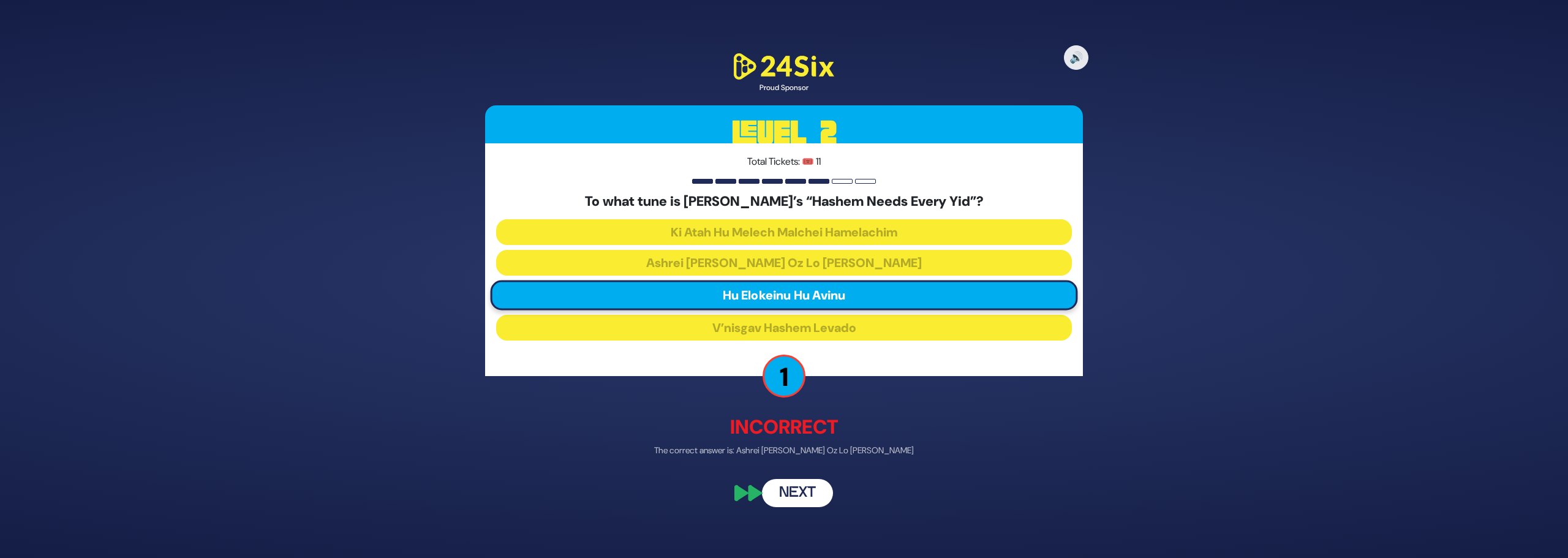
click at [805, 500] on button "Next" at bounding box center [797, 493] width 71 height 28
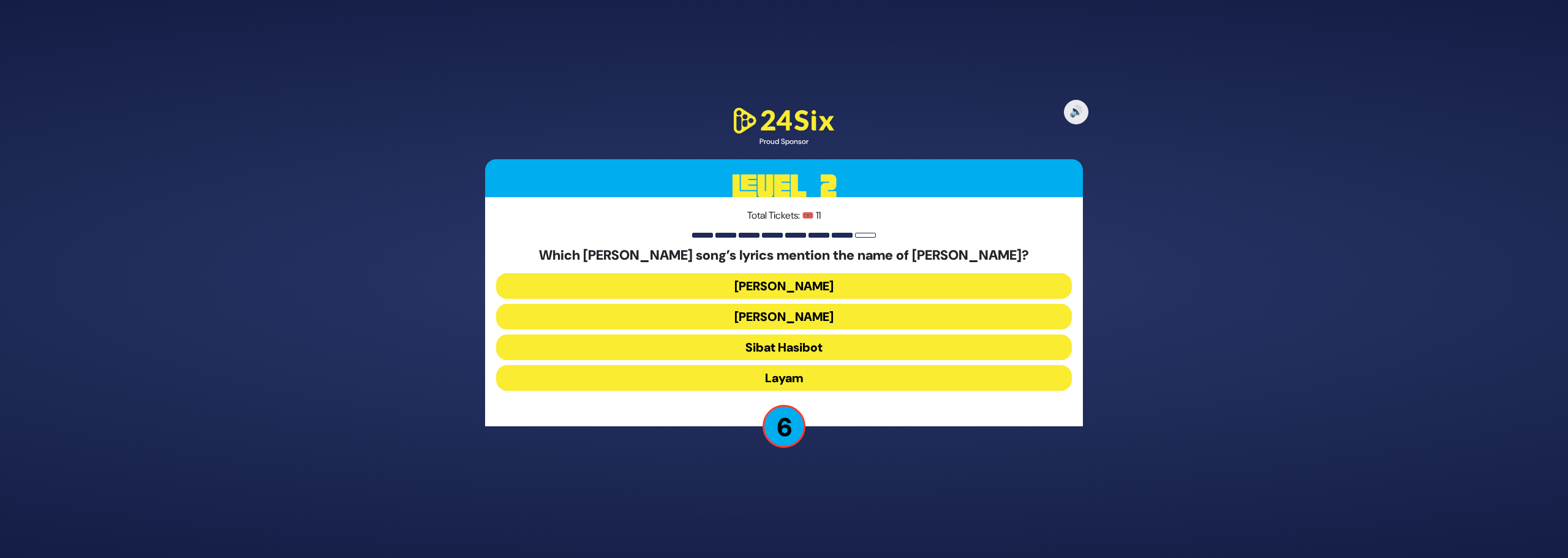
click at [802, 346] on button "Sibat Hasibot" at bounding box center [783, 347] width 576 height 26
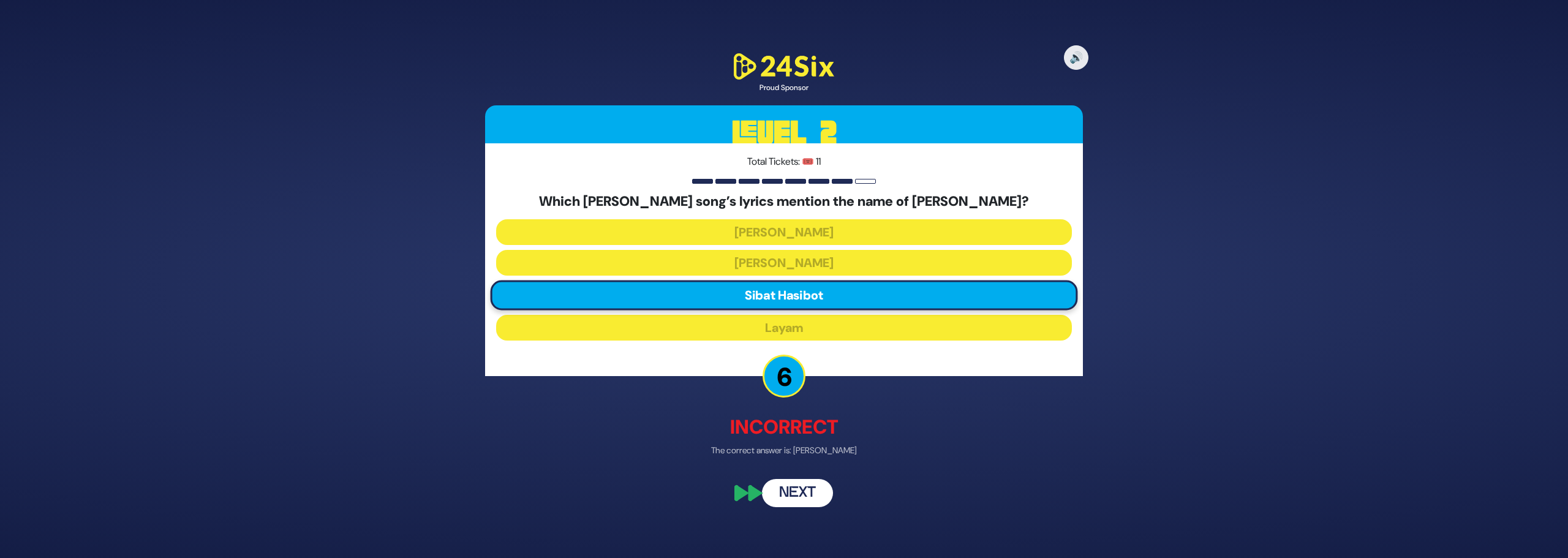
click at [790, 503] on button "Next" at bounding box center [797, 493] width 71 height 28
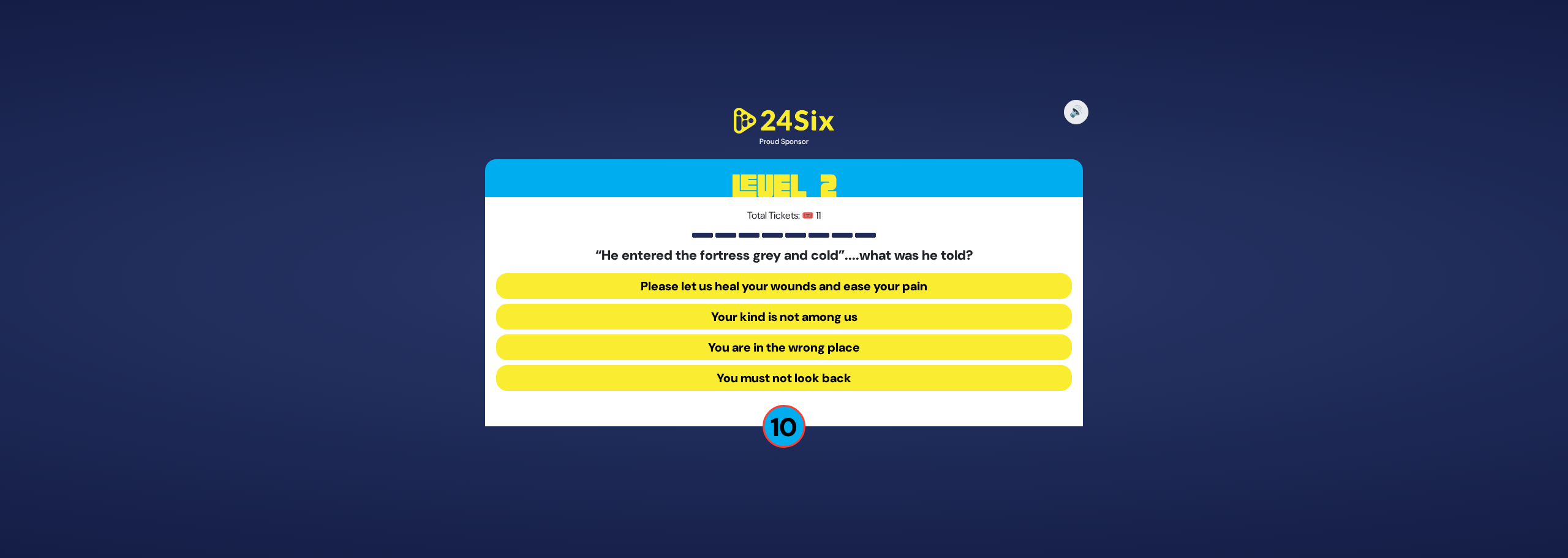
click at [853, 314] on button "Your kind is not among us" at bounding box center [783, 316] width 576 height 26
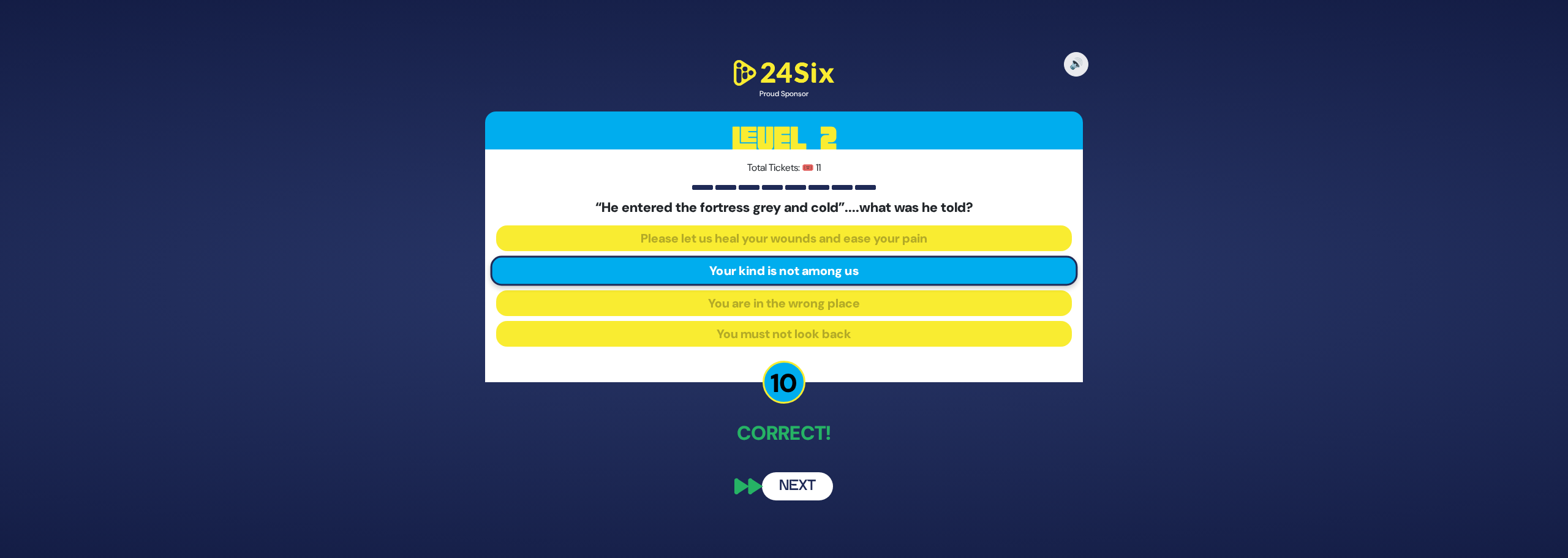
click at [815, 486] on button "Next" at bounding box center [797, 486] width 71 height 28
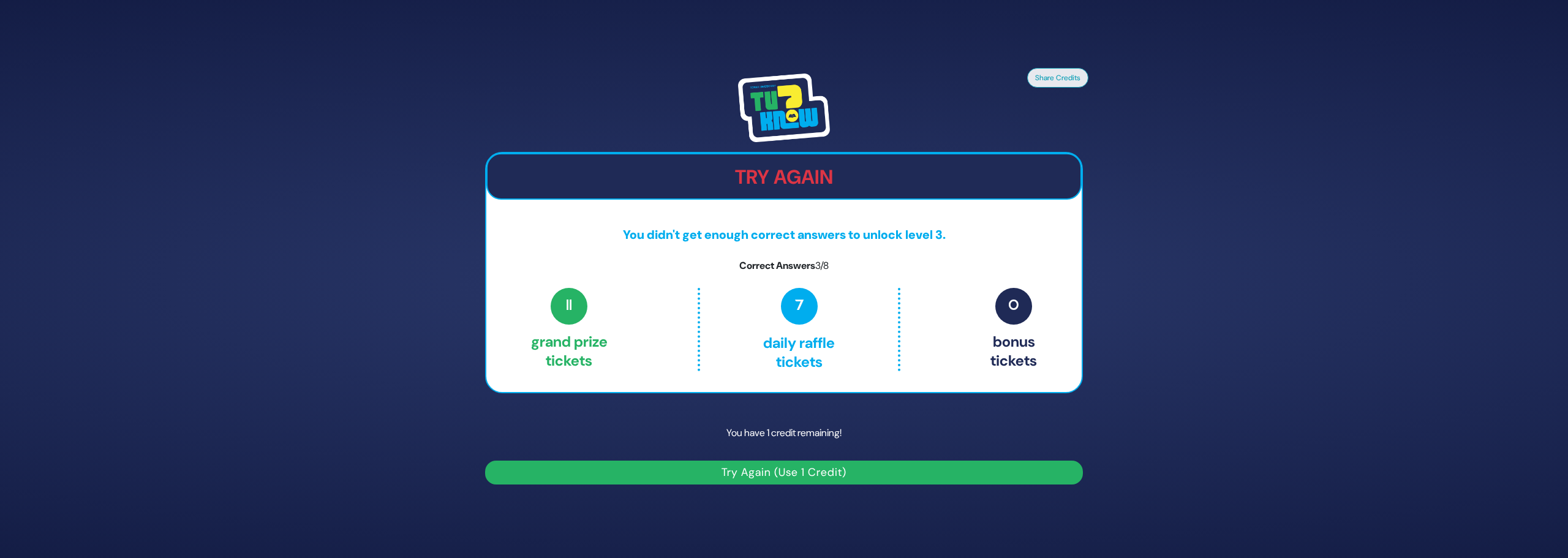
click at [778, 480] on button "Try Again (Use 1 Credit)" at bounding box center [784, 473] width 598 height 24
click at [780, 476] on button "Try Again (Use 1 Credit)" at bounding box center [784, 473] width 598 height 24
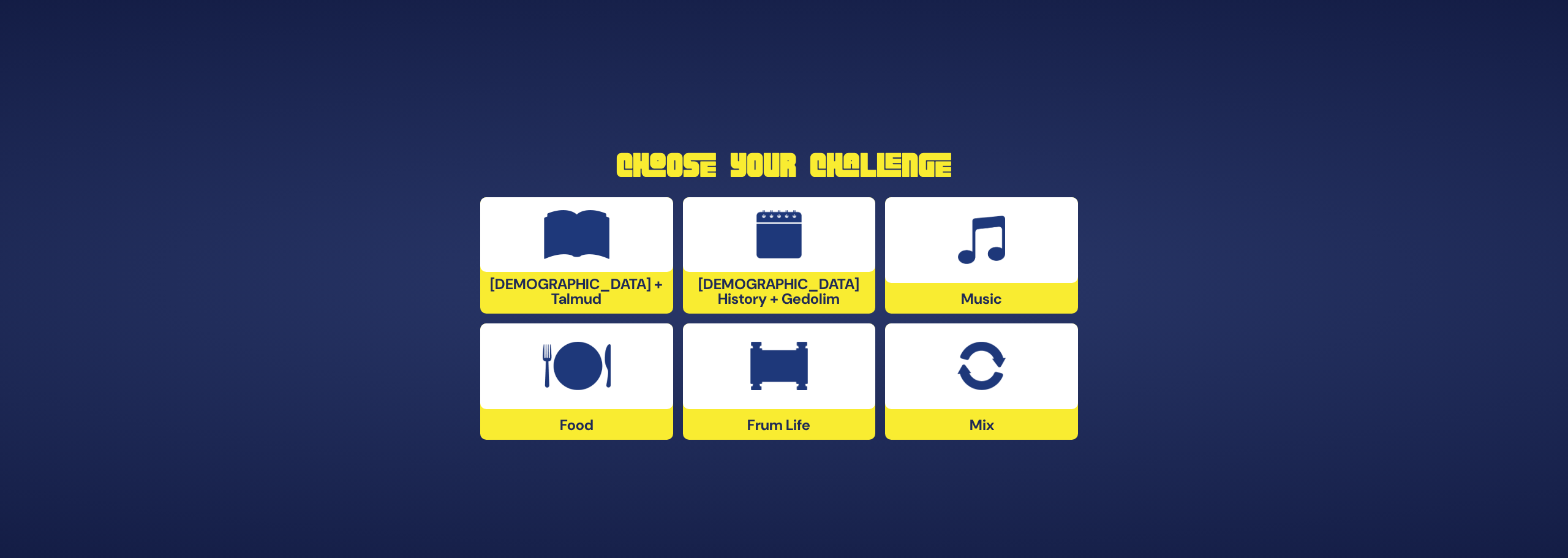
click at [619, 385] on div at bounding box center [576, 366] width 193 height 86
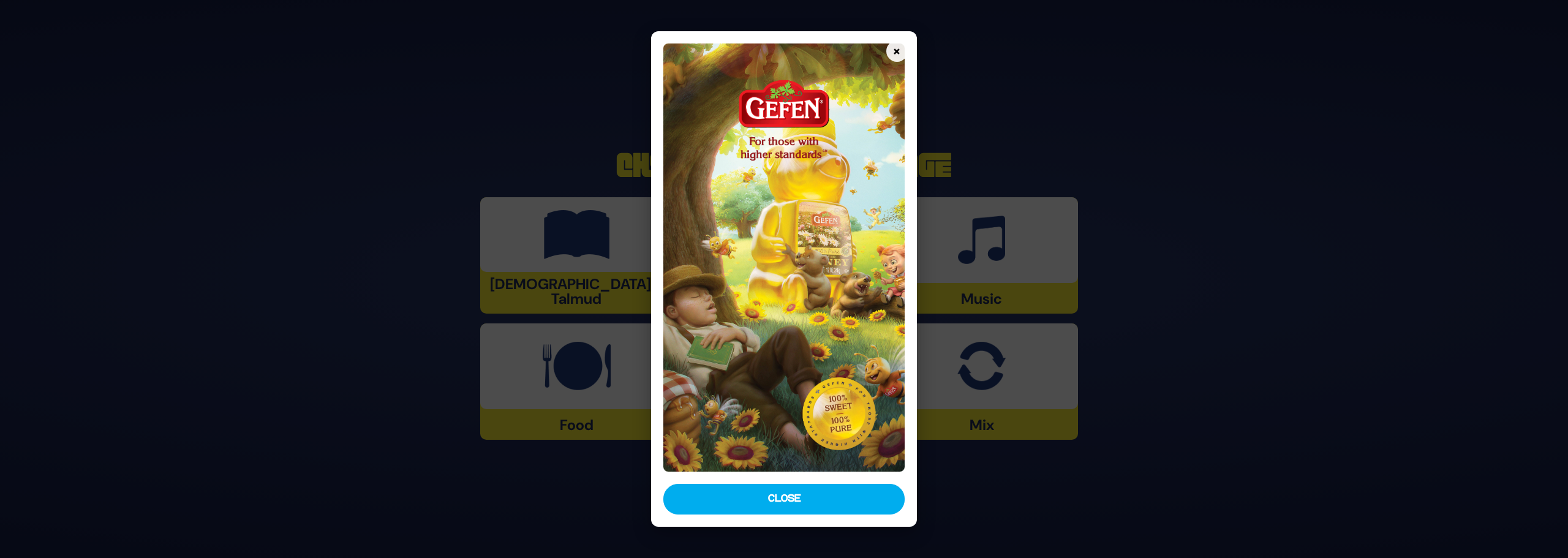
click at [795, 503] on button "Close" at bounding box center [784, 499] width 241 height 31
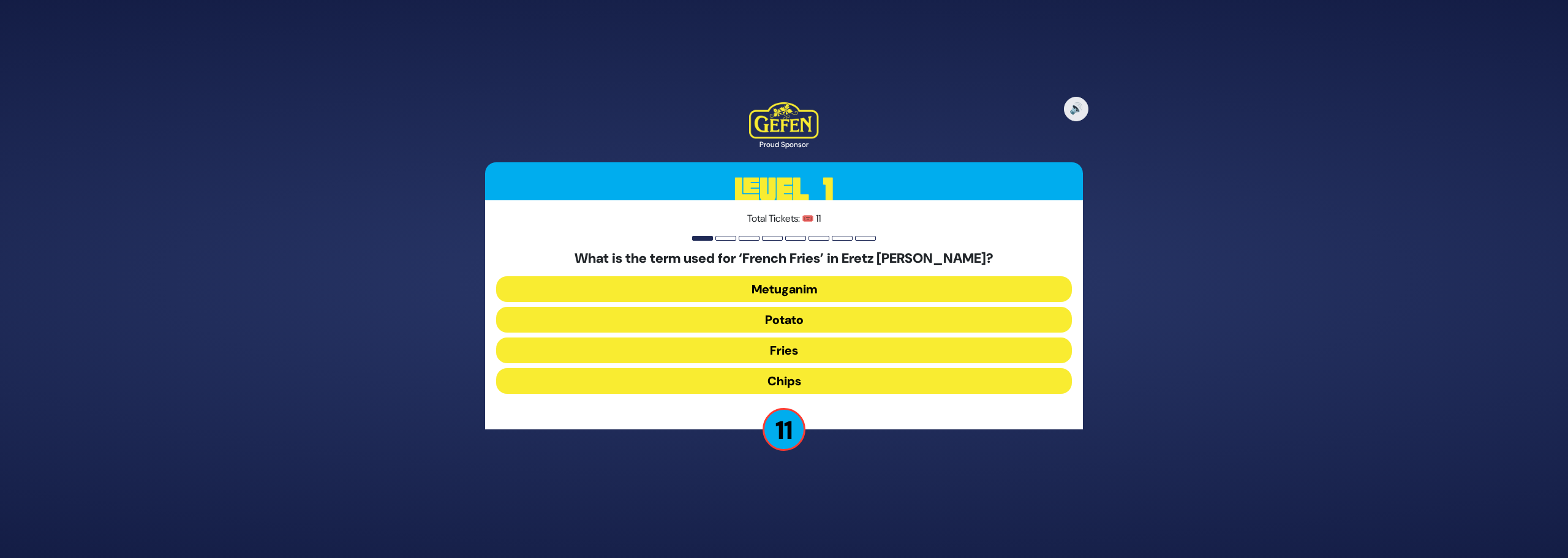
click at [773, 383] on button "Chips" at bounding box center [783, 380] width 576 height 26
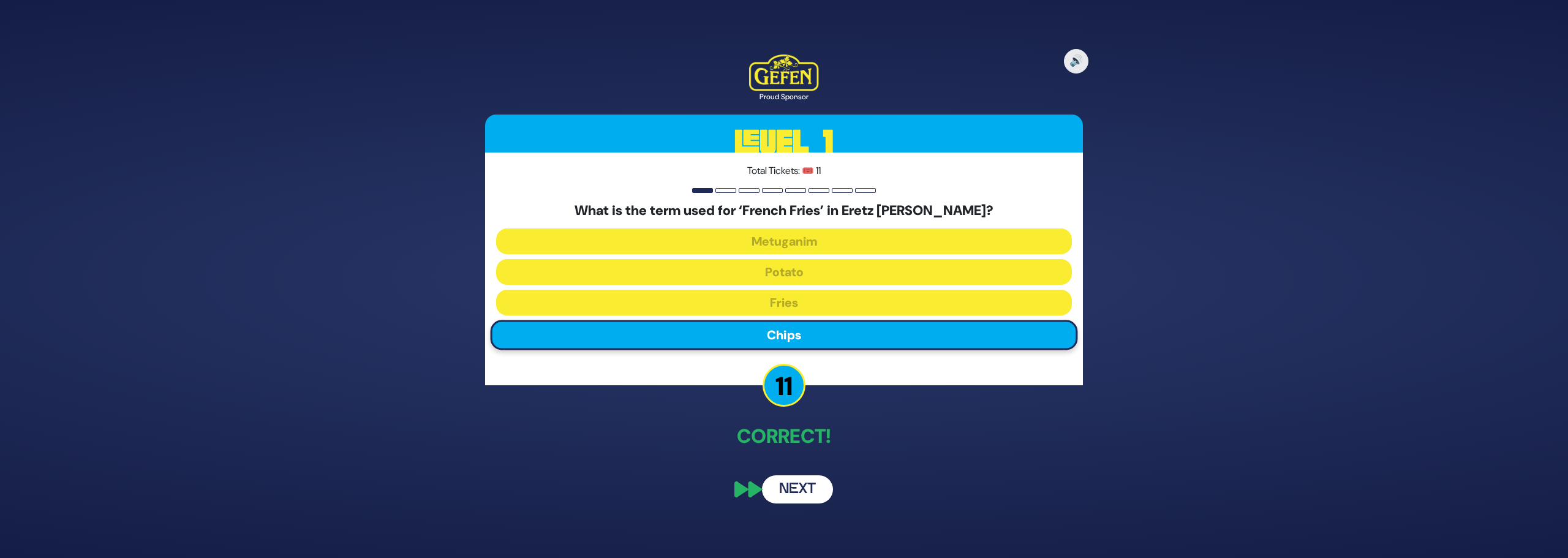
click at [800, 492] on button "Next" at bounding box center [797, 489] width 71 height 28
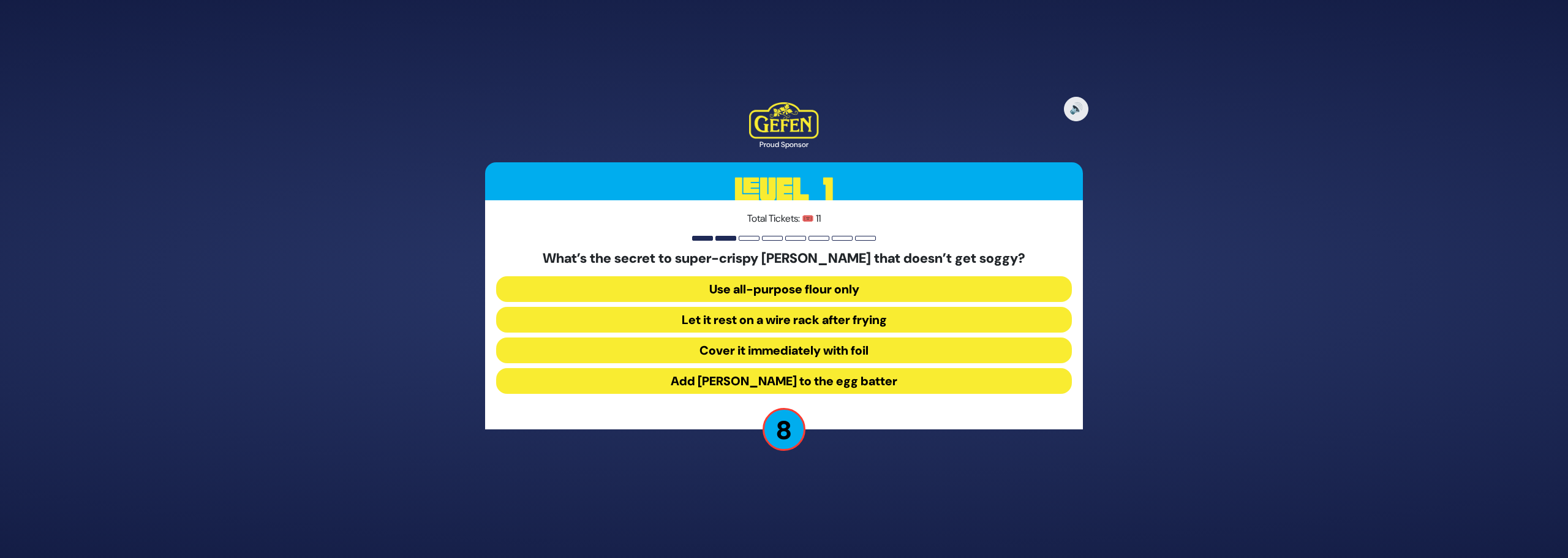
click at [802, 321] on button "Let it rest on a wire rack after frying" at bounding box center [783, 319] width 576 height 26
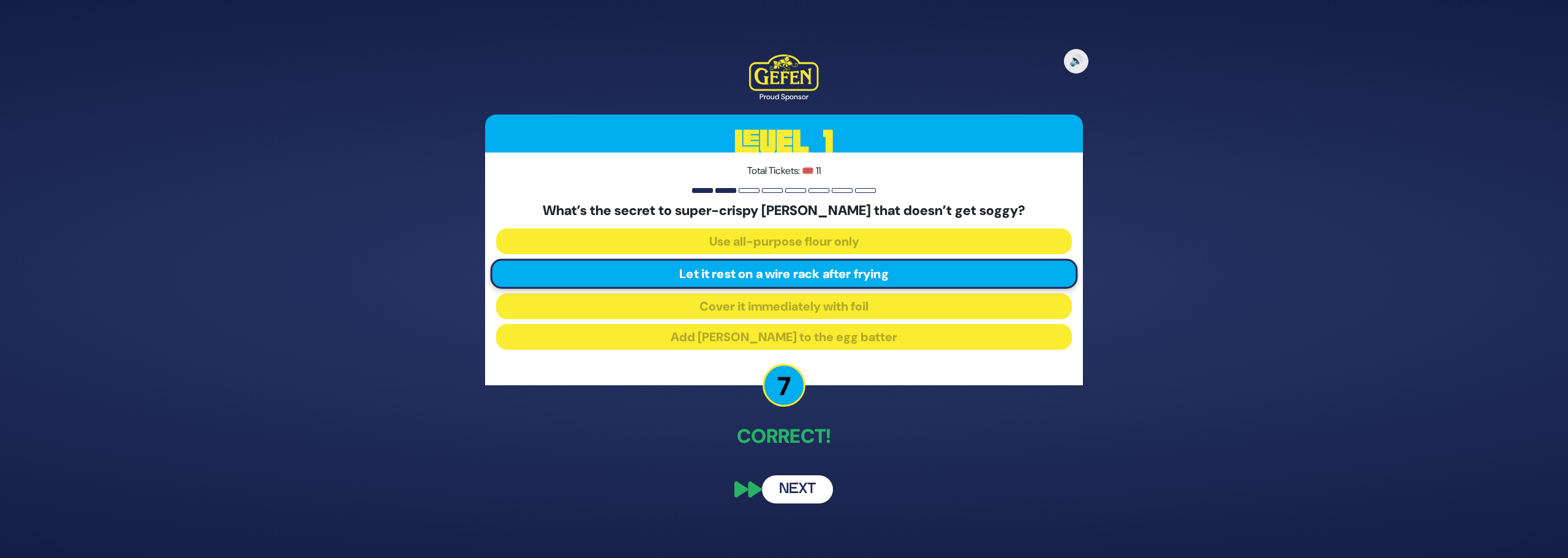
click at [800, 489] on button "Next" at bounding box center [797, 489] width 71 height 28
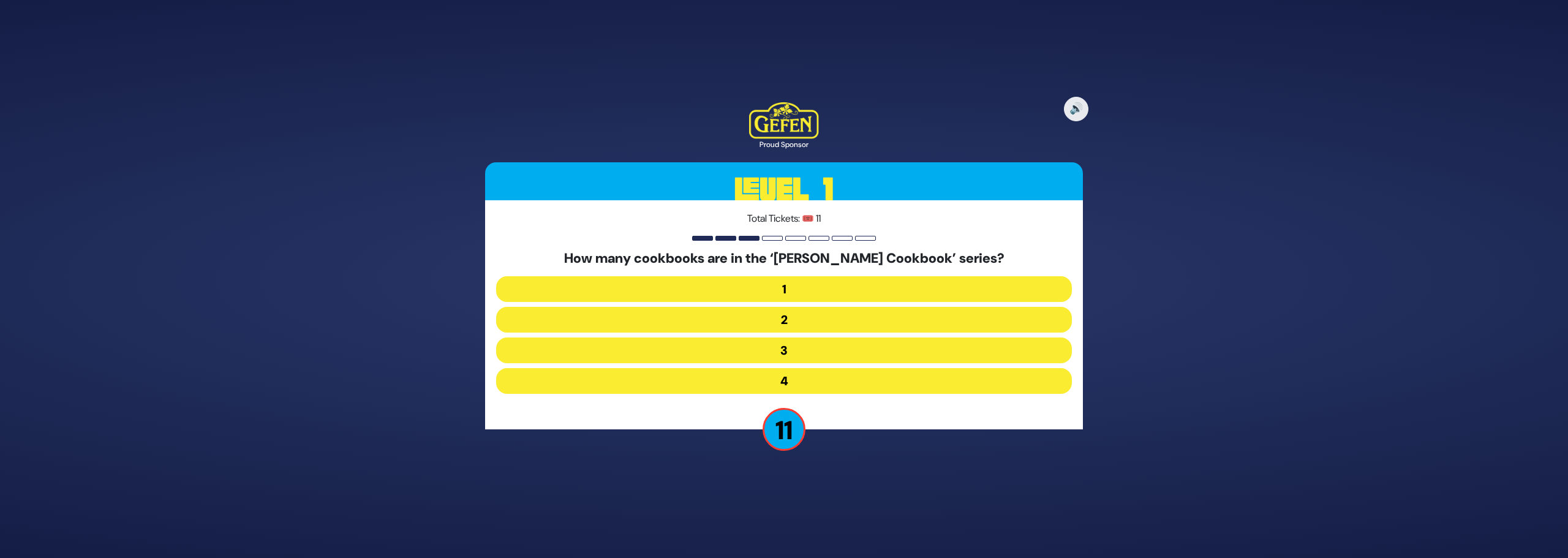
click at [738, 355] on button "3" at bounding box center [783, 350] width 576 height 26
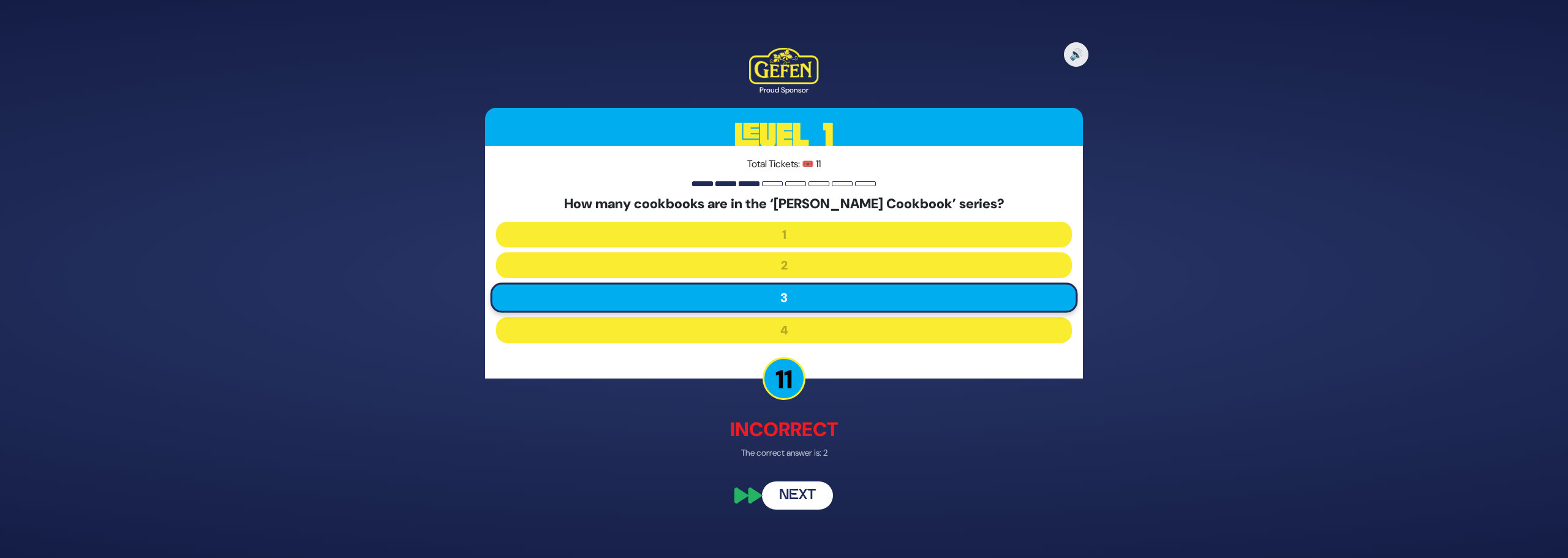
click at [798, 498] on button "Next" at bounding box center [797, 496] width 71 height 28
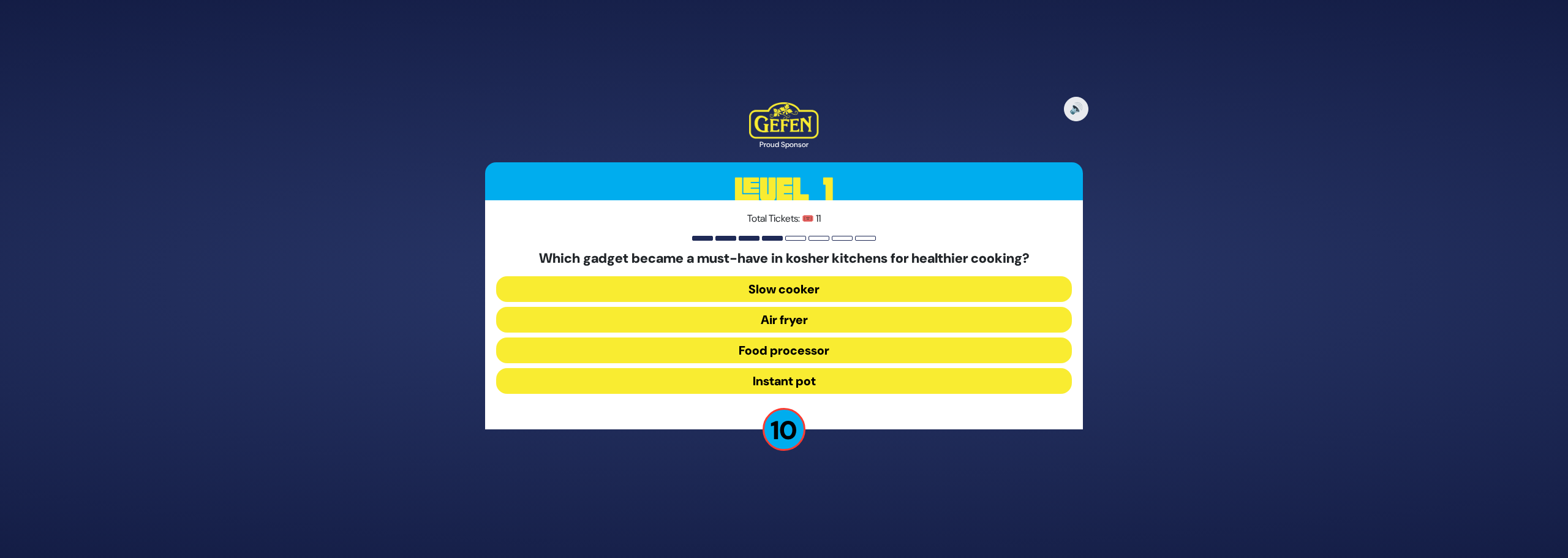
click at [817, 321] on button "Air fryer" at bounding box center [783, 319] width 576 height 26
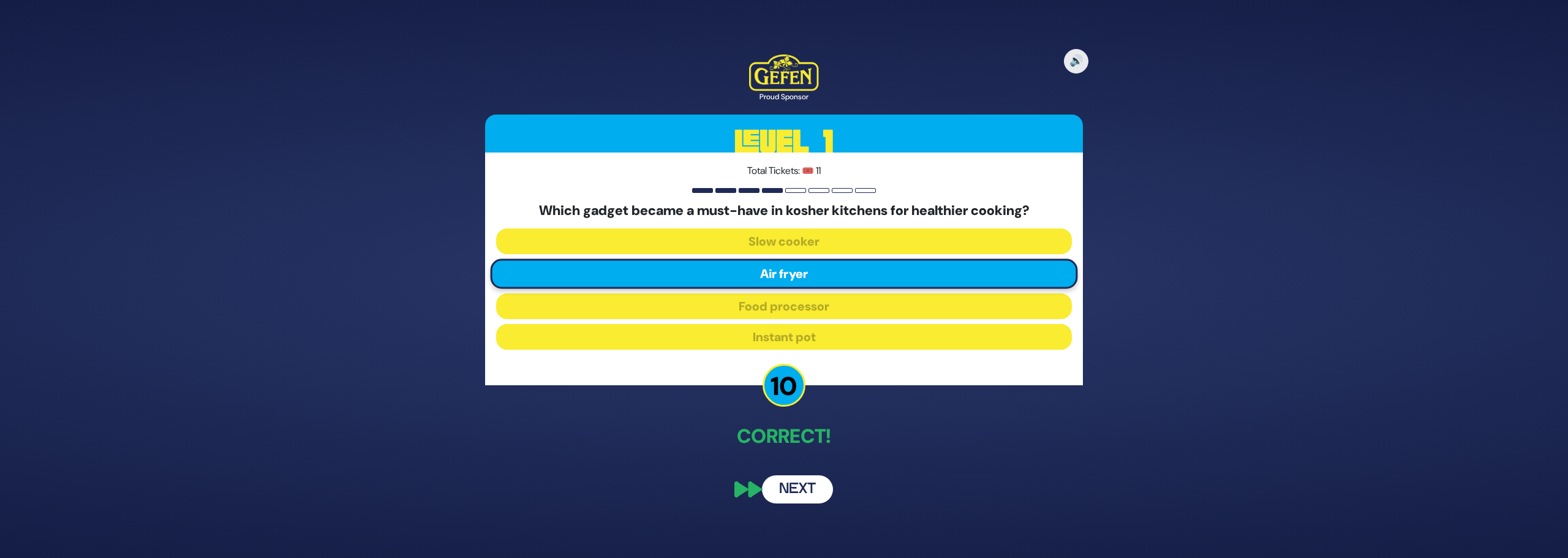
click at [809, 483] on button "Next" at bounding box center [797, 489] width 71 height 28
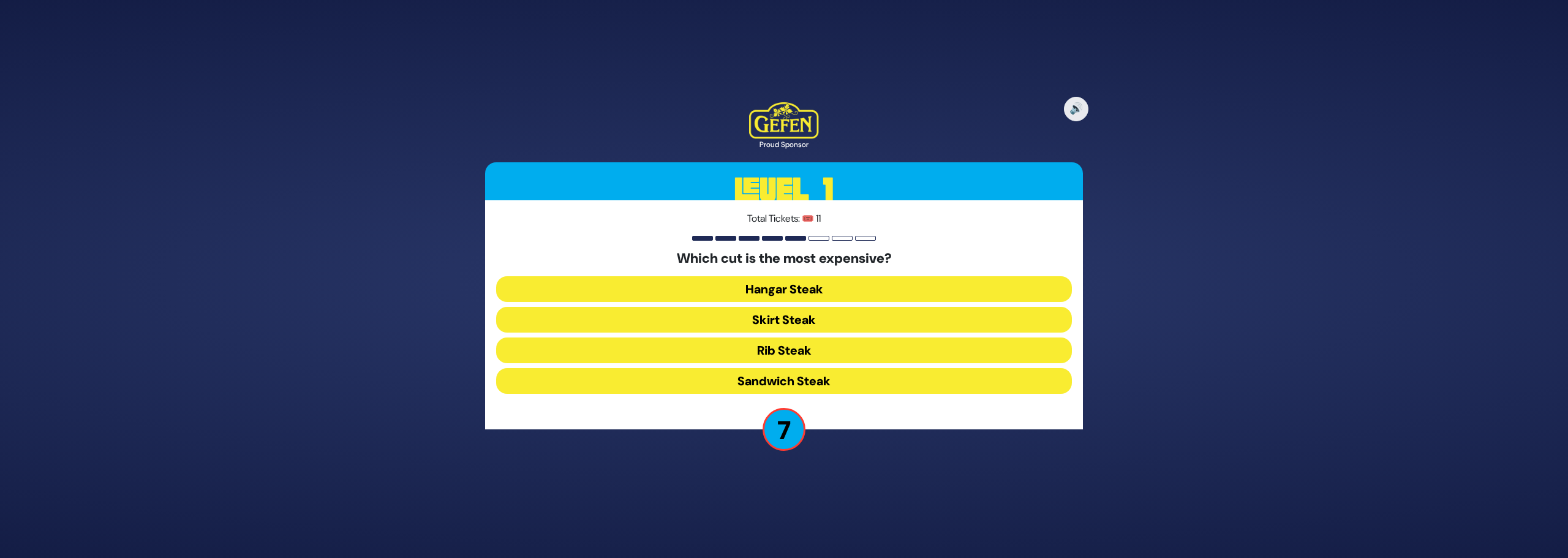
click at [840, 287] on button "Hangar Steak" at bounding box center [783, 289] width 576 height 26
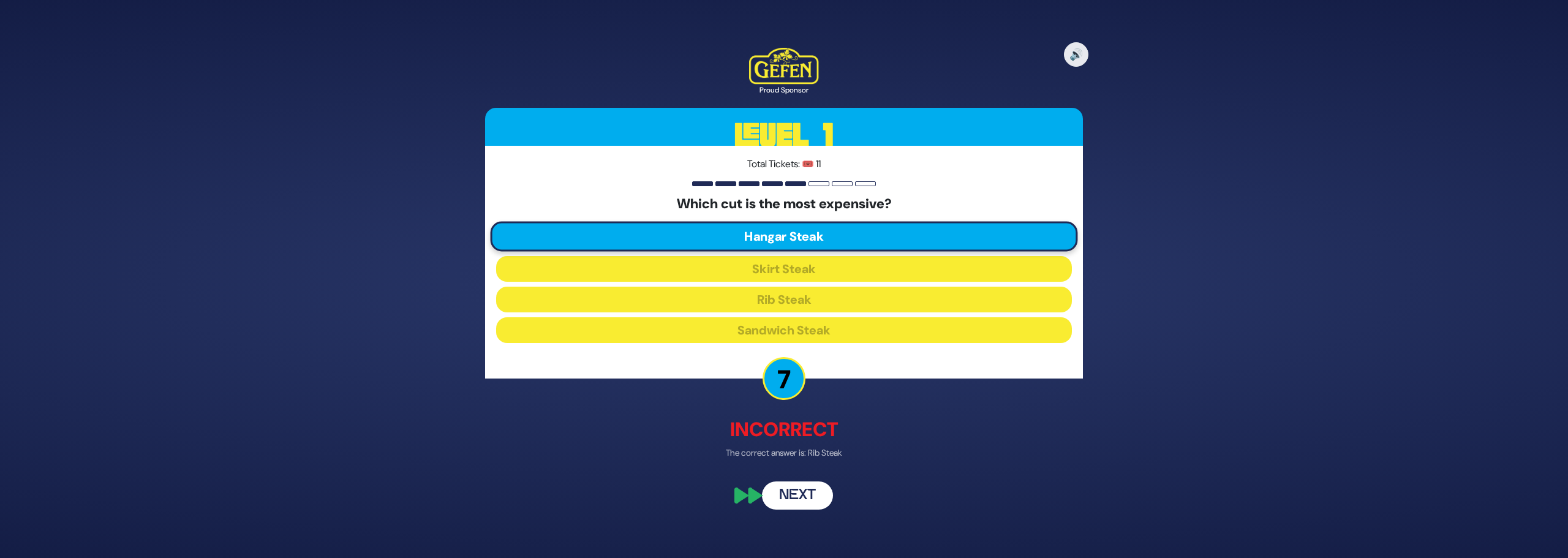
click at [800, 500] on button "Next" at bounding box center [797, 496] width 71 height 28
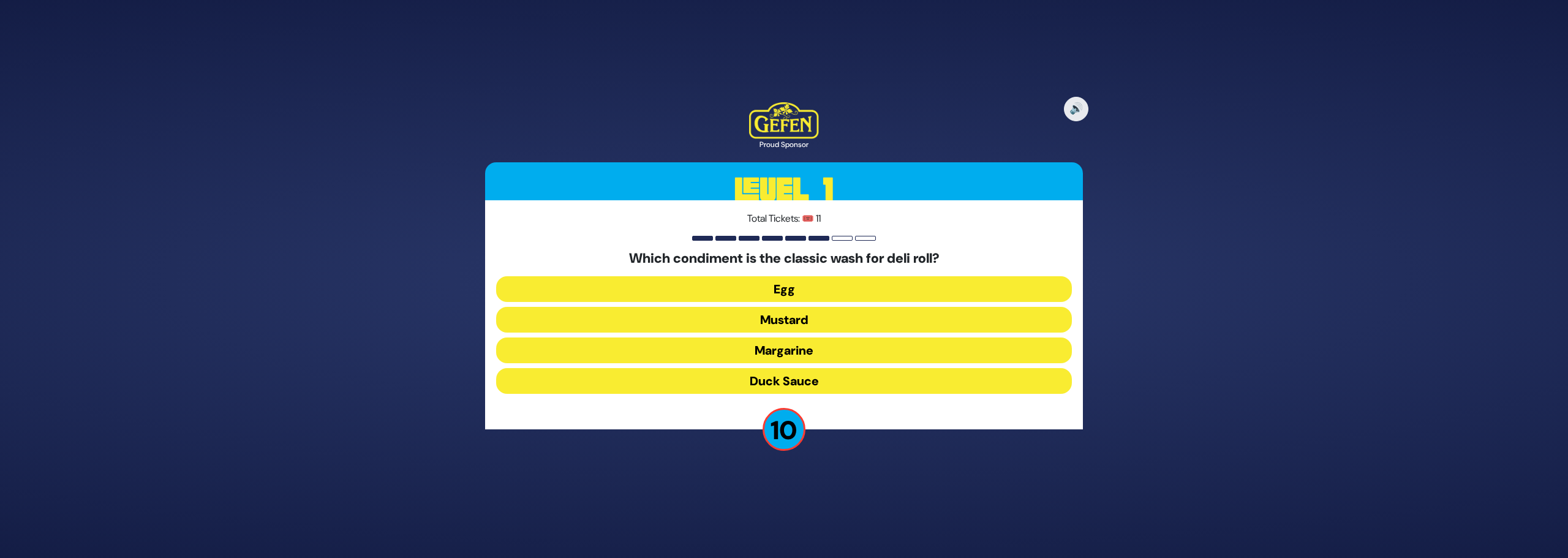
click at [802, 381] on button "Duck Sauce" at bounding box center [783, 380] width 576 height 26
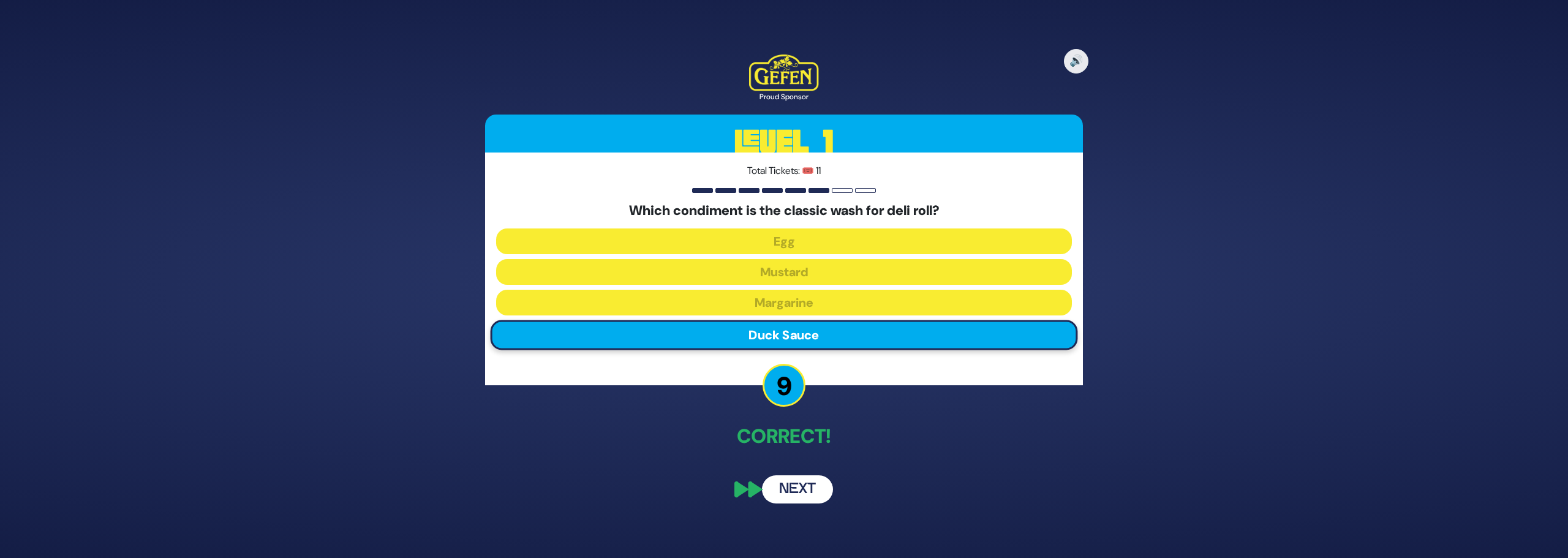
click at [800, 480] on button "Next" at bounding box center [797, 489] width 71 height 28
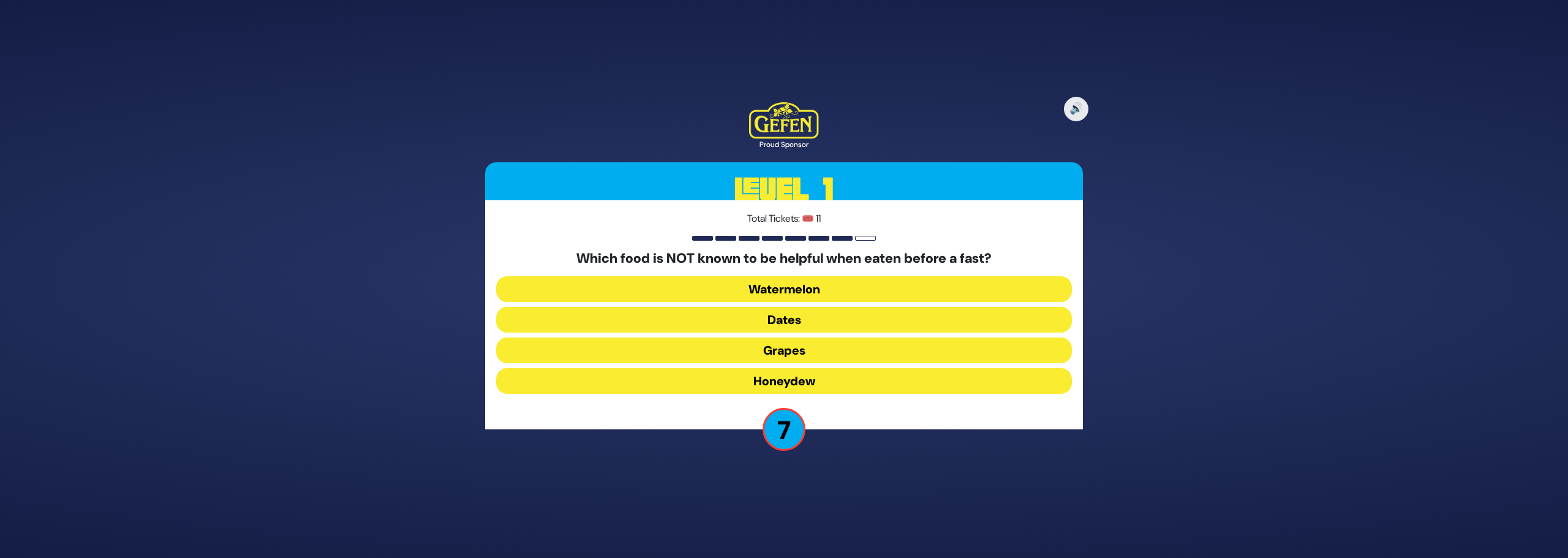
click at [802, 380] on button "Honeydew" at bounding box center [783, 380] width 576 height 26
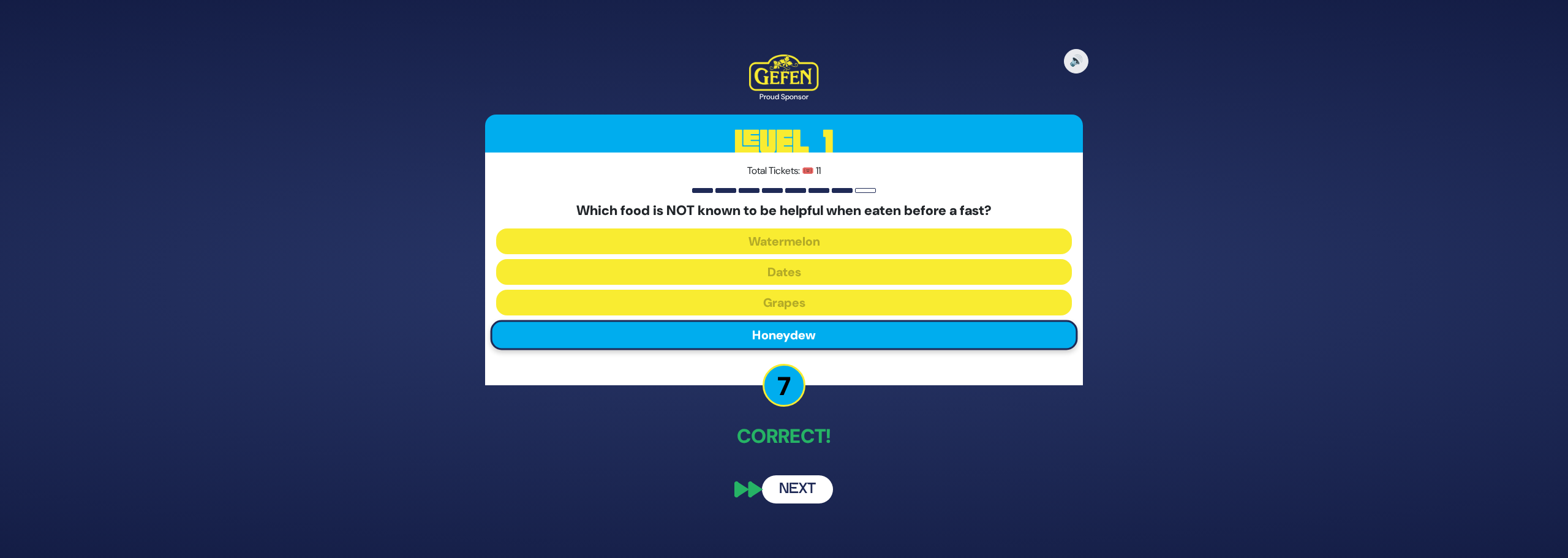
click at [797, 492] on button "Next" at bounding box center [797, 489] width 71 height 28
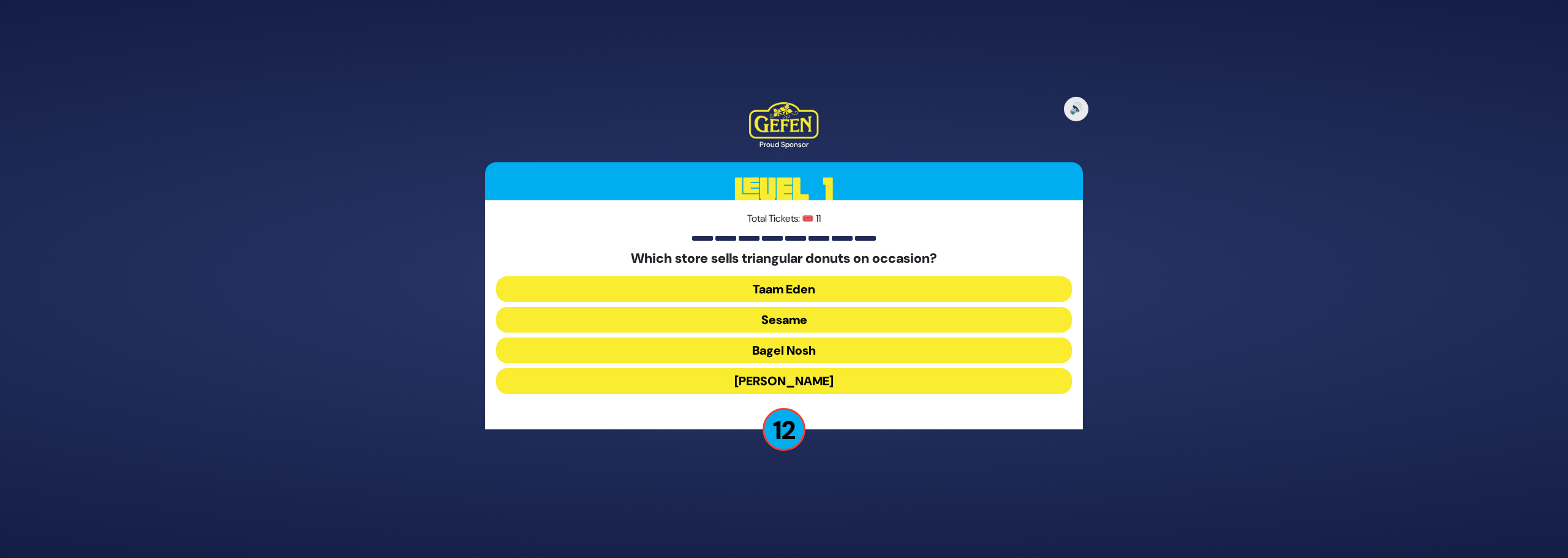
click at [819, 325] on button "Sesame" at bounding box center [783, 319] width 576 height 26
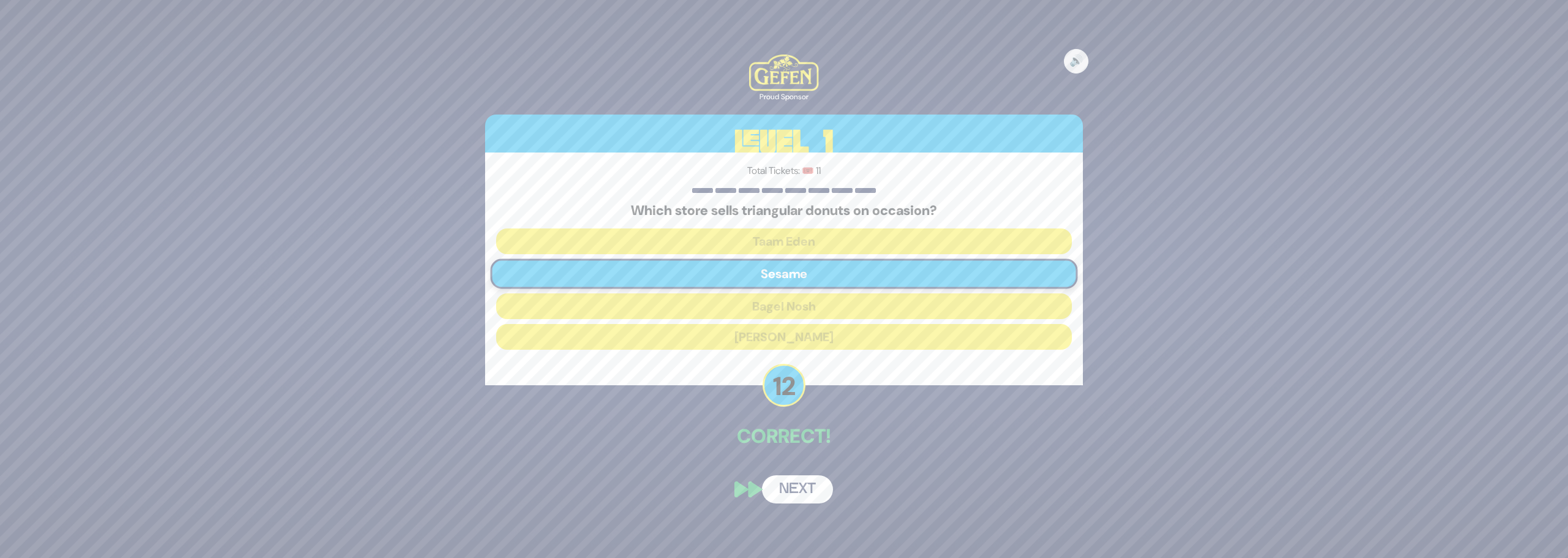
click at [790, 490] on button "Next" at bounding box center [797, 489] width 71 height 28
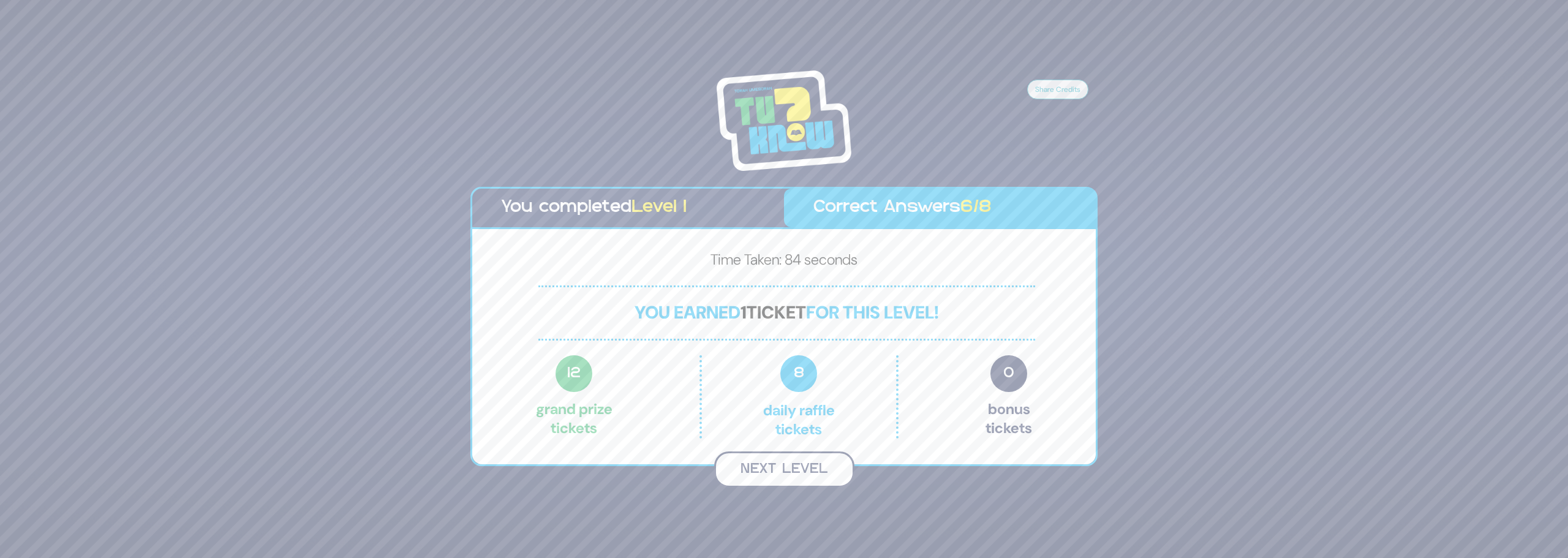
click at [771, 475] on button "Next Level" at bounding box center [784, 469] width 140 height 36
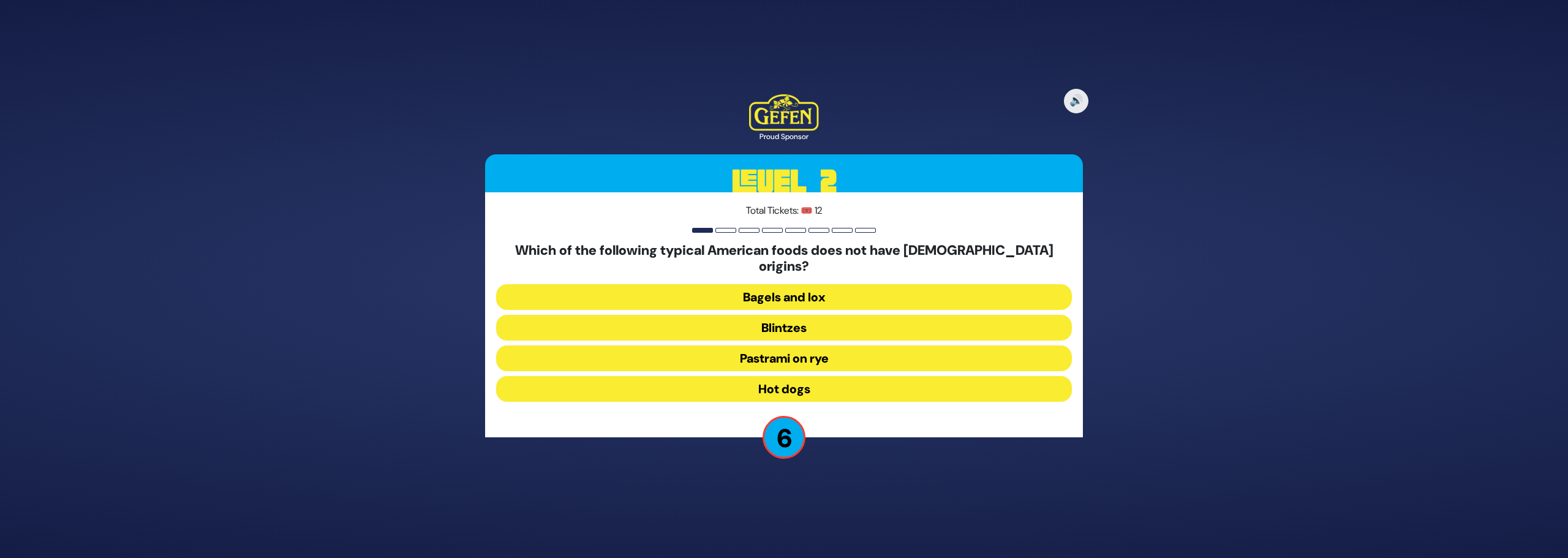
click at [820, 385] on button "Hot dogs" at bounding box center [783, 389] width 576 height 26
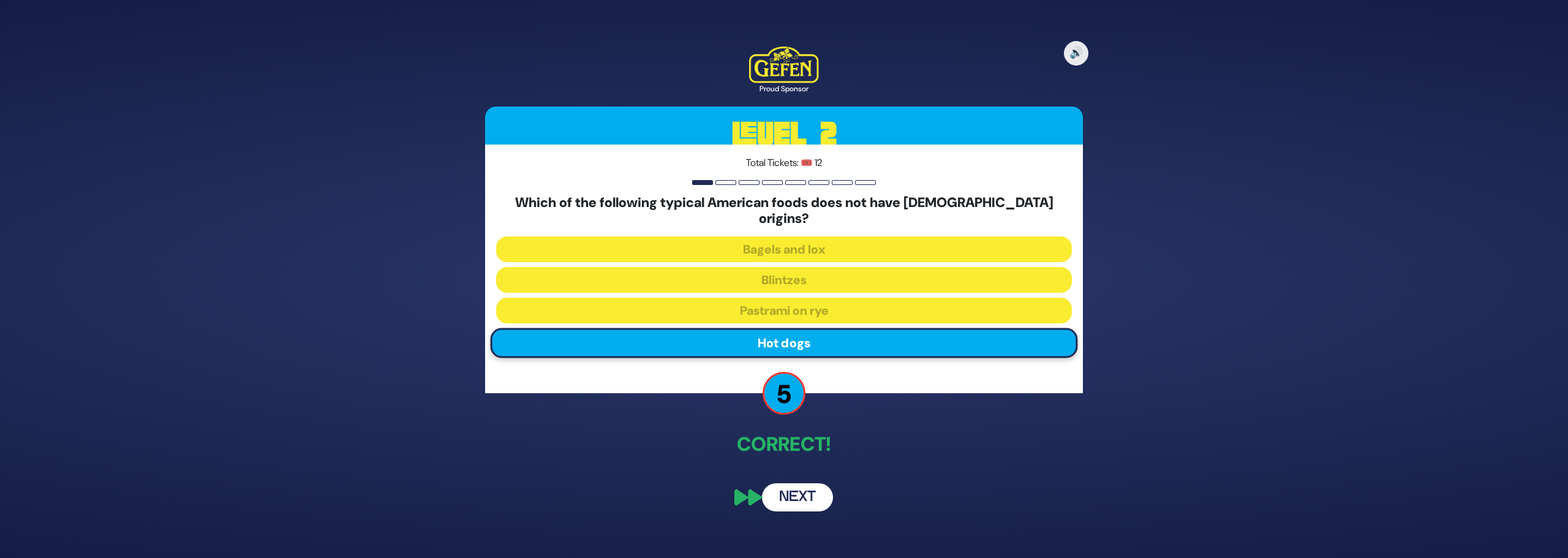
click at [783, 484] on button "Next" at bounding box center [797, 497] width 71 height 28
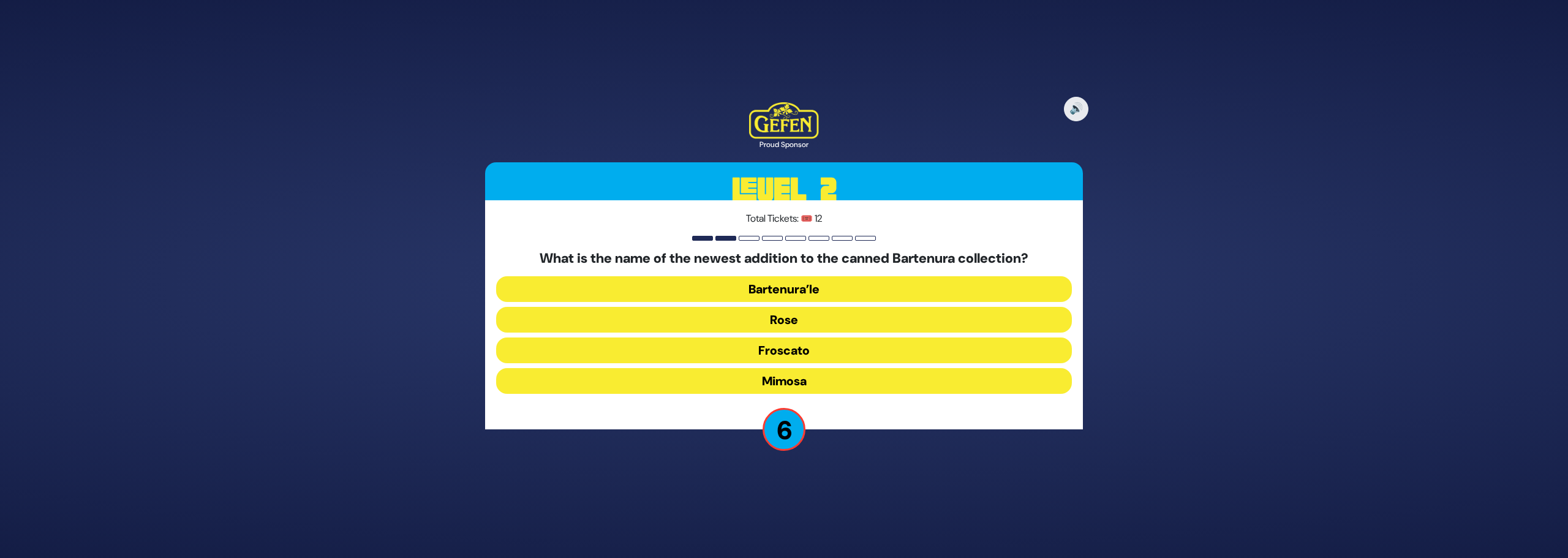
click at [830, 319] on button "Rose" at bounding box center [783, 319] width 576 height 26
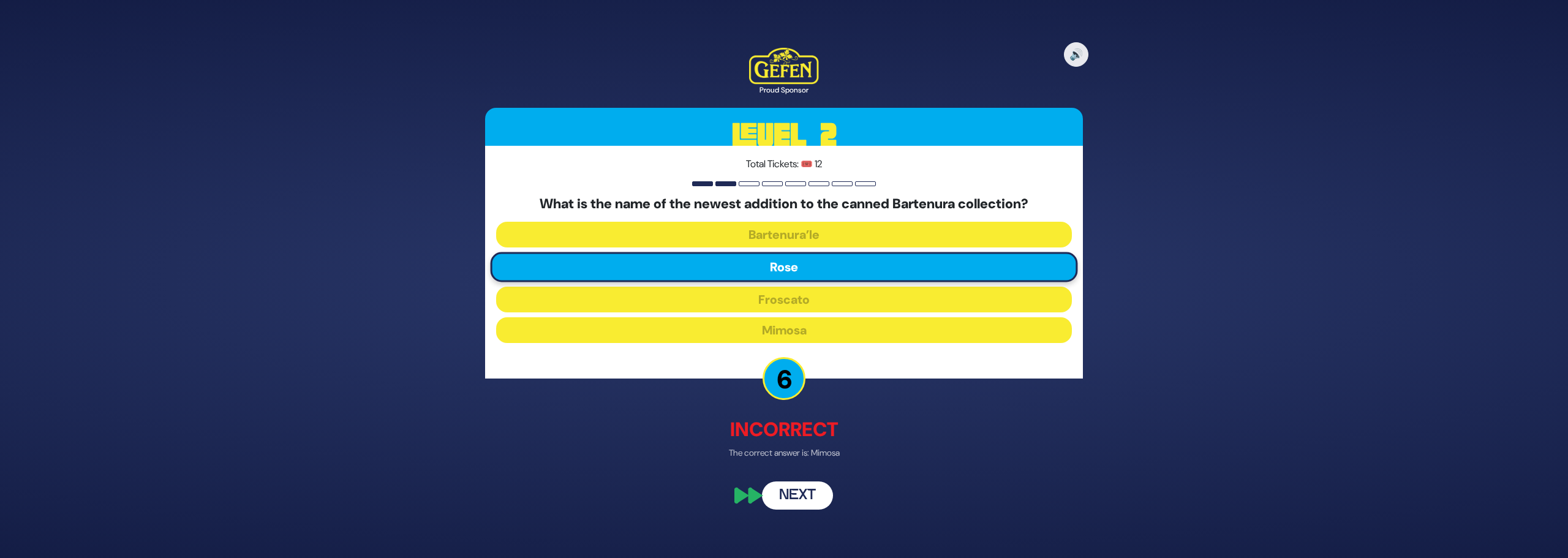
click at [780, 480] on div "🔊 Proud Sponsor Level 2 Total Tickets: 🎟️ 12 What is the name of the newest add…" at bounding box center [783, 279] width 627 height 491
click at [778, 486] on button "Next" at bounding box center [797, 496] width 71 height 28
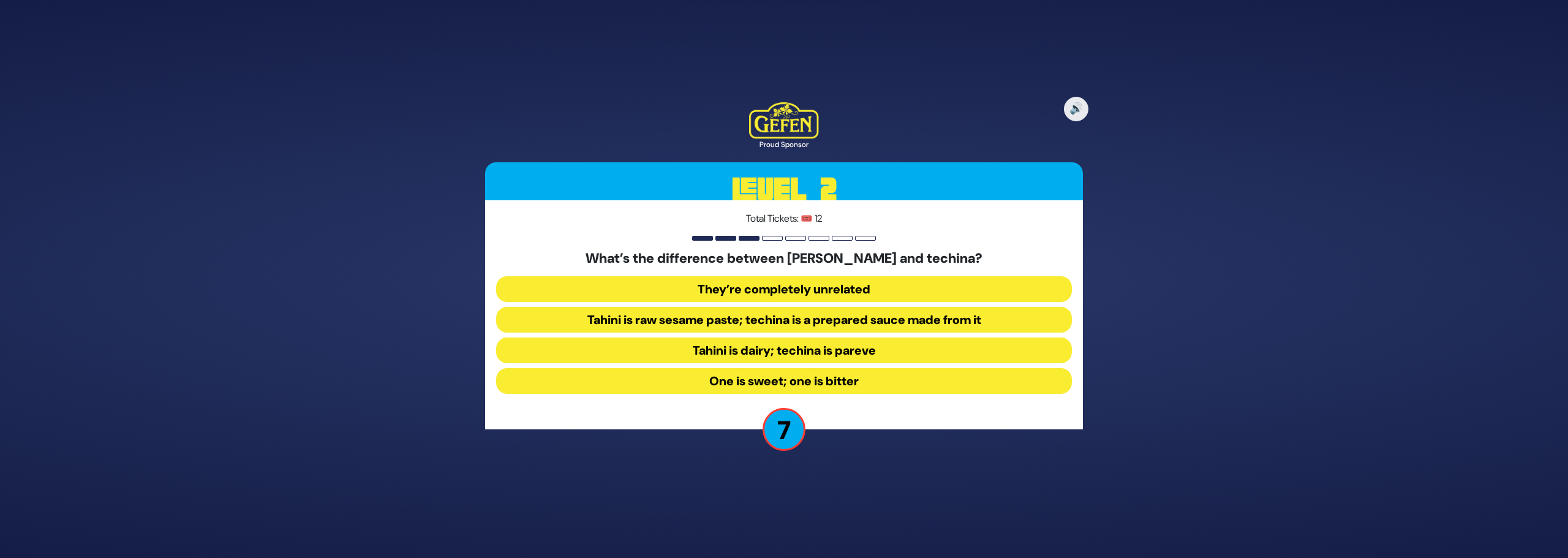
click at [782, 318] on button "Tahini is raw sesame paste; techina is a prepared sauce made from it" at bounding box center [783, 319] width 576 height 26
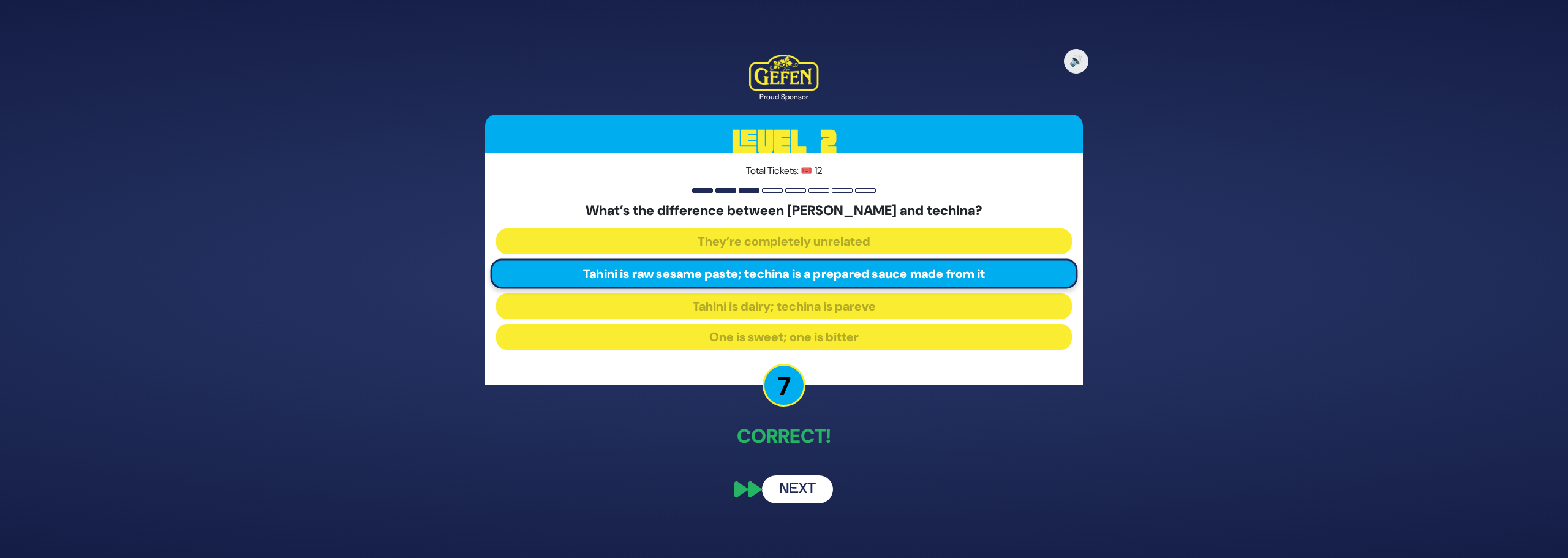
click at [807, 486] on button "Next" at bounding box center [797, 489] width 71 height 28
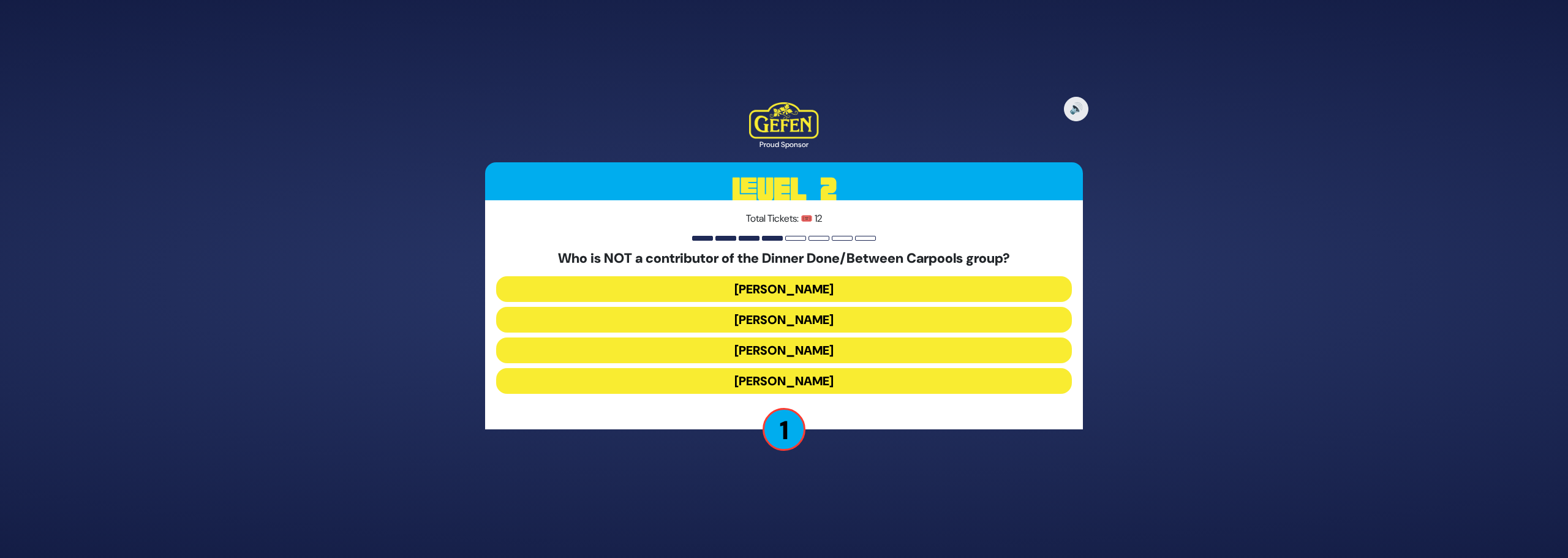
click at [829, 383] on button "Danielle Renov" at bounding box center [783, 380] width 576 height 26
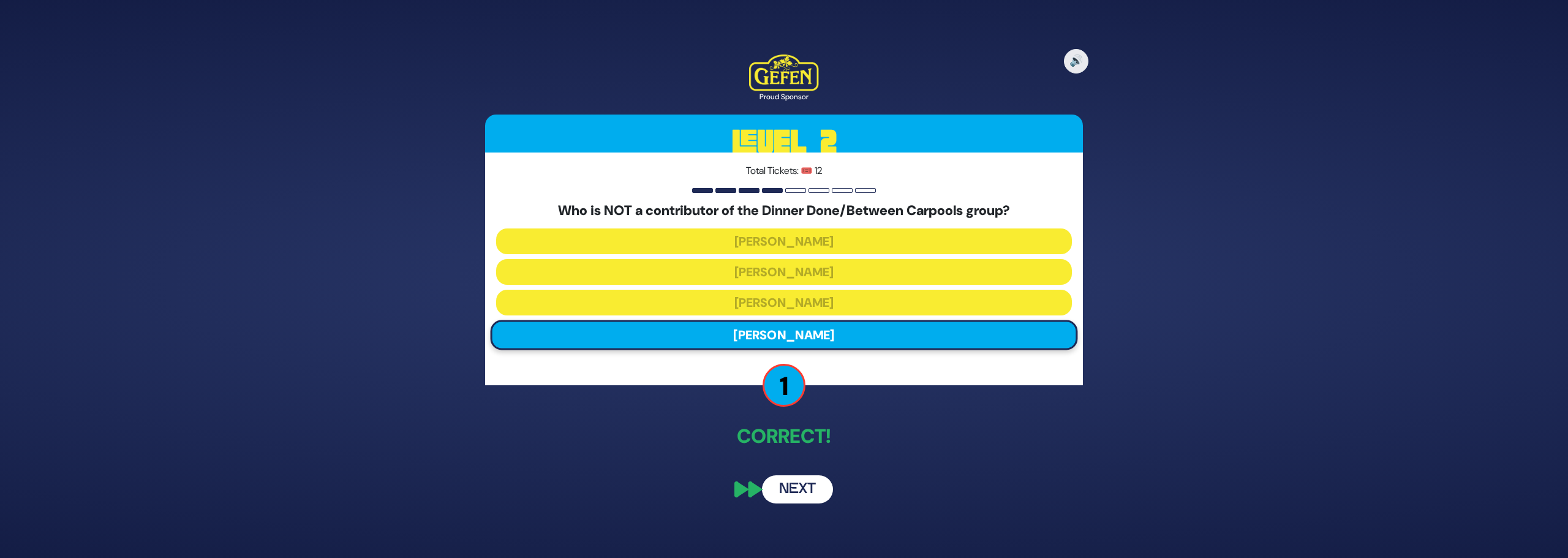
click at [786, 478] on button "Next" at bounding box center [797, 489] width 71 height 28
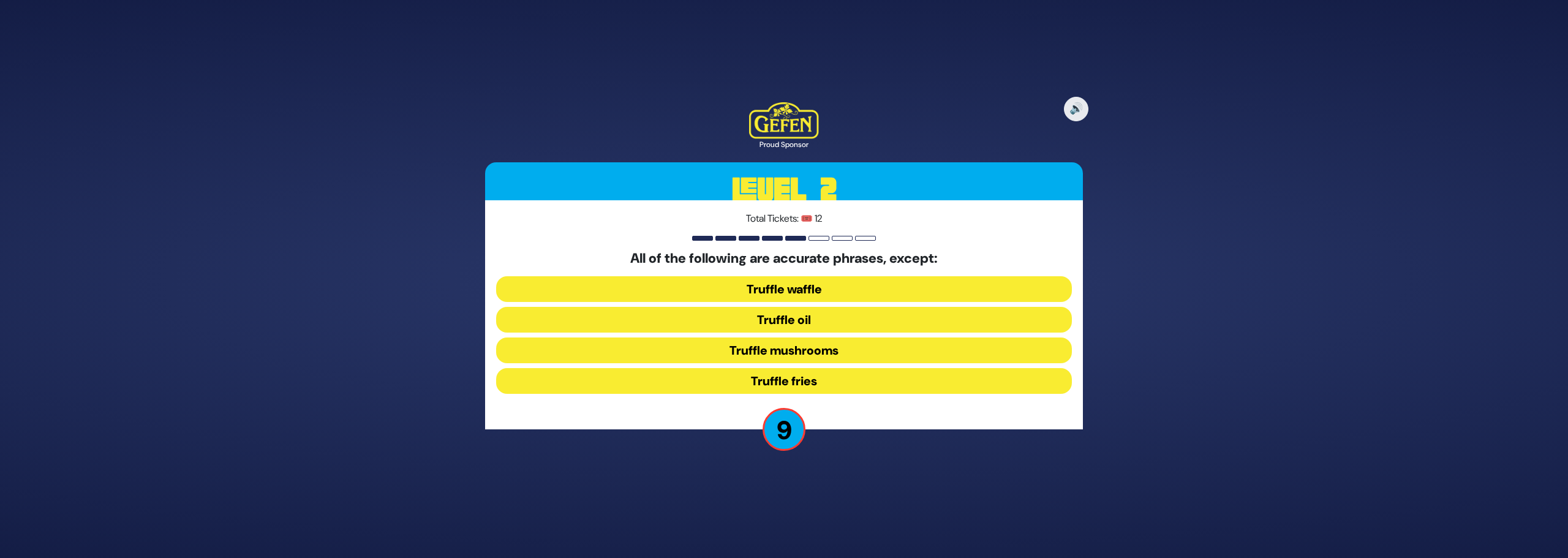
click at [836, 291] on button "Truffle waffle" at bounding box center [783, 289] width 576 height 26
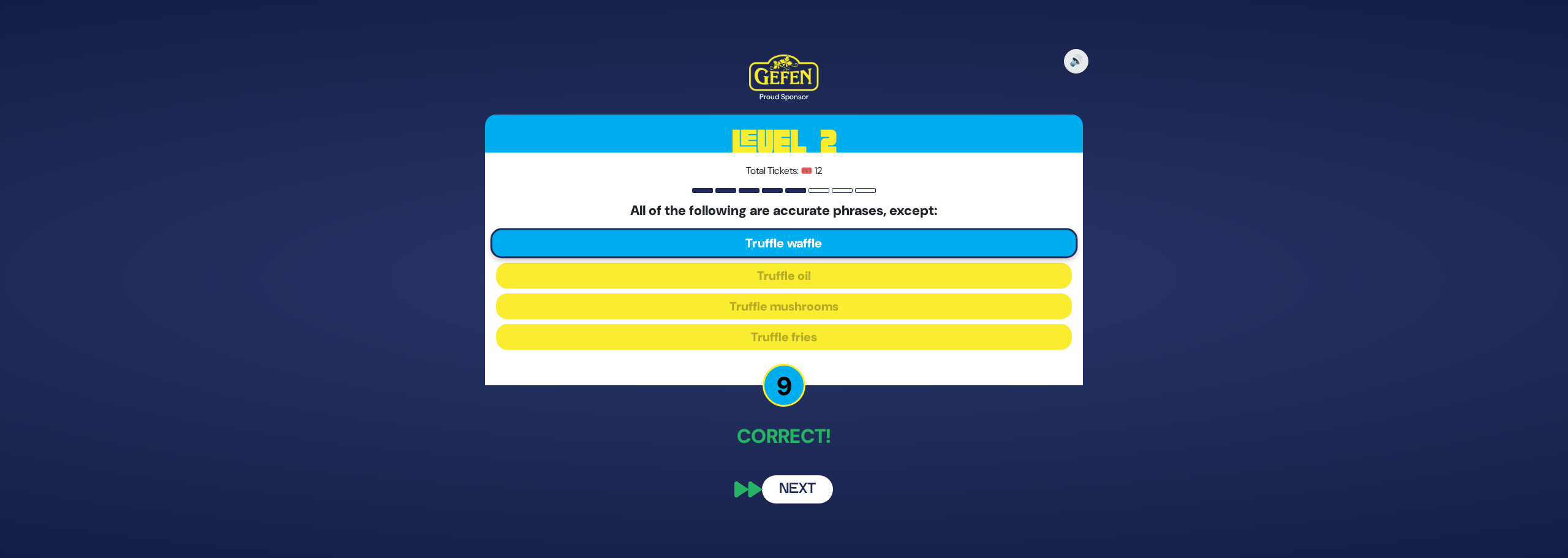
click at [804, 493] on button "Next" at bounding box center [797, 489] width 71 height 28
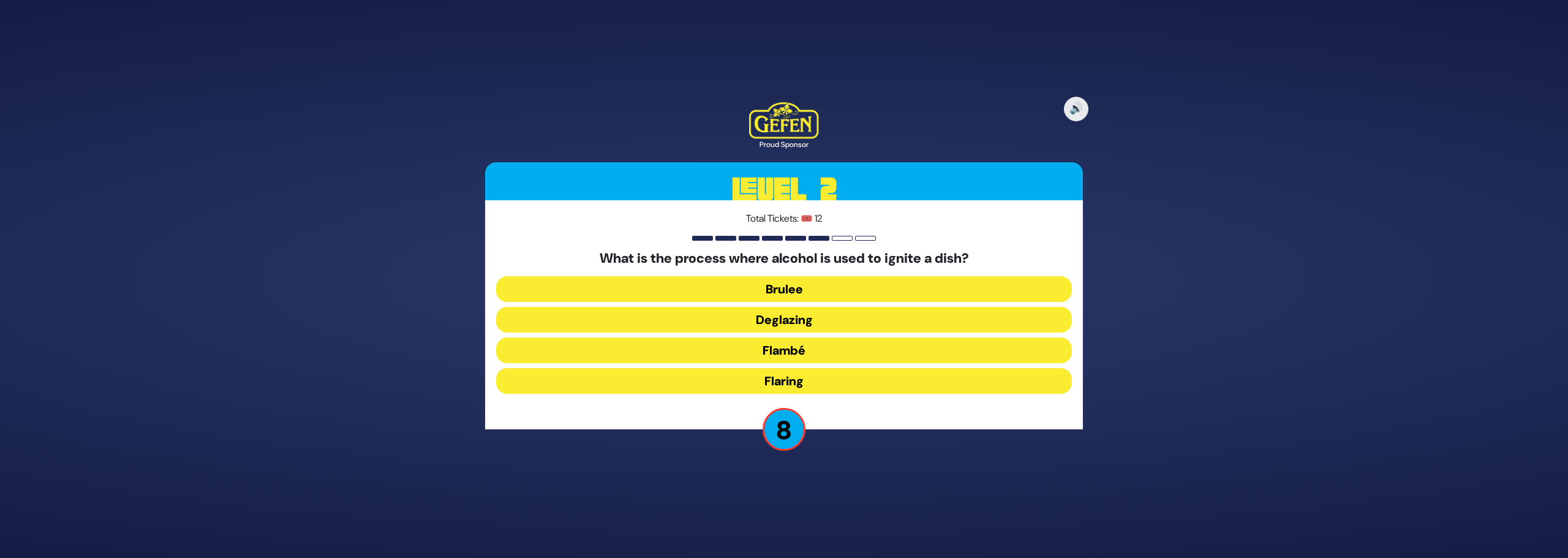
click at [830, 287] on button "Brulee" at bounding box center [783, 289] width 576 height 26
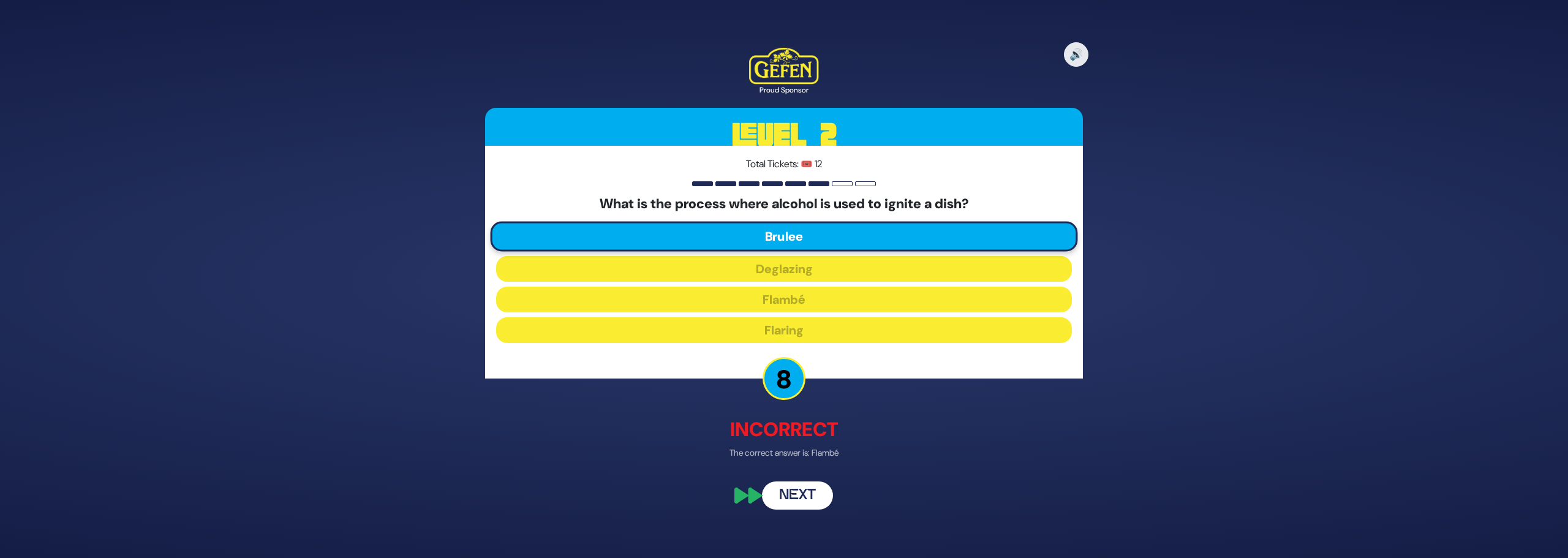
click at [800, 490] on button "Next" at bounding box center [797, 496] width 71 height 28
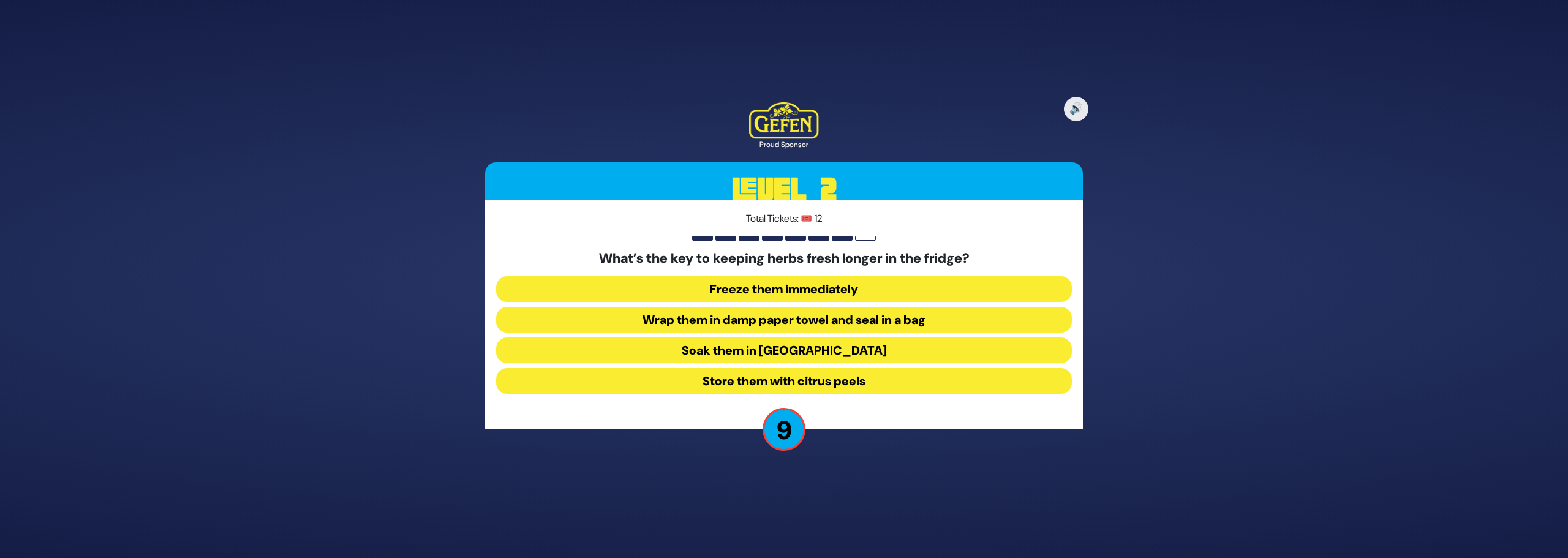
click at [737, 313] on button "Wrap them in damp paper towel and seal in a bag" at bounding box center [783, 319] width 576 height 26
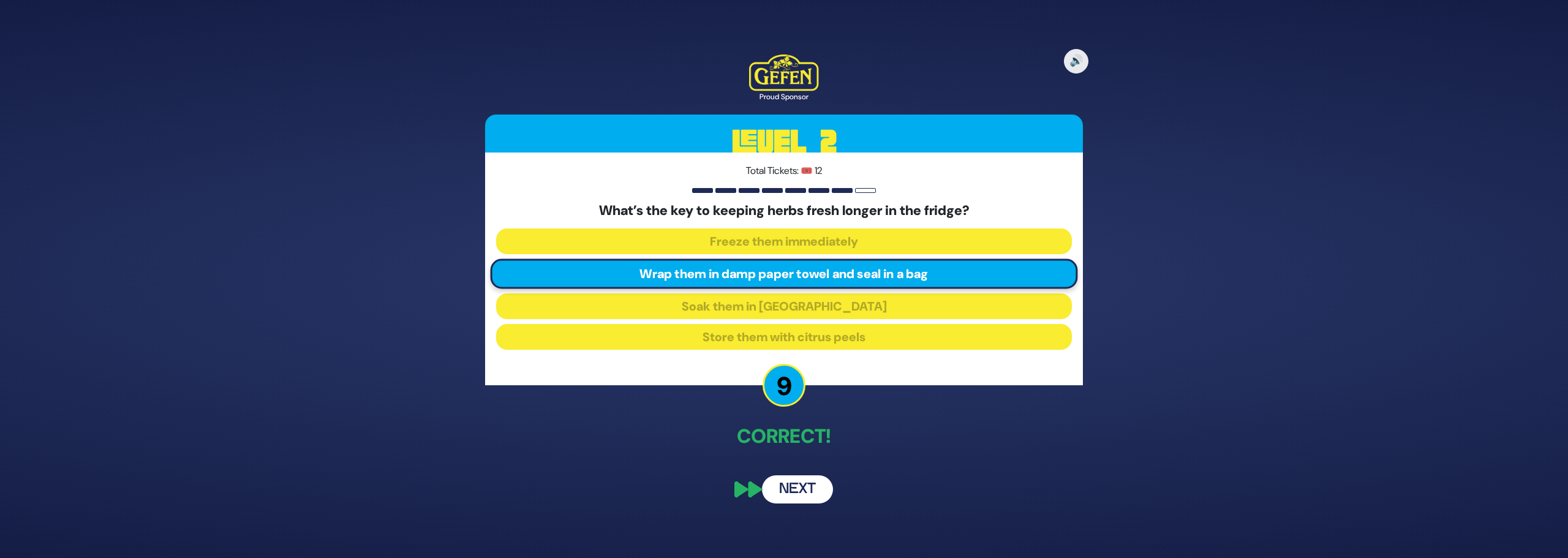
click at [787, 486] on button "Next" at bounding box center [797, 489] width 71 height 28
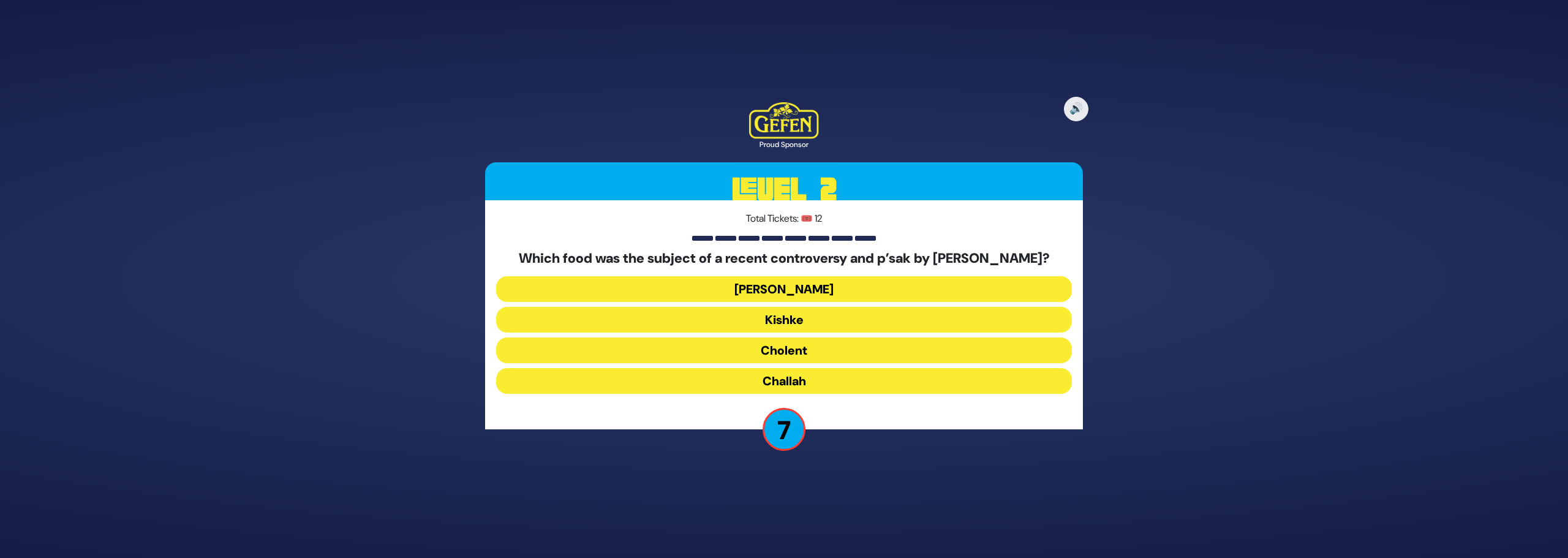
click at [819, 326] on button "Kishke" at bounding box center [783, 319] width 576 height 26
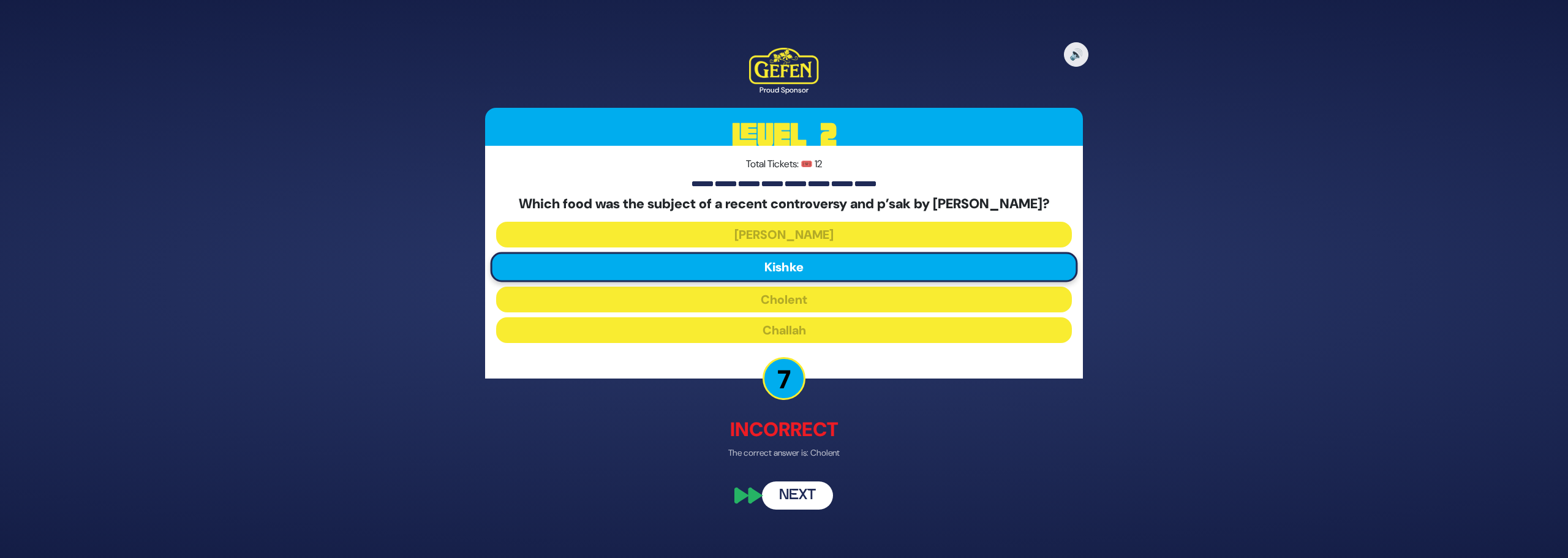
click at [798, 510] on button "Next" at bounding box center [797, 496] width 71 height 28
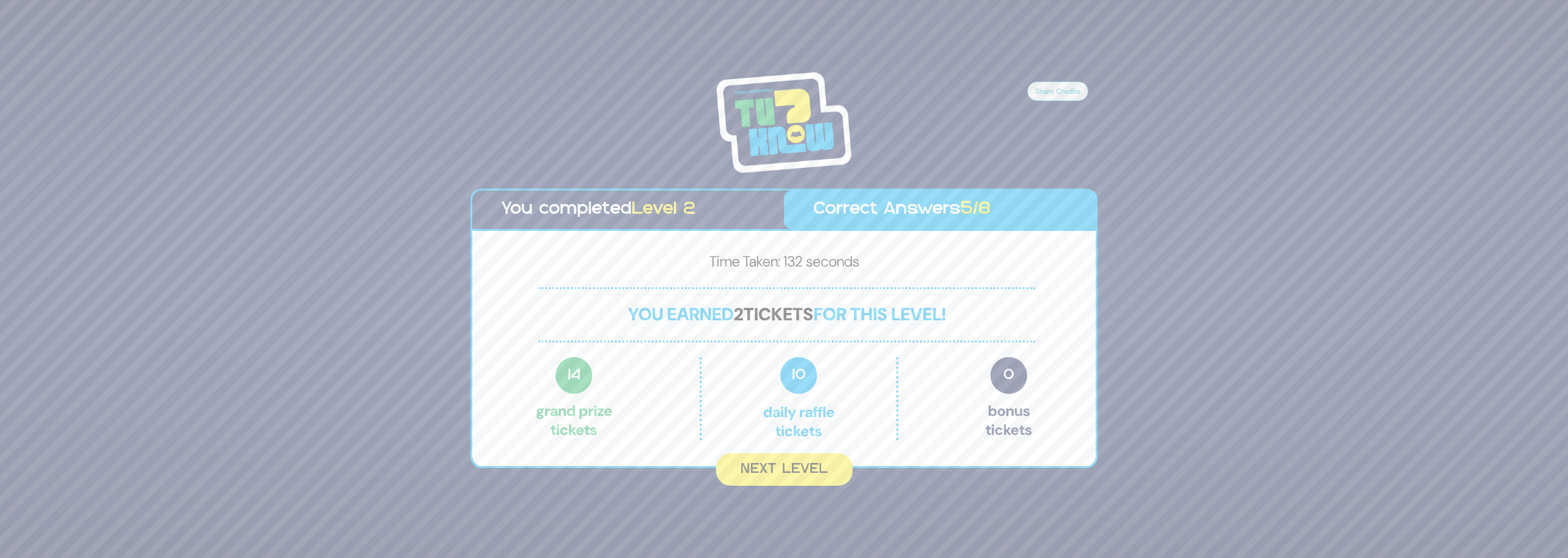
click at [782, 470] on button "Next Level" at bounding box center [784, 469] width 137 height 33
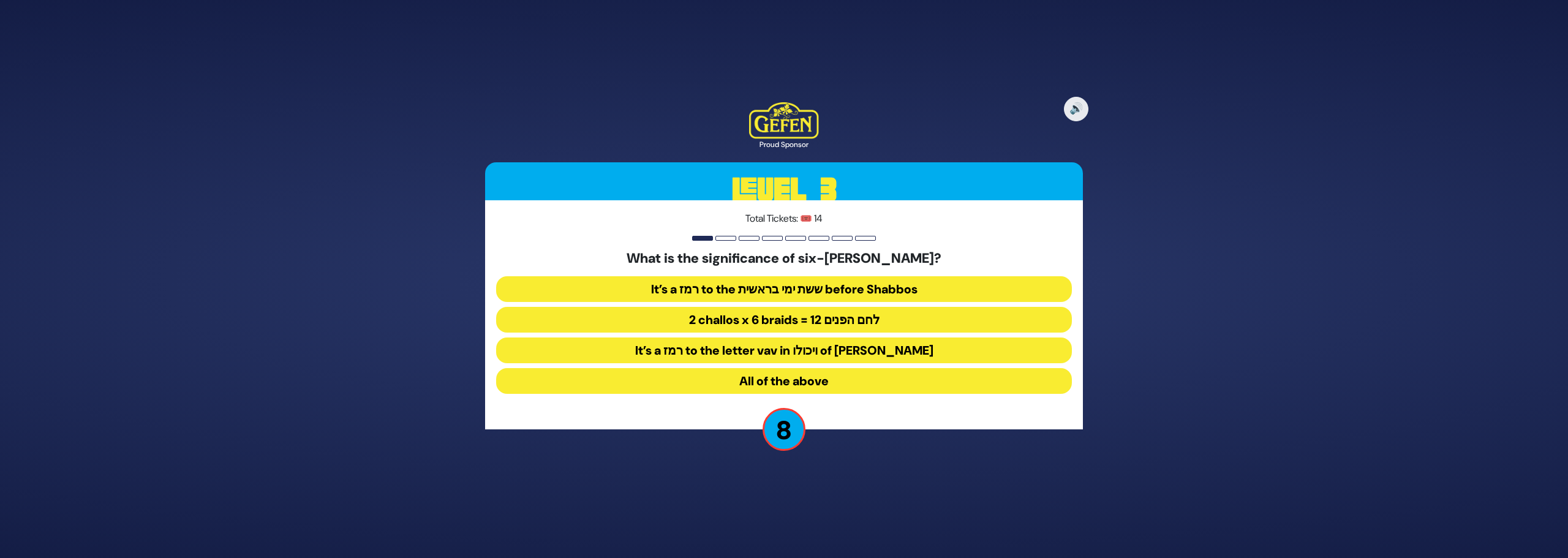
click at [776, 324] on button "2 challos x 6 braids = 12 לחם הפנים" at bounding box center [783, 319] width 576 height 26
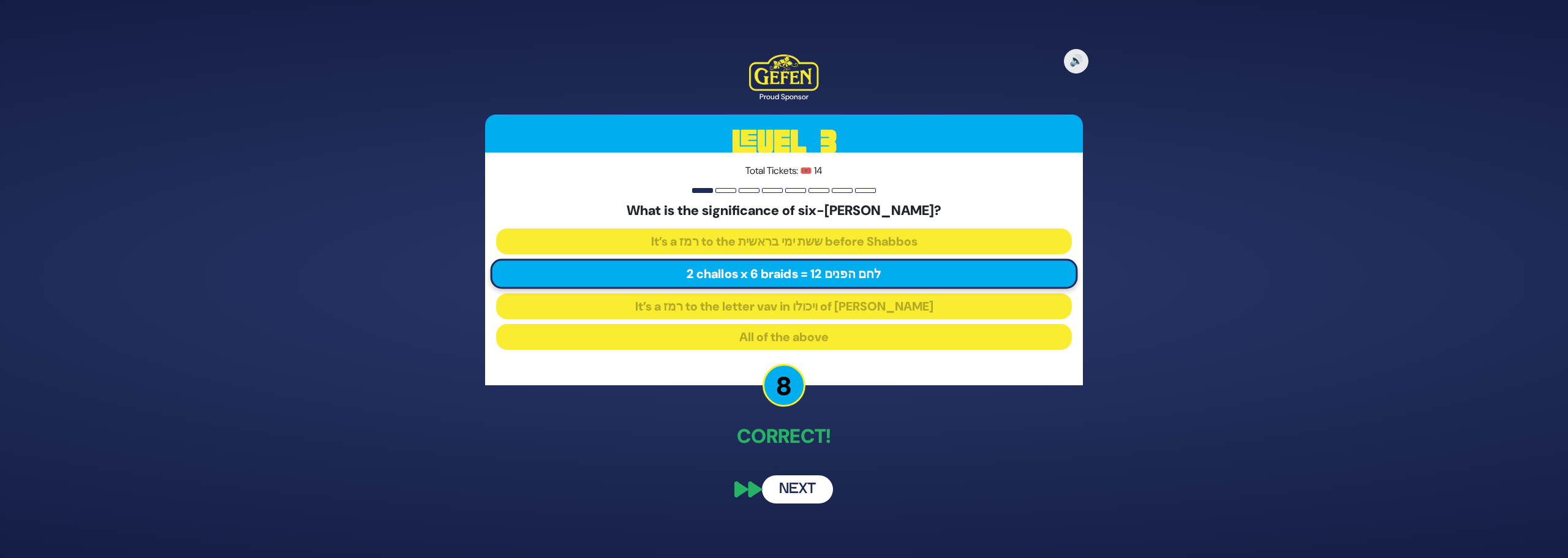
click at [822, 488] on button "Next" at bounding box center [797, 489] width 71 height 28
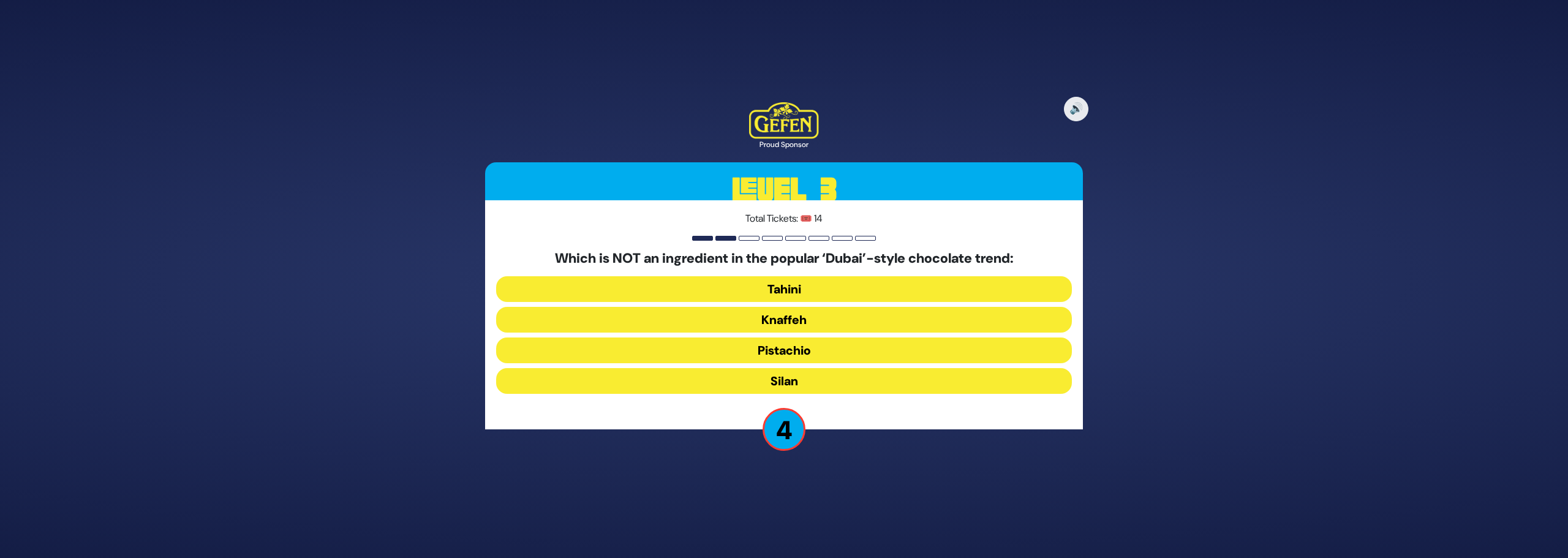
click at [816, 383] on button "Silan" at bounding box center [783, 380] width 576 height 26
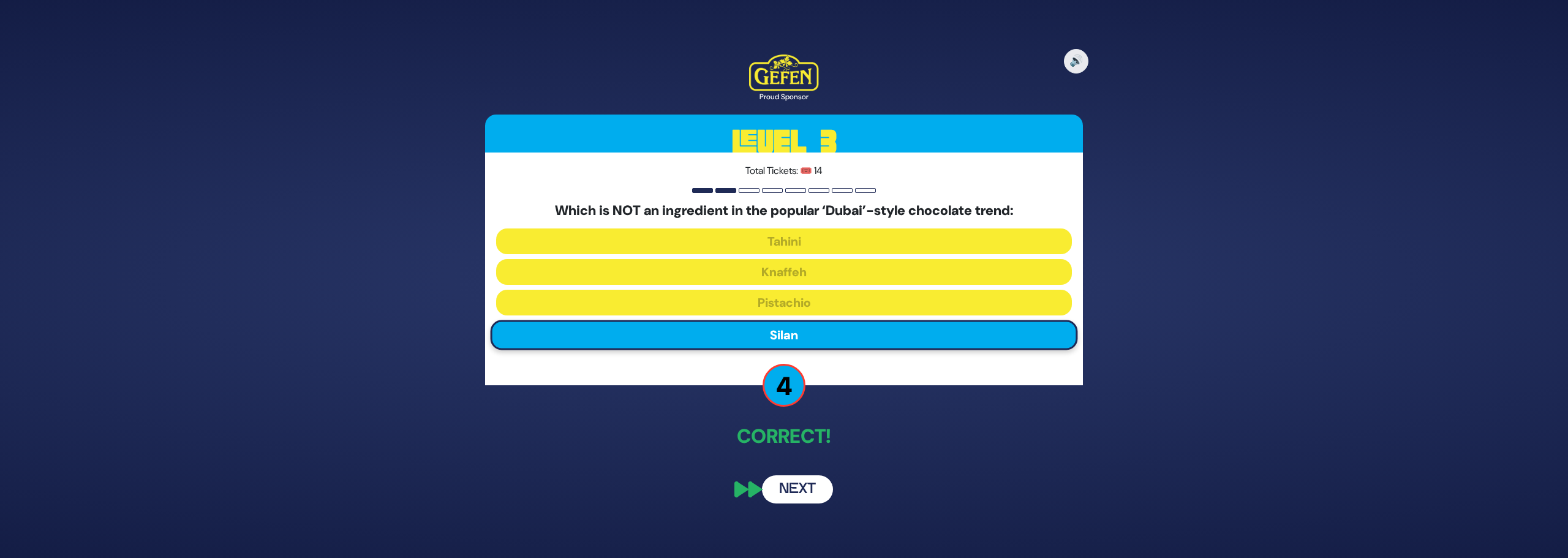
click at [807, 483] on button "Next" at bounding box center [797, 489] width 71 height 28
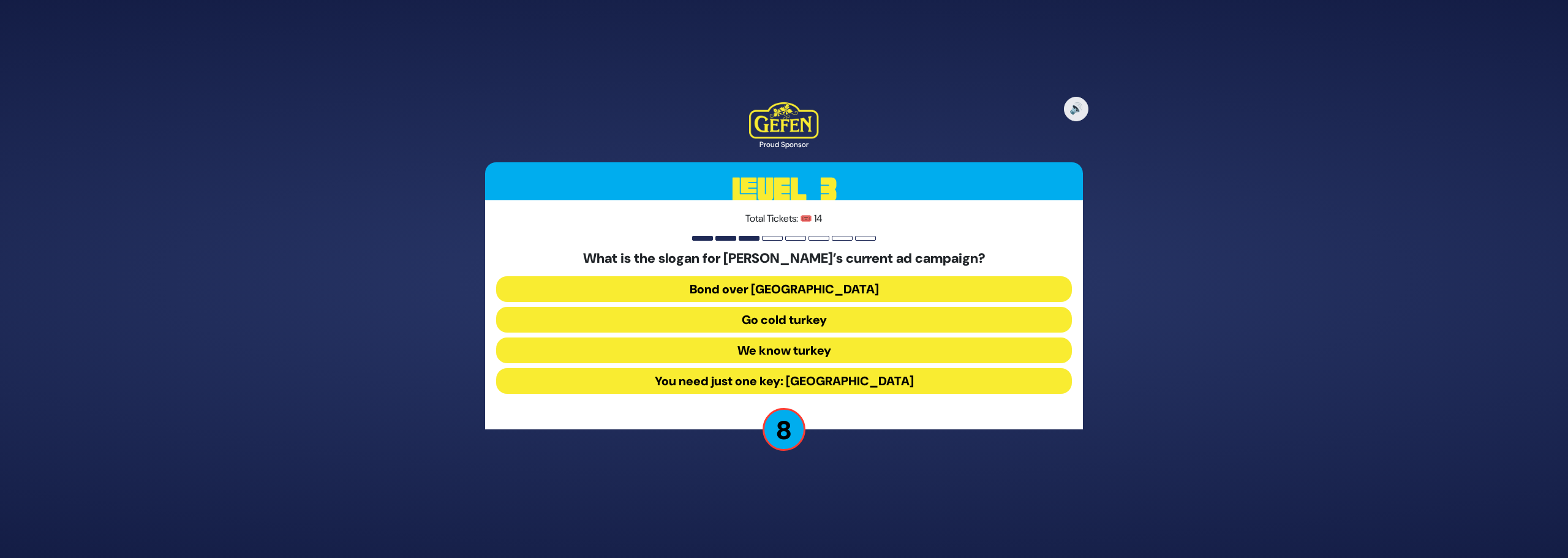
click at [786, 321] on button "Go cold turkey" at bounding box center [783, 319] width 576 height 26
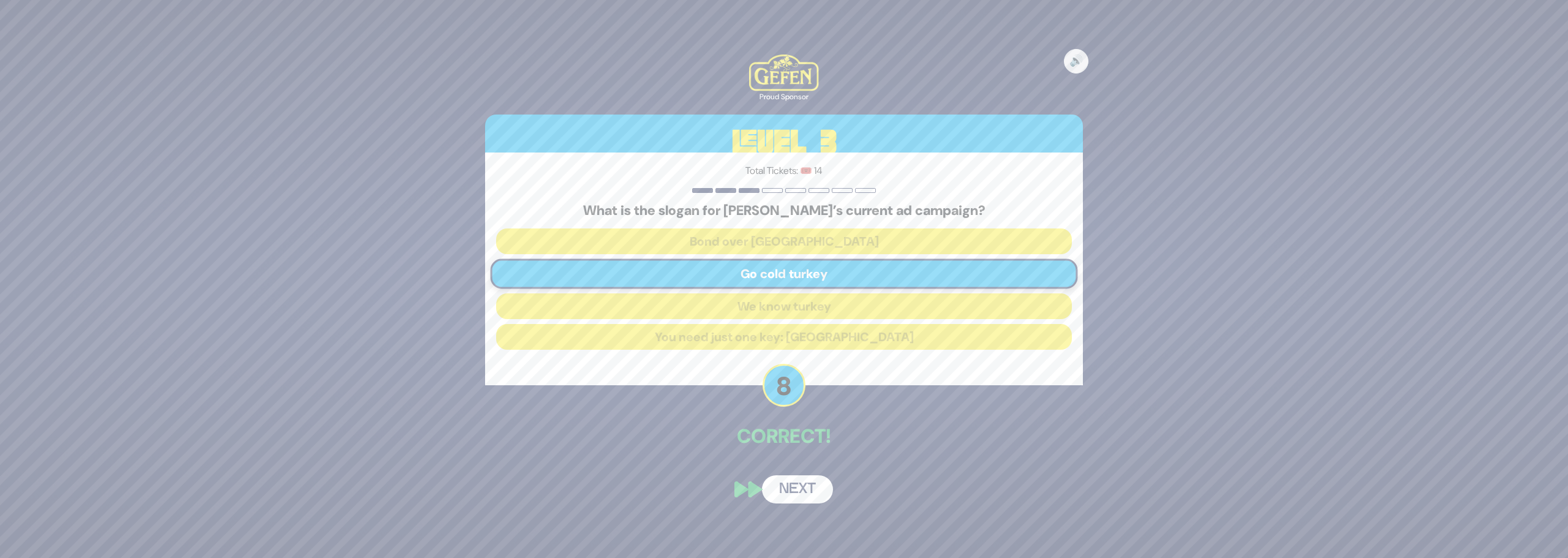
click at [799, 492] on button "Next" at bounding box center [797, 489] width 71 height 28
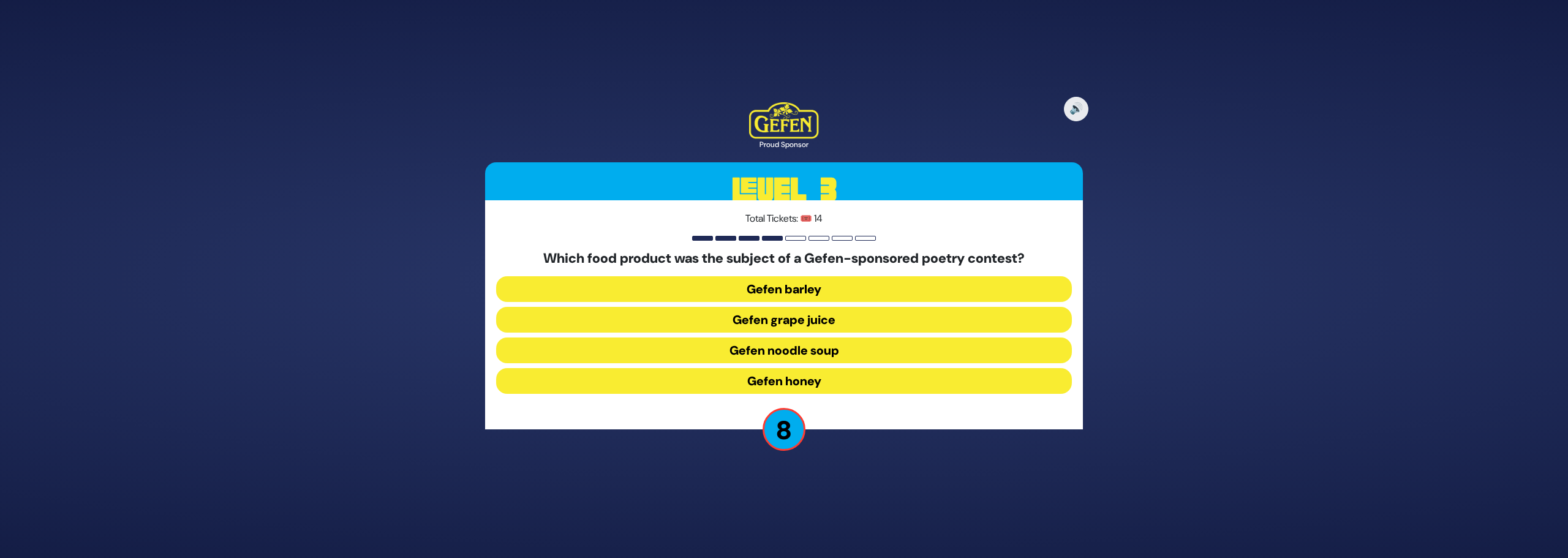
click at [798, 343] on button "Gefen noodle soup" at bounding box center [783, 350] width 576 height 26
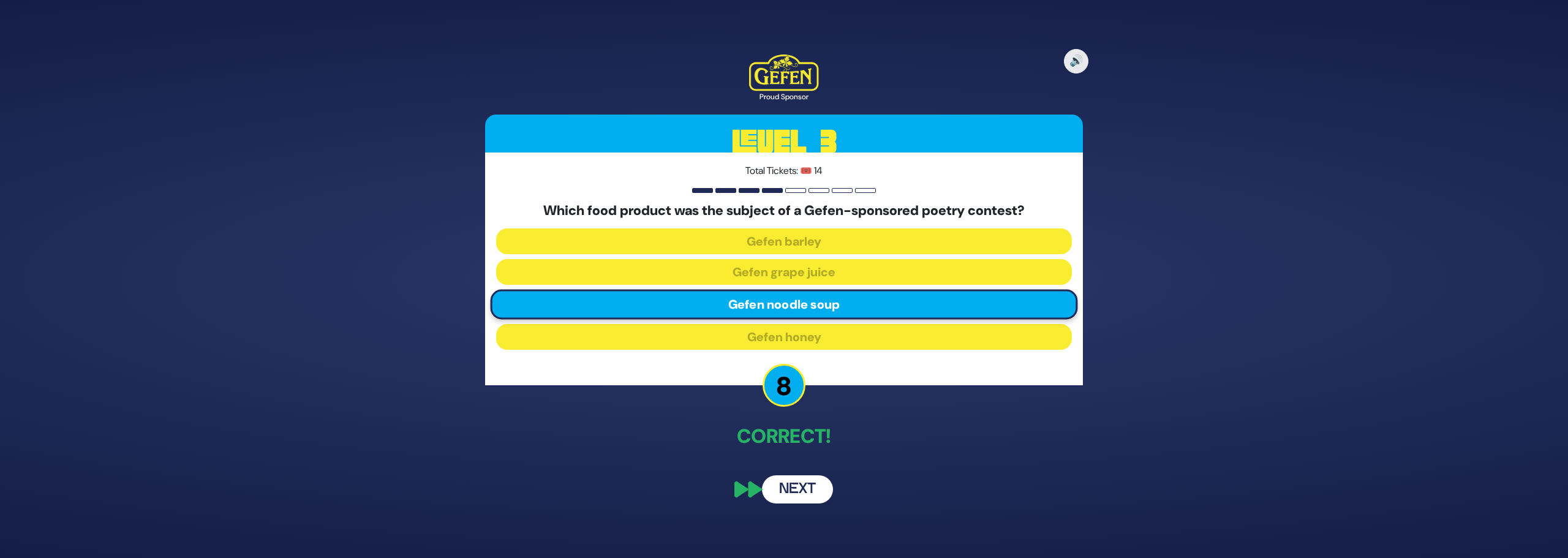
click at [799, 485] on button "Next" at bounding box center [797, 489] width 71 height 28
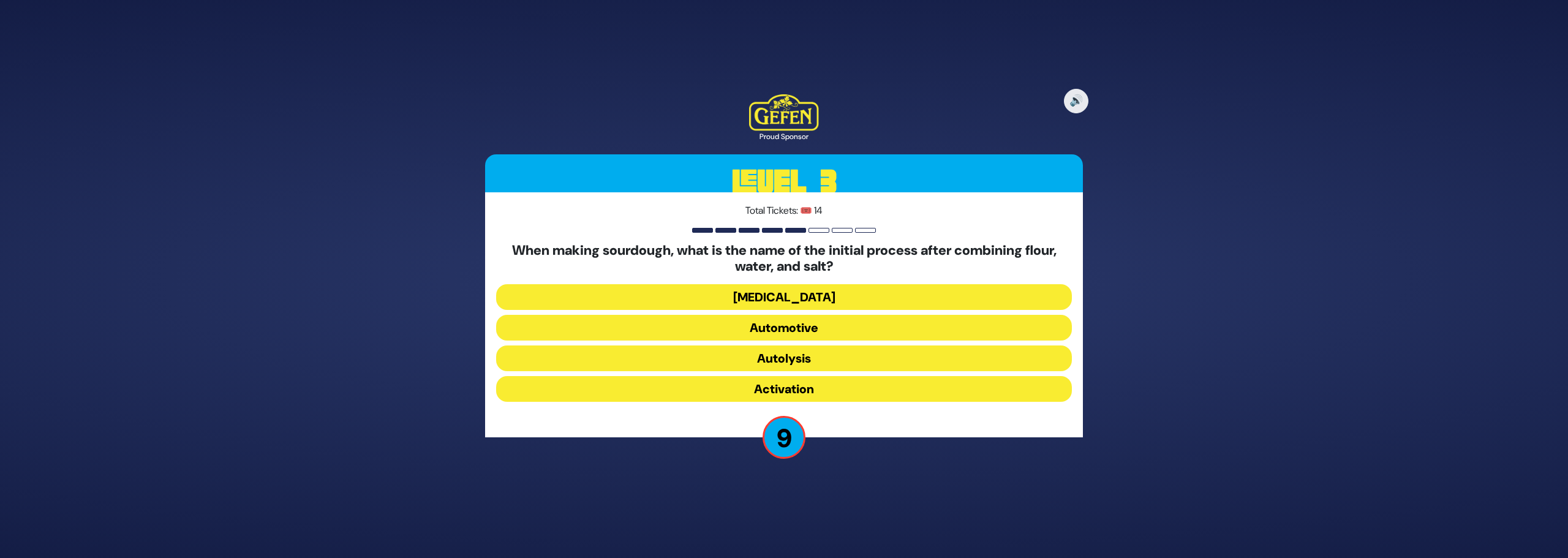
click at [804, 389] on button "Activation" at bounding box center [783, 389] width 576 height 26
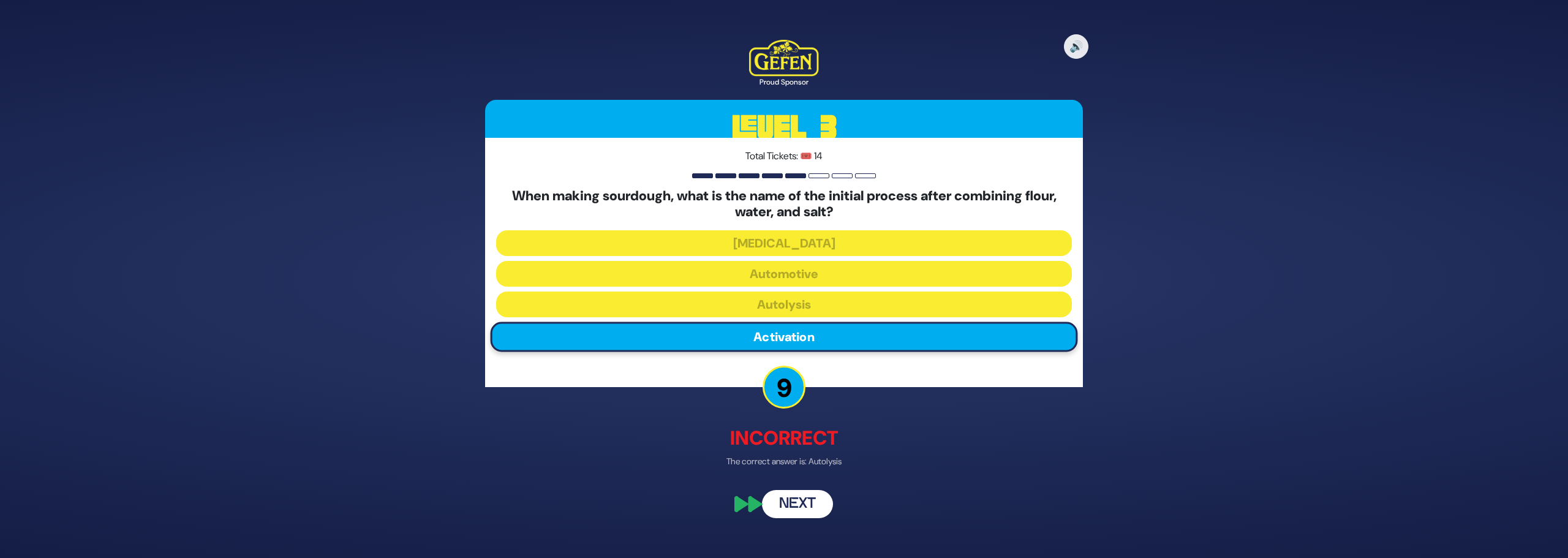
click at [785, 496] on button "Next" at bounding box center [797, 503] width 71 height 28
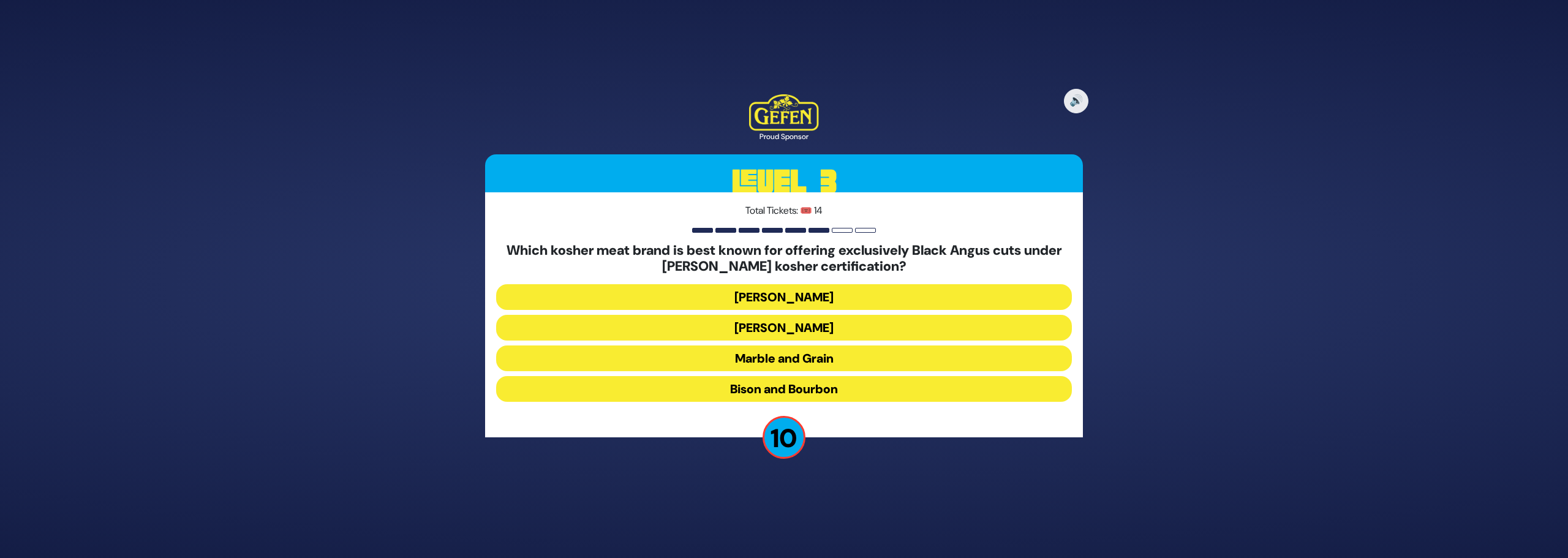
click at [867, 355] on button "Marble and Grain" at bounding box center [783, 358] width 576 height 26
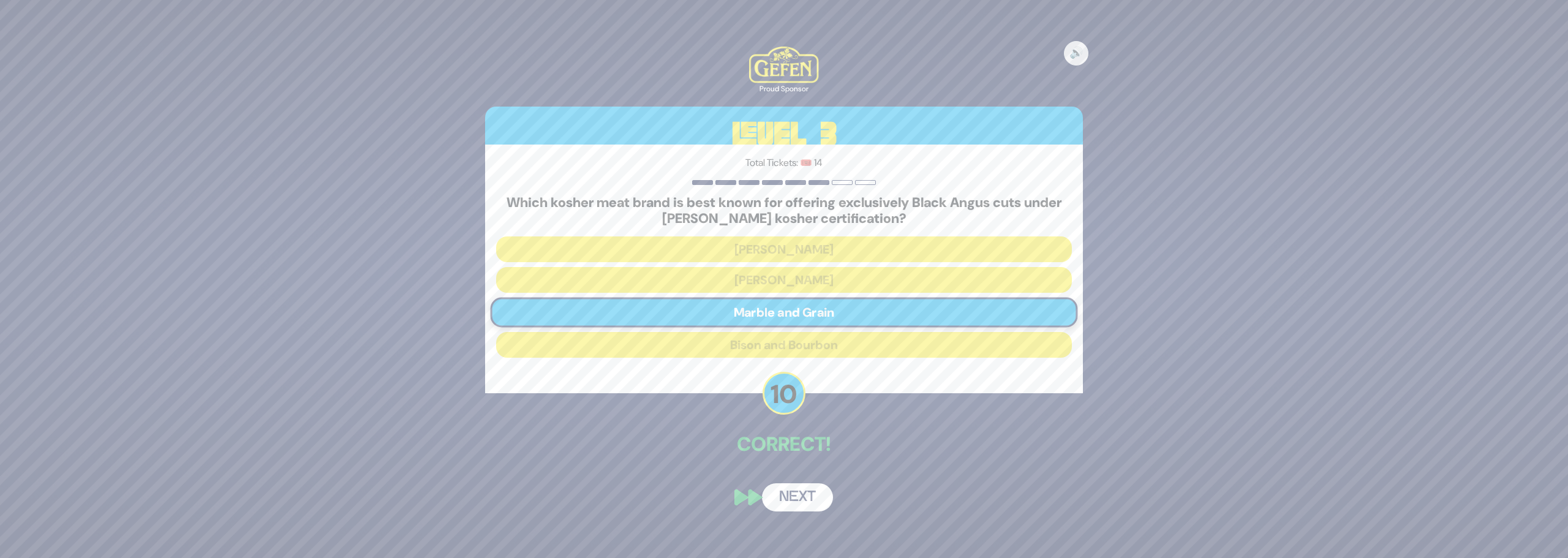
click at [792, 495] on button "Next" at bounding box center [797, 497] width 71 height 28
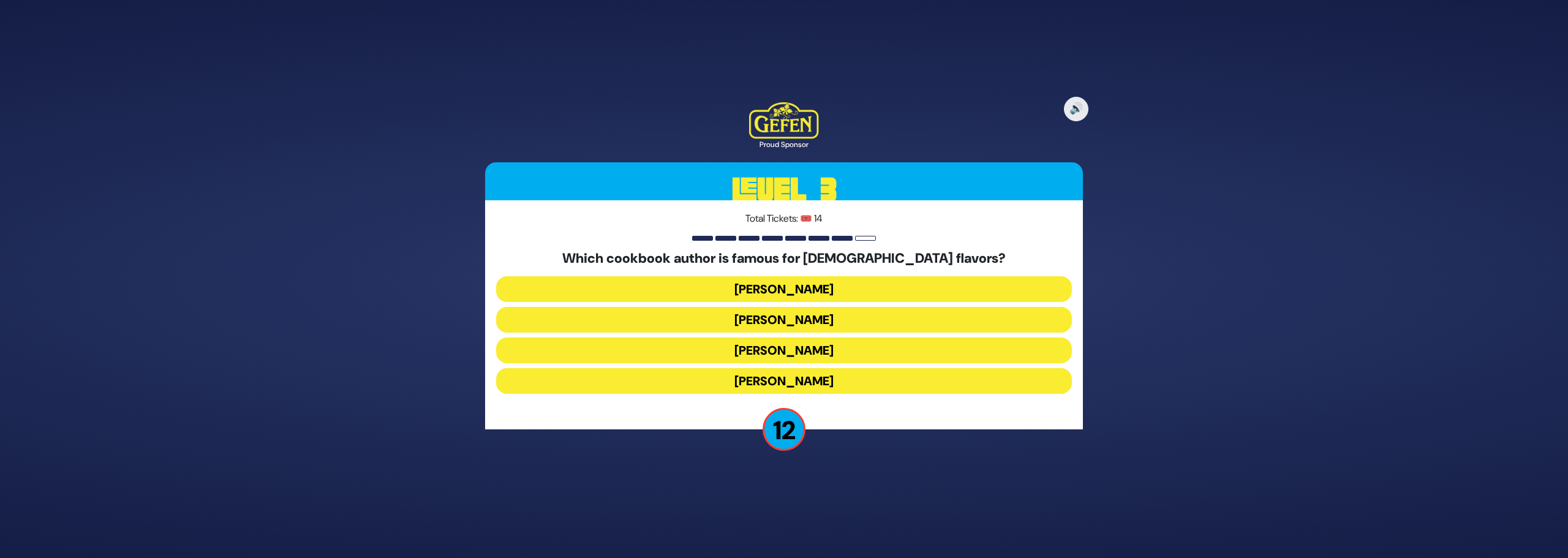
click at [770, 380] on button "Danielle Renov" at bounding box center [783, 380] width 576 height 26
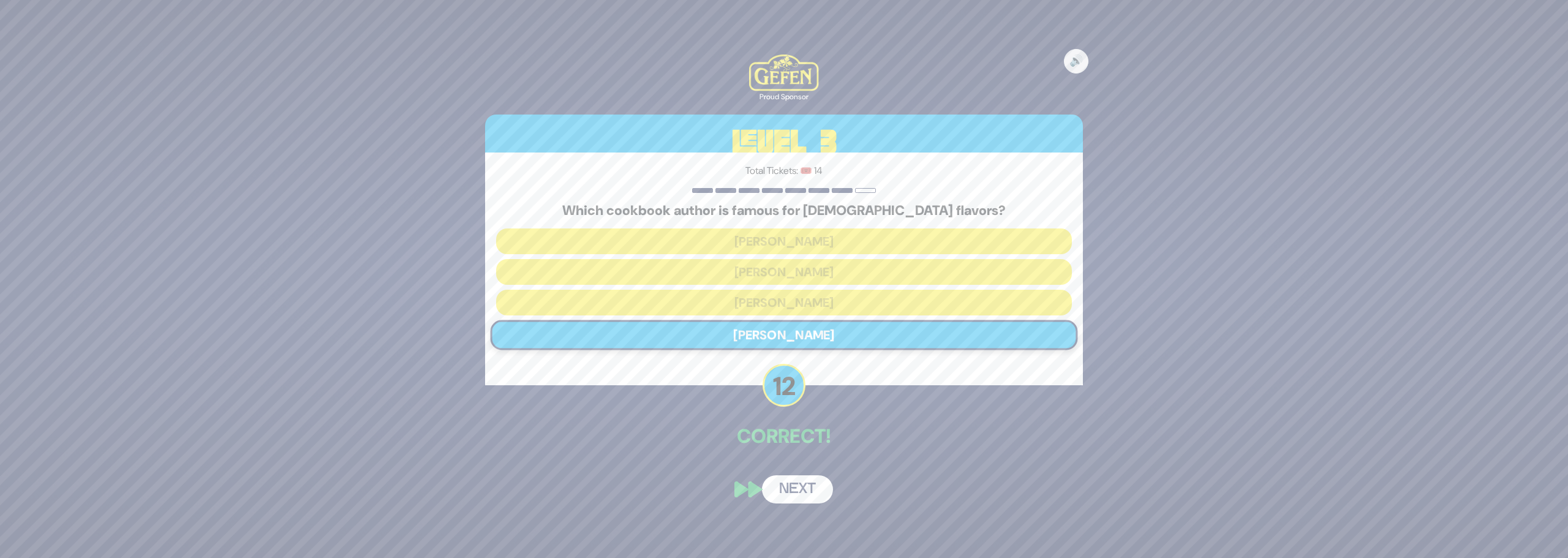
click at [785, 481] on button "Next" at bounding box center [797, 489] width 71 height 28
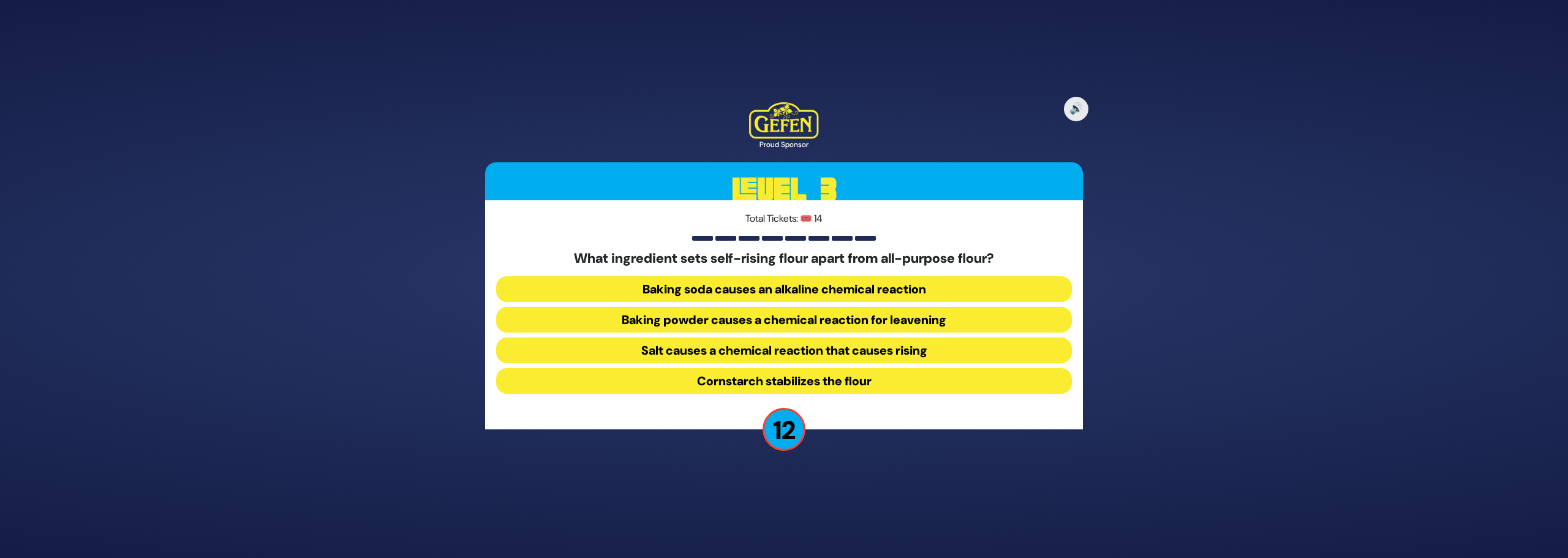
click at [832, 312] on button "Baking powder causes a chemical reaction for leavening" at bounding box center [783, 319] width 576 height 26
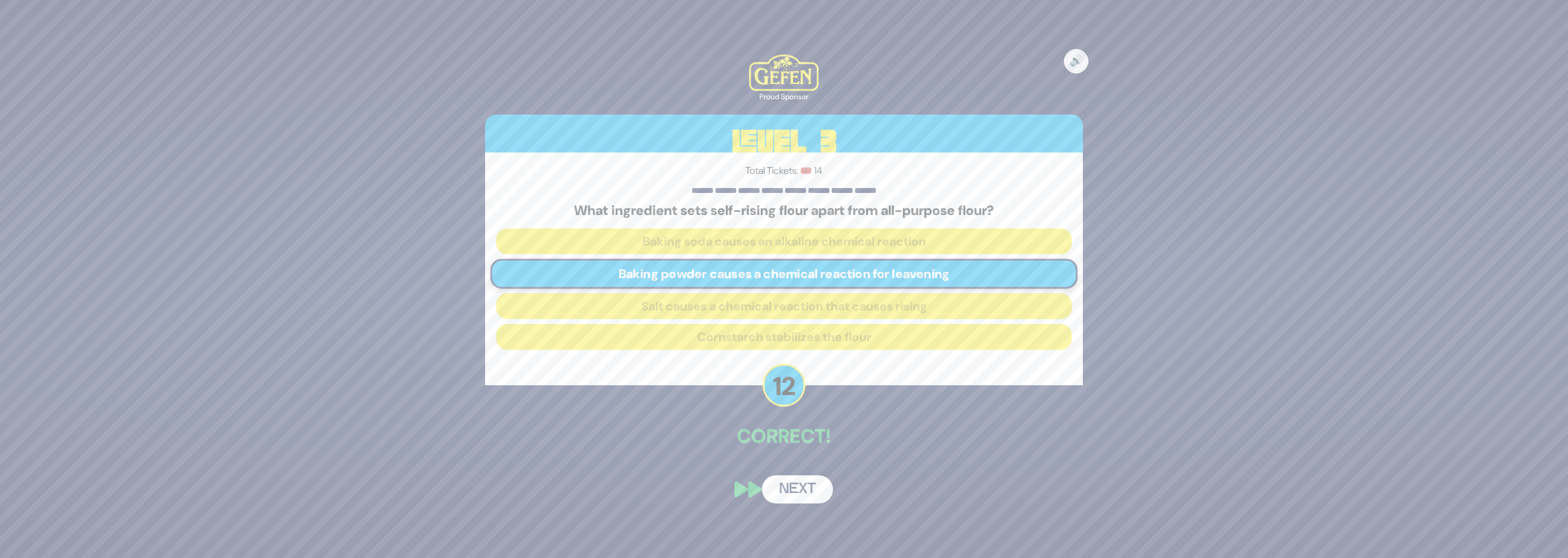
click at [797, 463] on div "🔊 Proud Sponsor Level 3 Total Tickets: 🎟️ 14 What ingredient sets self-rising f…" at bounding box center [783, 279] width 627 height 478
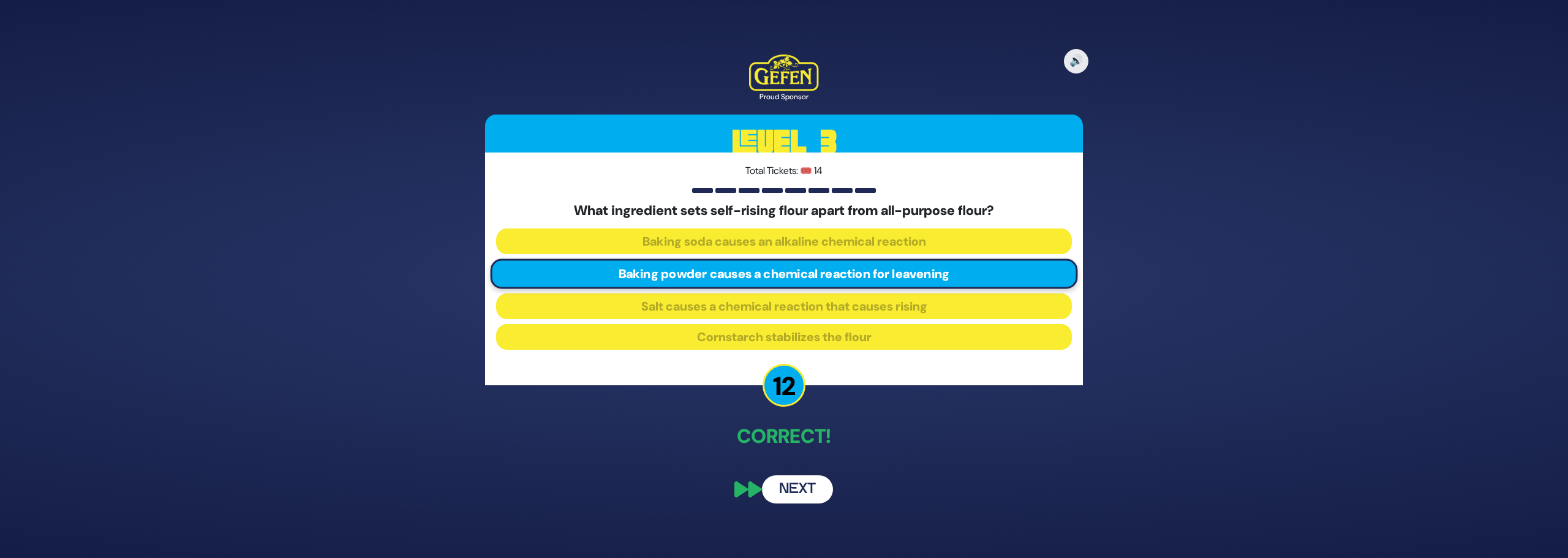
click at [798, 493] on button "Next" at bounding box center [797, 489] width 71 height 28
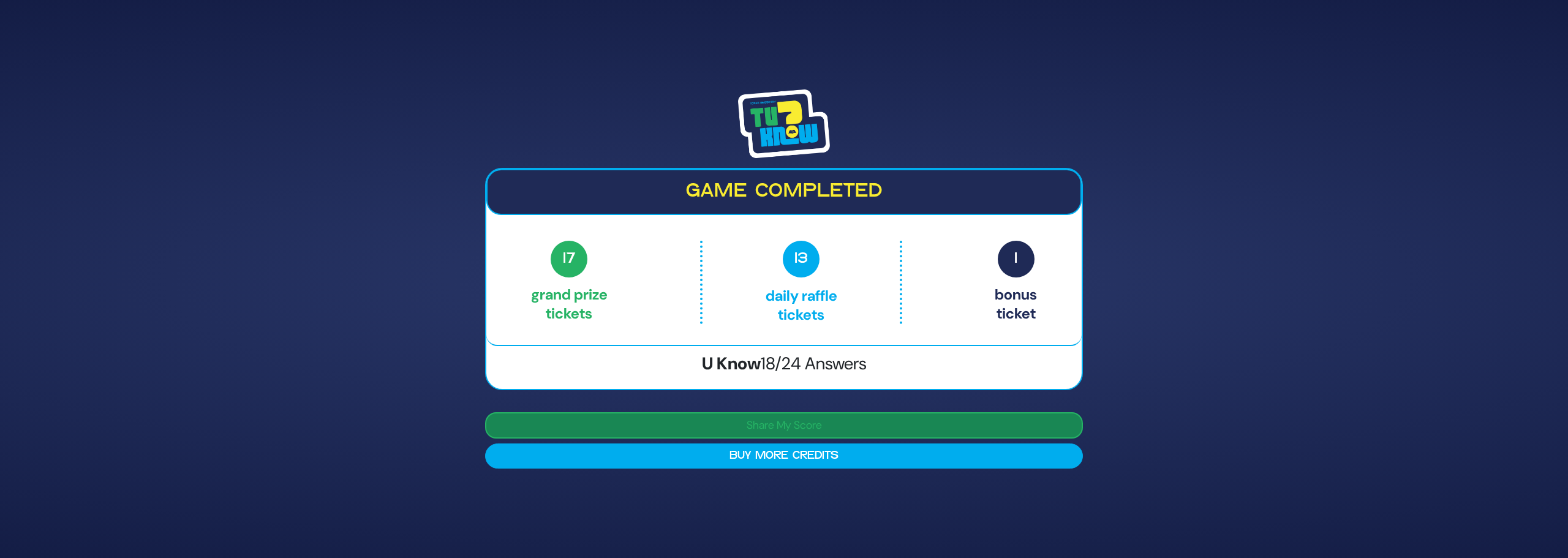
click at [840, 425] on button "Share My Score" at bounding box center [784, 426] width 598 height 26
